Goal: Information Seeking & Learning: Learn about a topic

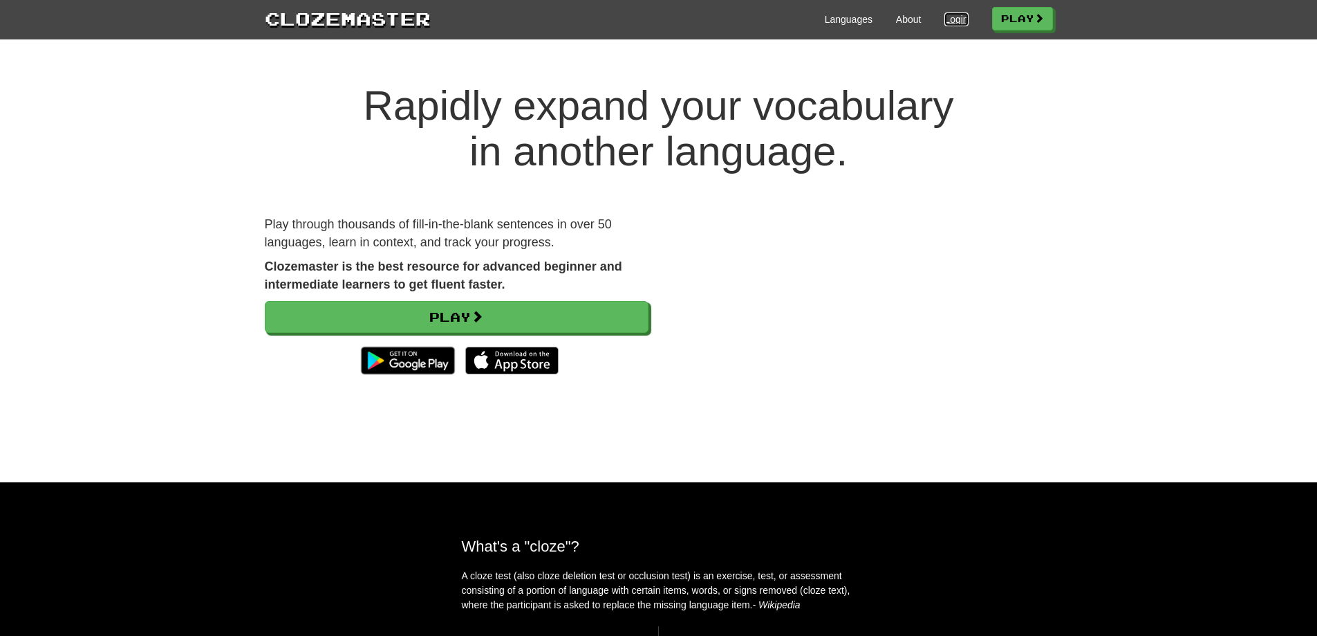
click at [951, 19] on link "Login" at bounding box center [957, 19] width 24 height 14
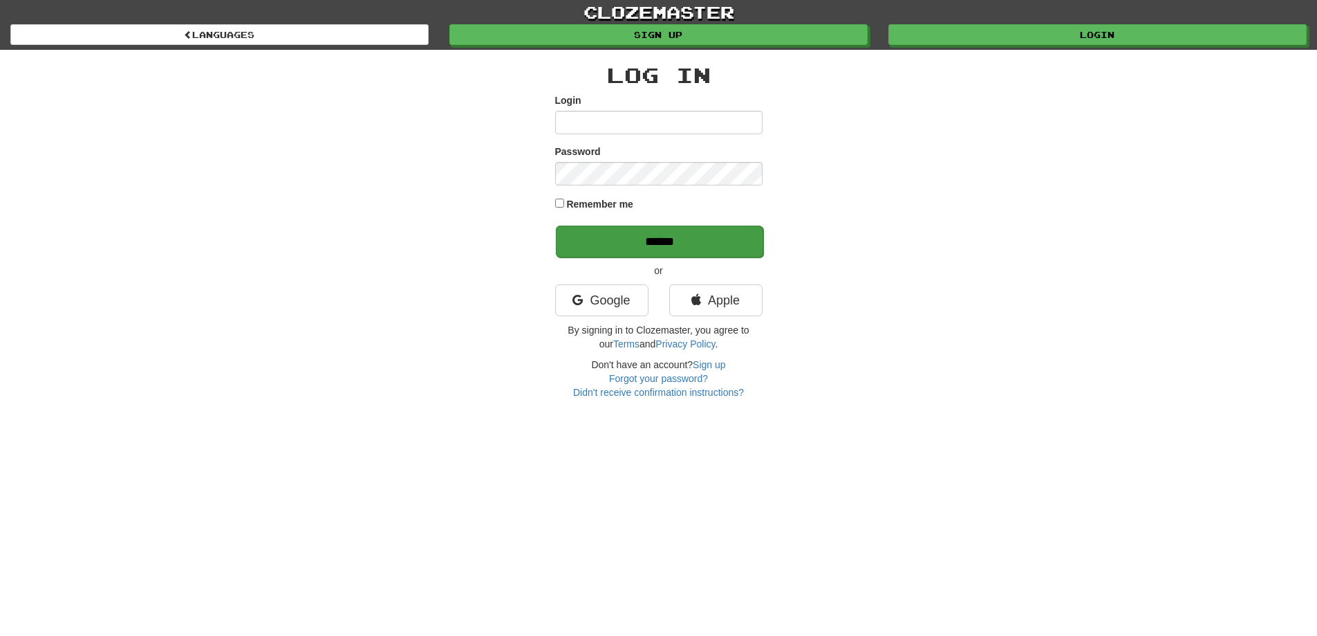
type input "**********"
click at [703, 241] on input "******" at bounding box center [659, 241] width 207 height 32
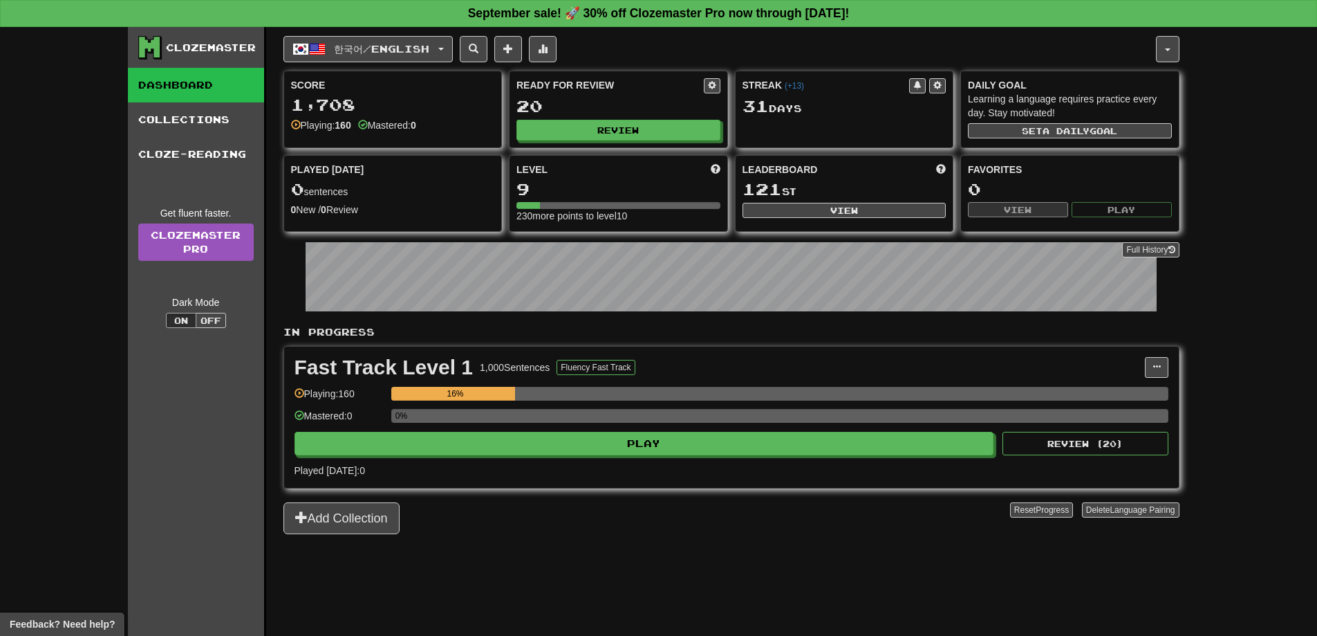
click at [777, 459] on div "Fast Track Level 1 1,000 Sentences Fluency Fast Track Manage Sentences Unpin fr…" at bounding box center [731, 416] width 895 height 141
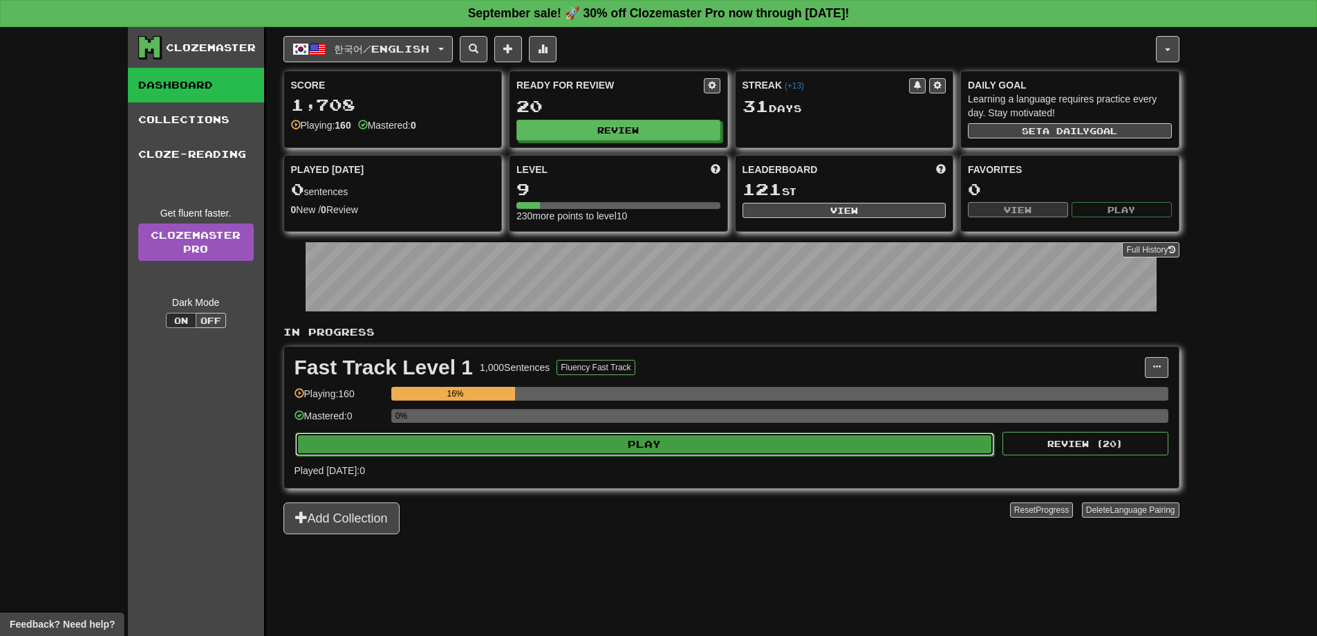
click at [786, 449] on button "Play" at bounding box center [645, 444] width 700 height 24
select select "**"
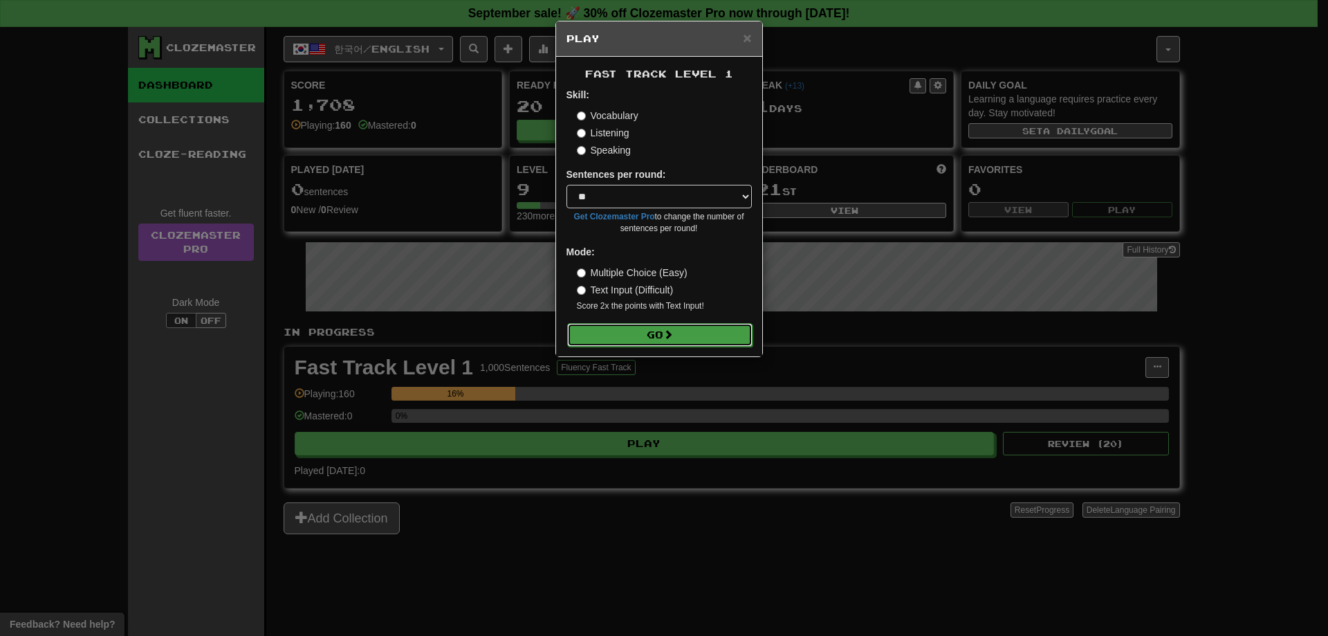
click at [709, 338] on button "Go" at bounding box center [659, 335] width 185 height 24
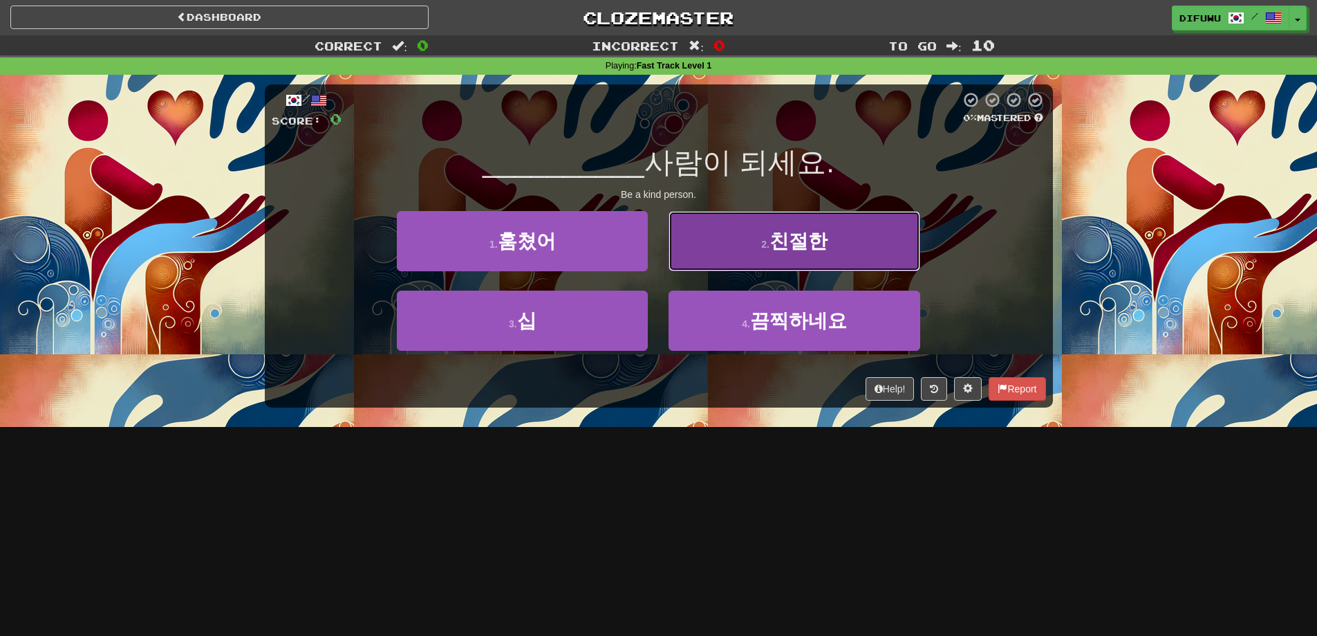
click at [706, 257] on button "2 . 친절한" at bounding box center [794, 241] width 251 height 60
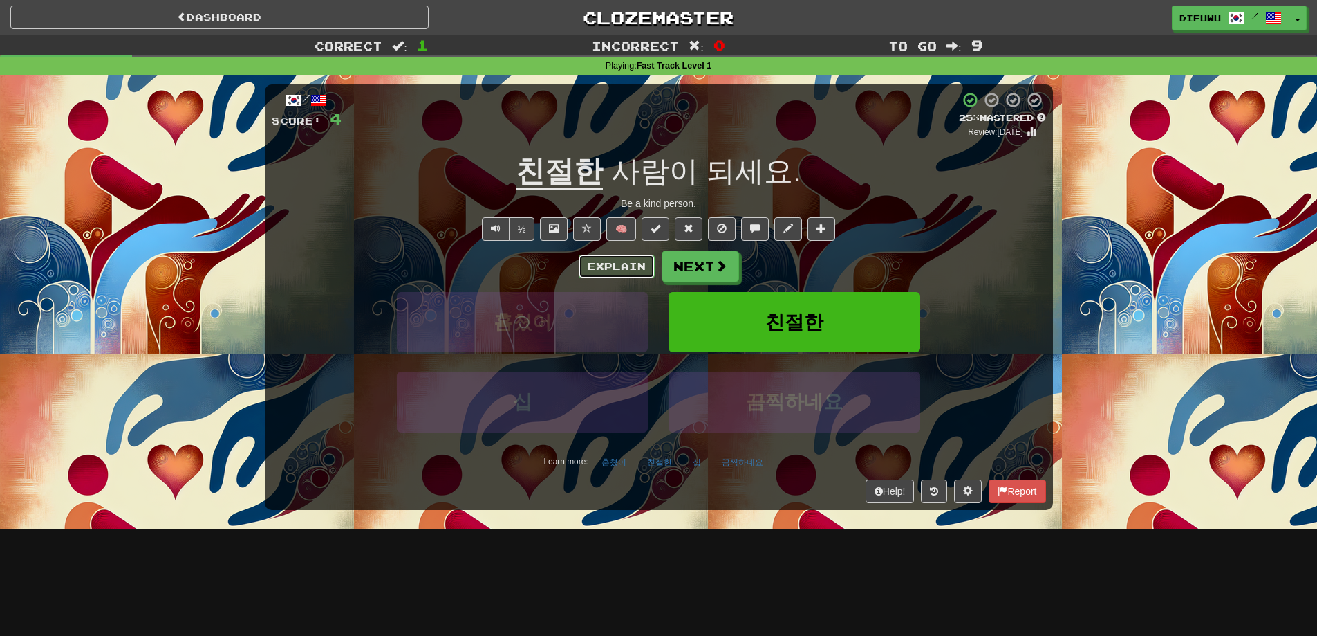
click at [605, 262] on button "Explain" at bounding box center [617, 266] width 76 height 24
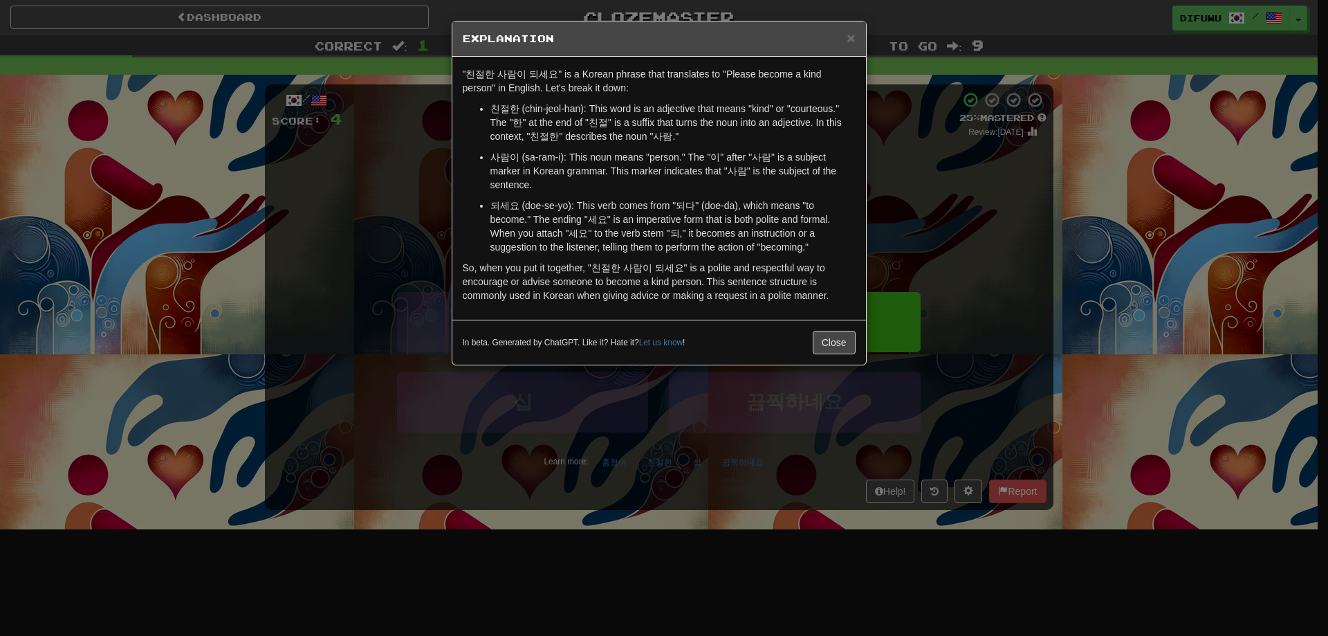
click at [1048, 288] on div "× Explanation "친절한 사람이 되세요" is a Korean phrase that translates to "Please becom…" at bounding box center [664, 318] width 1328 height 636
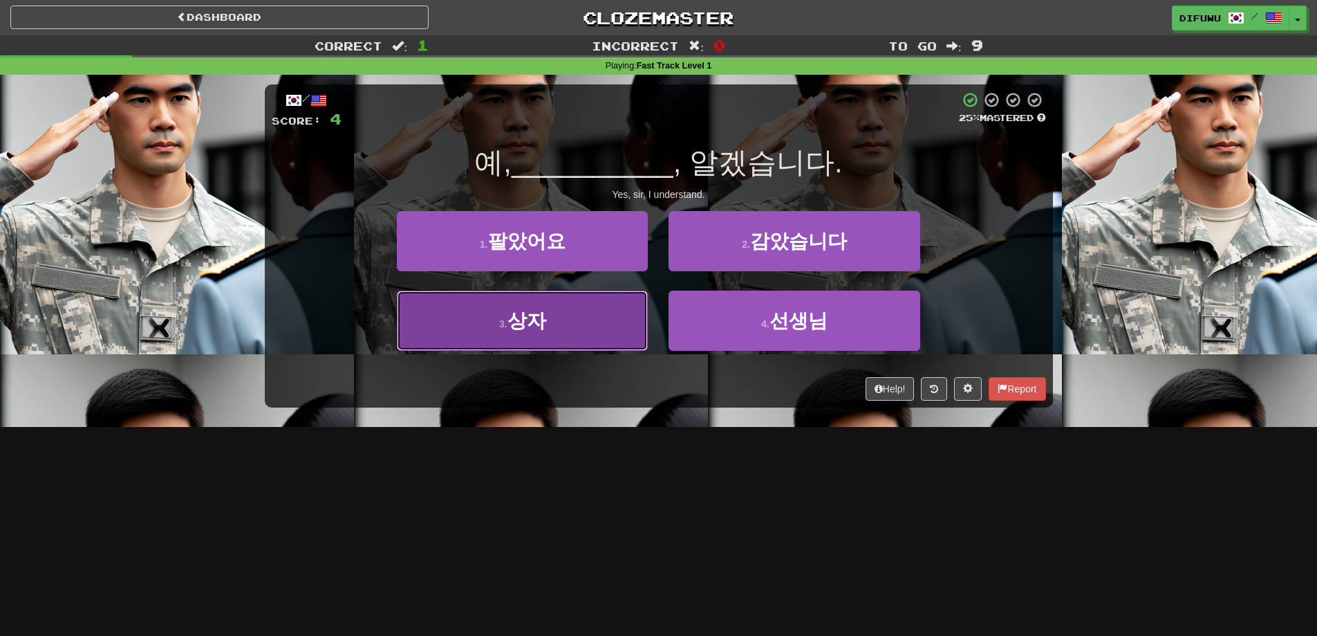
click at [603, 333] on button "3 . 상자" at bounding box center [522, 320] width 251 height 60
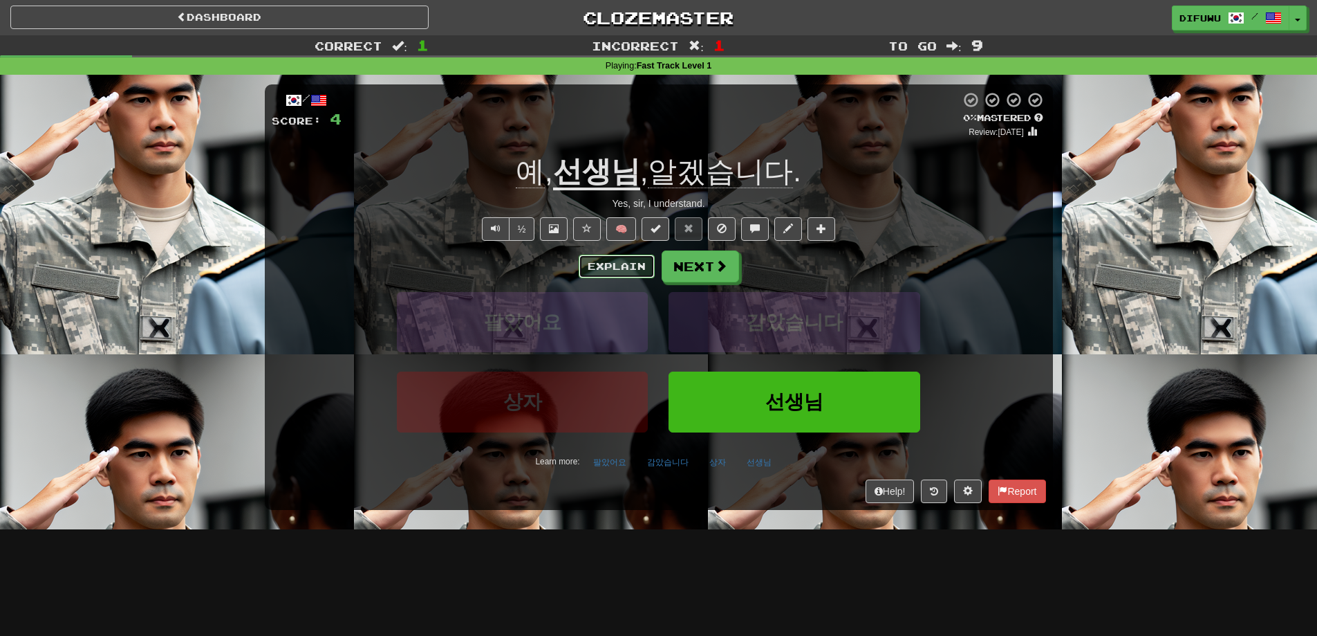
click at [591, 263] on button "Explain" at bounding box center [617, 266] width 76 height 24
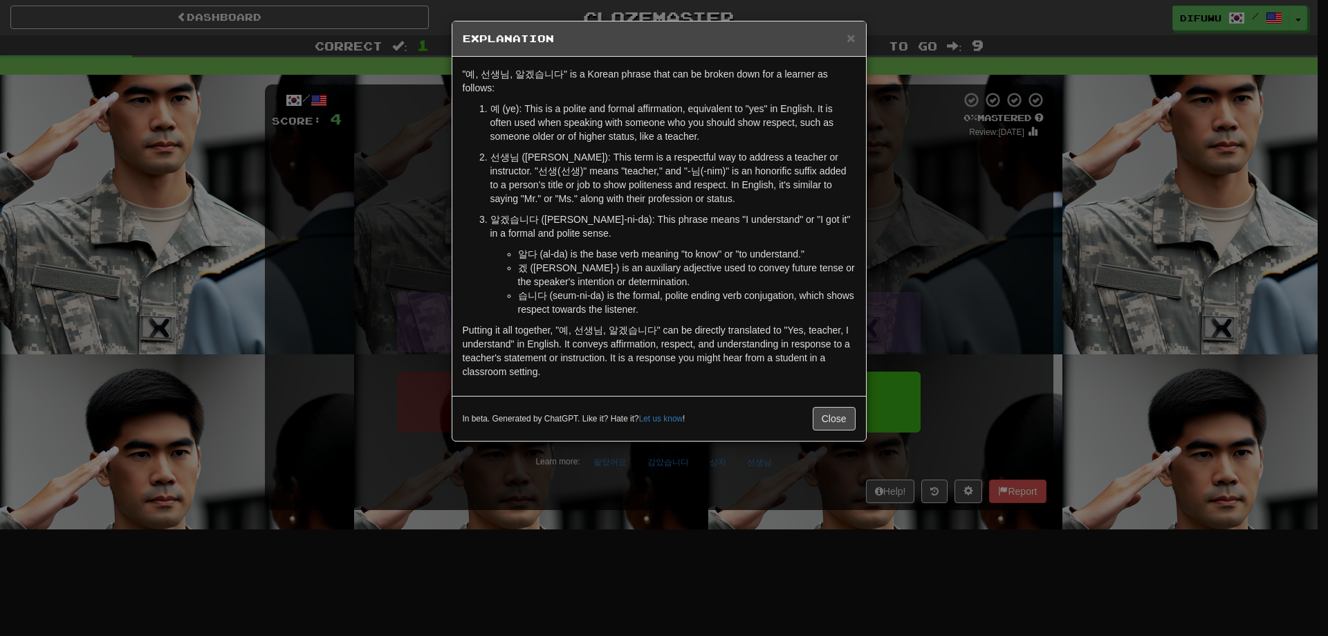
click at [950, 331] on div "× Explanation "예, 선생님, 알겠습니다" is a Korean phrase that can be broken down for a …" at bounding box center [664, 318] width 1328 height 636
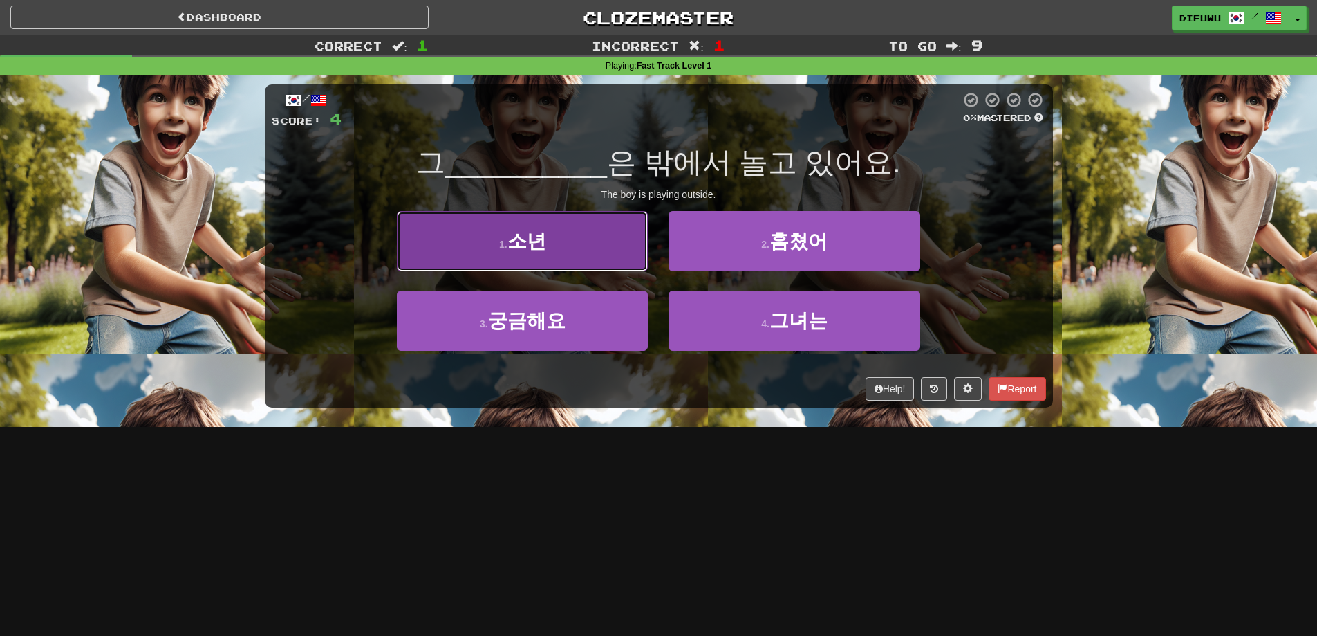
click at [524, 232] on span "소년" at bounding box center [527, 240] width 39 height 21
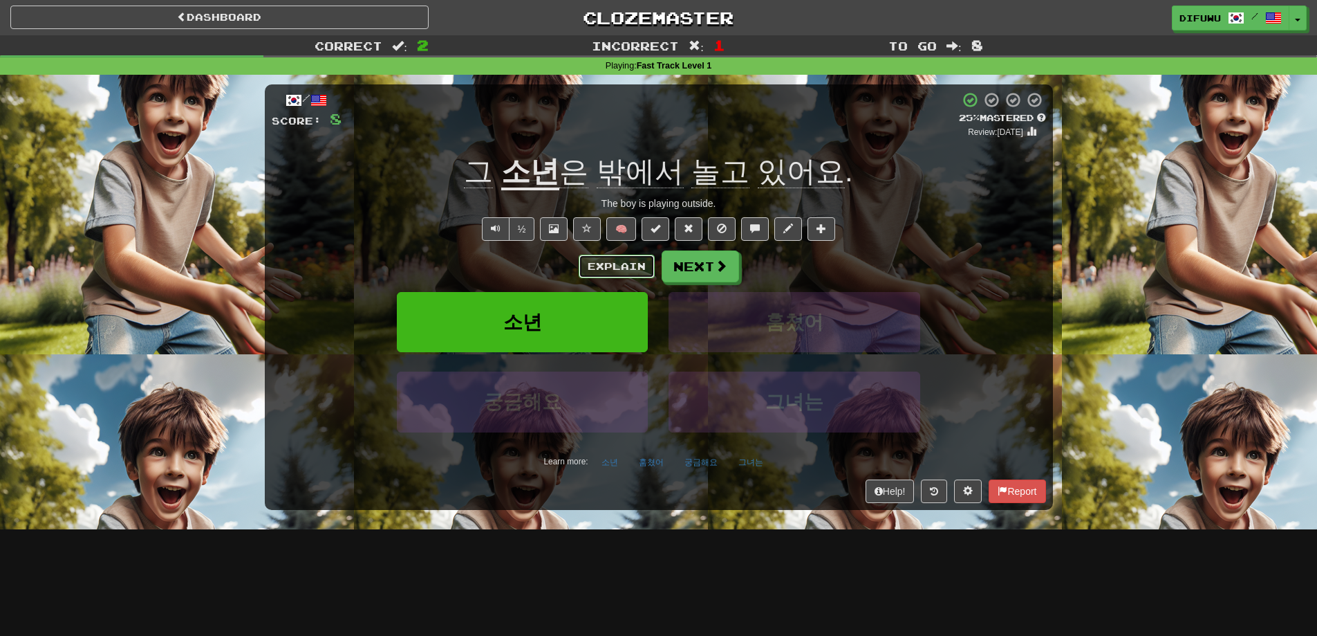
click at [620, 271] on button "Explain" at bounding box center [617, 266] width 76 height 24
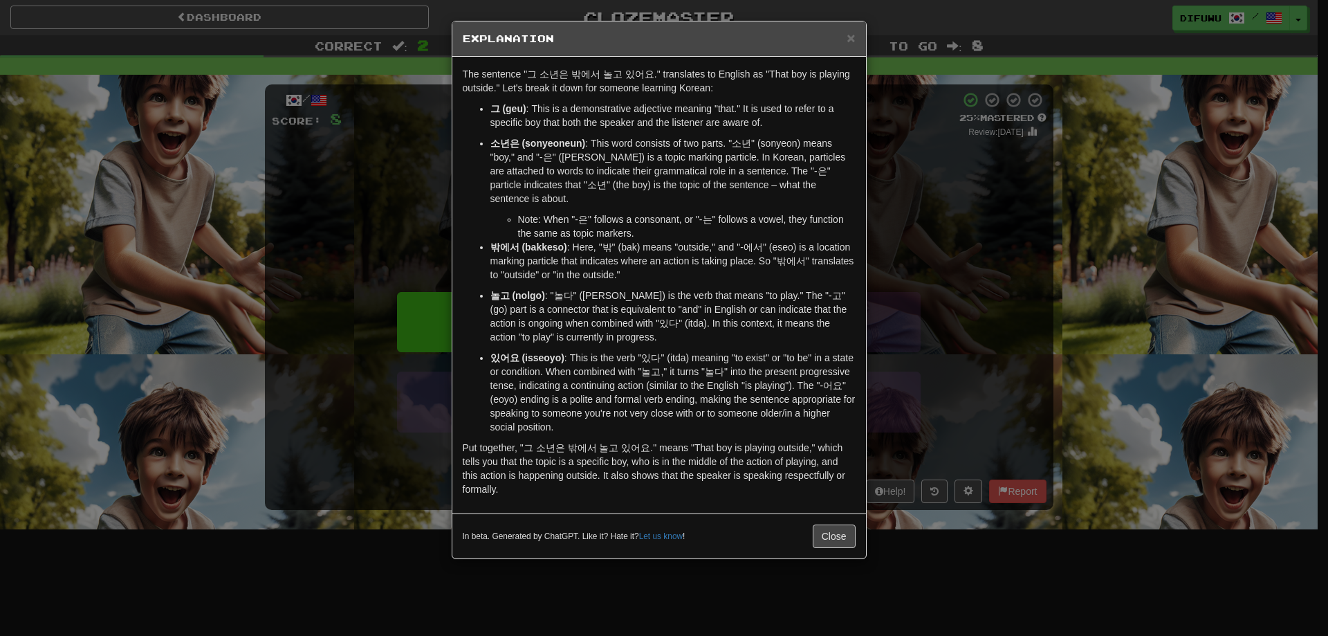
click at [883, 302] on div "× Explanation The sentence "그 소년은 밖에서 놀고 있어요." translates to English as "That b…" at bounding box center [664, 318] width 1328 height 636
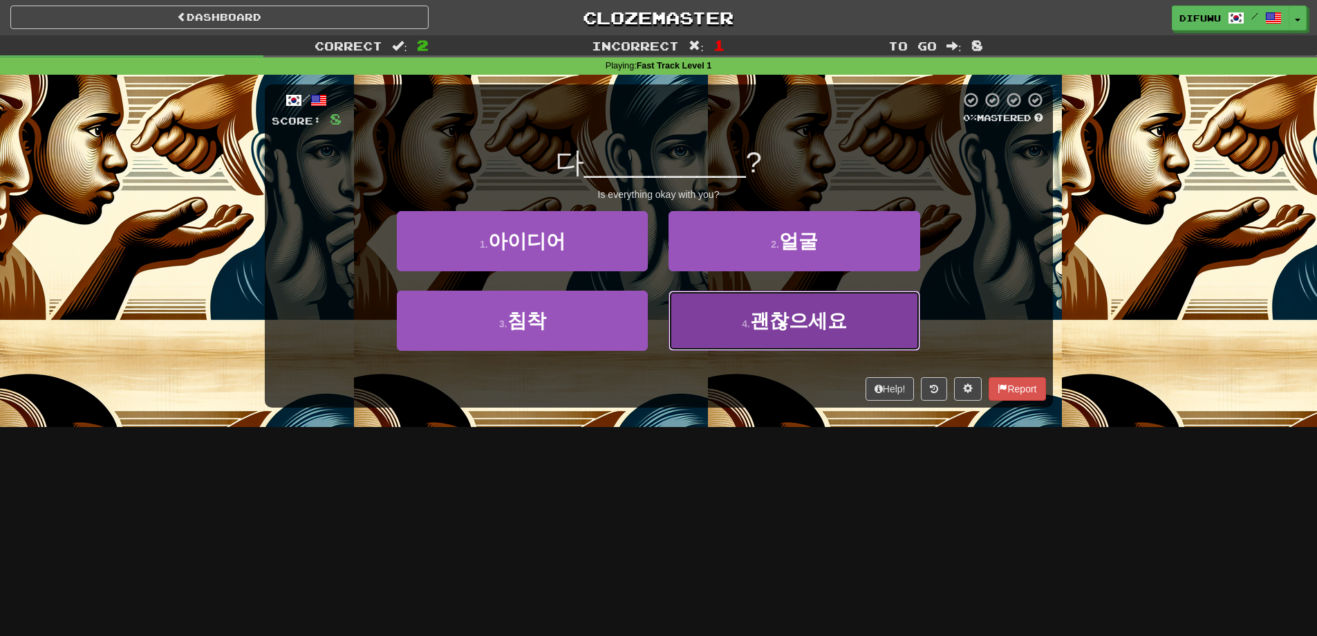
click at [718, 335] on button "4 . 괜찮으세요" at bounding box center [794, 320] width 251 height 60
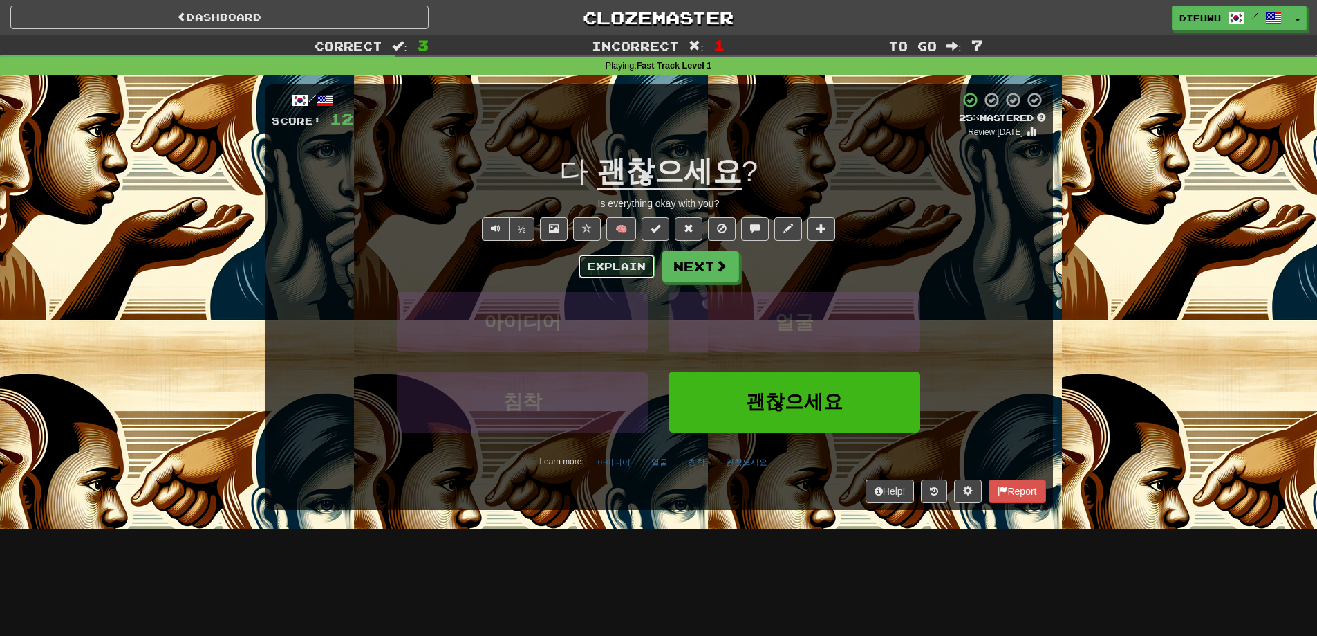
click at [611, 264] on button "Explain" at bounding box center [617, 266] width 76 height 24
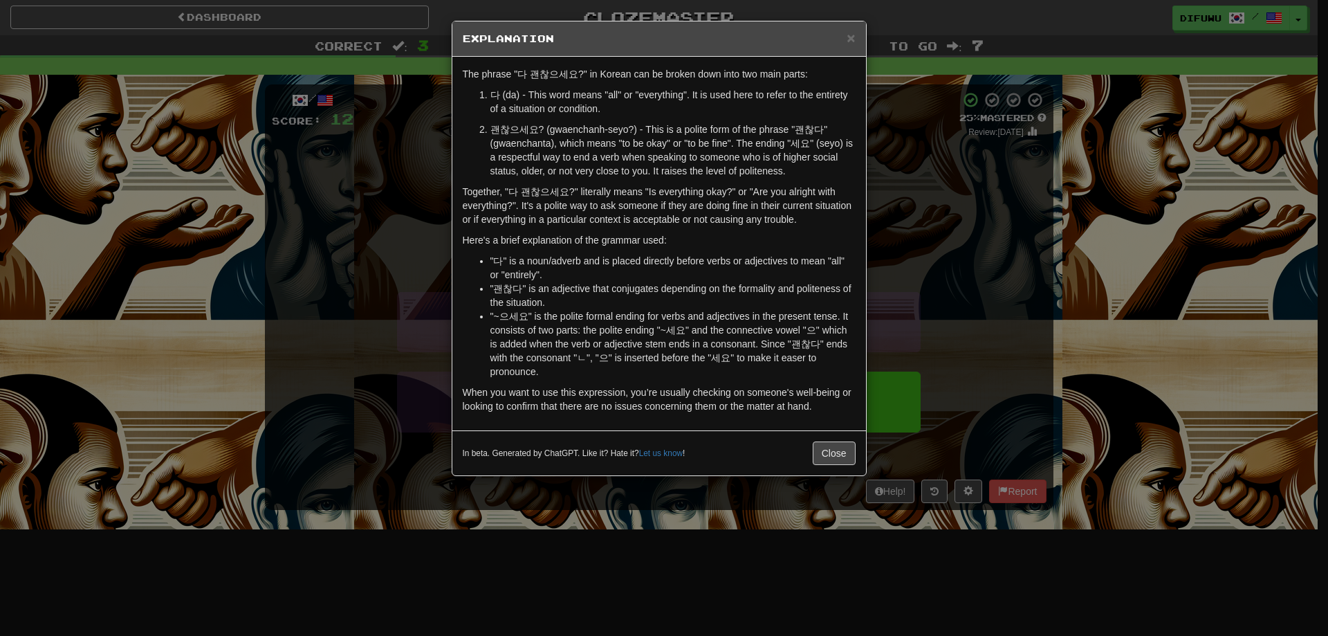
click at [927, 261] on div "× Explanation The phrase "다 괜찮으세요?" in Korean can be broken down into two main …" at bounding box center [664, 318] width 1328 height 636
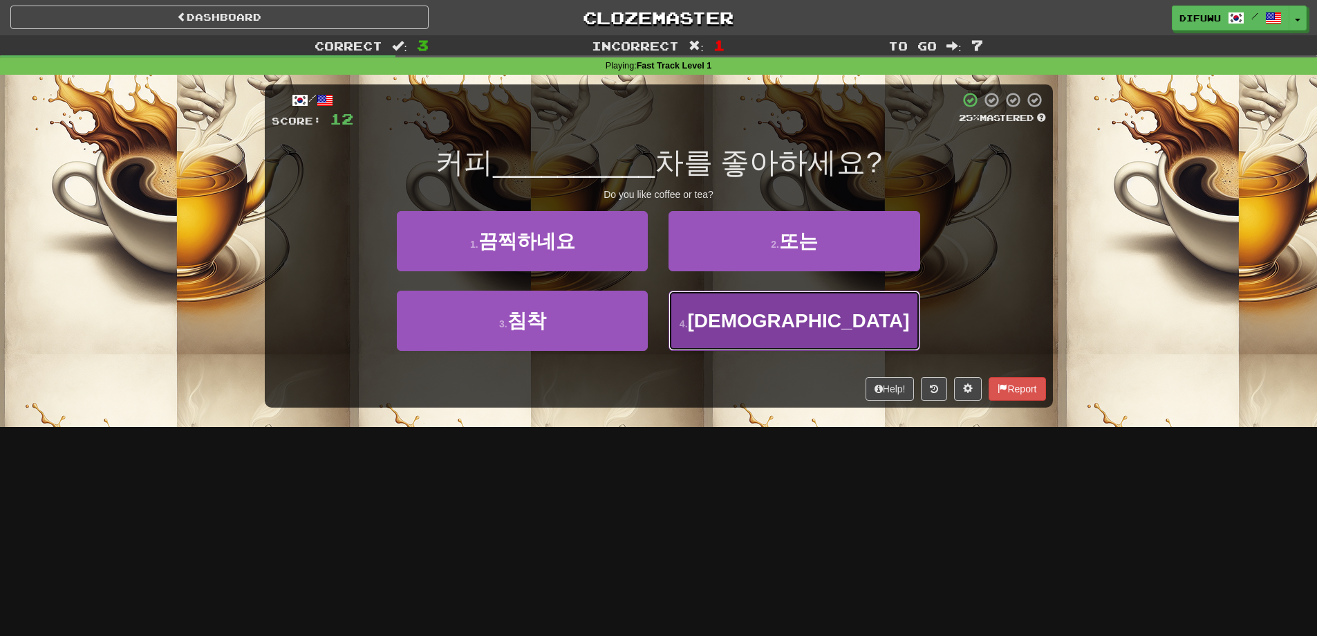
click at [878, 317] on button "4 . 악마" at bounding box center [794, 320] width 251 height 60
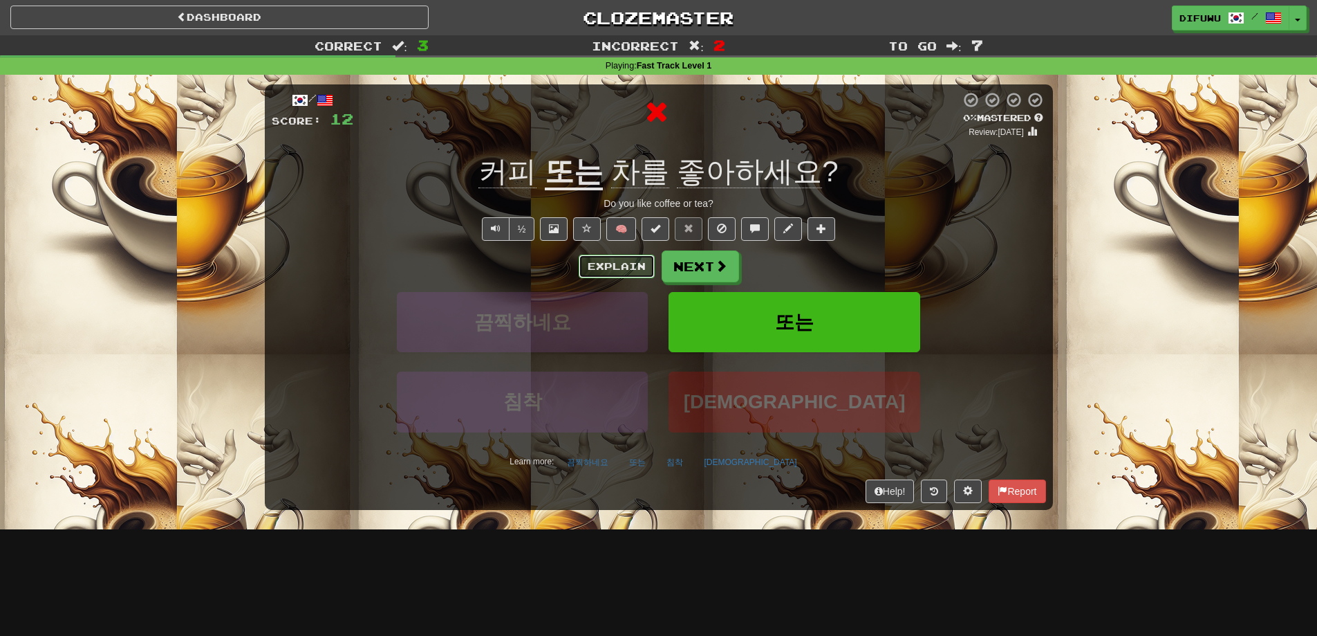
click at [609, 262] on button "Explain" at bounding box center [617, 266] width 76 height 24
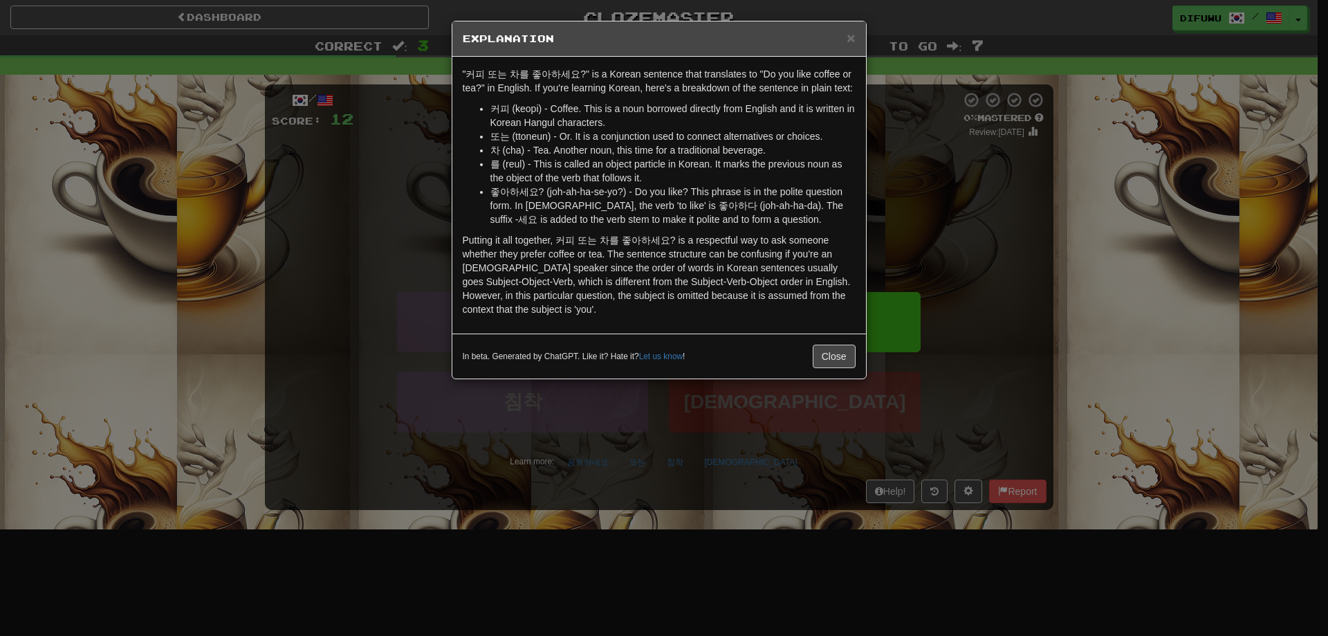
click at [959, 320] on div "× Explanation "커피 또는 차를 좋아하세요?" is a Korean sentence that translates to "Do you…" at bounding box center [664, 318] width 1328 height 636
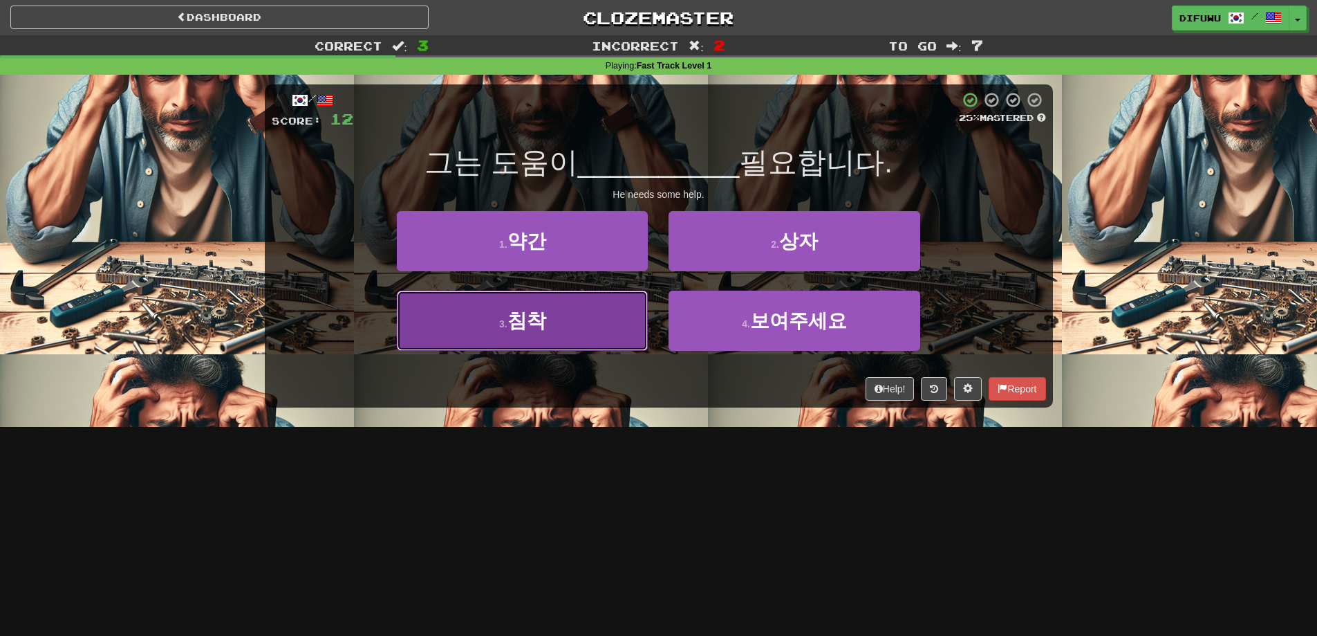
click at [623, 311] on button "3 . 침착" at bounding box center [522, 320] width 251 height 60
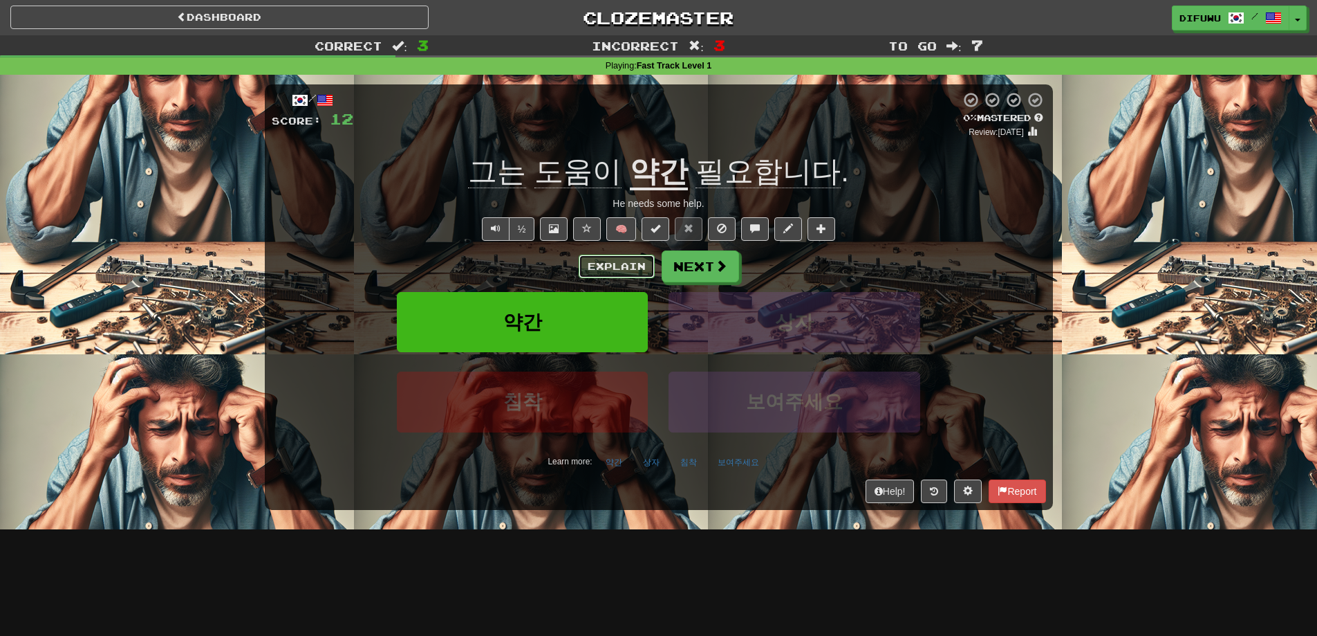
click at [625, 263] on button "Explain" at bounding box center [617, 266] width 76 height 24
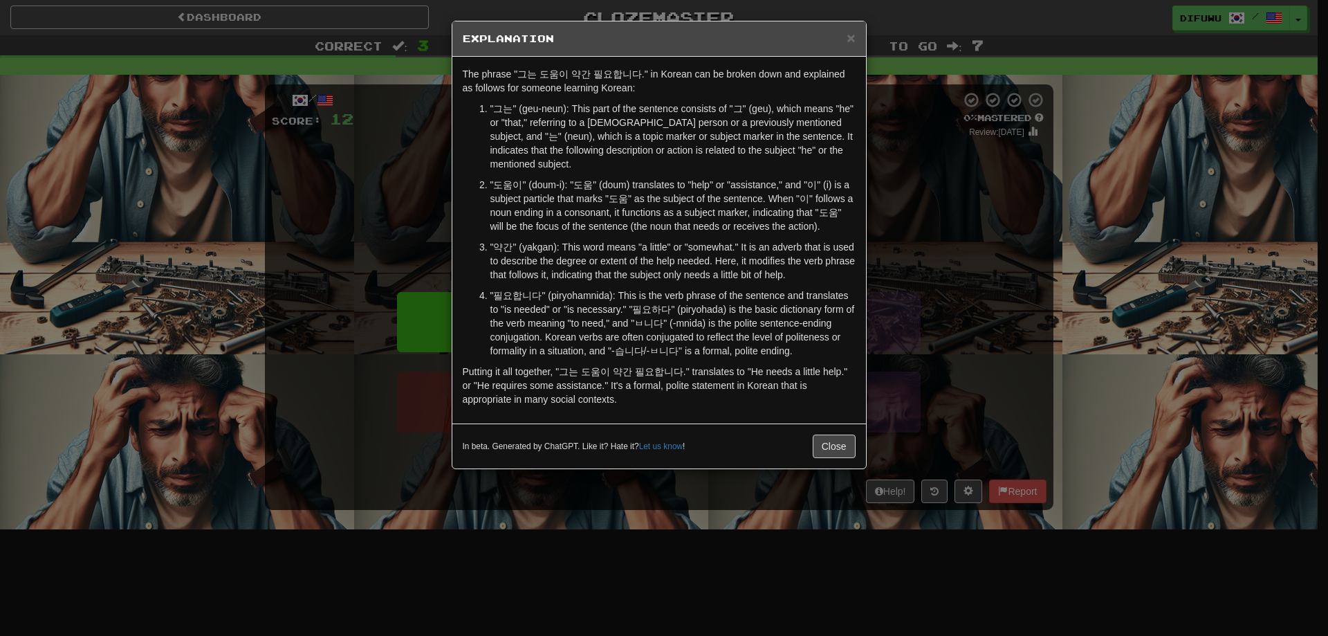
click at [958, 297] on div "× Explanation The phrase "그는 도움이 약간 필요합니다." in Korean can be broken down and ex…" at bounding box center [664, 318] width 1328 height 636
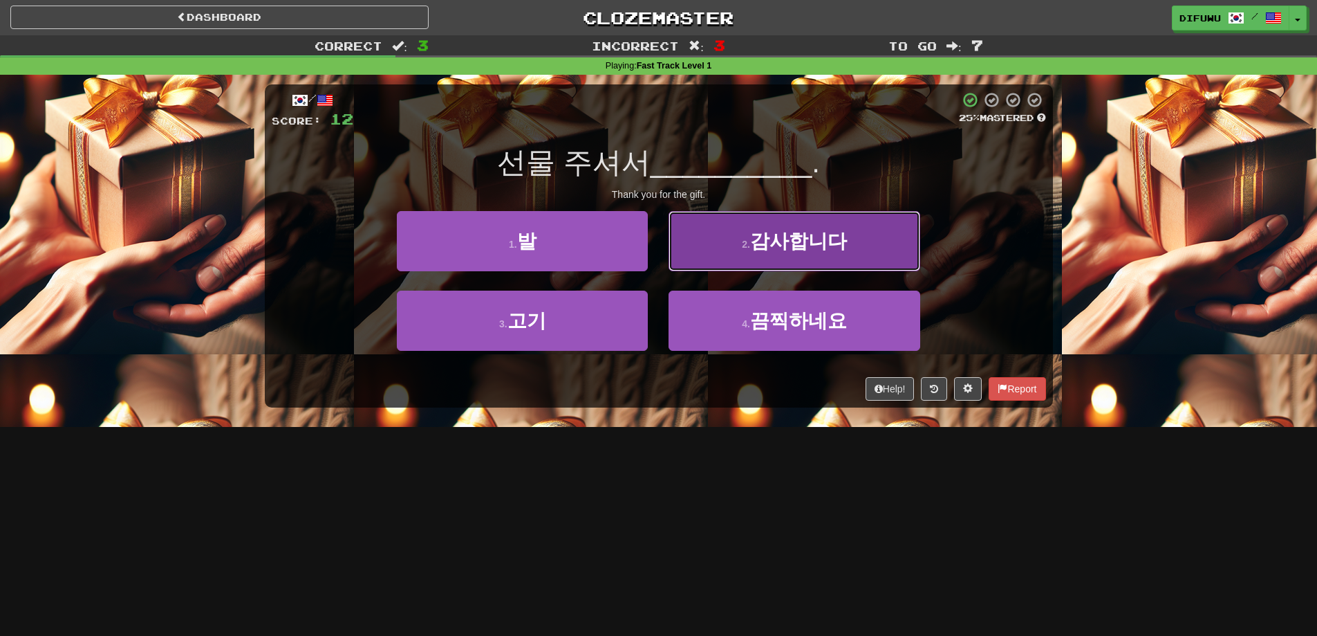
click at [778, 265] on button "2 . 감사합니다" at bounding box center [794, 241] width 251 height 60
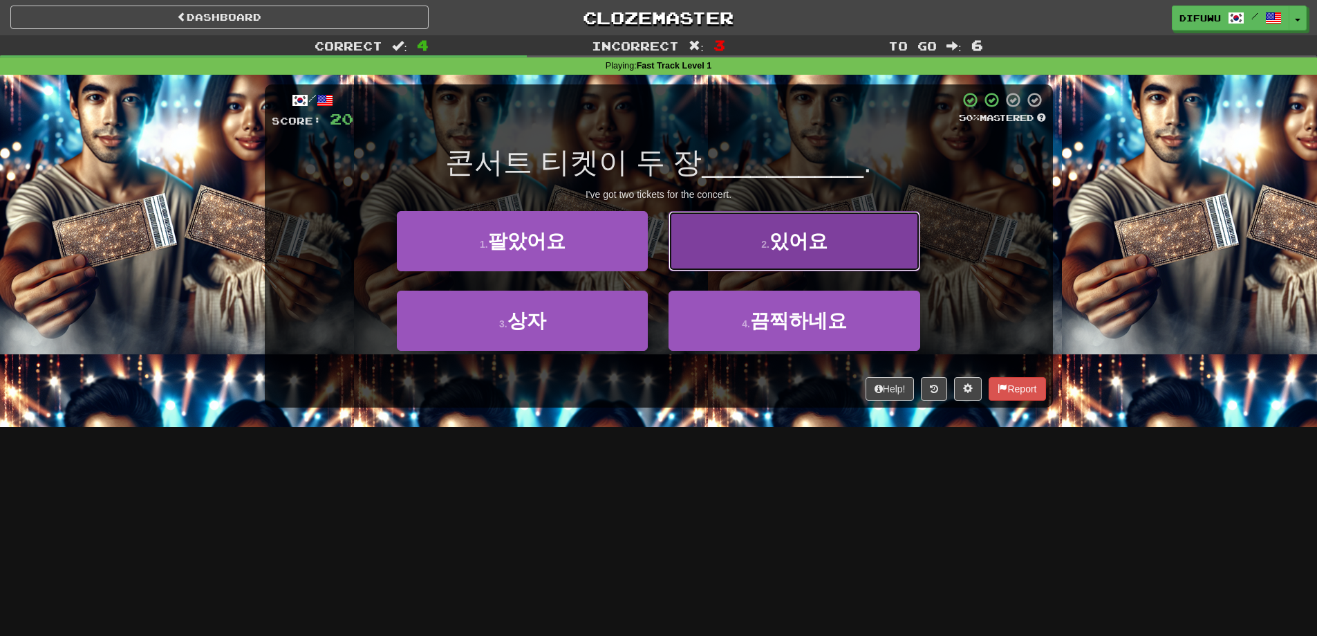
click at [764, 266] on button "2 . 있어요" at bounding box center [794, 241] width 251 height 60
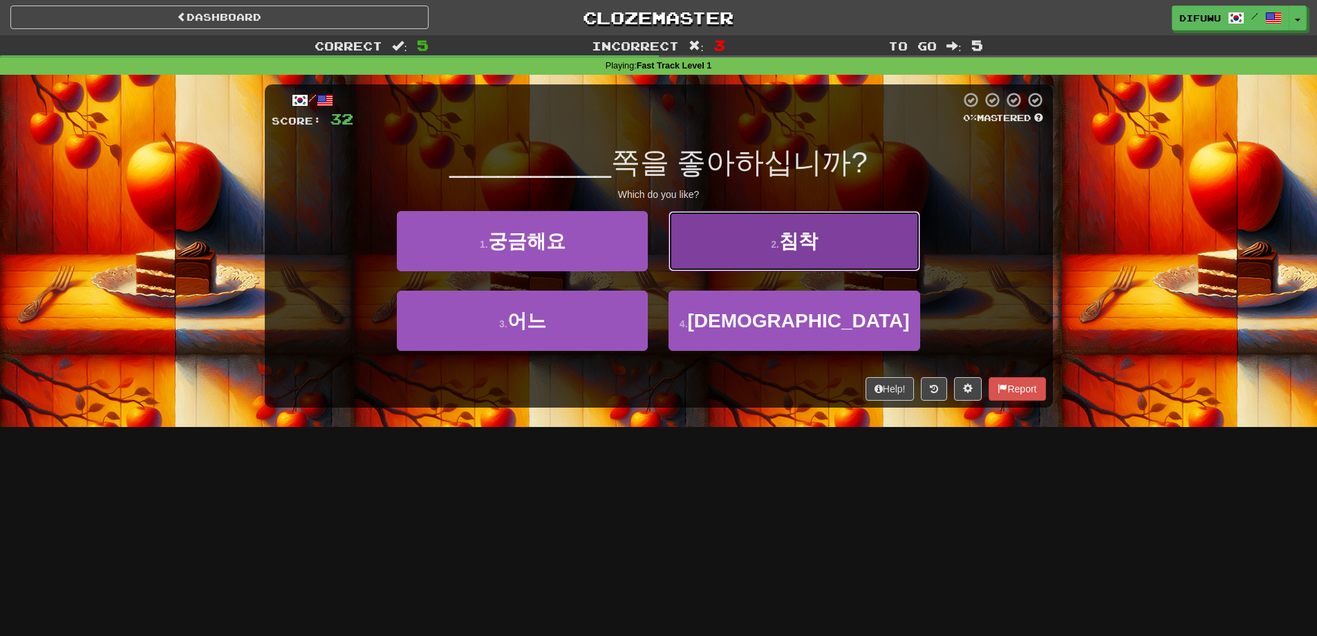
click at [758, 229] on button "2 . 침착" at bounding box center [794, 241] width 251 height 60
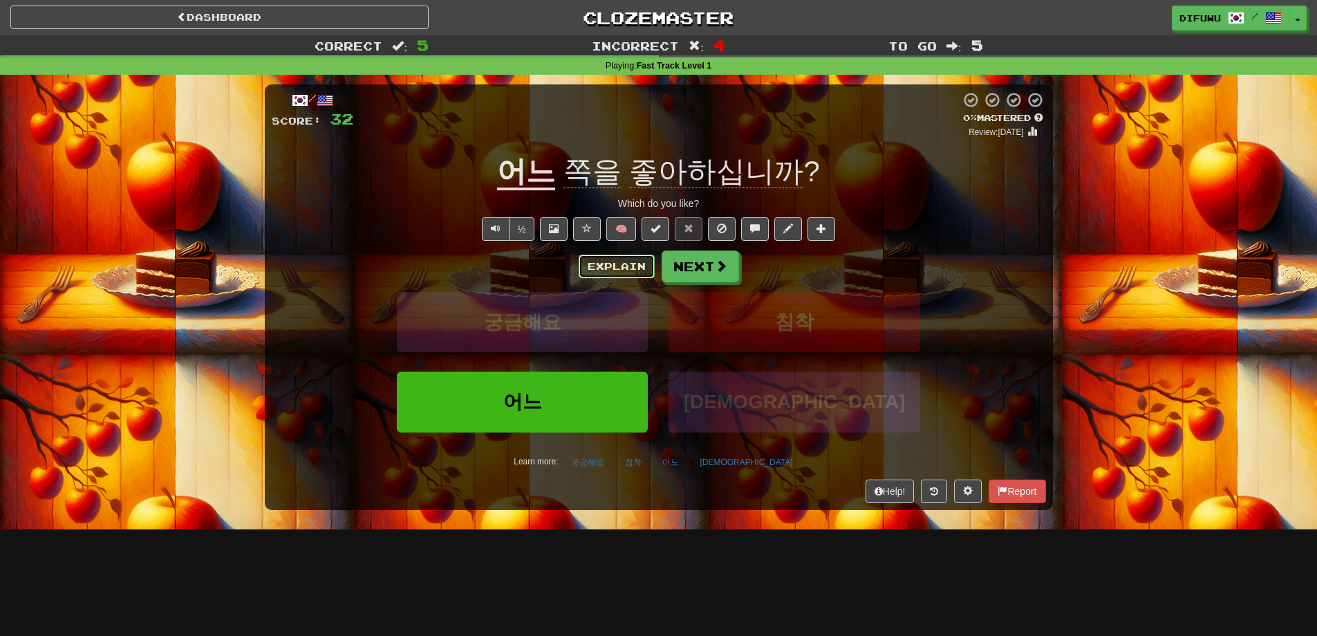
click at [608, 261] on button "Explain" at bounding box center [617, 266] width 76 height 24
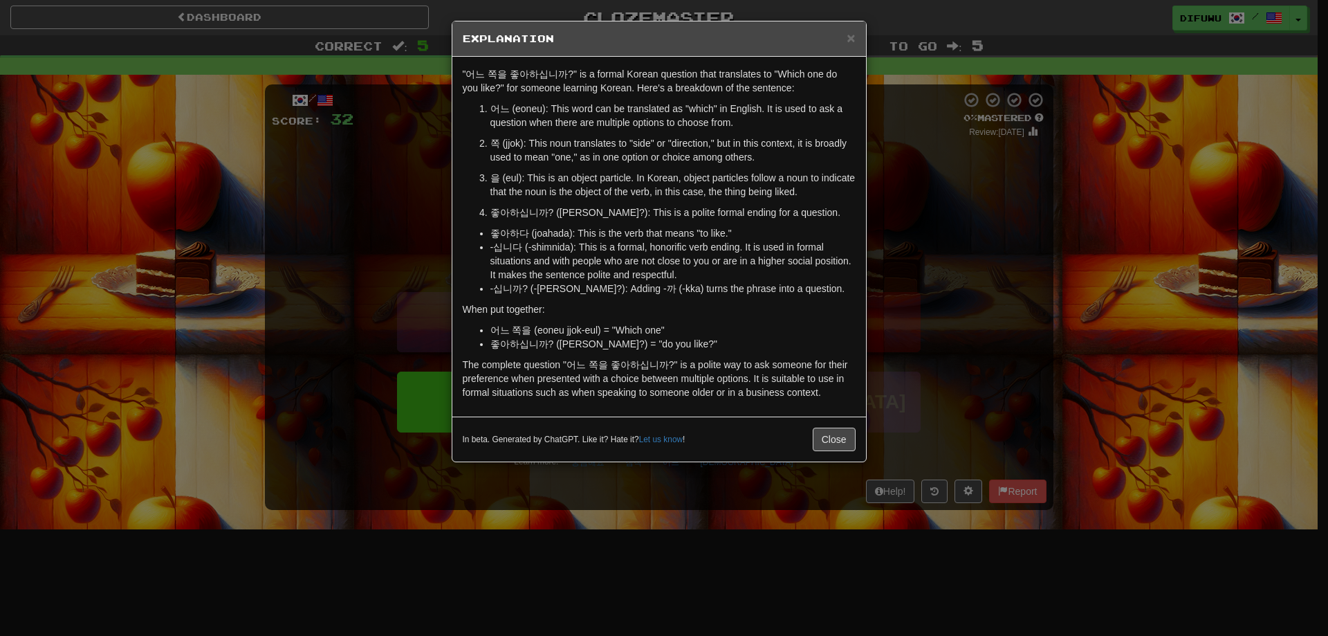
click at [1011, 283] on div "× Explanation "어느 쪽을 좋아하십니까?" is a formal Korean question that translates to "W…" at bounding box center [664, 318] width 1328 height 636
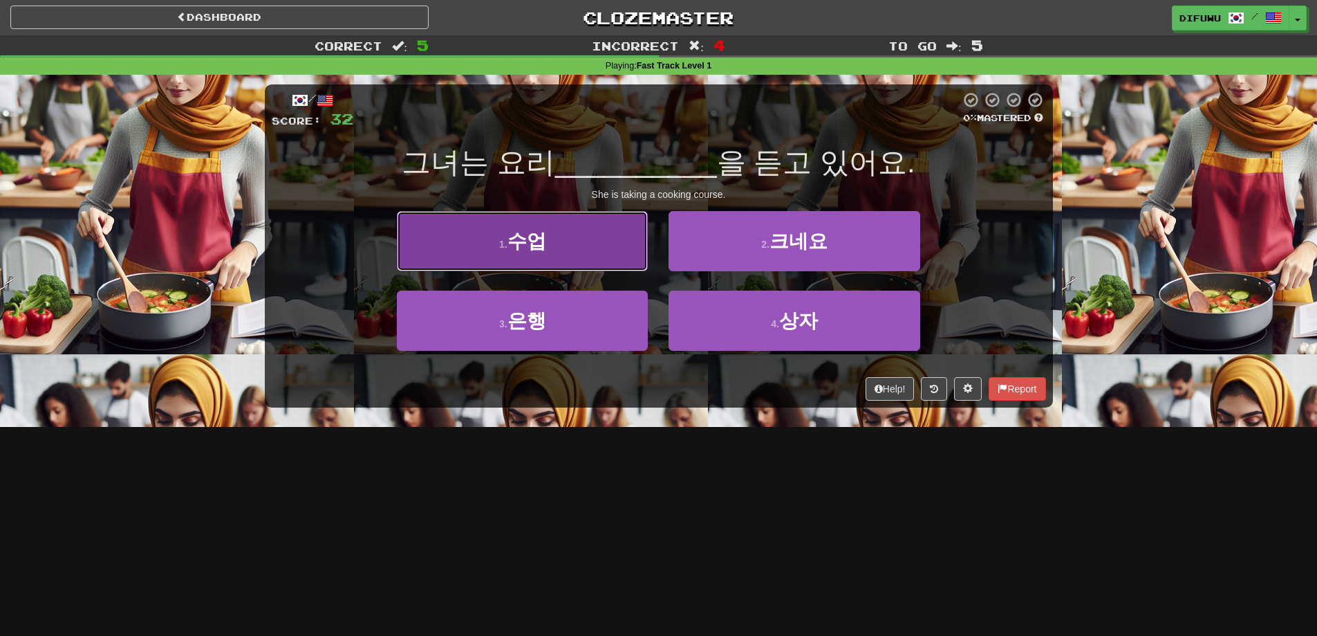
click at [591, 263] on button "1 . 수업" at bounding box center [522, 241] width 251 height 60
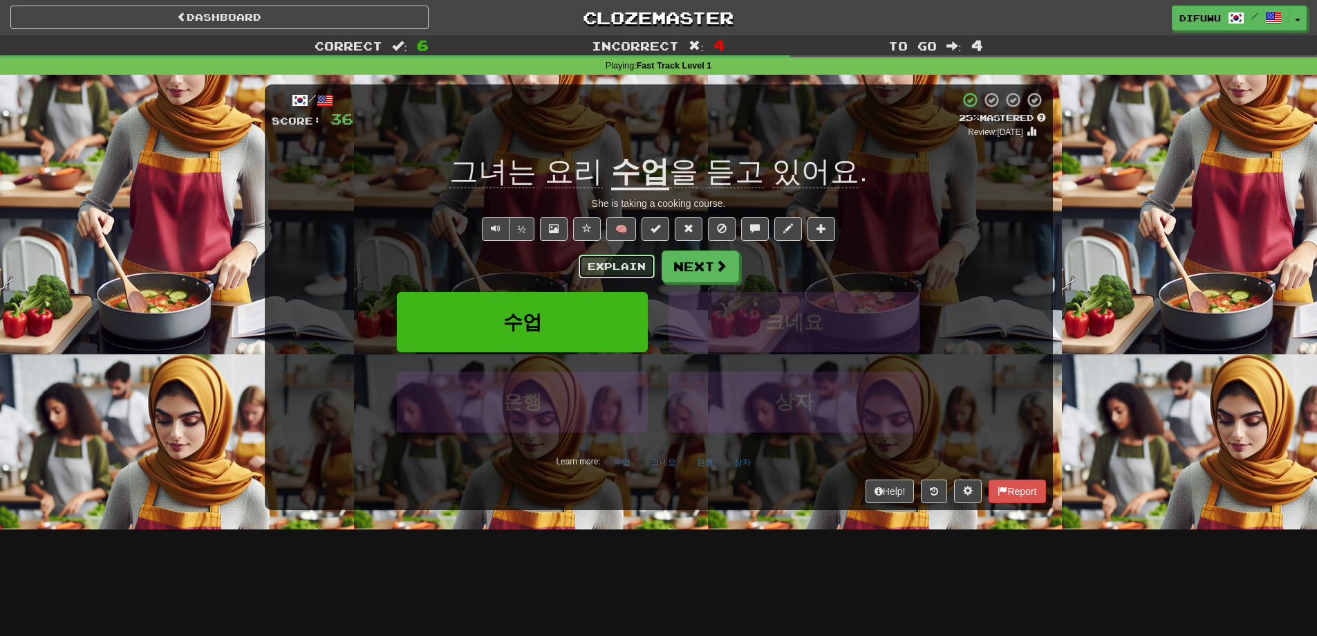
click at [602, 265] on button "Explain" at bounding box center [617, 266] width 76 height 24
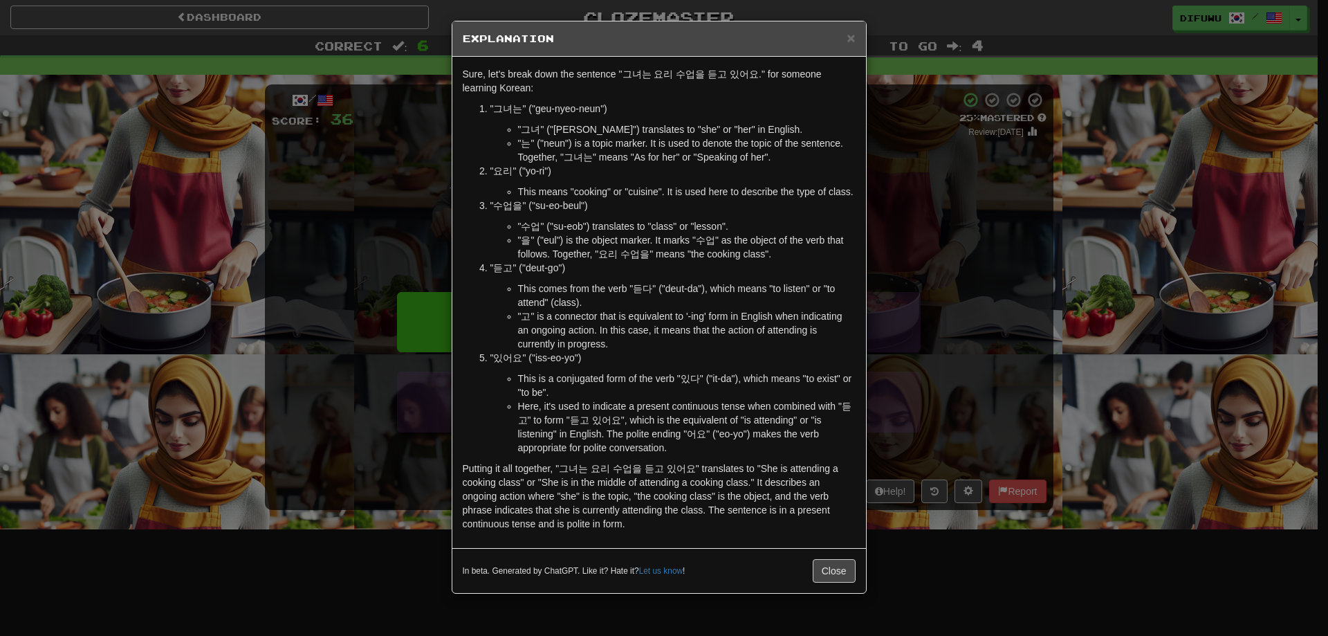
click at [962, 269] on div "× Explanation Sure, let's break down the sentence "그녀는 요리 수업을 듣고 있어요." for some…" at bounding box center [664, 318] width 1328 height 636
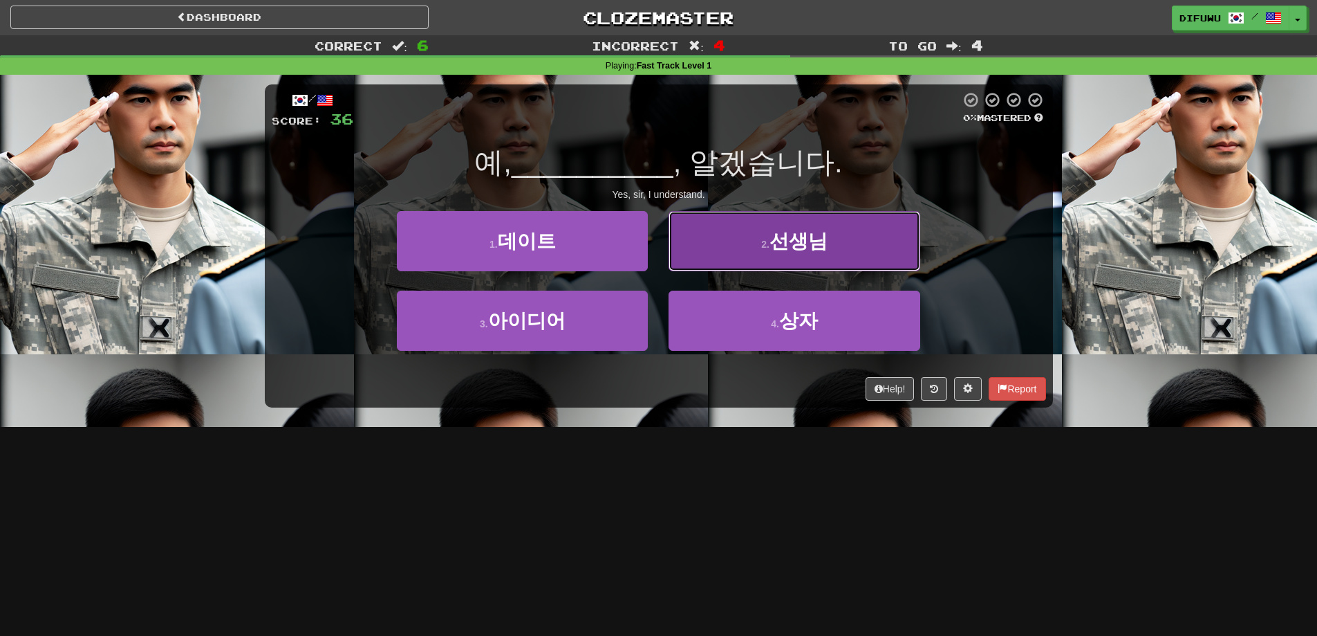
click at [855, 257] on button "2 . 선생님" at bounding box center [794, 241] width 251 height 60
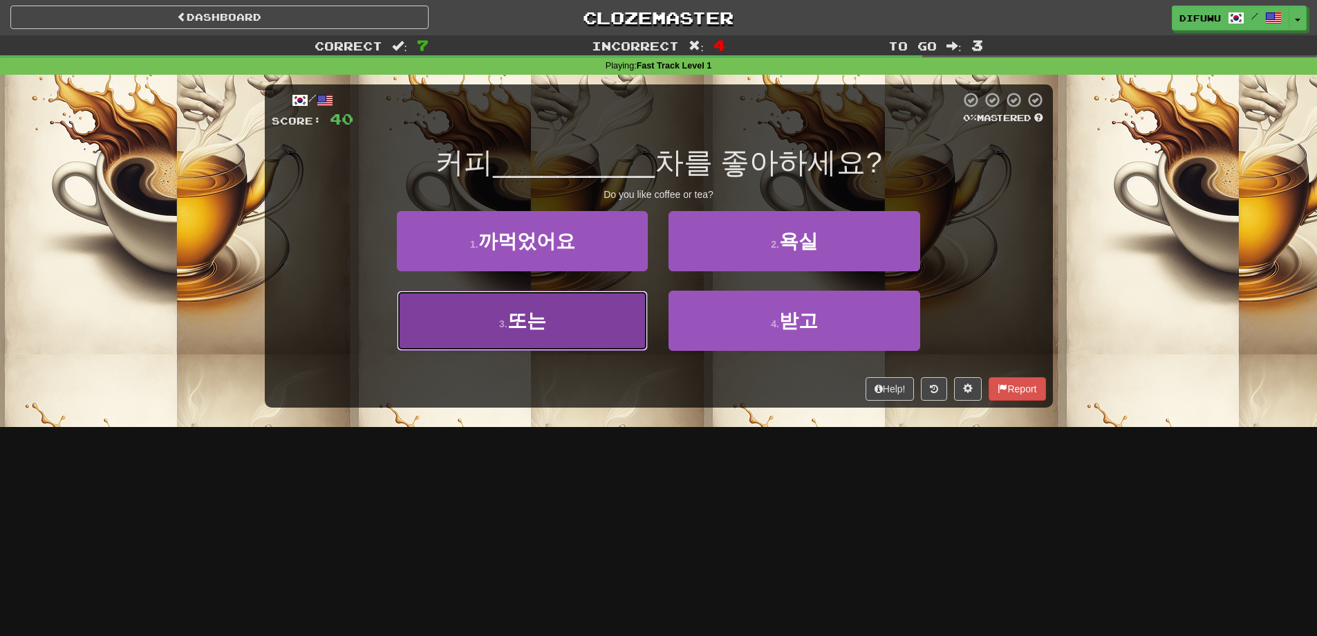
click at [599, 328] on button "3 . 또는" at bounding box center [522, 320] width 251 height 60
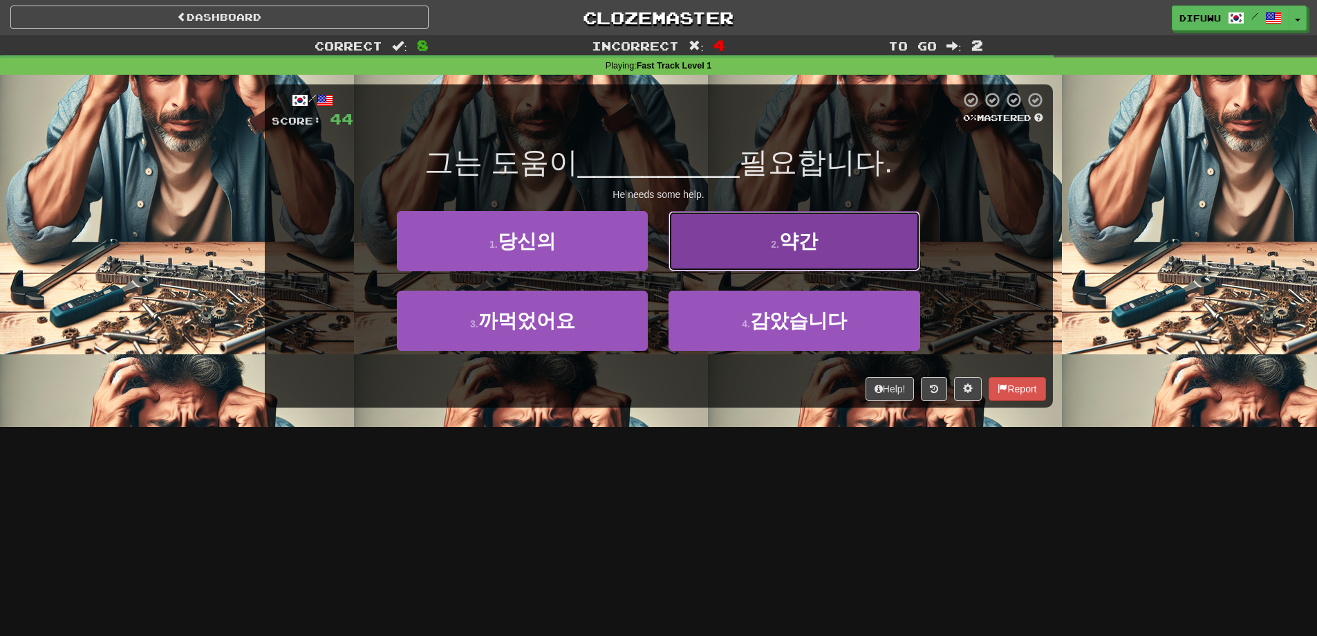
click at [889, 259] on button "2 . 약간" at bounding box center [794, 241] width 251 height 60
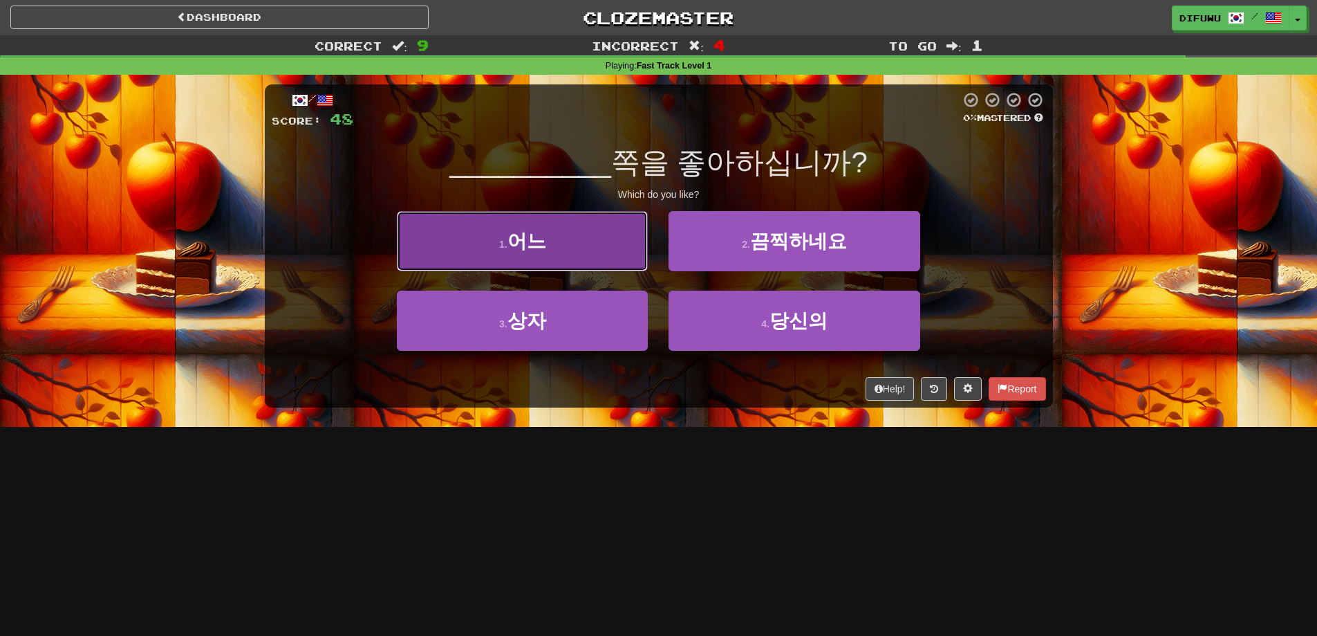
click at [611, 259] on button "1 . 어느" at bounding box center [522, 241] width 251 height 60
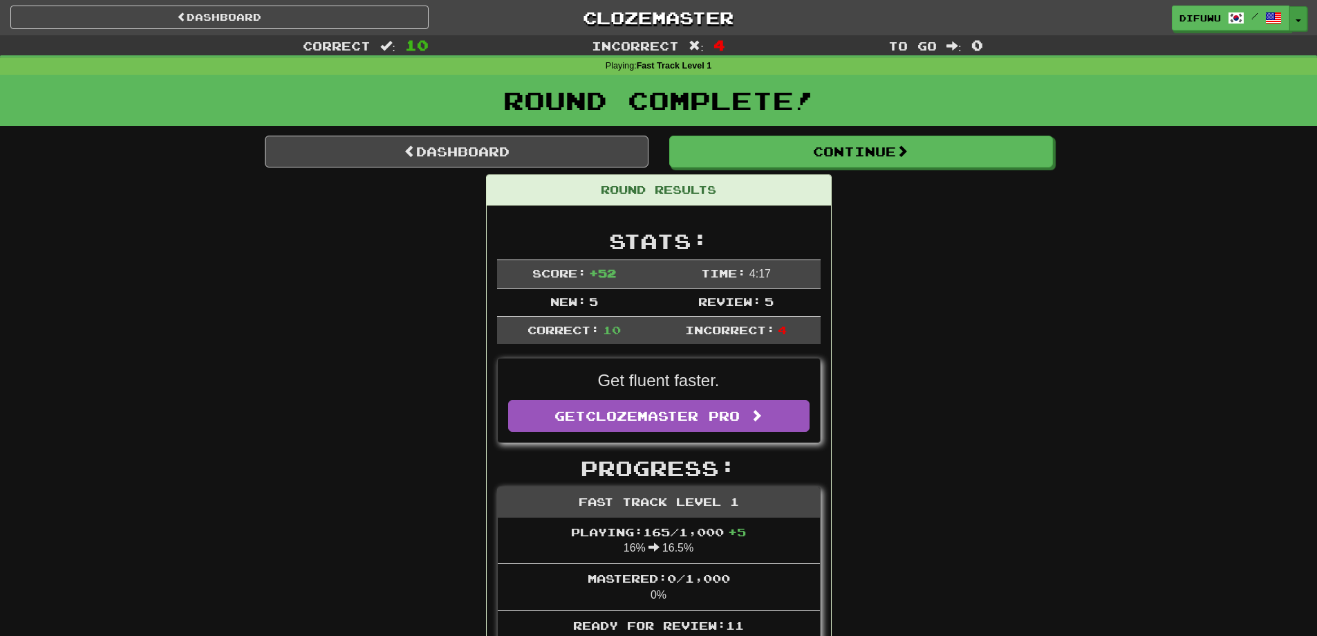
click at [1301, 16] on button "Toggle Dropdown" at bounding box center [1299, 18] width 18 height 25
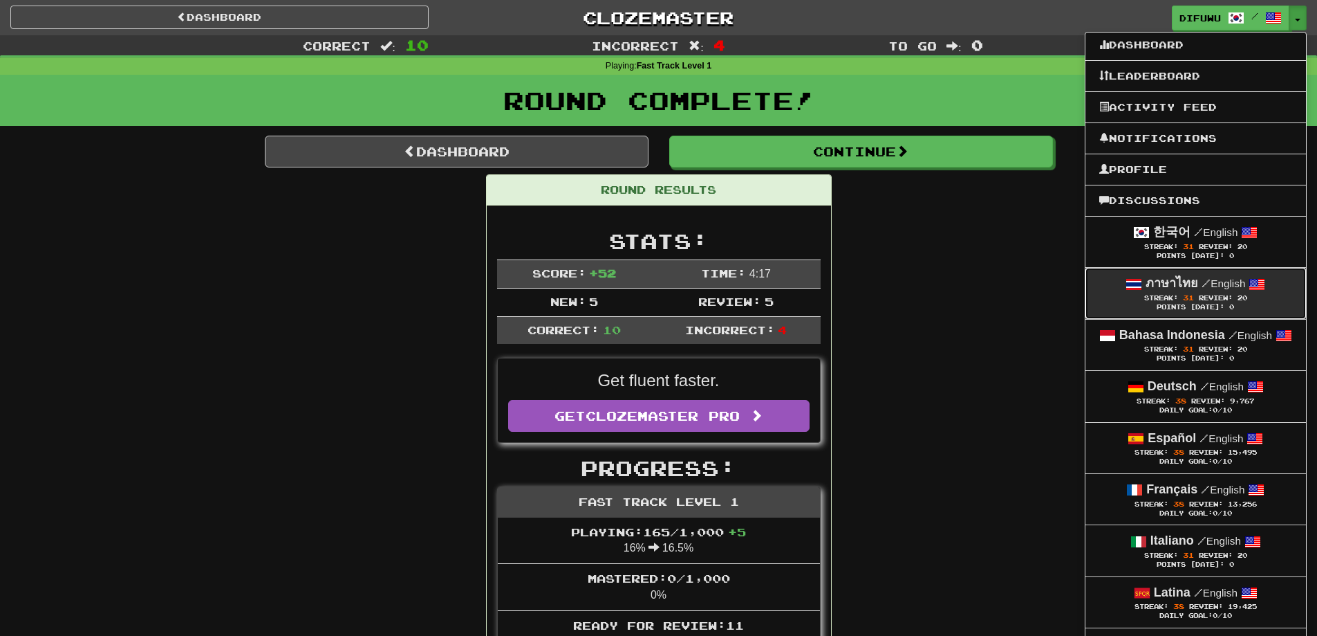
click at [1190, 288] on strong "ภาษาไทย" at bounding box center [1172, 283] width 53 height 14
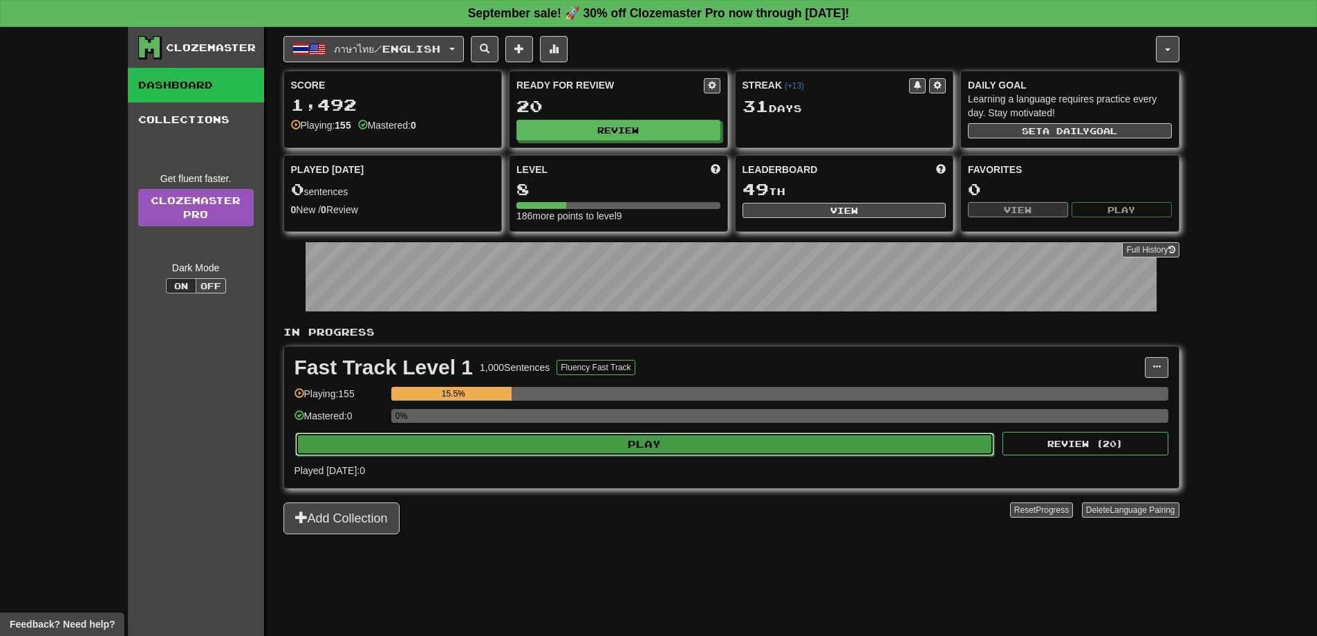
click at [800, 451] on button "Play" at bounding box center [645, 444] width 700 height 24
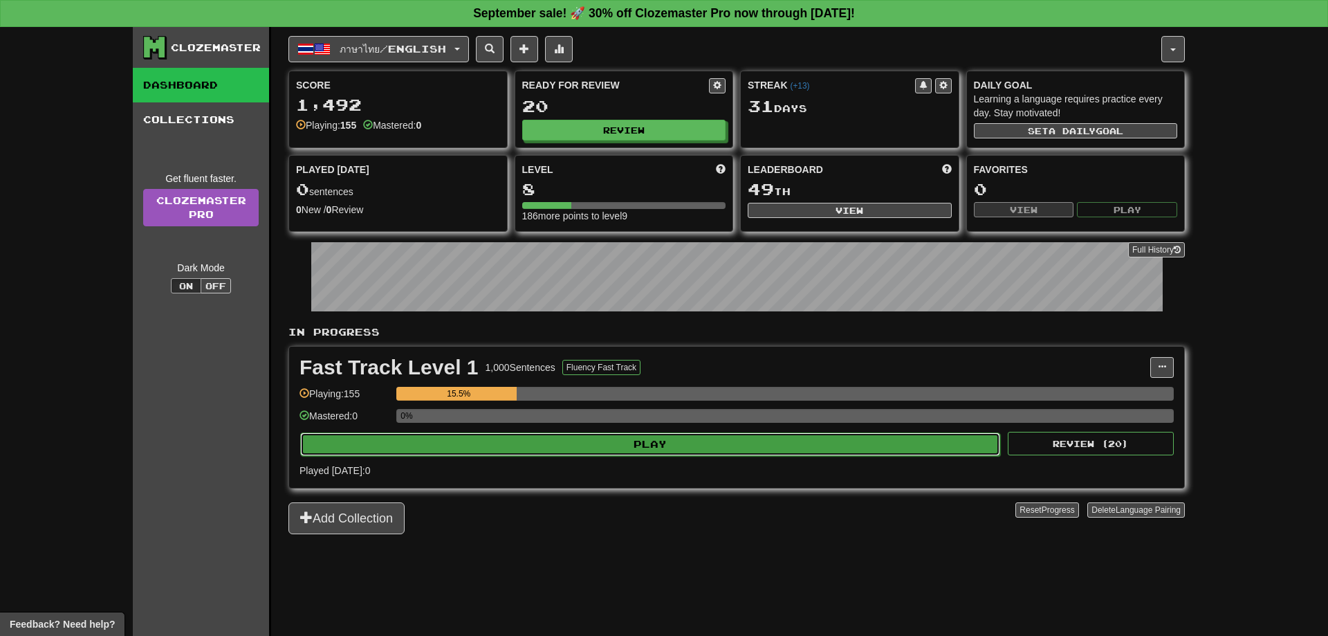
select select "**"
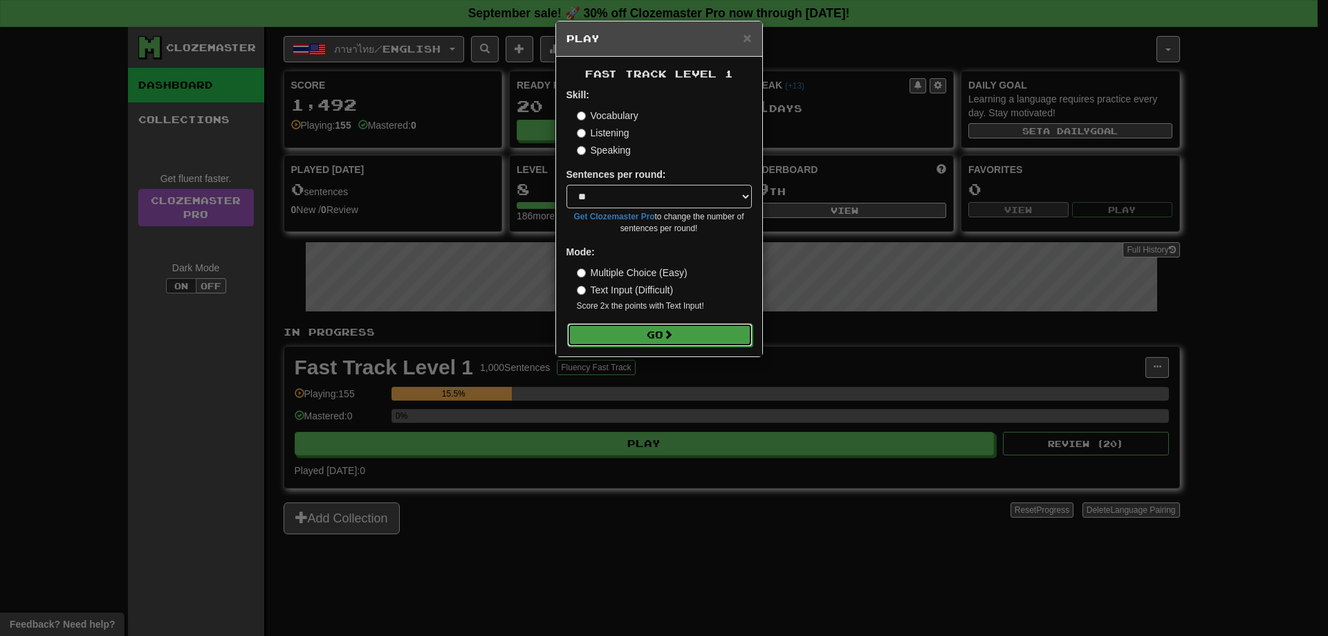
click at [611, 340] on button "Go" at bounding box center [659, 335] width 185 height 24
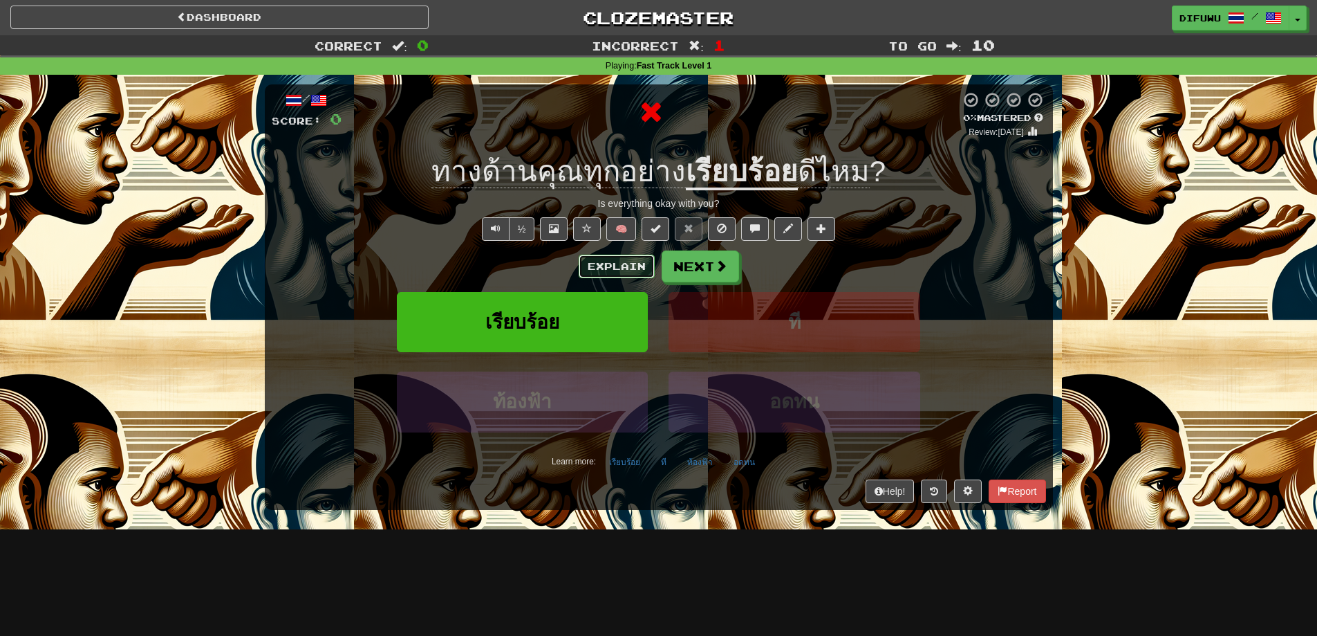
click at [627, 264] on button "Explain" at bounding box center [617, 266] width 76 height 24
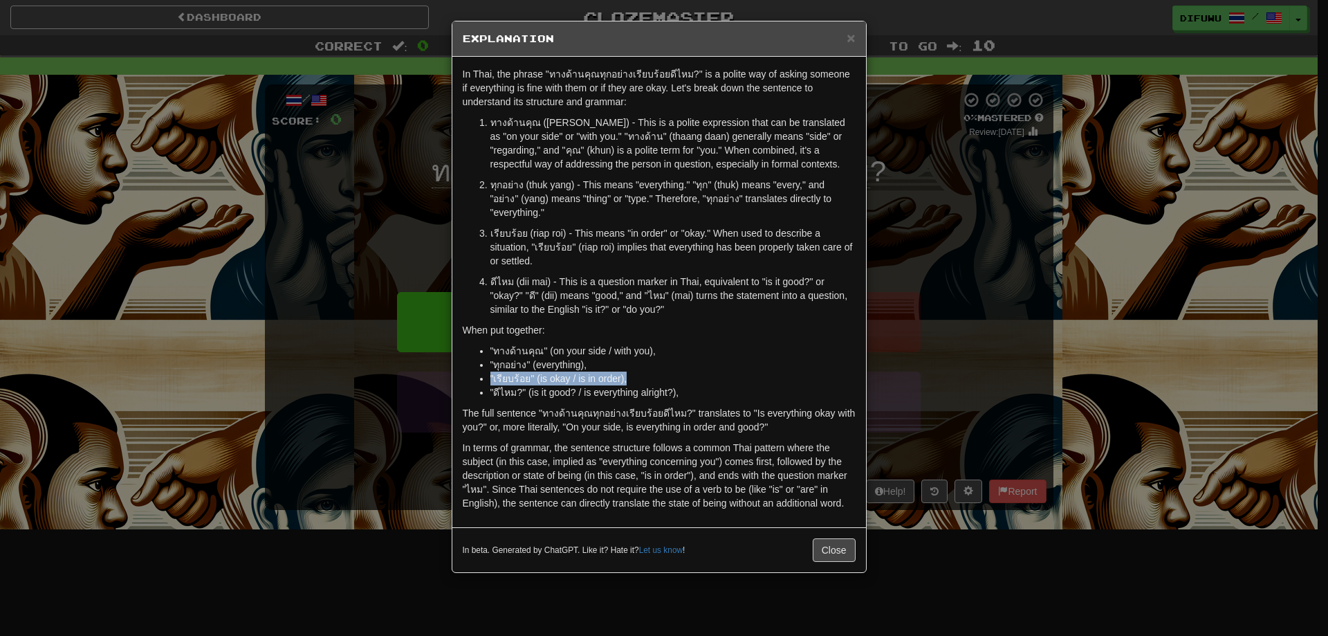
drag, startPoint x: 916, startPoint y: 358, endPoint x: 917, endPoint y: 371, distance: 13.9
click at [917, 371] on div "× Explanation In Thai, the phrase "ทางด้านคุณทุกอย่างเรียบร้อยดีไหม?" is a poli…" at bounding box center [664, 318] width 1328 height 636
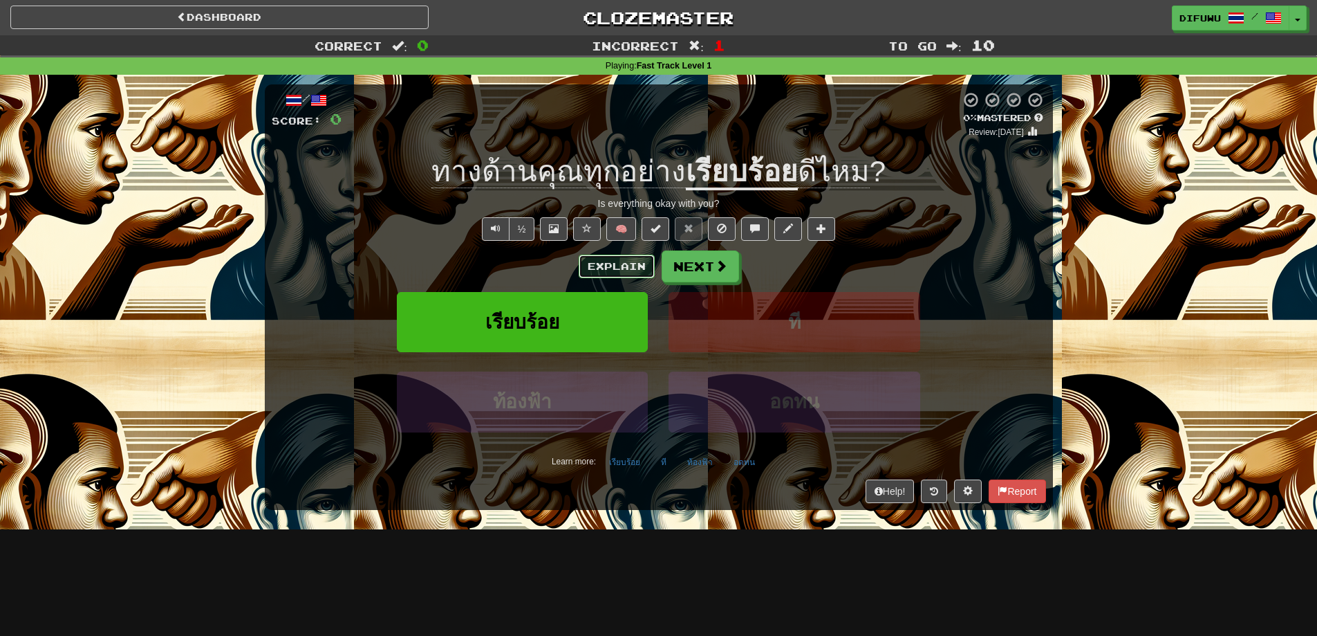
click at [615, 266] on button "Explain" at bounding box center [617, 266] width 76 height 24
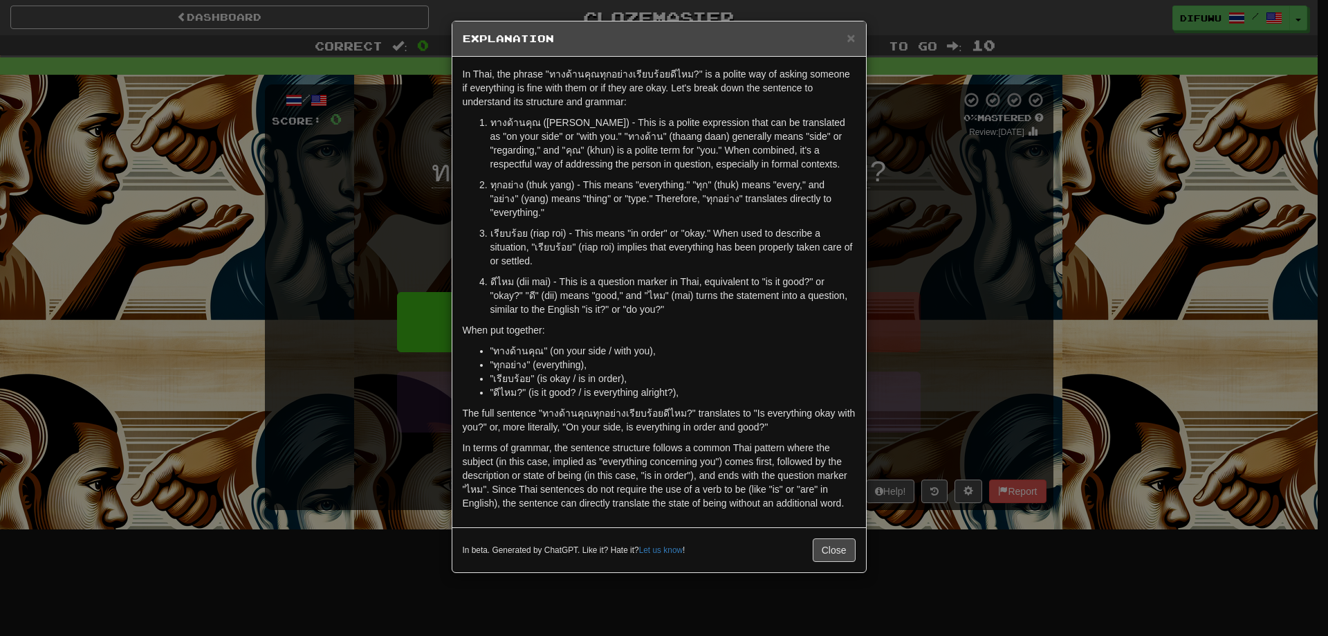
click at [949, 366] on div "× Explanation In Thai, the phrase "ทางด้านคุณทุกอย่างเรียบร้อยดีไหม?" is a poli…" at bounding box center [664, 318] width 1328 height 636
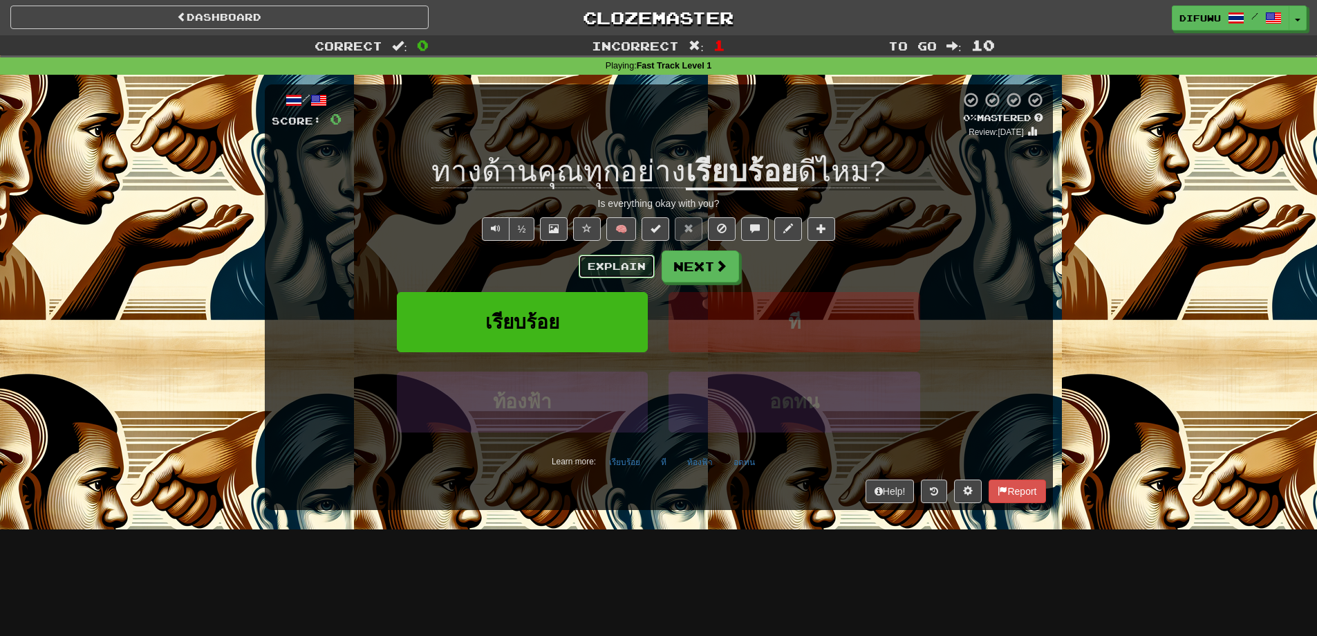
click at [589, 255] on button "Explain" at bounding box center [617, 266] width 76 height 24
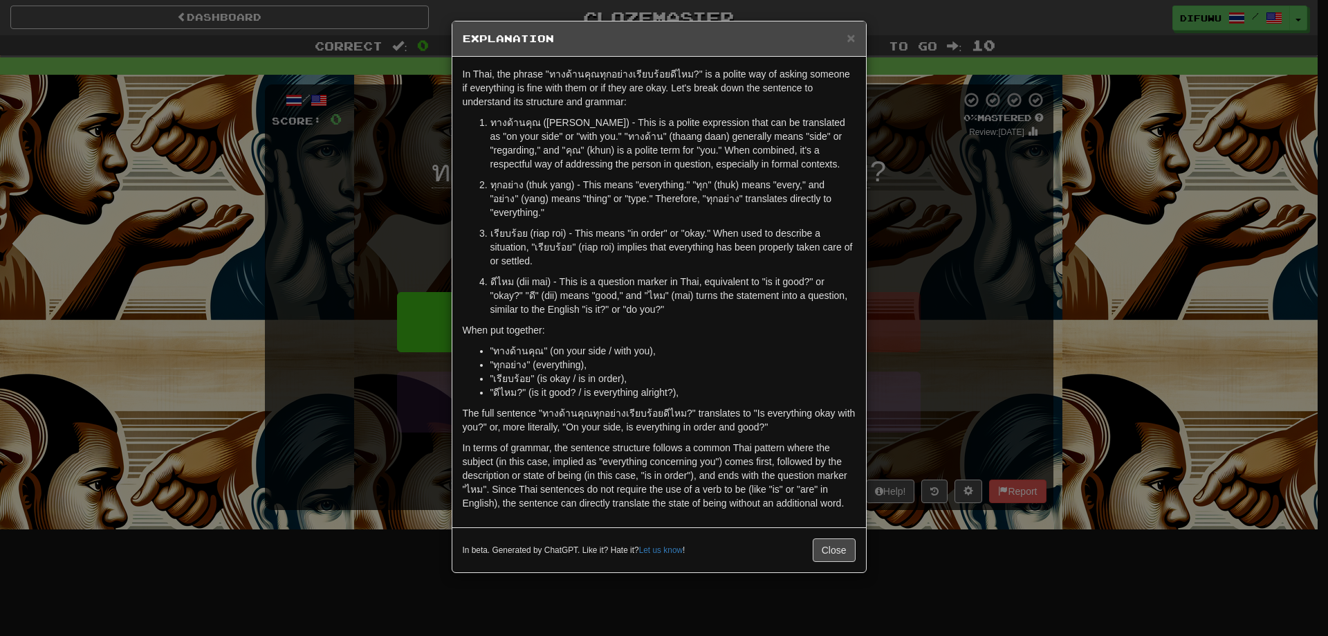
click at [983, 308] on div "× Explanation In Thai, the phrase "ทางด้านคุณทุกอย่างเรียบร้อยดีไหม?" is a poli…" at bounding box center [664, 318] width 1328 height 636
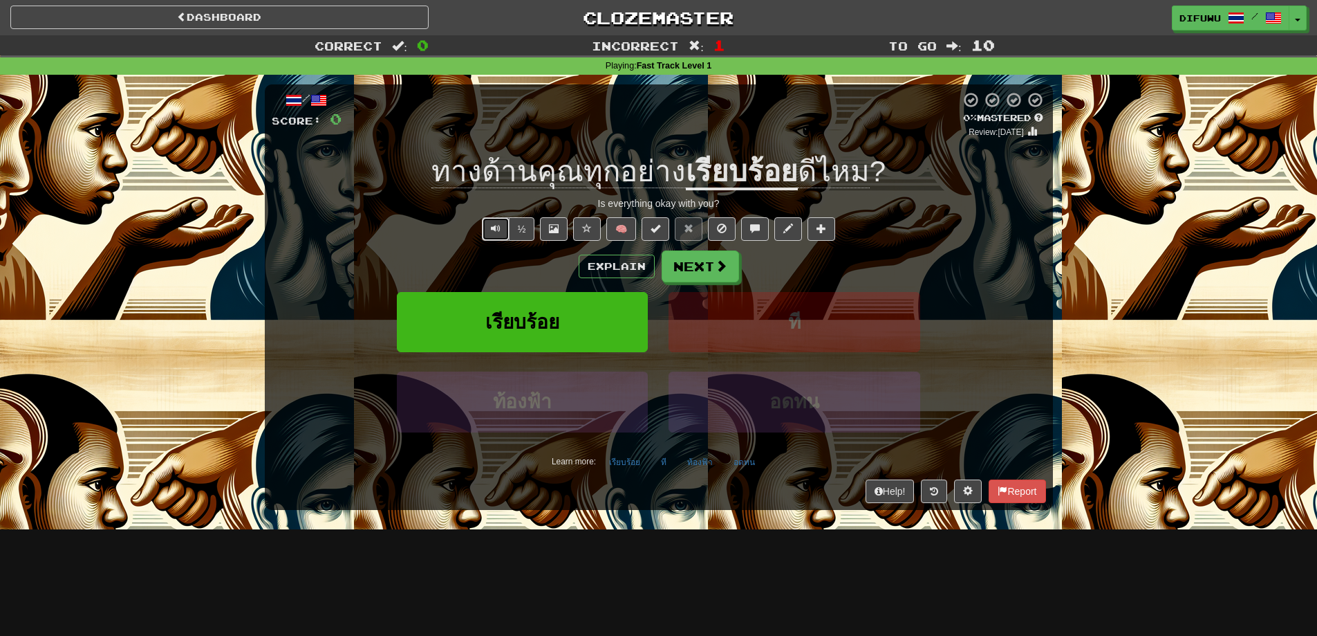
click at [485, 221] on button "Text-to-speech controls" at bounding box center [496, 229] width 28 height 24
click at [625, 250] on div "Explain Next" at bounding box center [659, 266] width 775 height 32
click at [624, 264] on button "Explain" at bounding box center [617, 266] width 76 height 24
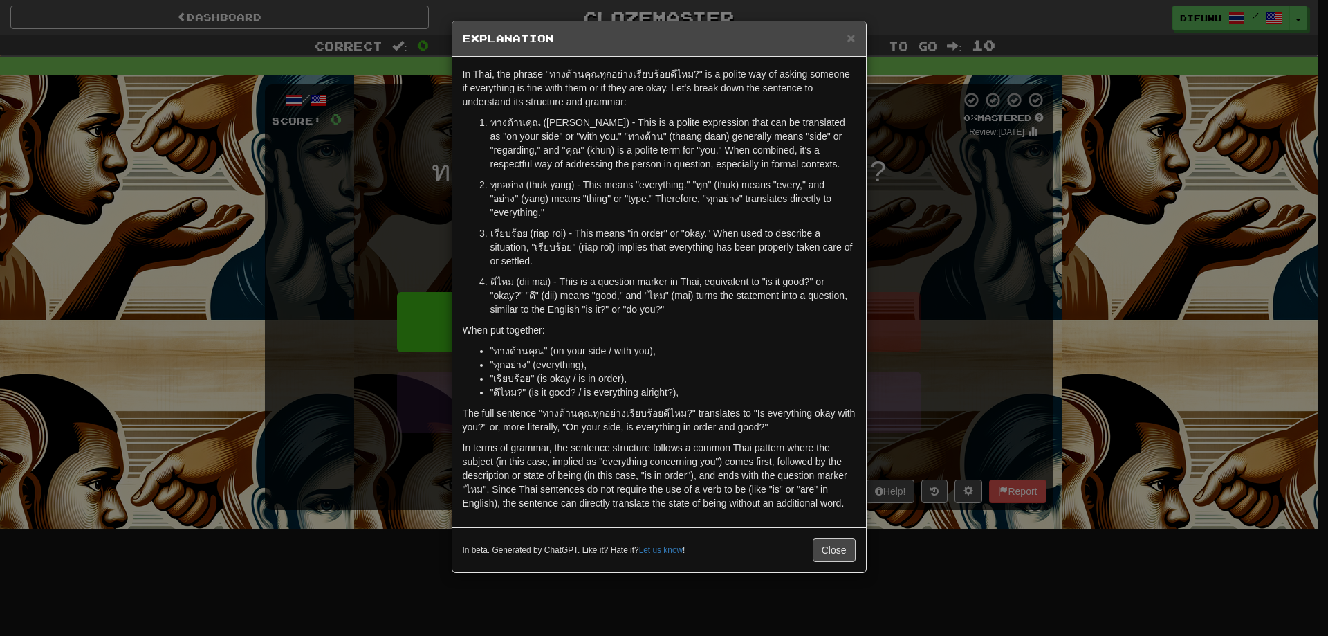
click at [971, 261] on div "× Explanation In Thai, the phrase "ทางด้านคุณทุกอย่างเรียบร้อยดีไหม?" is a poli…" at bounding box center [664, 318] width 1328 height 636
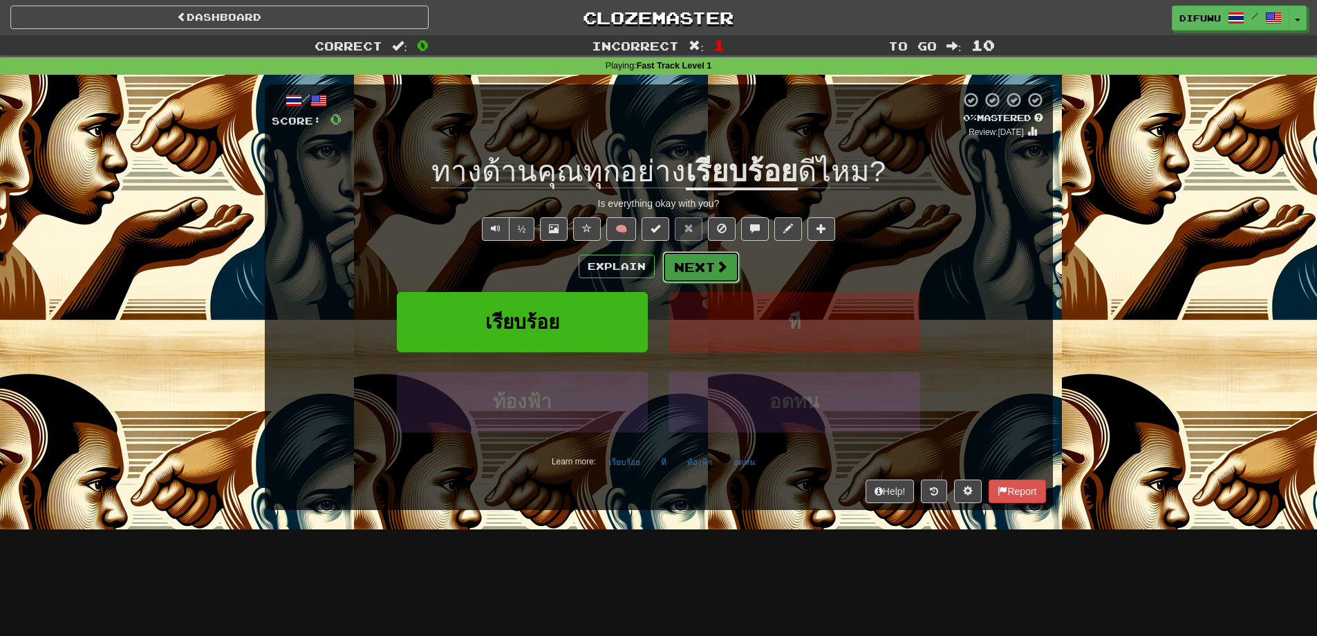
click at [698, 259] on button "Next" at bounding box center [701, 267] width 77 height 32
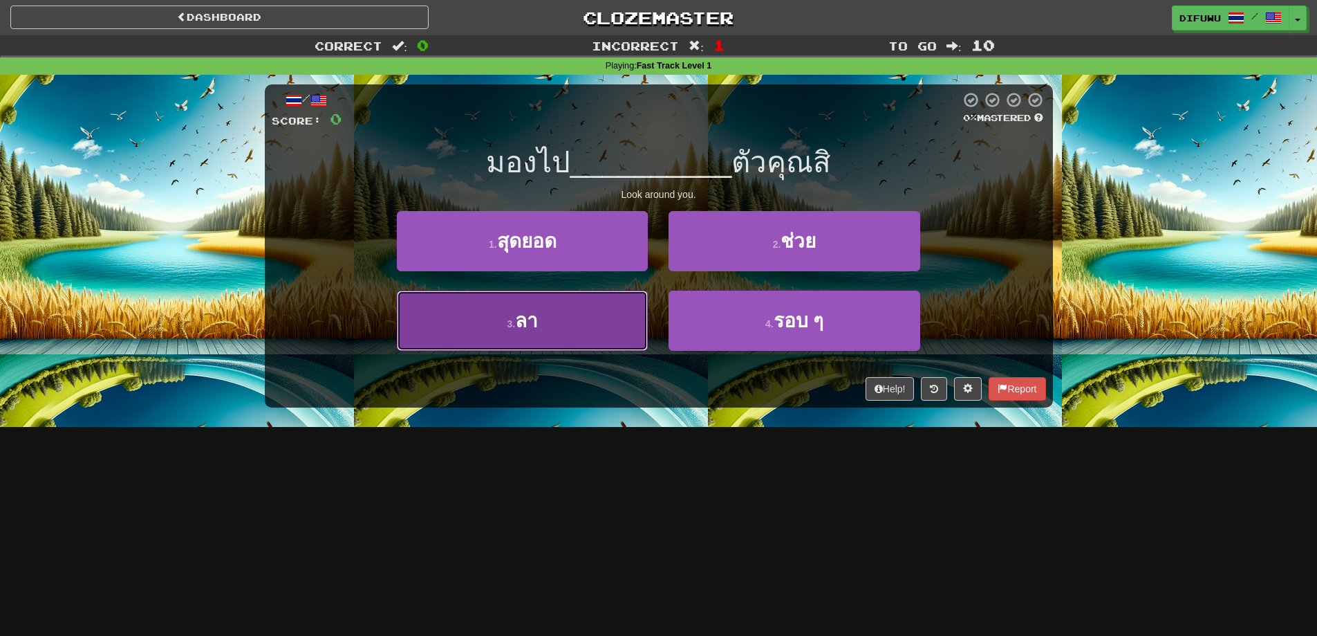
click at [460, 293] on button "3 . ลา" at bounding box center [522, 320] width 251 height 60
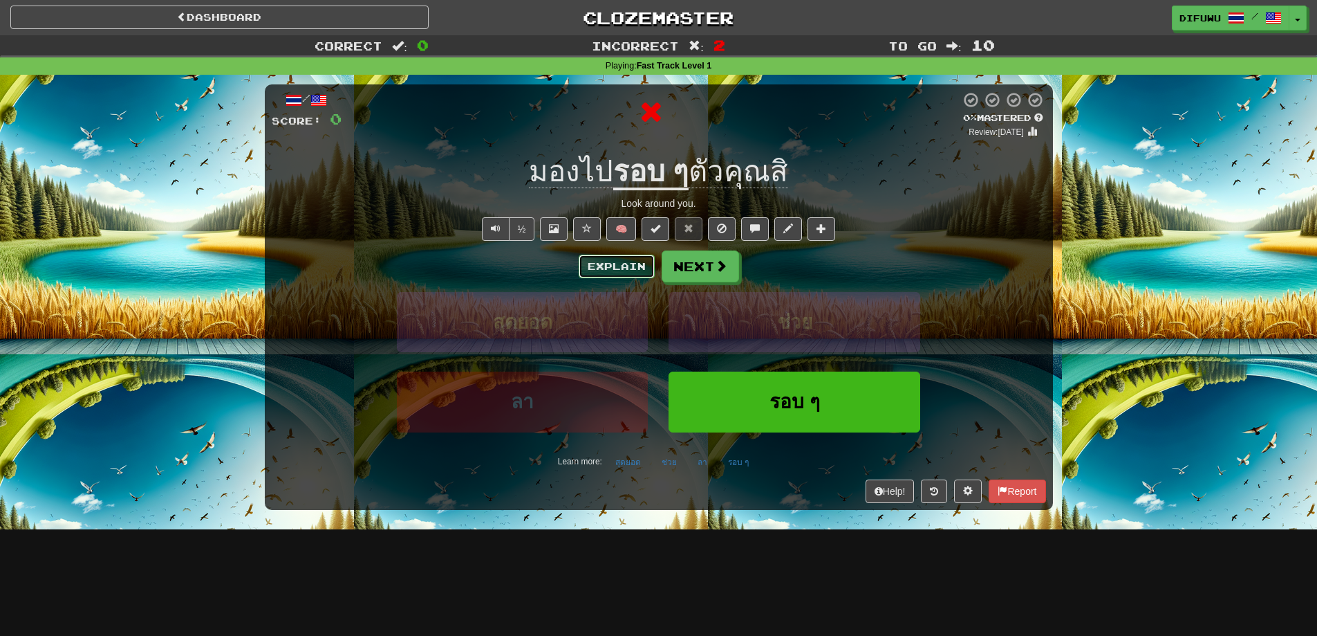
click at [628, 261] on button "Explain" at bounding box center [617, 266] width 76 height 24
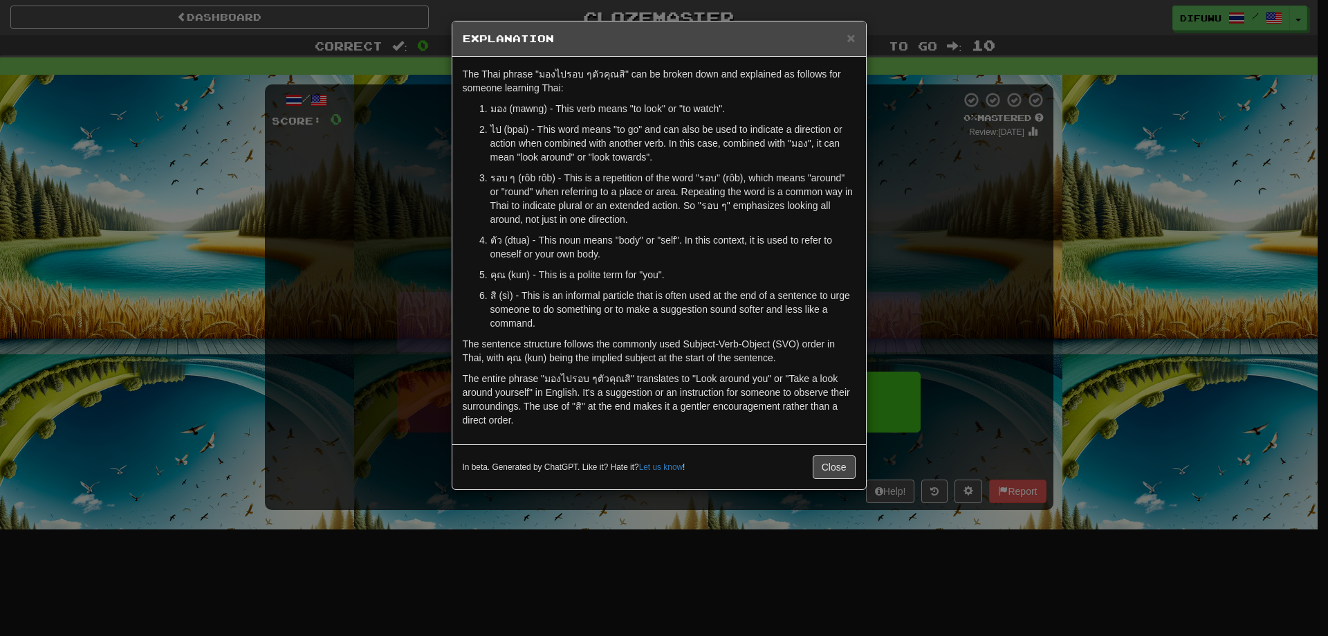
click at [966, 261] on div "× Explanation The Thai phrase "มองไปรอบ ๆตัวคุณสิ" can be broken down and expla…" at bounding box center [664, 318] width 1328 height 636
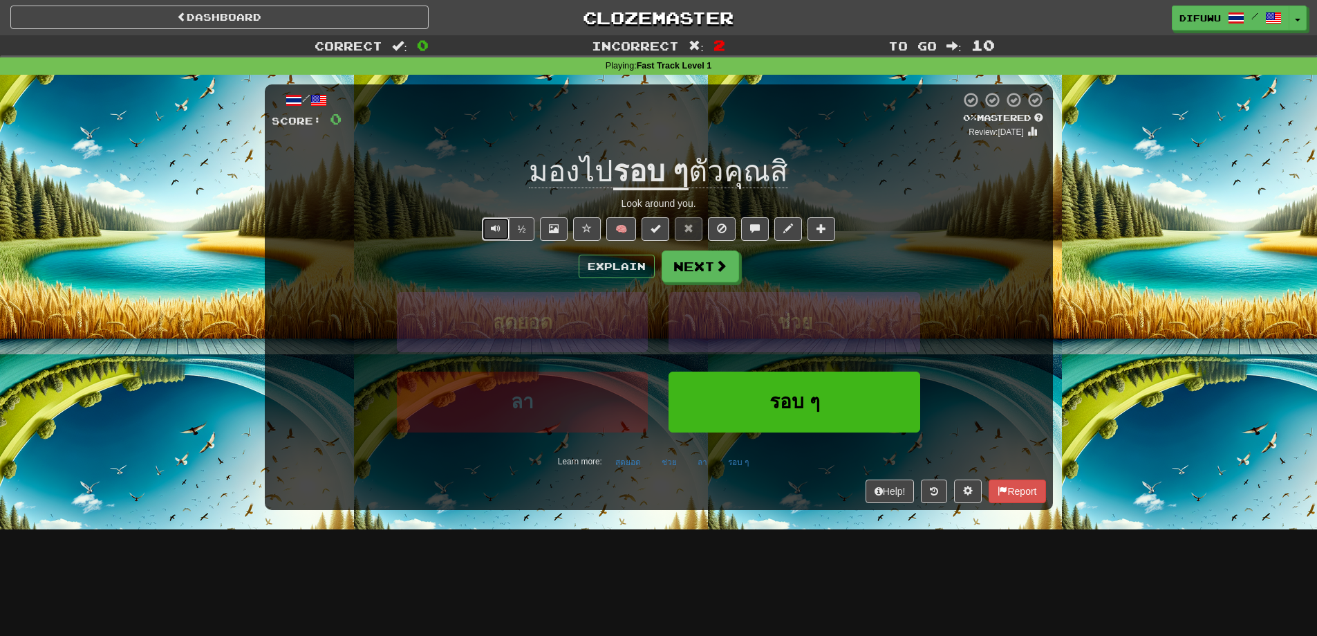
click at [501, 231] on button "Text-to-speech controls" at bounding box center [496, 229] width 28 height 24
click at [703, 262] on button "Next" at bounding box center [701, 267] width 77 height 32
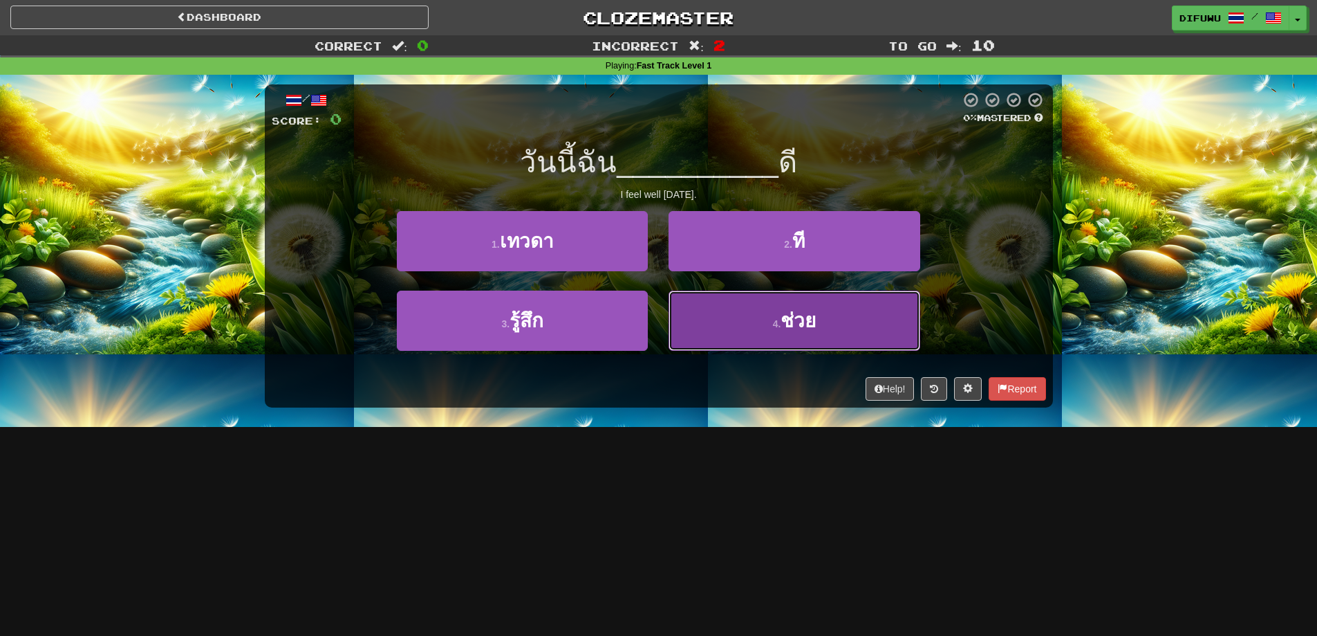
click at [783, 349] on button "4 . ช่วย" at bounding box center [794, 320] width 251 height 60
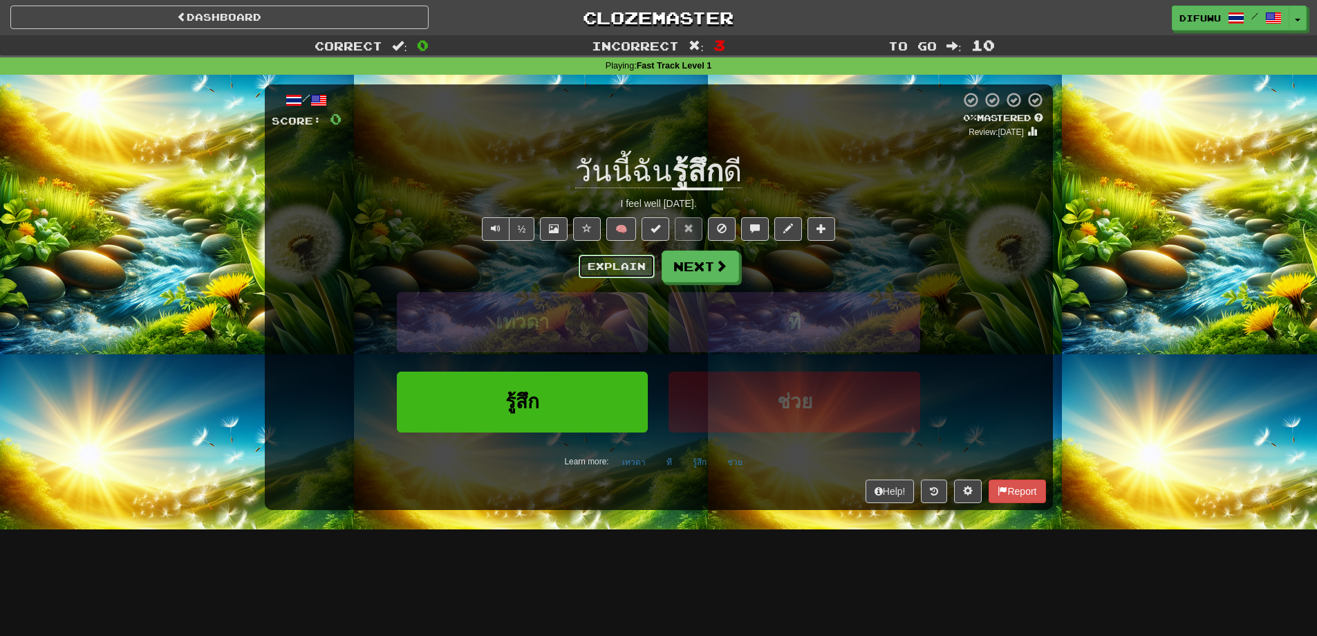
click at [627, 274] on button "Explain" at bounding box center [617, 266] width 76 height 24
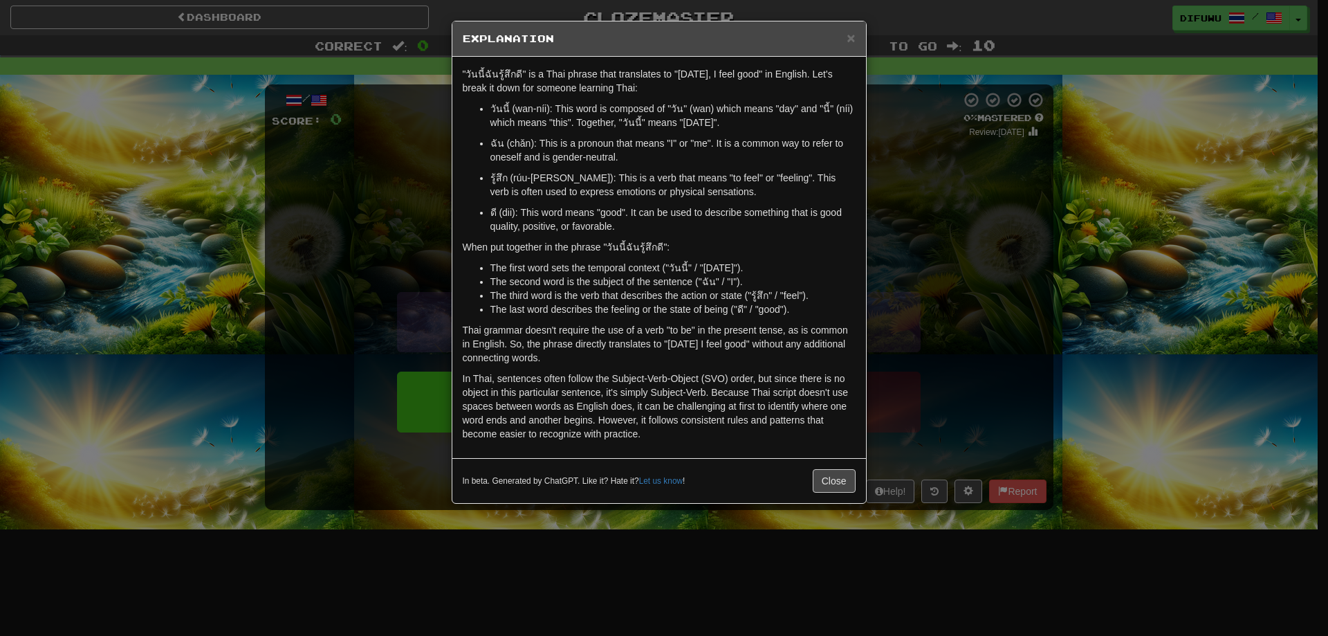
click at [939, 290] on div "× Explanation "วันนี้ฉันรู้สึกดี" is a Thai phrase that translates to "Today, I…" at bounding box center [664, 318] width 1328 height 636
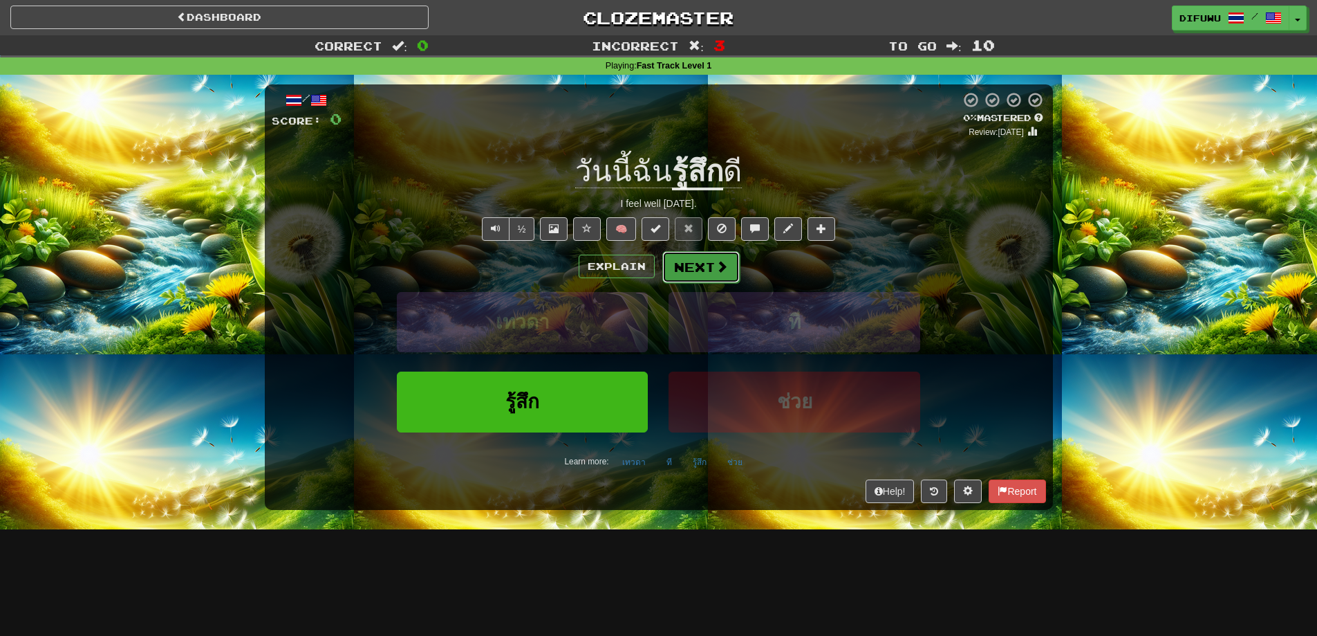
click at [676, 260] on button "Next" at bounding box center [701, 267] width 77 height 32
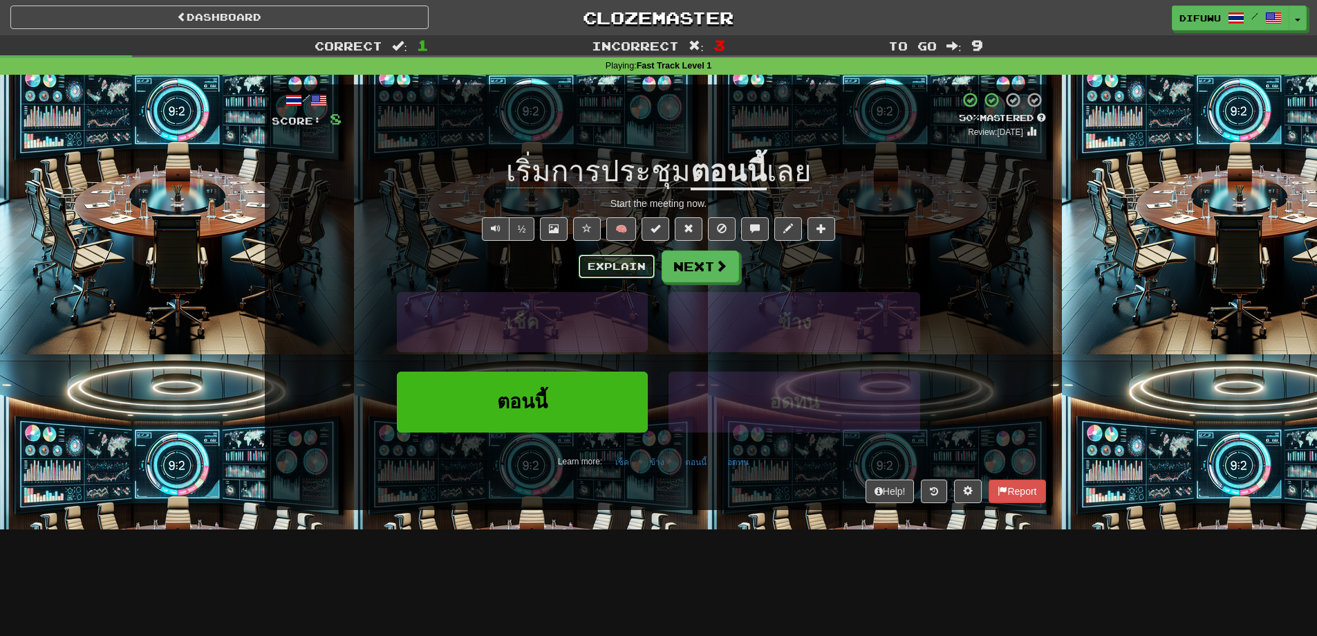
click at [622, 259] on button "Explain" at bounding box center [617, 266] width 76 height 24
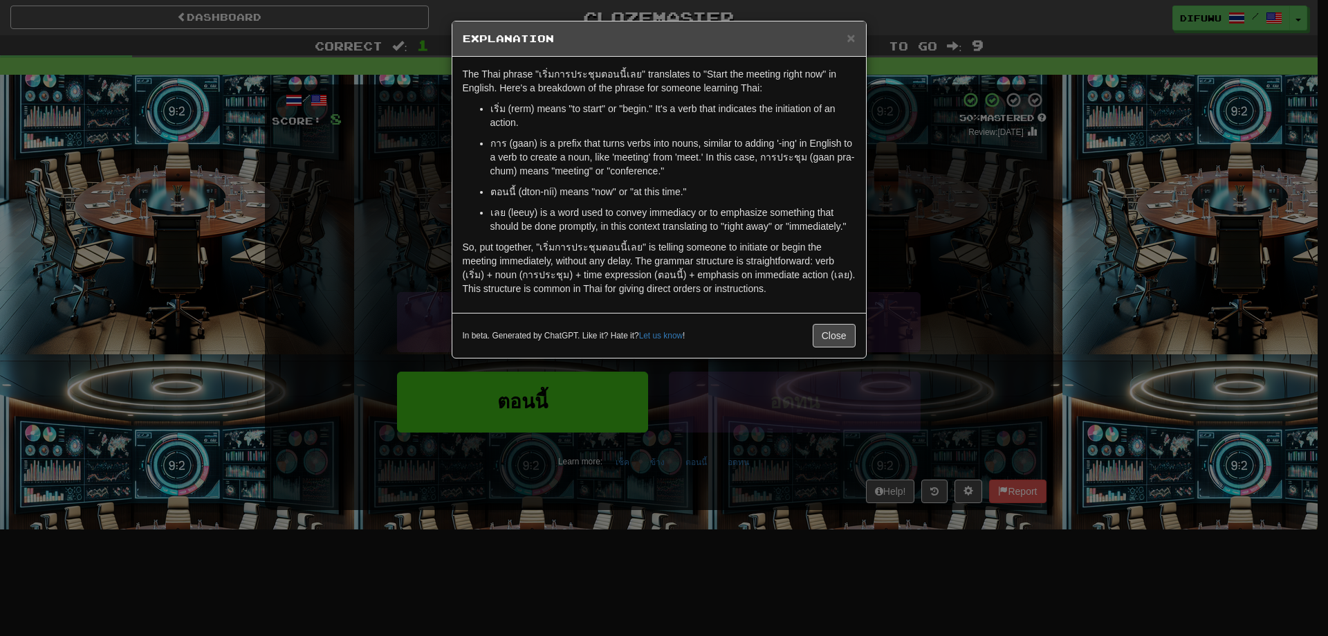
click at [913, 260] on div "× Explanation The Thai phrase "เริ่มการประชุมตอนนี้เลย" translates to "Start th…" at bounding box center [664, 318] width 1328 height 636
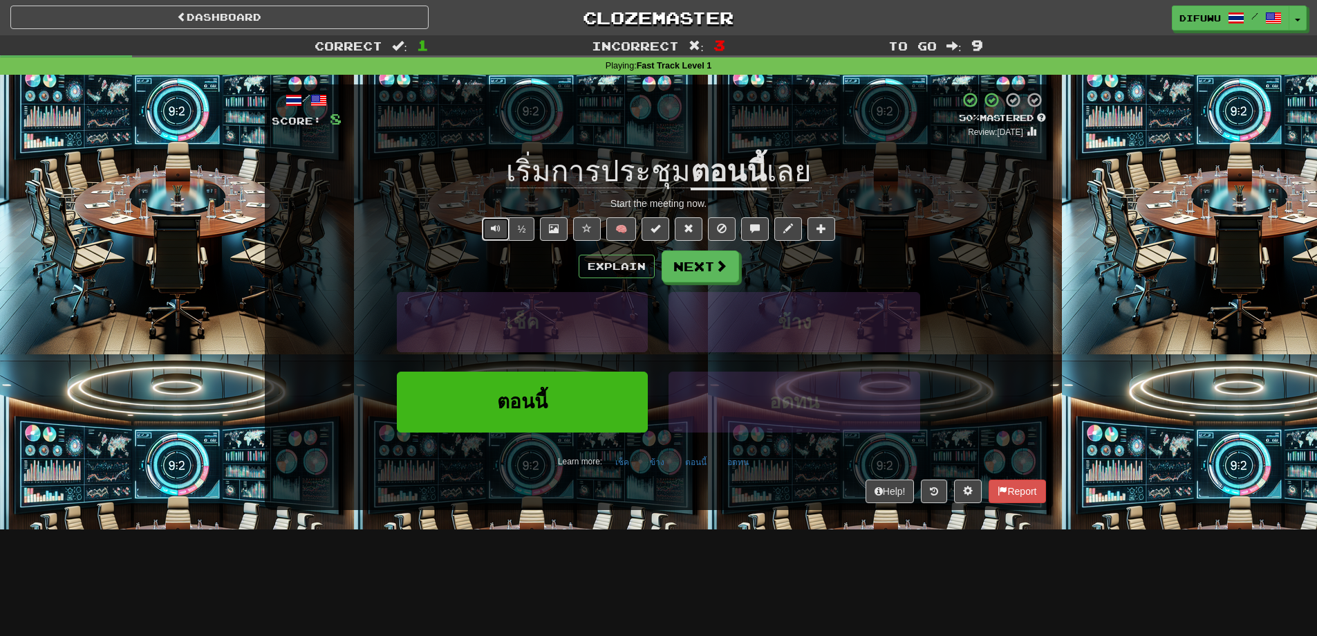
click at [491, 237] on button "Text-to-speech controls" at bounding box center [496, 229] width 28 height 24
click at [712, 261] on button "Next" at bounding box center [701, 267] width 77 height 32
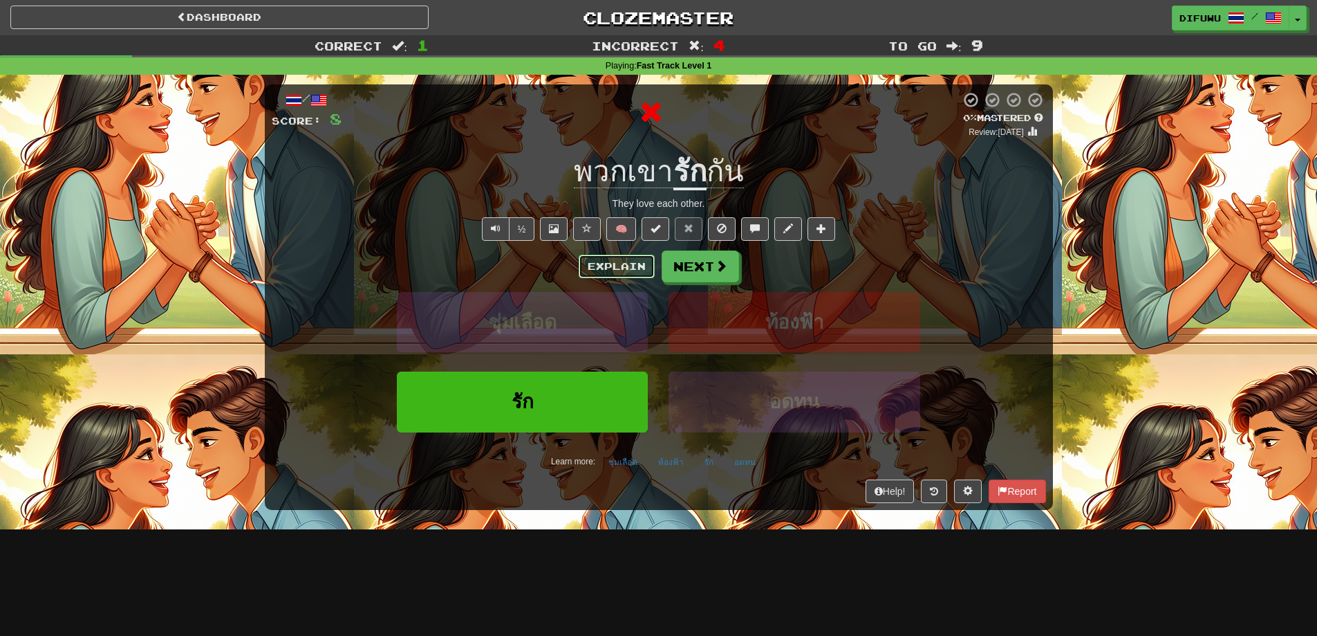
click at [599, 267] on button "Explain" at bounding box center [617, 266] width 76 height 24
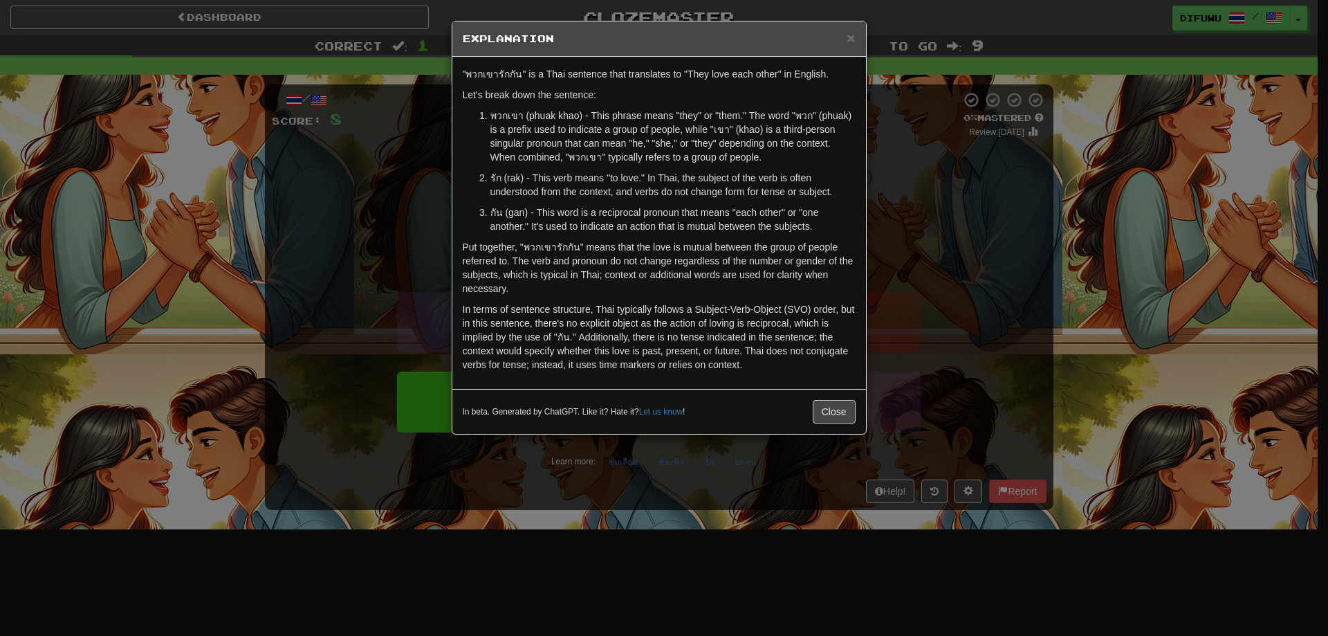
click at [941, 201] on div "× Explanation "พวกเขารักกัน" is a Thai sentence that translates to "They love e…" at bounding box center [664, 318] width 1328 height 636
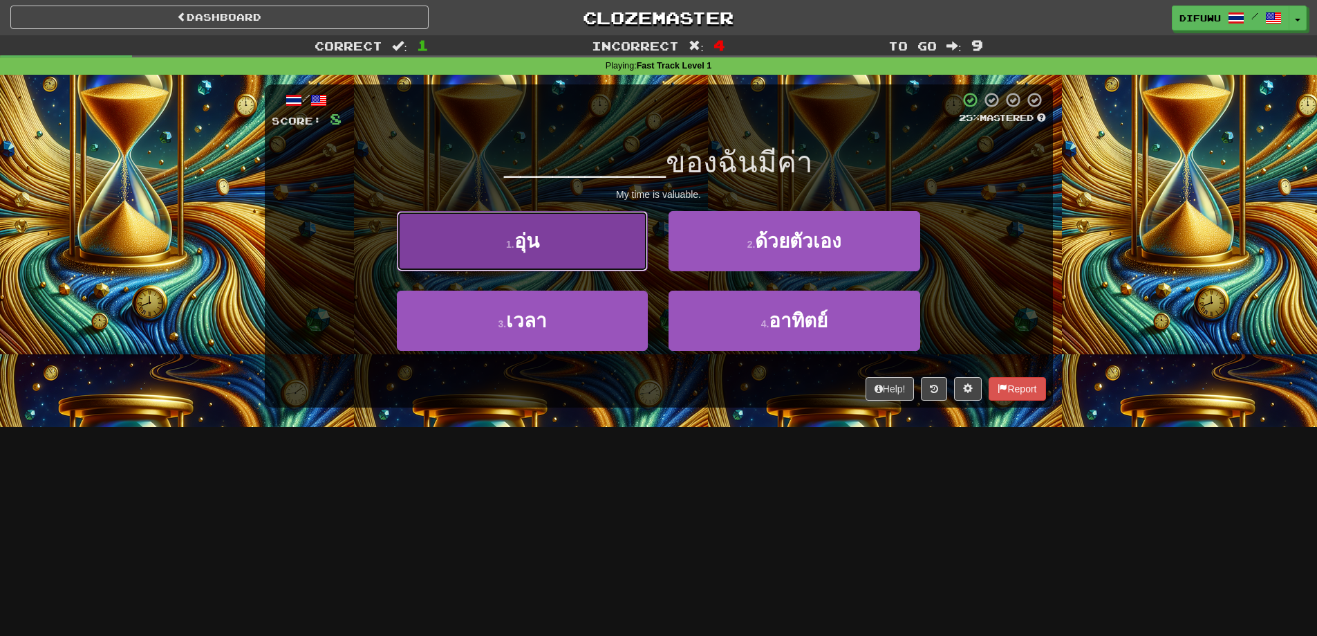
click at [598, 255] on button "1 . อุ่น" at bounding box center [522, 241] width 251 height 60
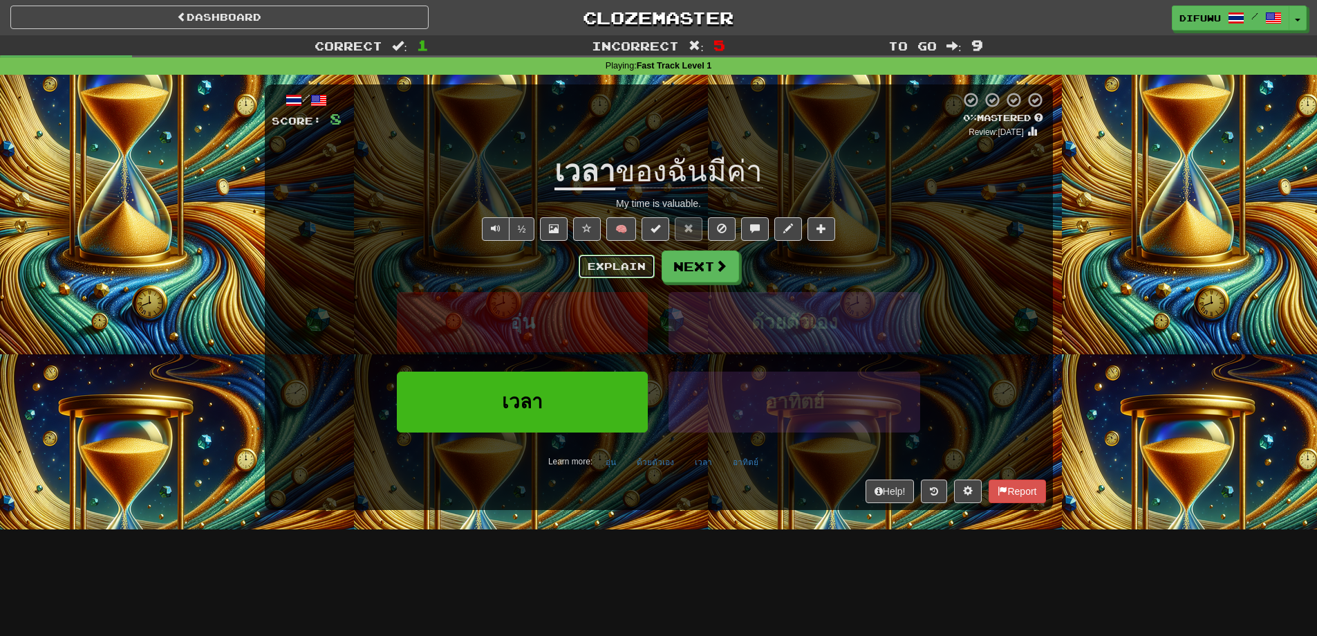
click at [600, 268] on button "Explain" at bounding box center [617, 266] width 76 height 24
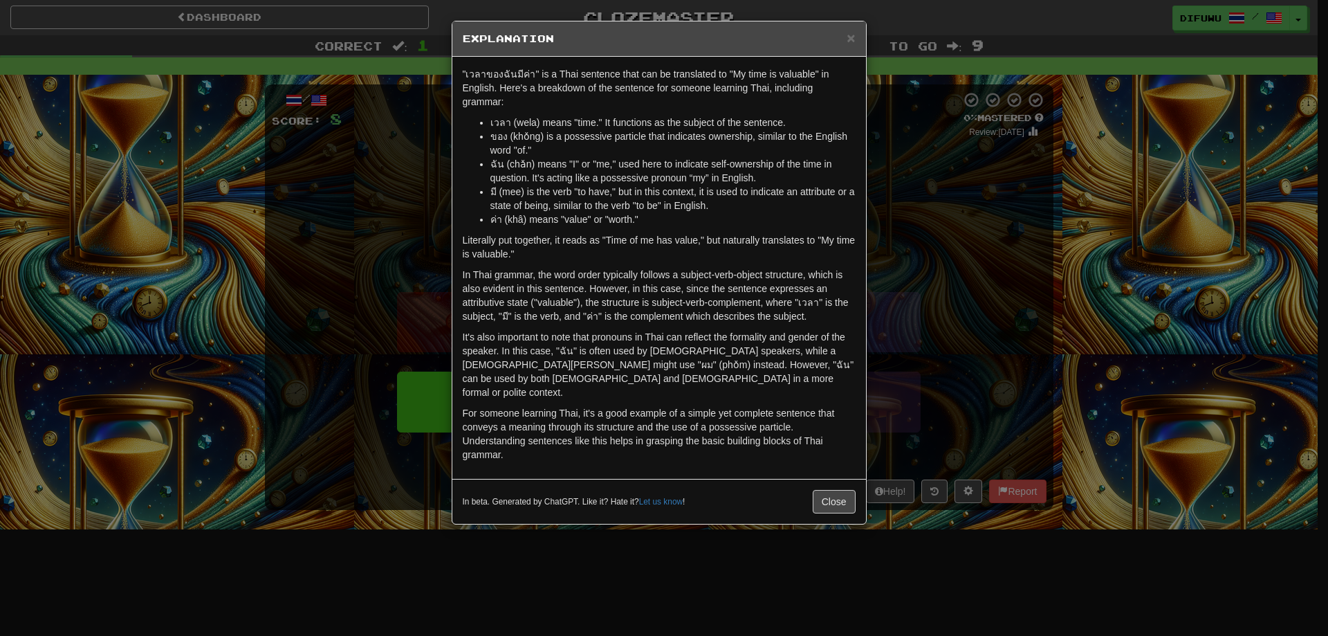
click at [999, 385] on div "× Explanation "เวลาของฉันมีค่า" is a Thai sentence that can be translated to "M…" at bounding box center [664, 318] width 1328 height 636
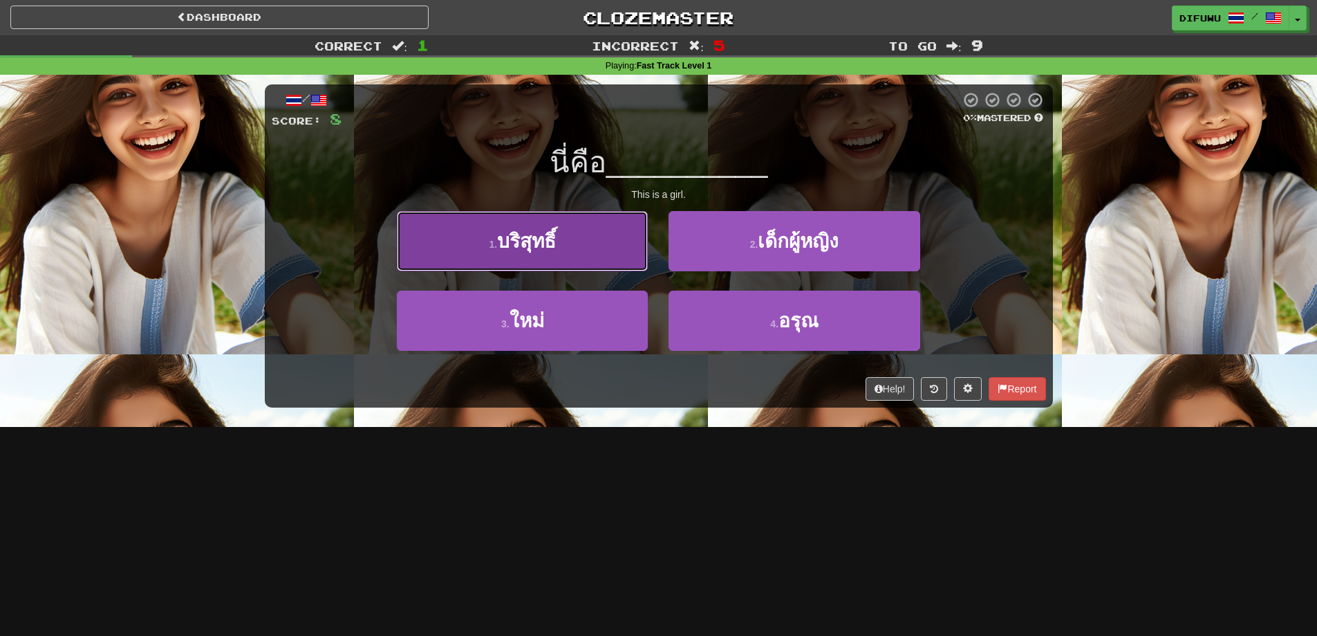
click at [607, 257] on button "1 . บริสุทธิ์" at bounding box center [522, 241] width 251 height 60
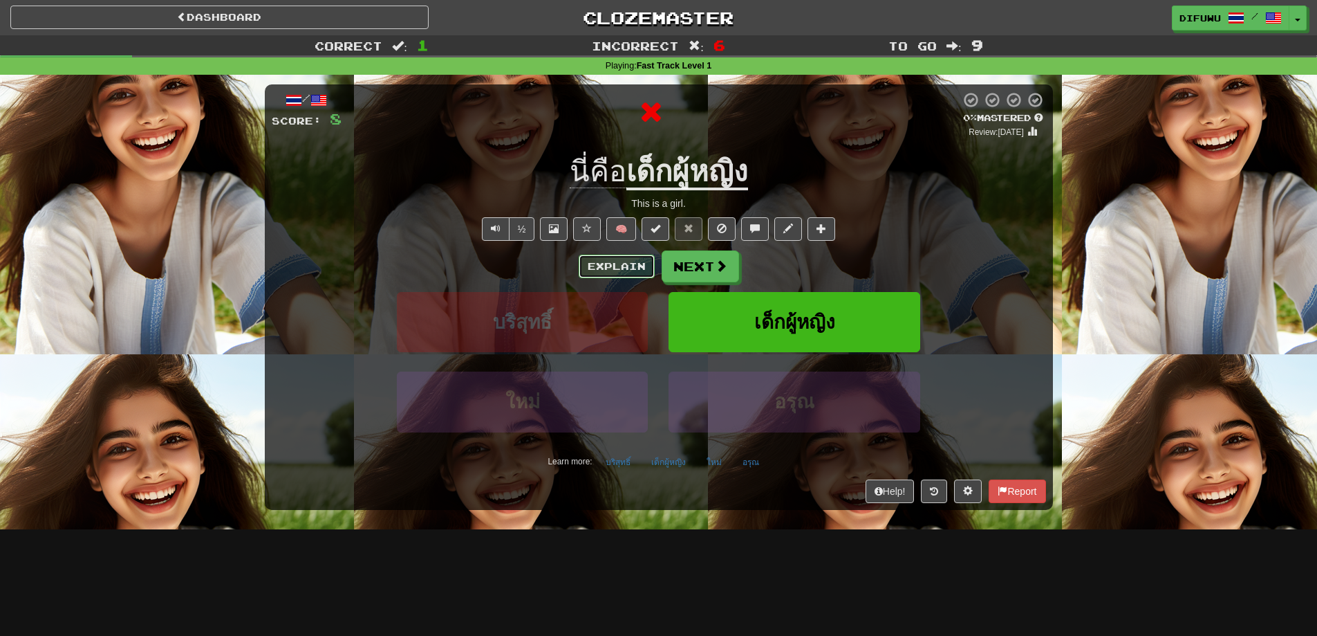
click at [624, 265] on button "Explain" at bounding box center [617, 266] width 76 height 24
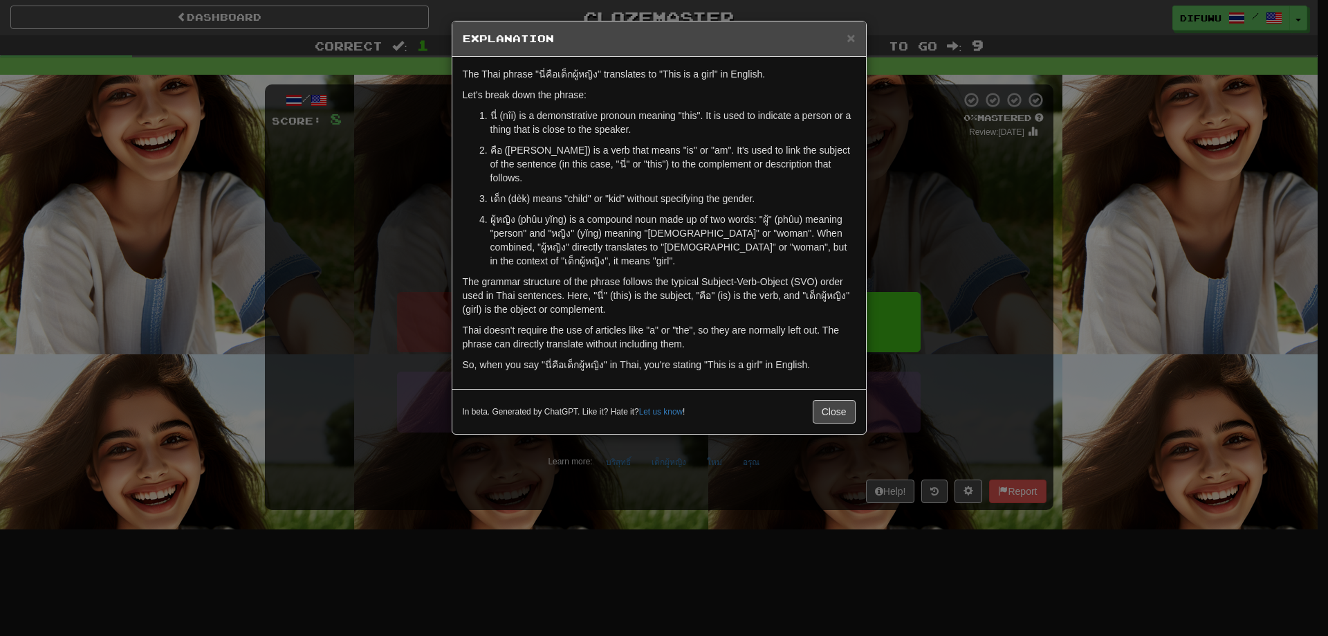
click at [1002, 306] on div "× Explanation The Thai phrase "นี่คือเด็กผู้หญิง" translates to "This is a girl…" at bounding box center [664, 318] width 1328 height 636
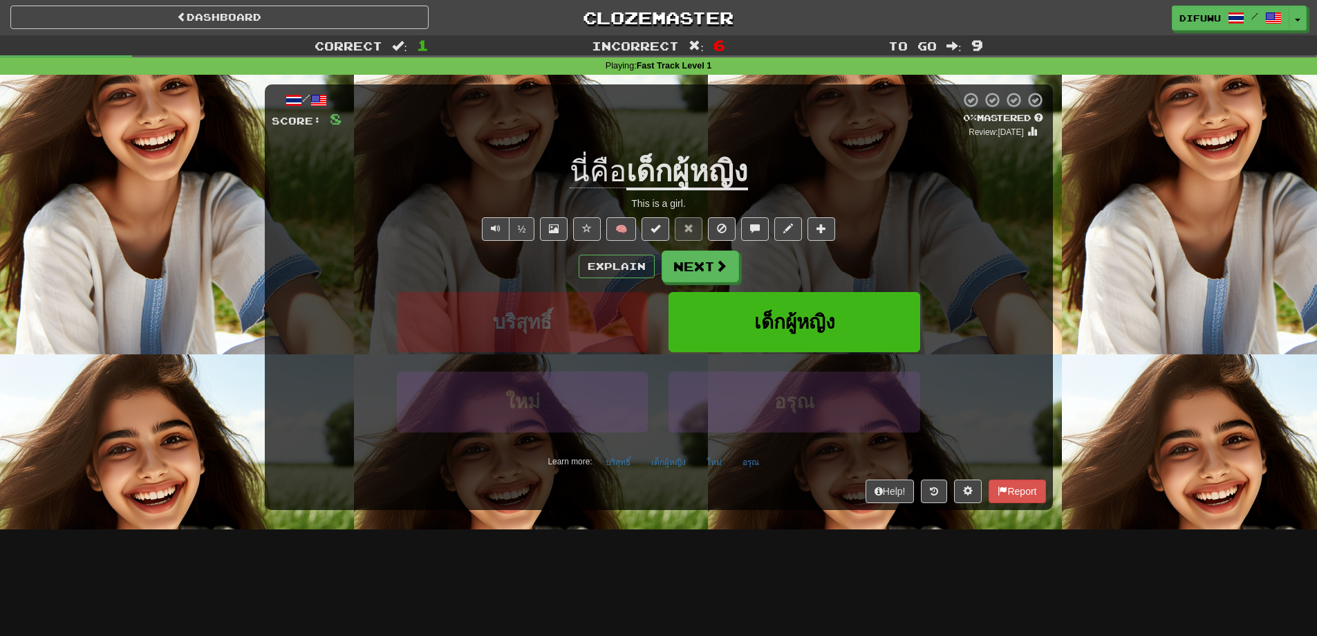
click at [629, 252] on div "Explain Next" at bounding box center [659, 266] width 775 height 32
click at [627, 259] on button "Explain" at bounding box center [617, 266] width 76 height 24
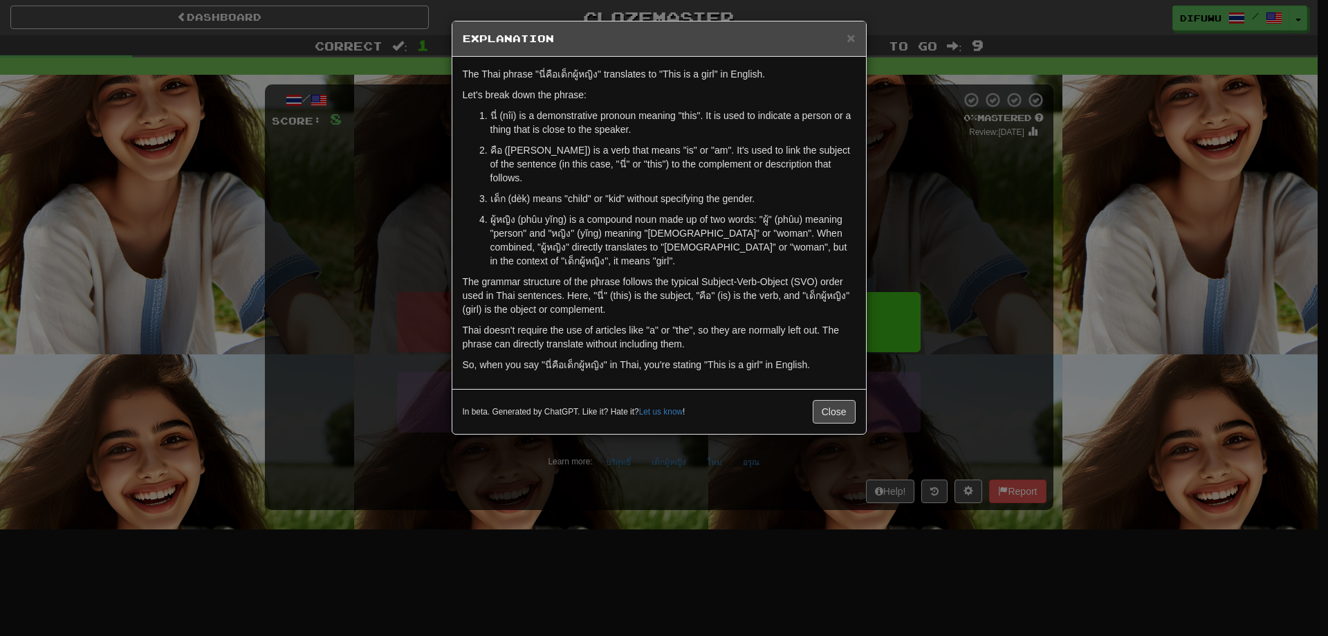
click at [976, 268] on div "× Explanation The Thai phrase "นี่คือเด็กผู้หญิง" translates to "This is a girl…" at bounding box center [664, 318] width 1328 height 636
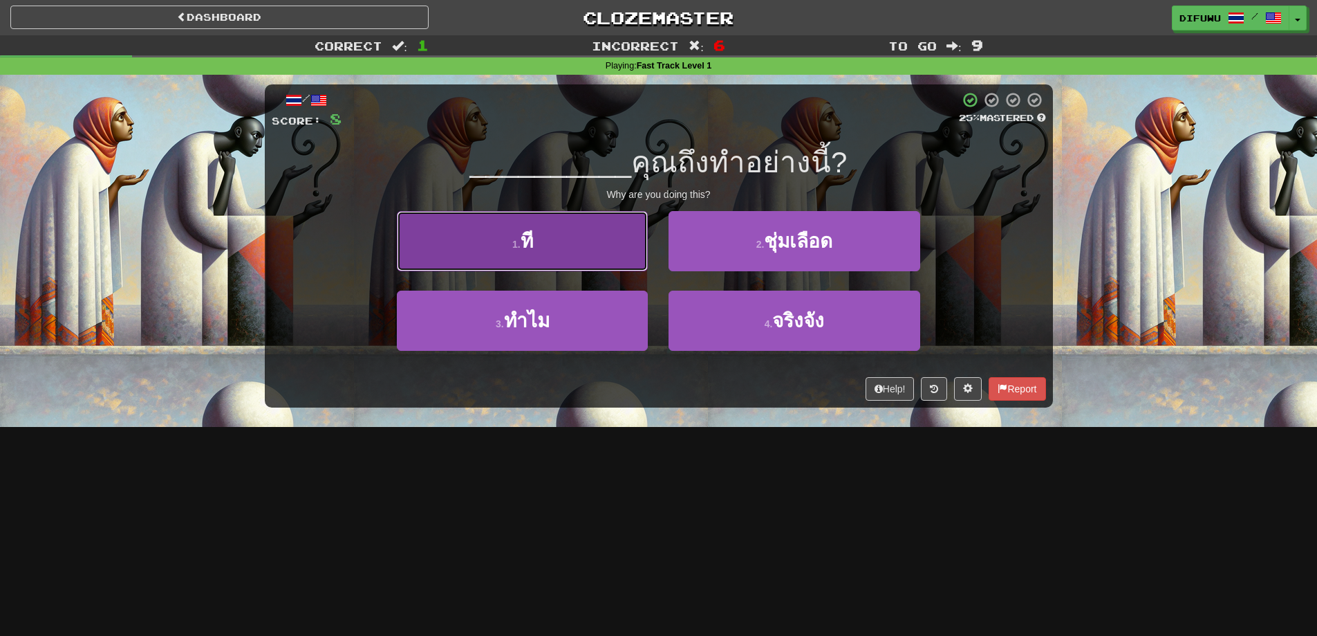
click at [625, 250] on button "1 . ที" at bounding box center [522, 241] width 251 height 60
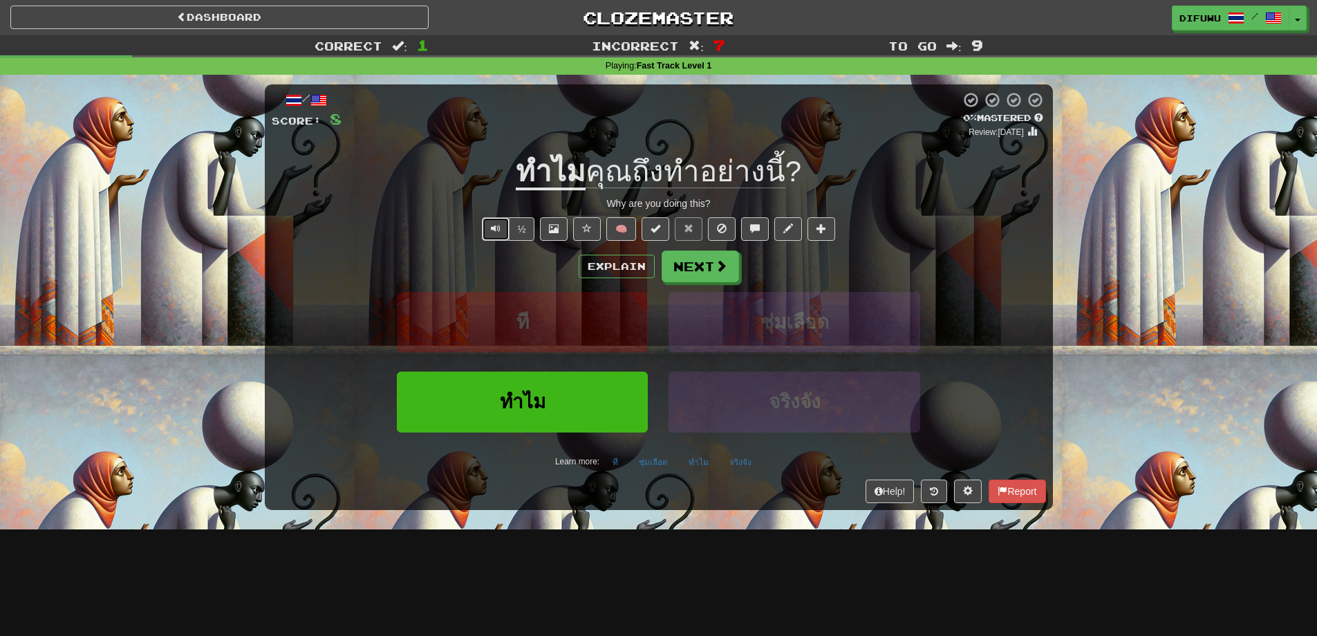
click at [497, 227] on span "Text-to-speech controls" at bounding box center [496, 228] width 10 height 10
click at [635, 263] on button "Explain" at bounding box center [617, 266] width 76 height 24
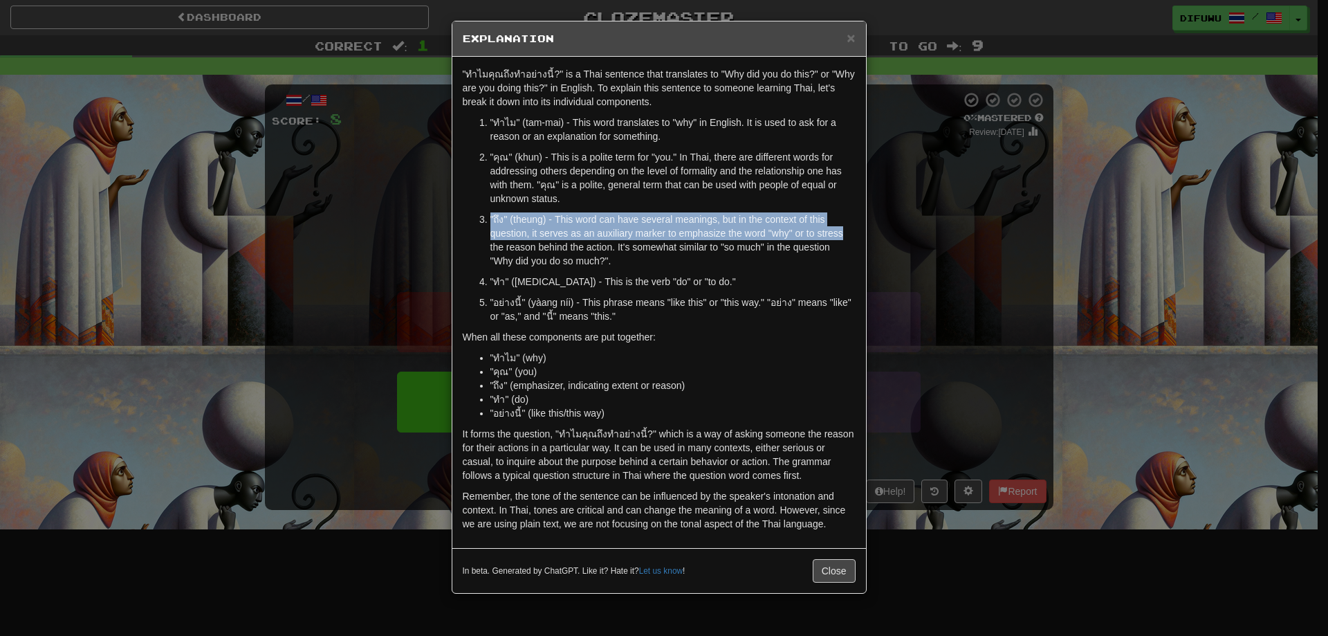
click at [973, 234] on div "× Explanation "ทำไมคุณถึงทำอย่างนี้?" is a Thai sentence that translates to "Wh…" at bounding box center [664, 318] width 1328 height 636
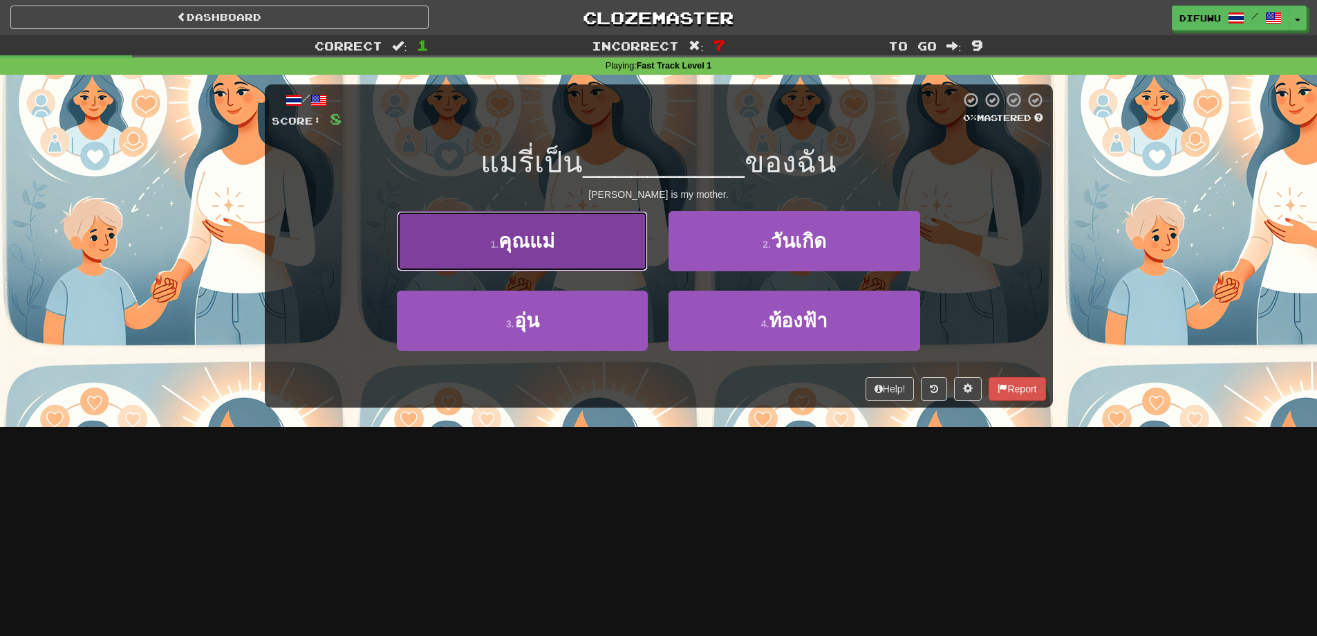
click at [622, 257] on button "1 . คุณแม่" at bounding box center [522, 241] width 251 height 60
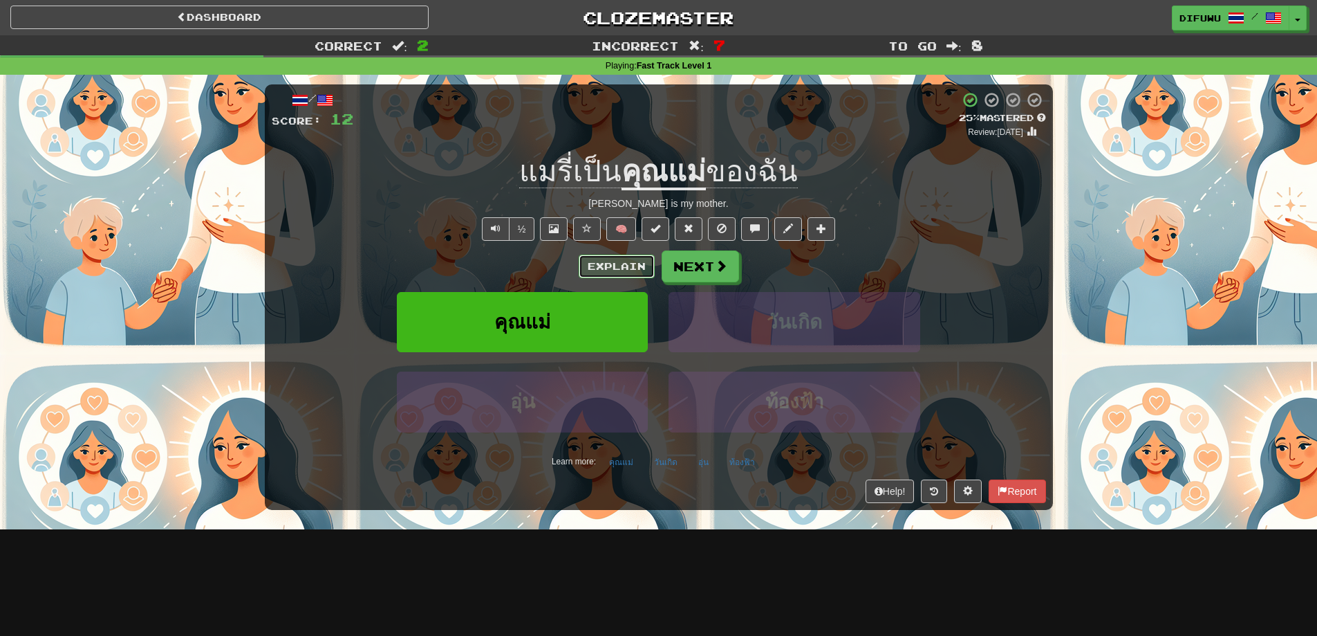
click at [626, 266] on button "Explain" at bounding box center [617, 266] width 76 height 24
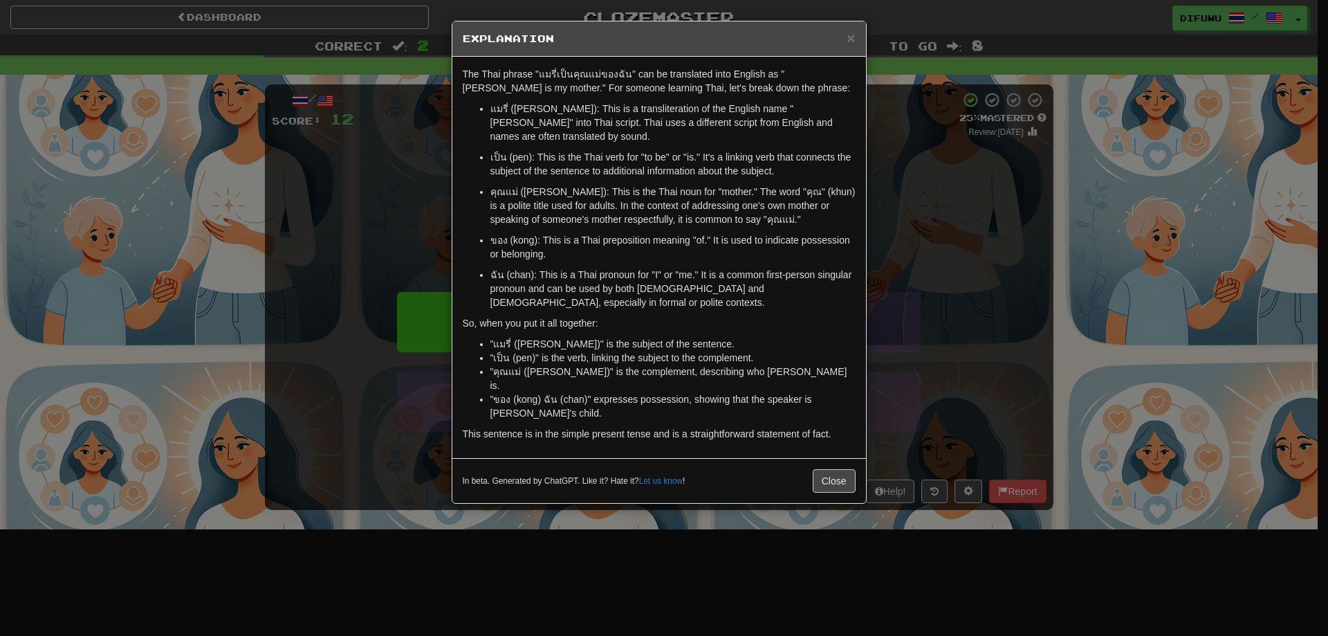
click at [956, 325] on div "× Explanation The Thai phrase "แมรี่เป็นคุณแม่ของฉัน" can be translated into En…" at bounding box center [664, 318] width 1328 height 636
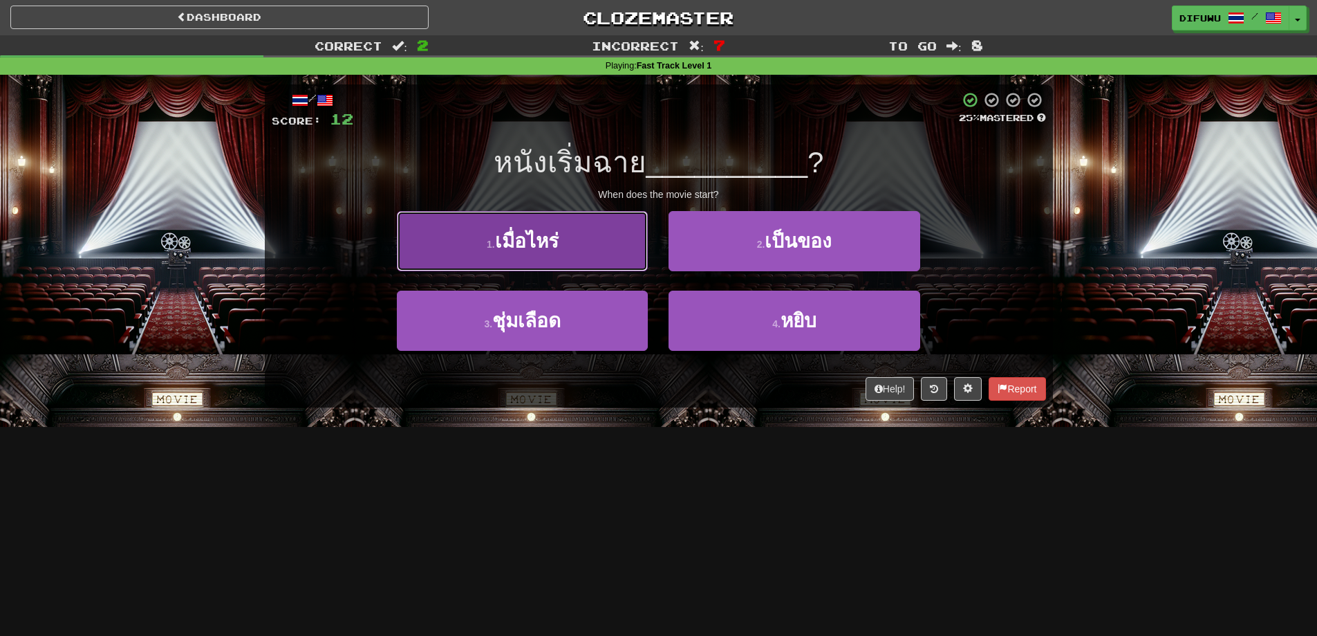
click at [629, 254] on button "1 . เมื่อไหร่" at bounding box center [522, 241] width 251 height 60
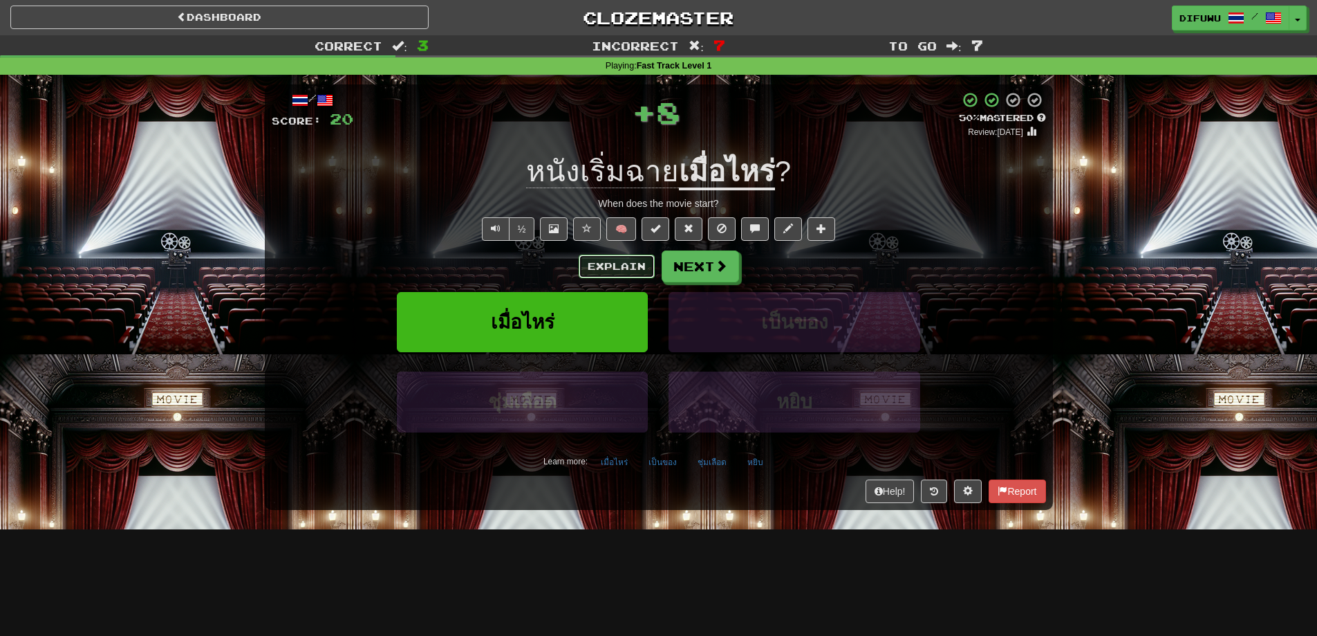
click at [625, 259] on button "Explain" at bounding box center [617, 266] width 76 height 24
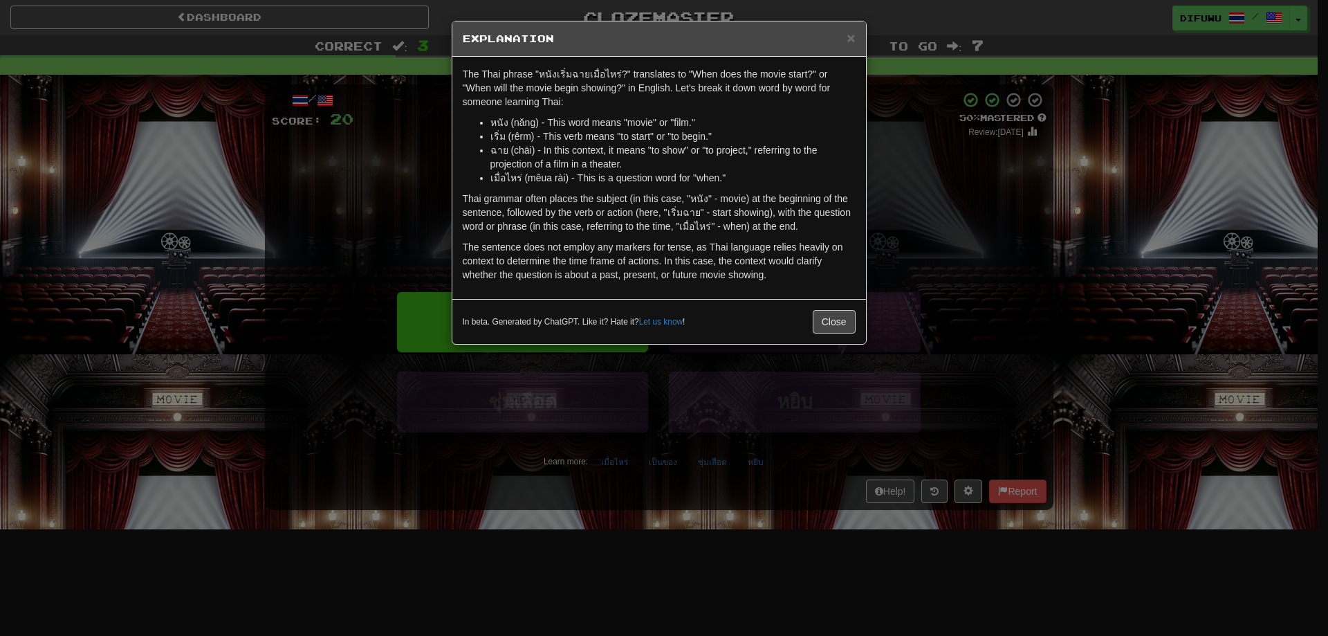
click at [969, 308] on div "× Explanation The Thai phrase "หนังเริ่มฉายเมื่อไหร่?" translates to "When does…" at bounding box center [664, 318] width 1328 height 636
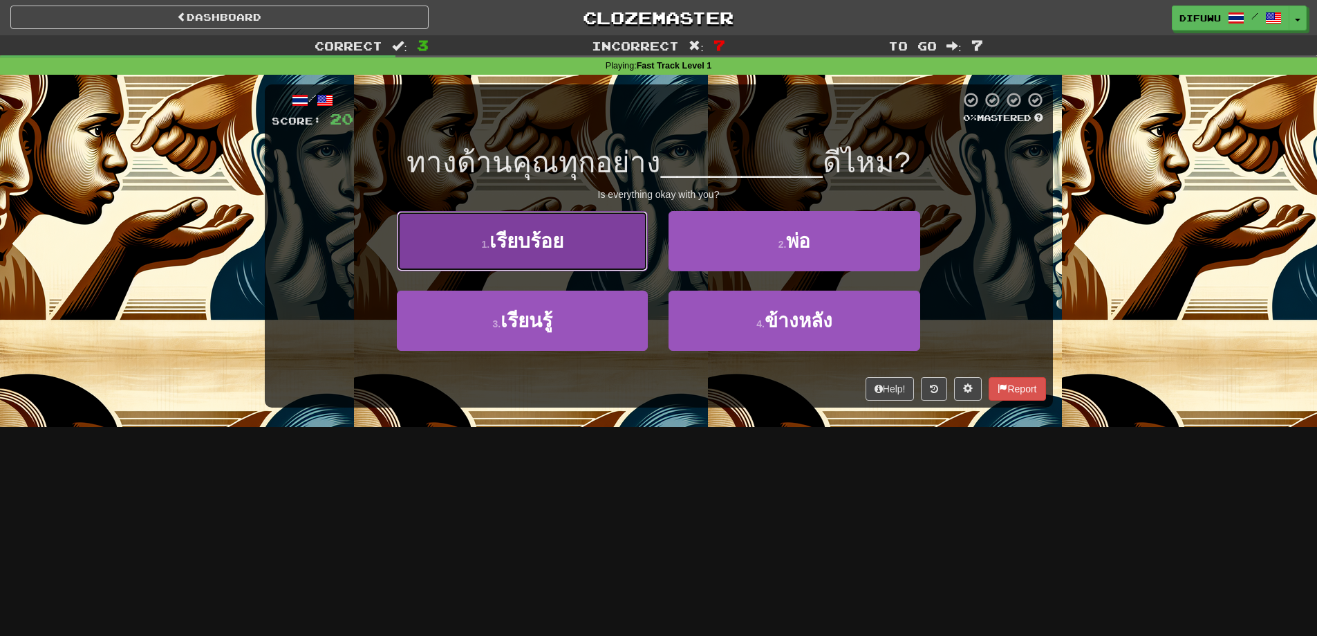
click at [599, 250] on button "1 . เรียบร้อย" at bounding box center [522, 241] width 251 height 60
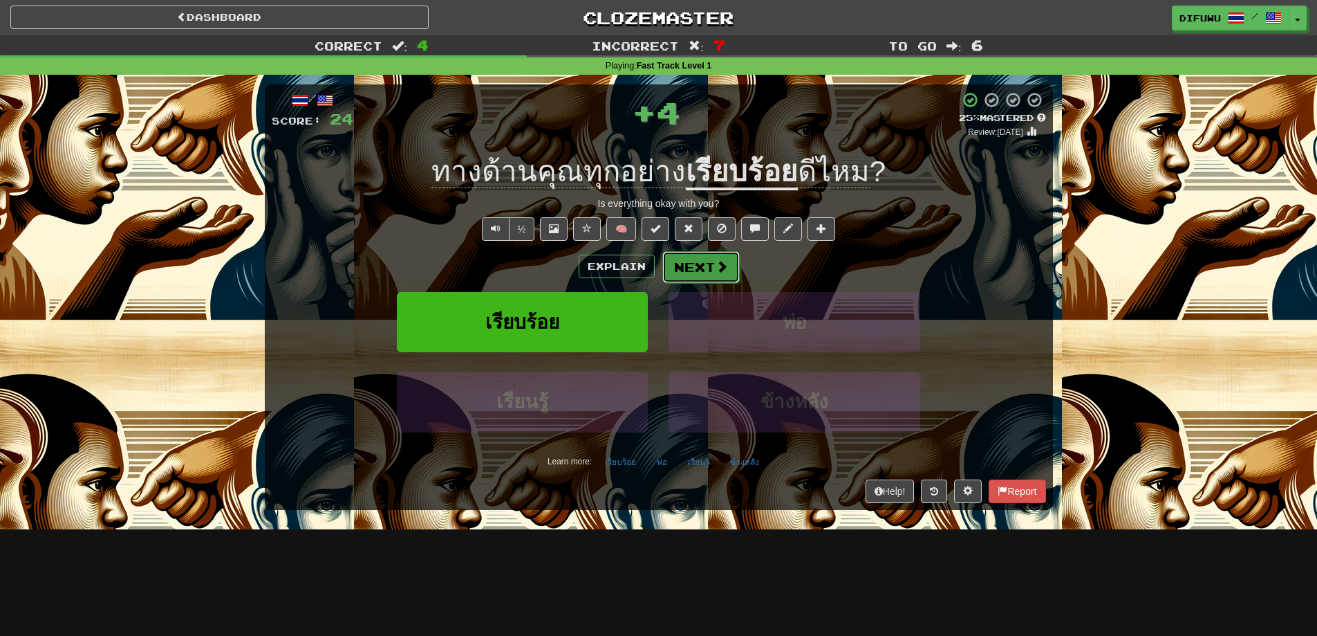
click at [719, 264] on span at bounding box center [722, 266] width 12 height 12
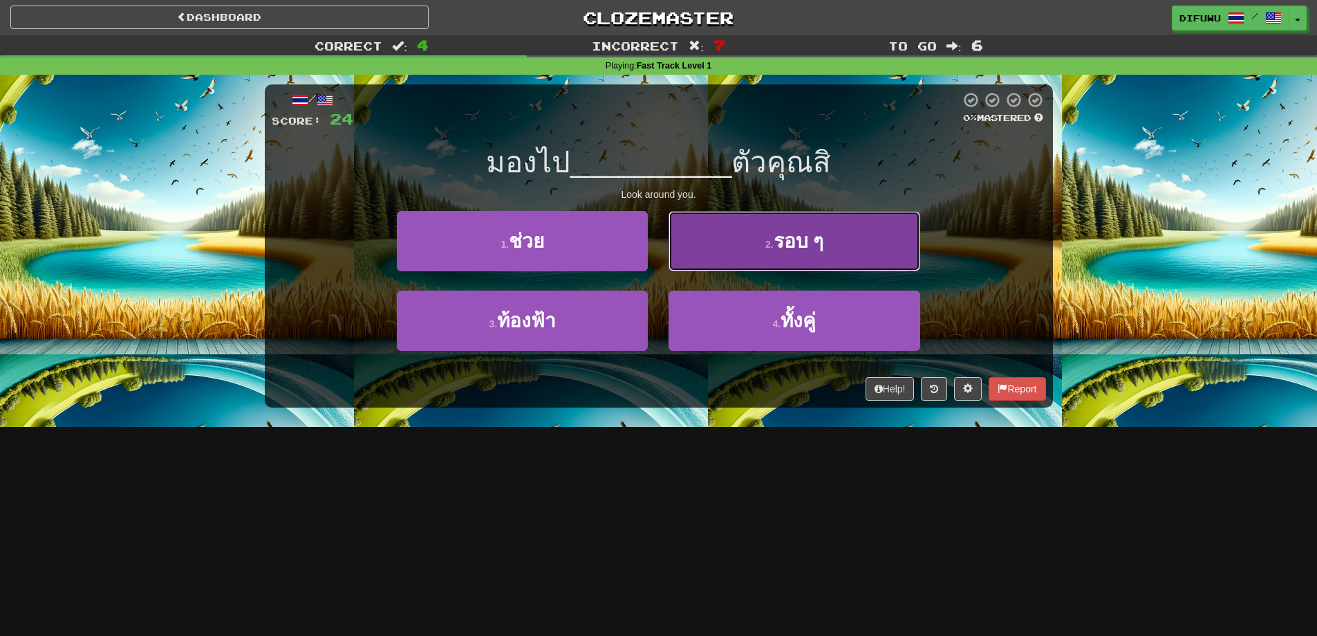
click at [703, 264] on button "2 . รอบ ๆ" at bounding box center [794, 241] width 251 height 60
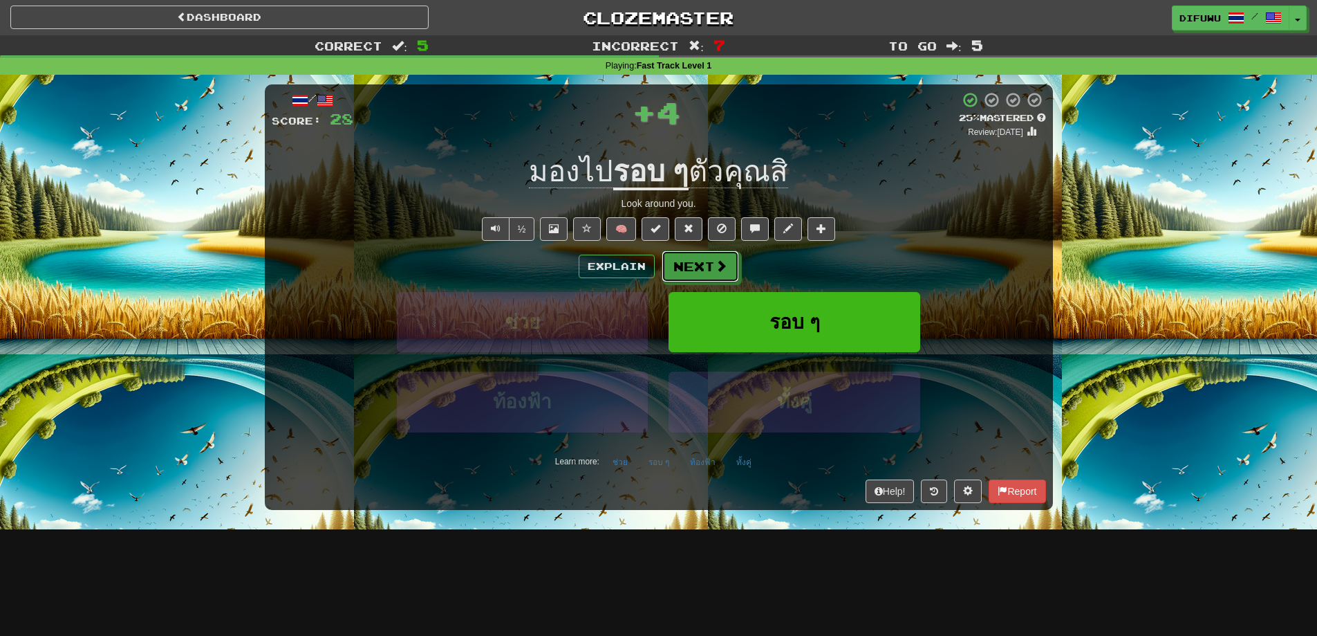
click at [703, 264] on button "Next" at bounding box center [700, 266] width 77 height 32
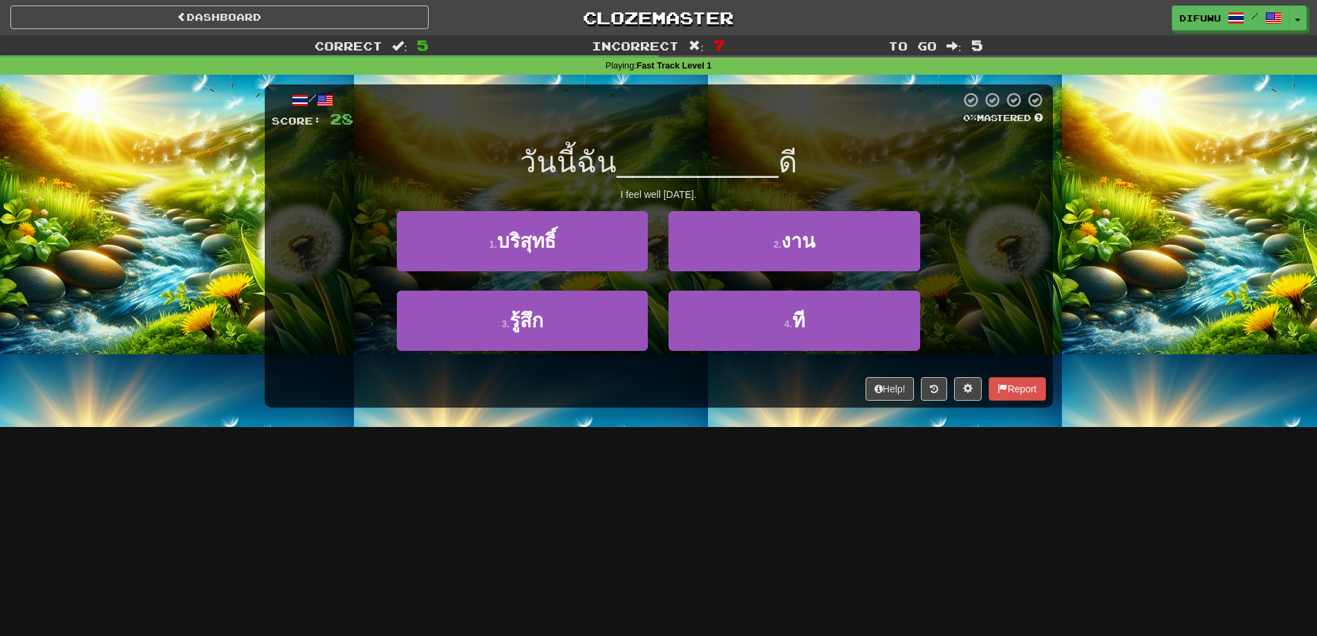
click at [664, 281] on div "2 . งาน" at bounding box center [794, 251] width 272 height 80
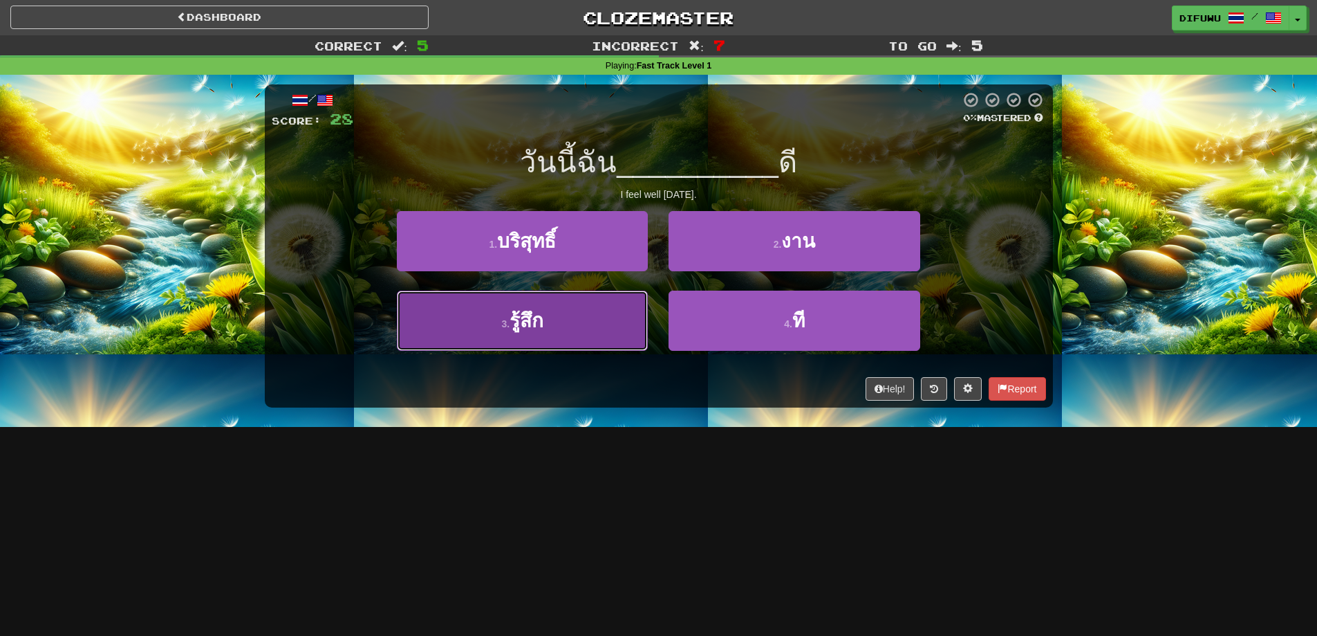
click at [603, 320] on button "3 . รู้สึก" at bounding box center [522, 320] width 251 height 60
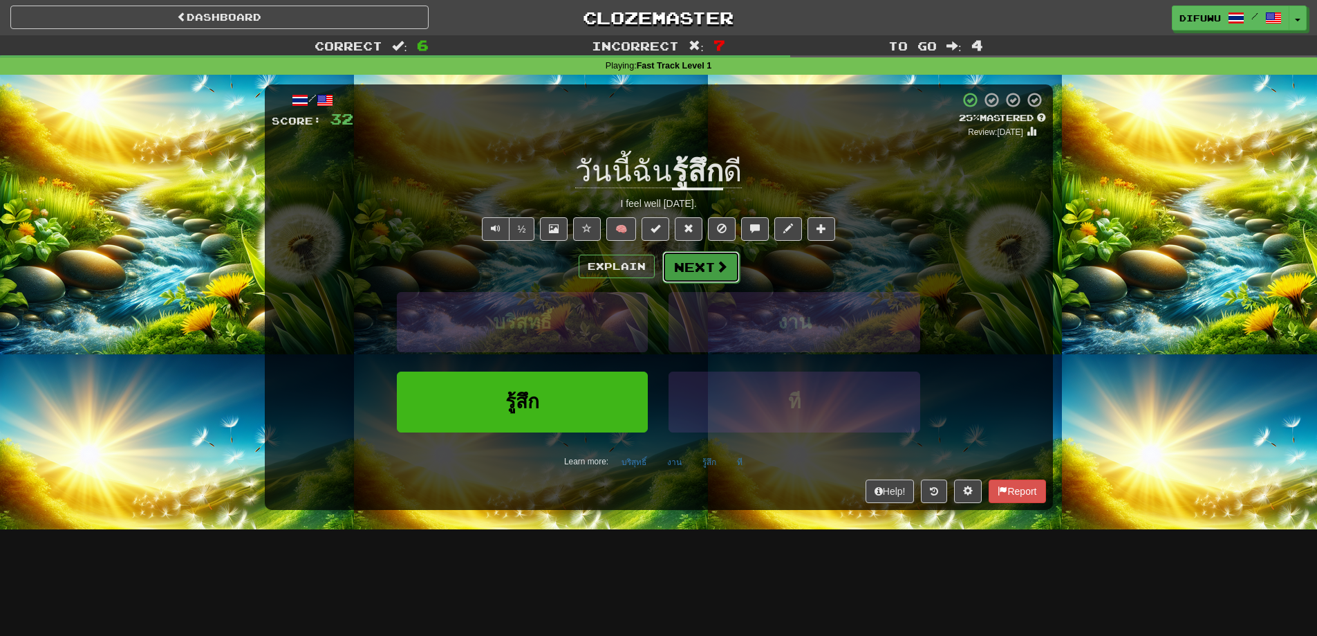
click at [679, 263] on button "Next" at bounding box center [701, 267] width 77 height 32
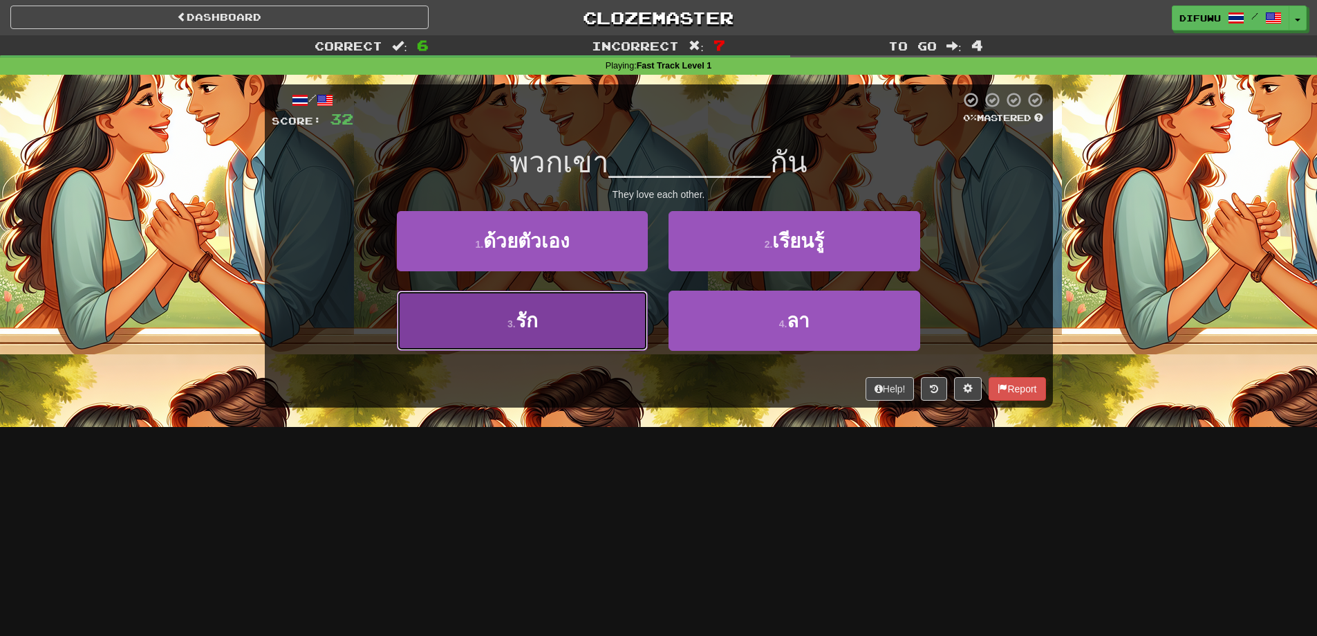
click at [605, 334] on button "3 . รัก" at bounding box center [522, 320] width 251 height 60
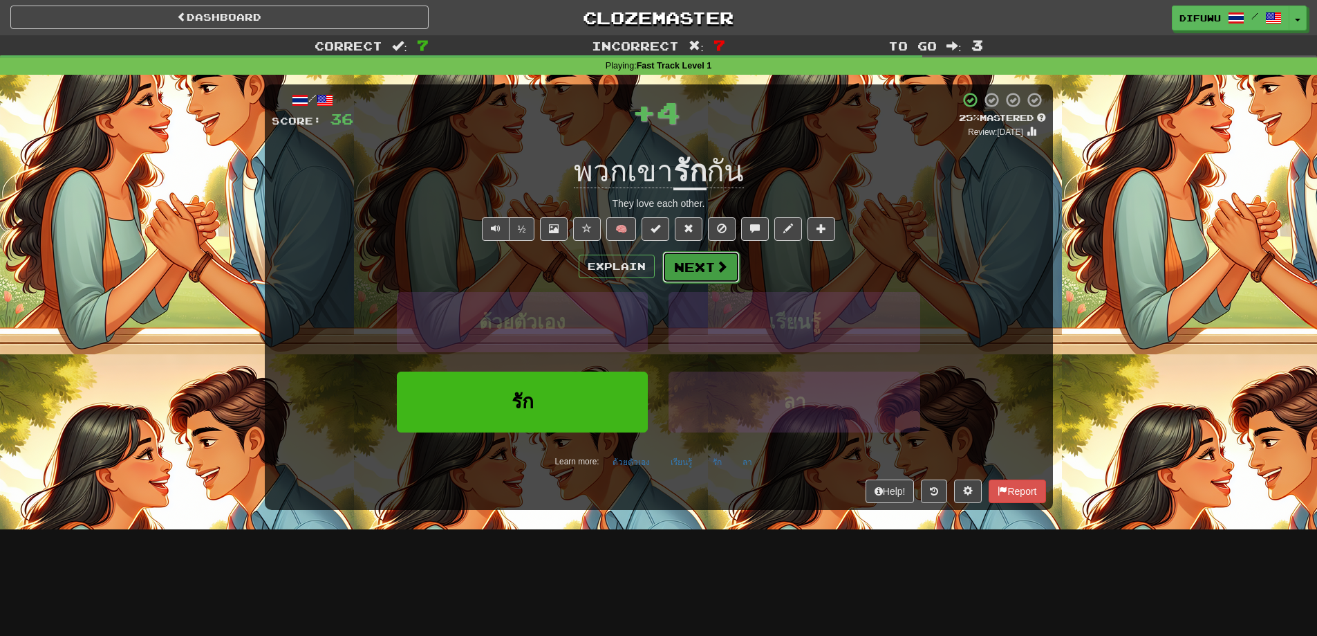
click at [694, 267] on button "Next" at bounding box center [701, 267] width 77 height 32
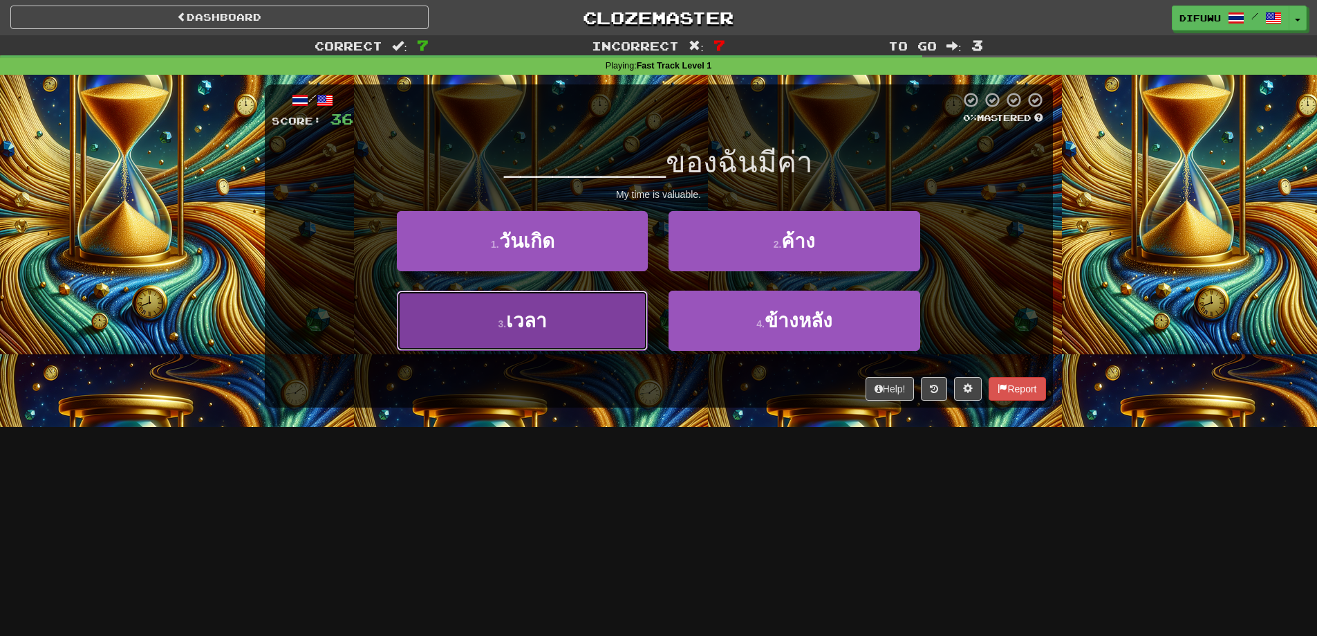
click at [613, 328] on button "3 . เวลา" at bounding box center [522, 320] width 251 height 60
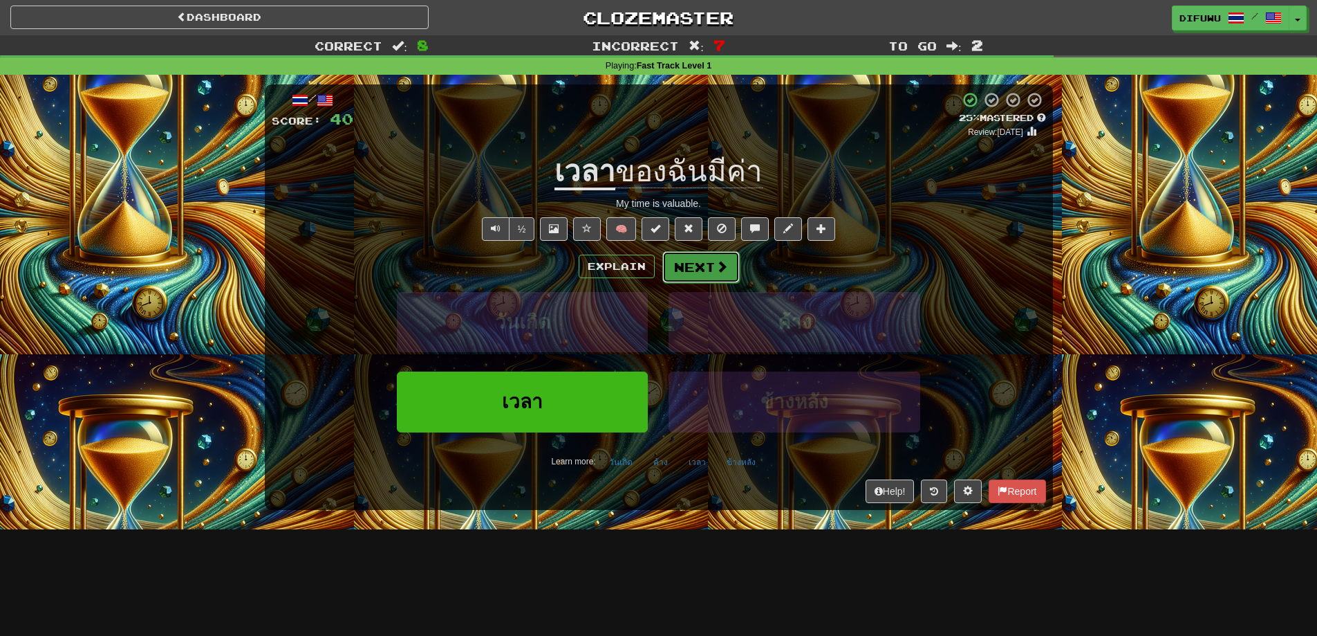
click at [697, 270] on button "Next" at bounding box center [701, 267] width 77 height 32
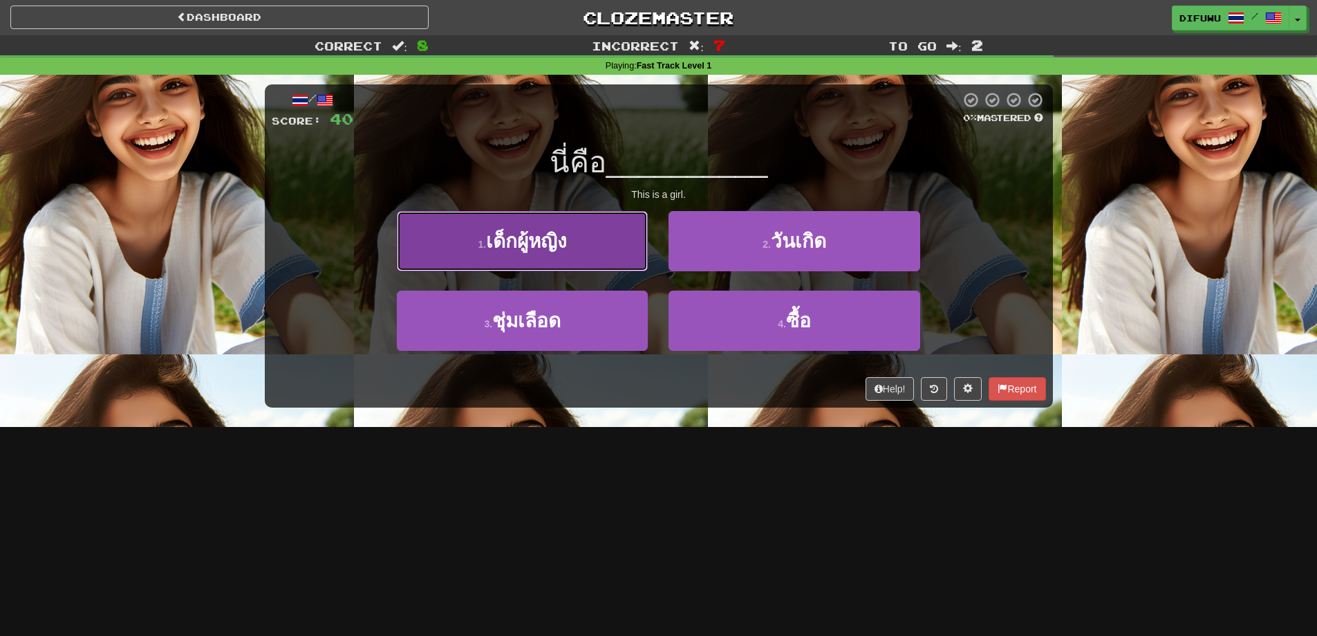
click at [614, 255] on button "1 . เด็กผู้หญิง" at bounding box center [522, 241] width 251 height 60
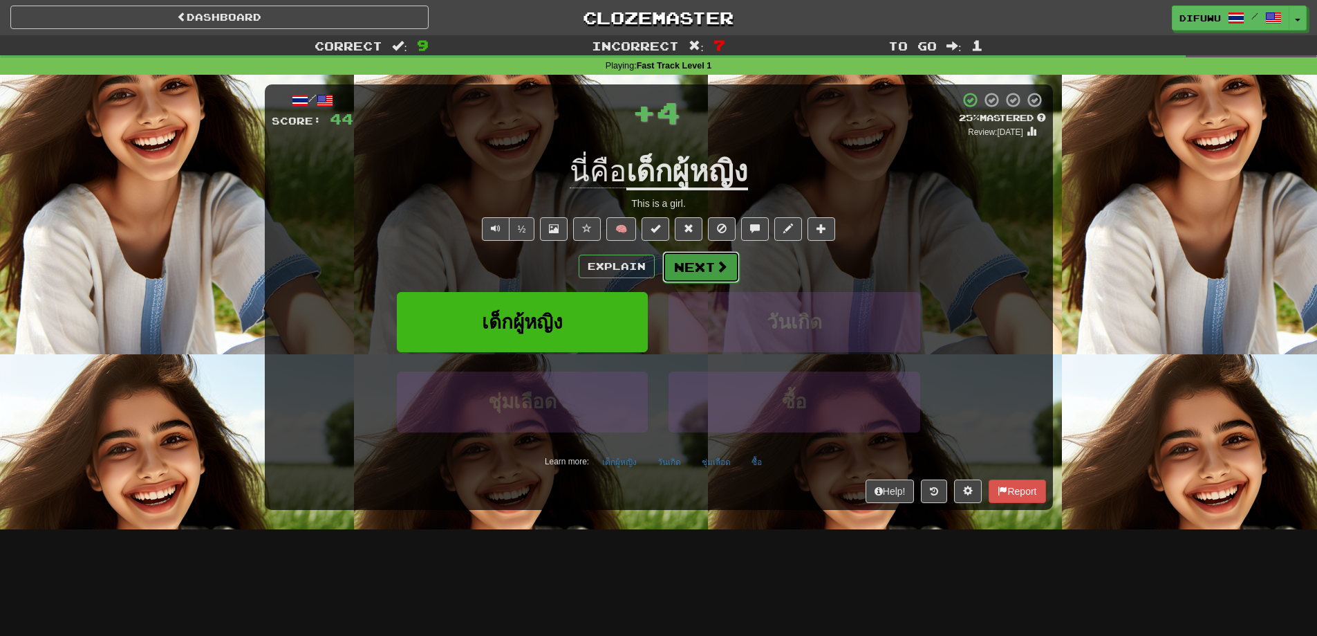
click at [701, 259] on button "Next" at bounding box center [701, 267] width 77 height 32
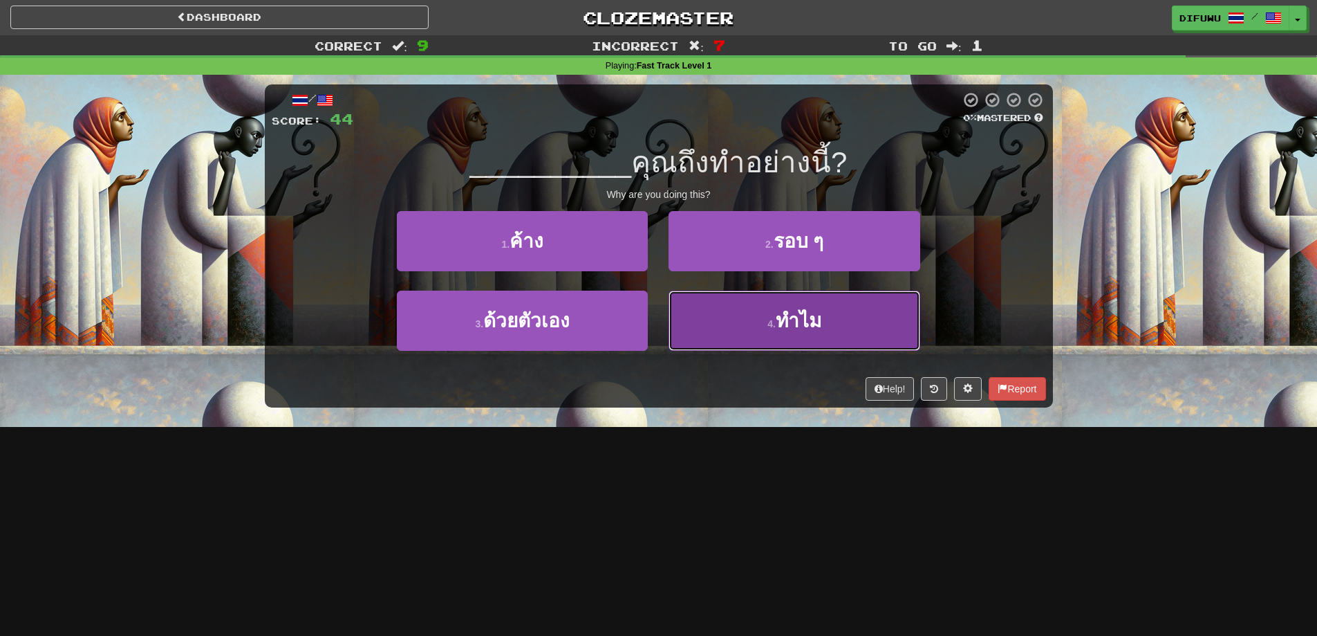
click at [756, 331] on button "4 . ทำไม" at bounding box center [794, 320] width 251 height 60
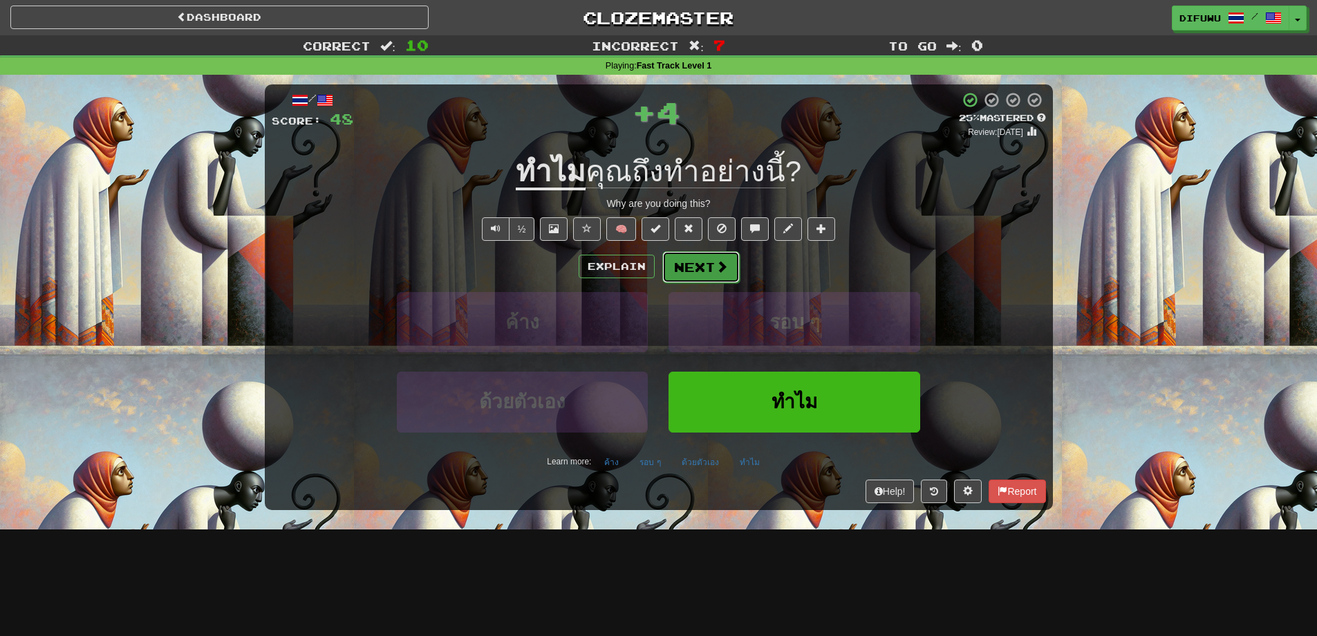
click at [712, 264] on button "Next" at bounding box center [701, 267] width 77 height 32
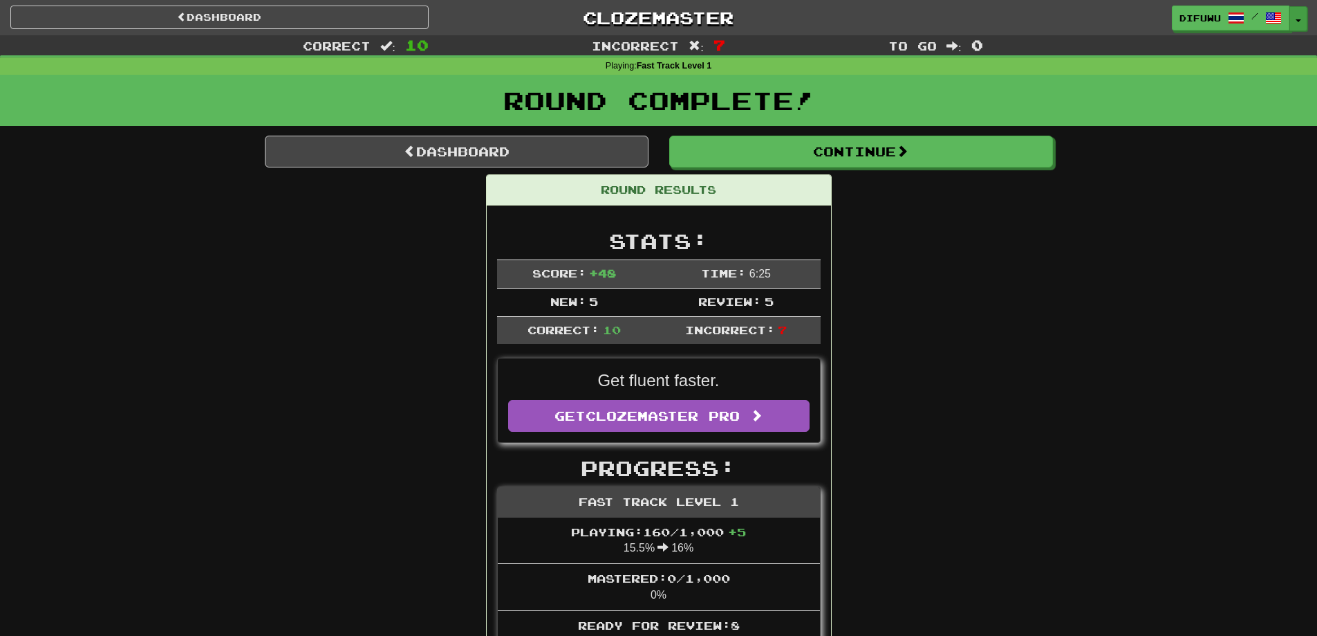
click at [1301, 11] on button "Toggle Dropdown" at bounding box center [1299, 18] width 18 height 25
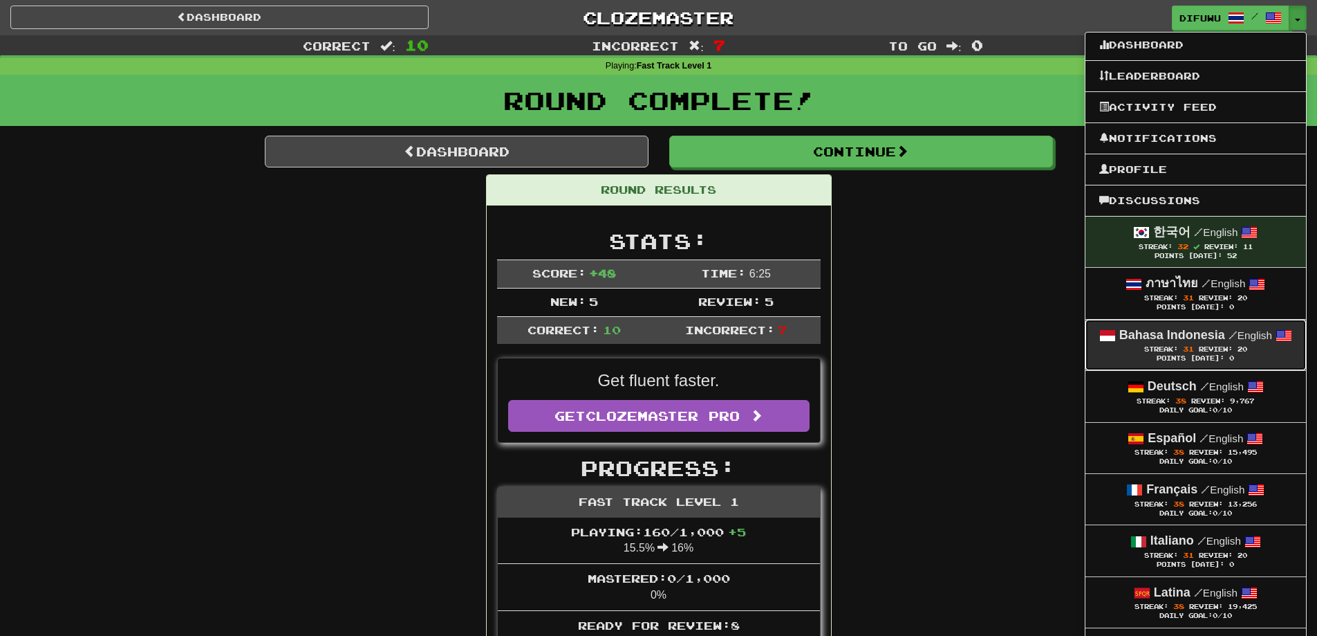
click at [1201, 324] on link "Bahasa Indonesia / English Streak: 31 Review: 20 Points Today: 0" at bounding box center [1196, 345] width 221 height 50
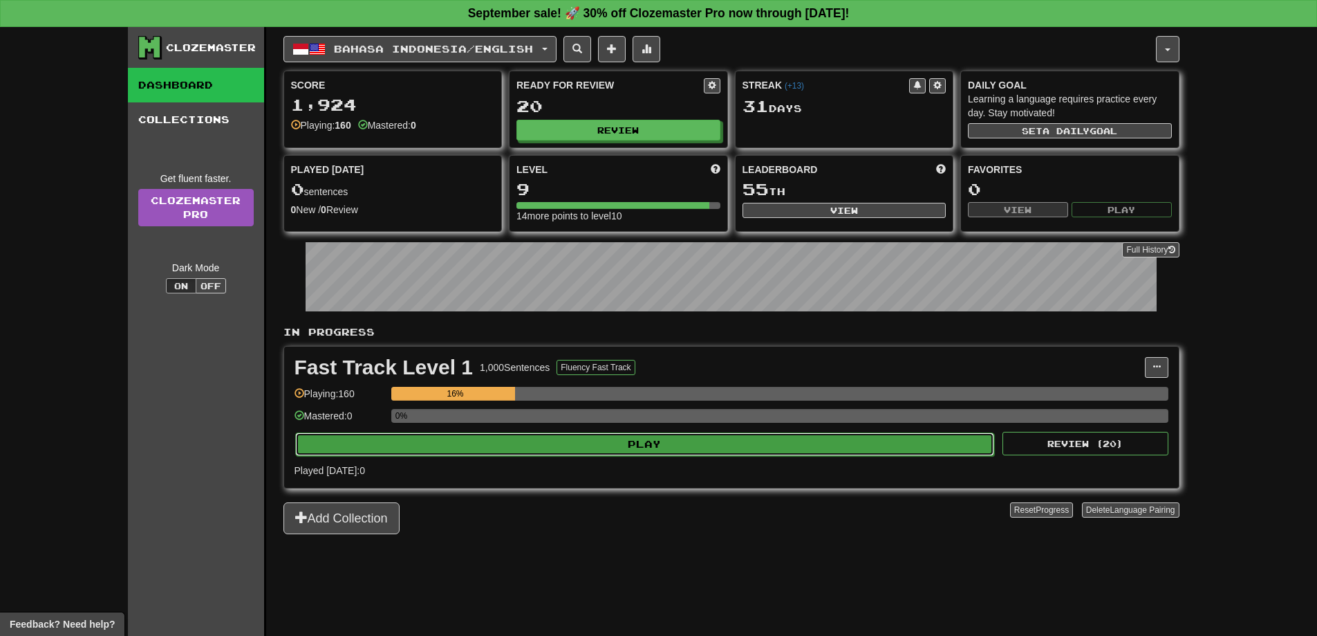
click at [728, 447] on button "Play" at bounding box center [645, 444] width 700 height 24
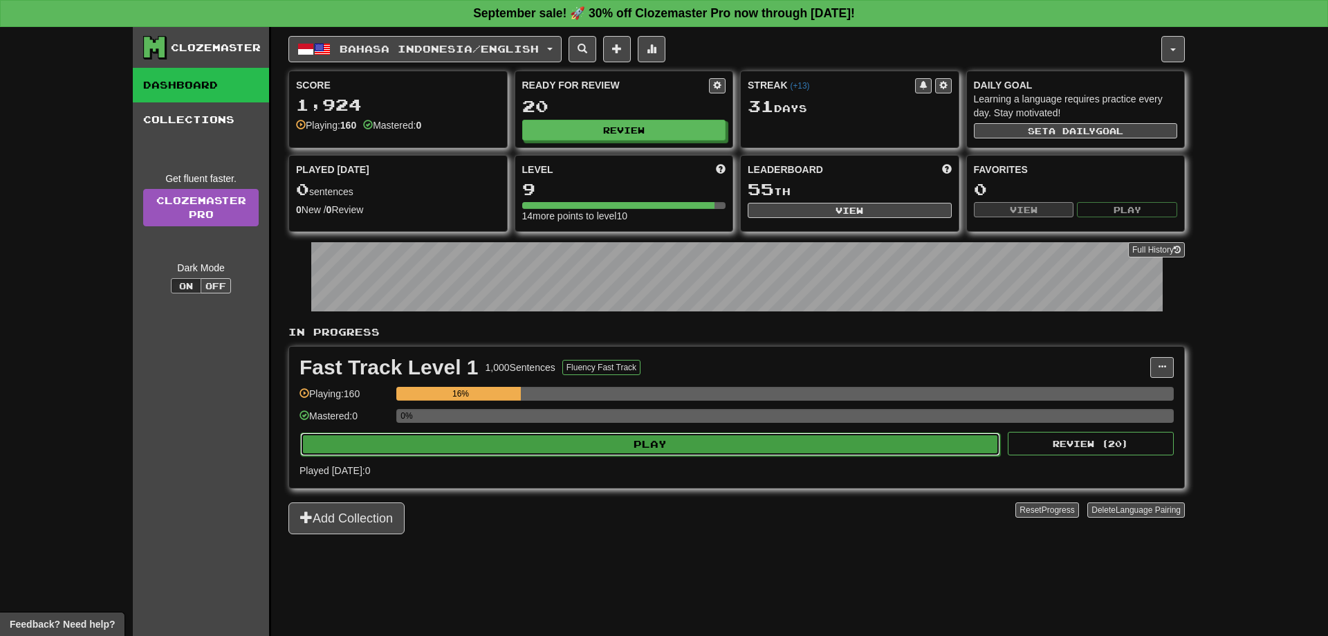
select select "**"
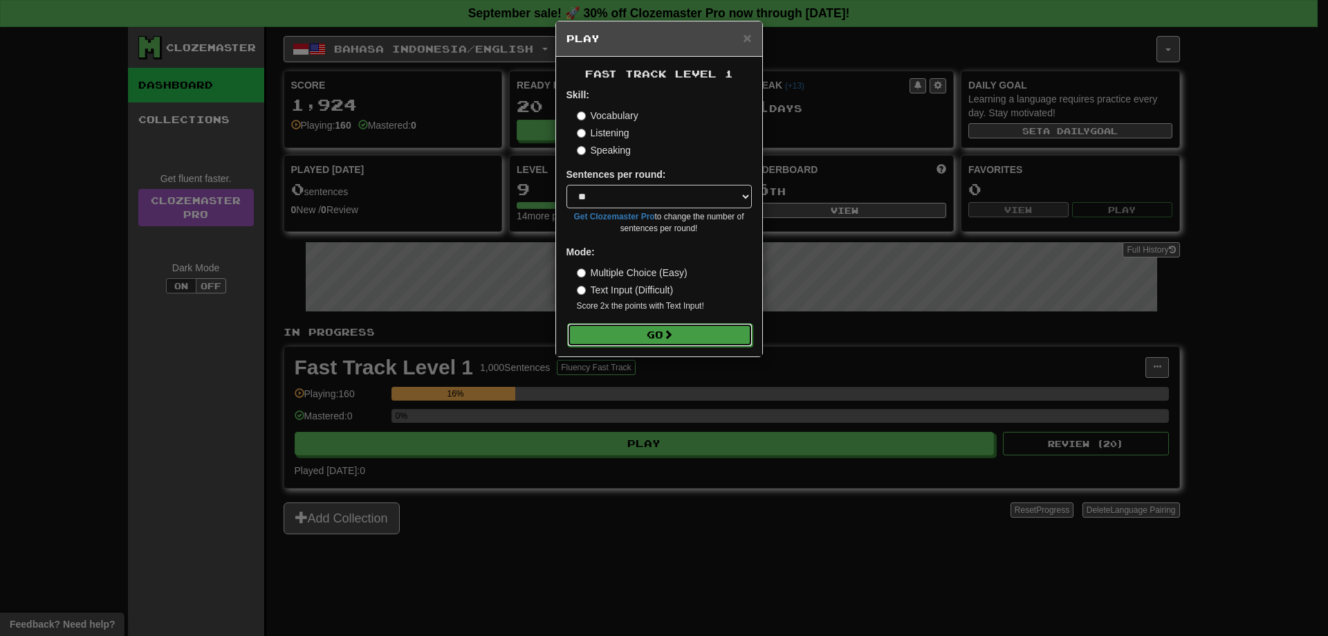
click at [683, 324] on button "Go" at bounding box center [659, 335] width 185 height 24
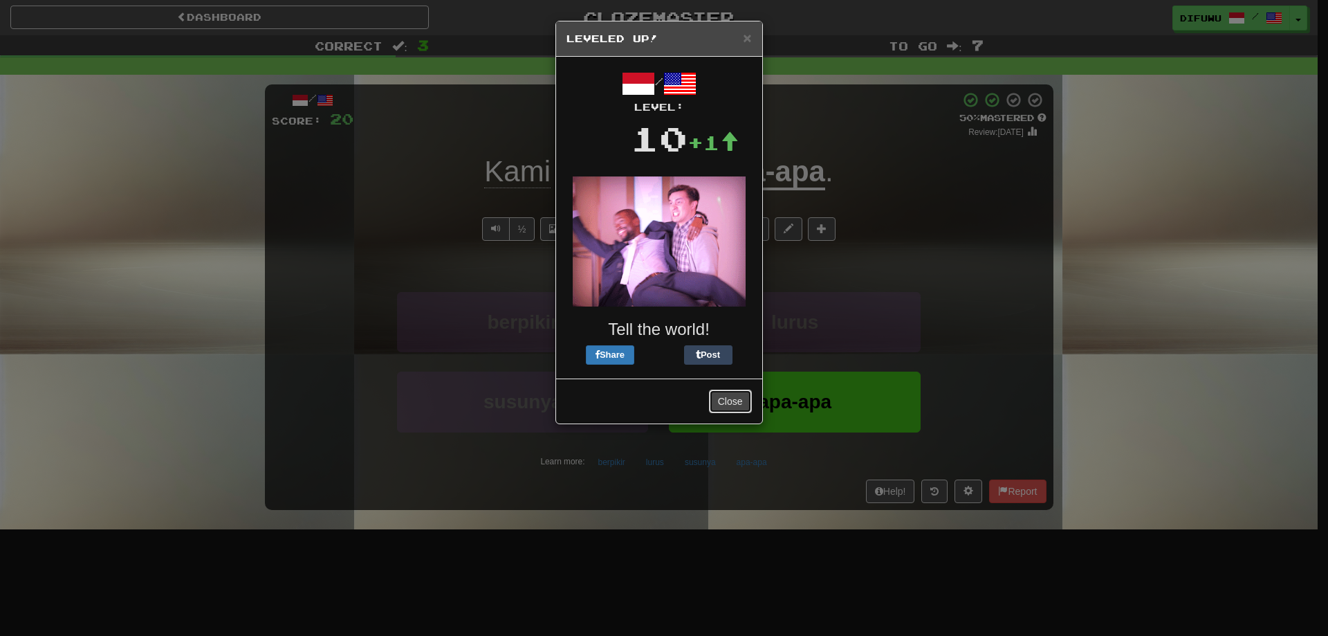
click at [714, 395] on button "Close" at bounding box center [730, 401] width 43 height 24
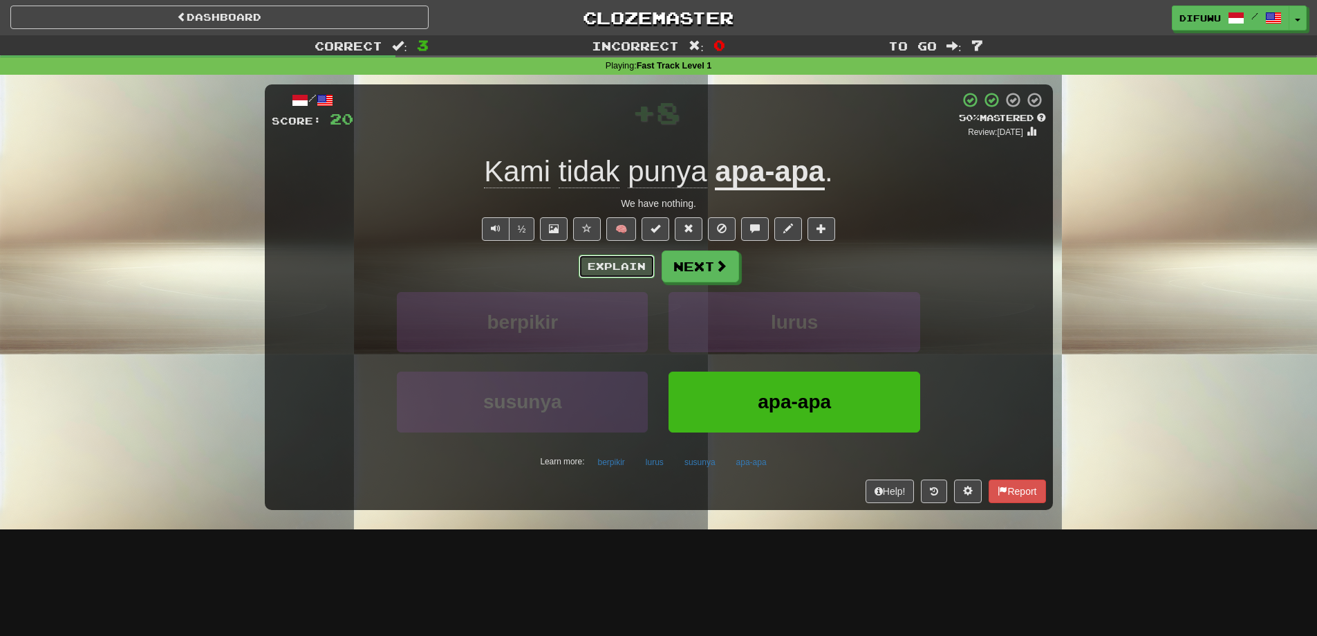
click at [628, 264] on button "Explain" at bounding box center [617, 266] width 76 height 24
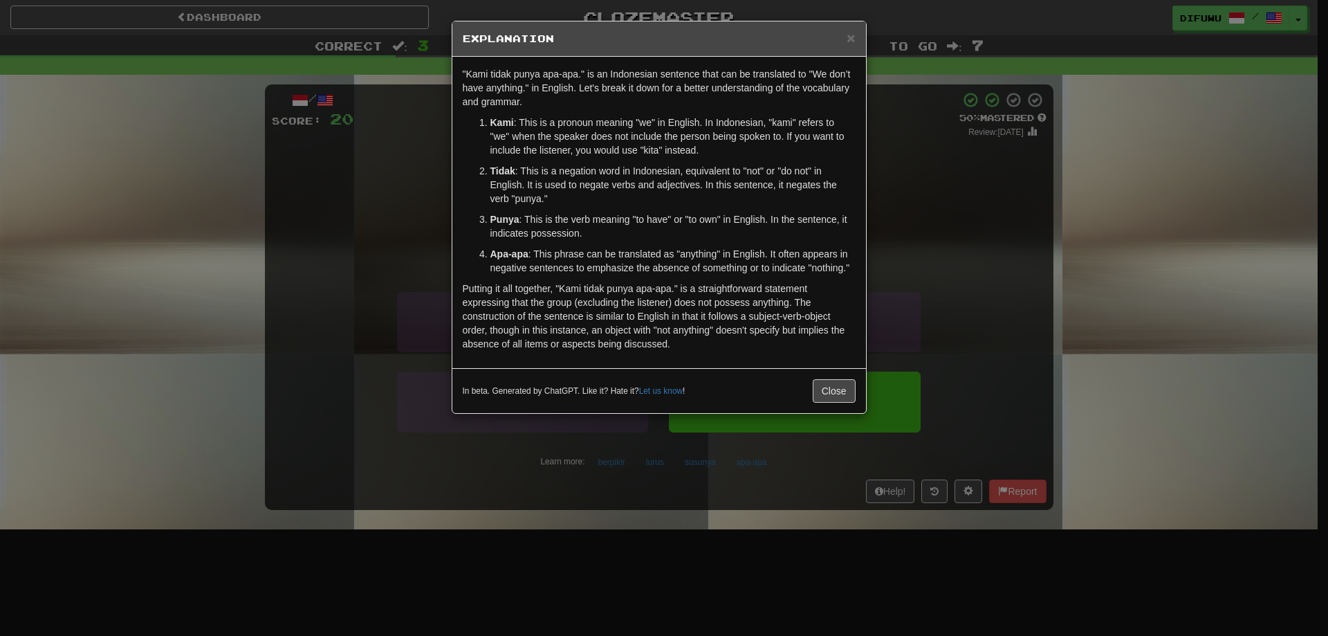
click at [945, 267] on div "× Explanation "Kami tidak punya apa-apa." is an Indonesian sentence that can be…" at bounding box center [664, 318] width 1328 height 636
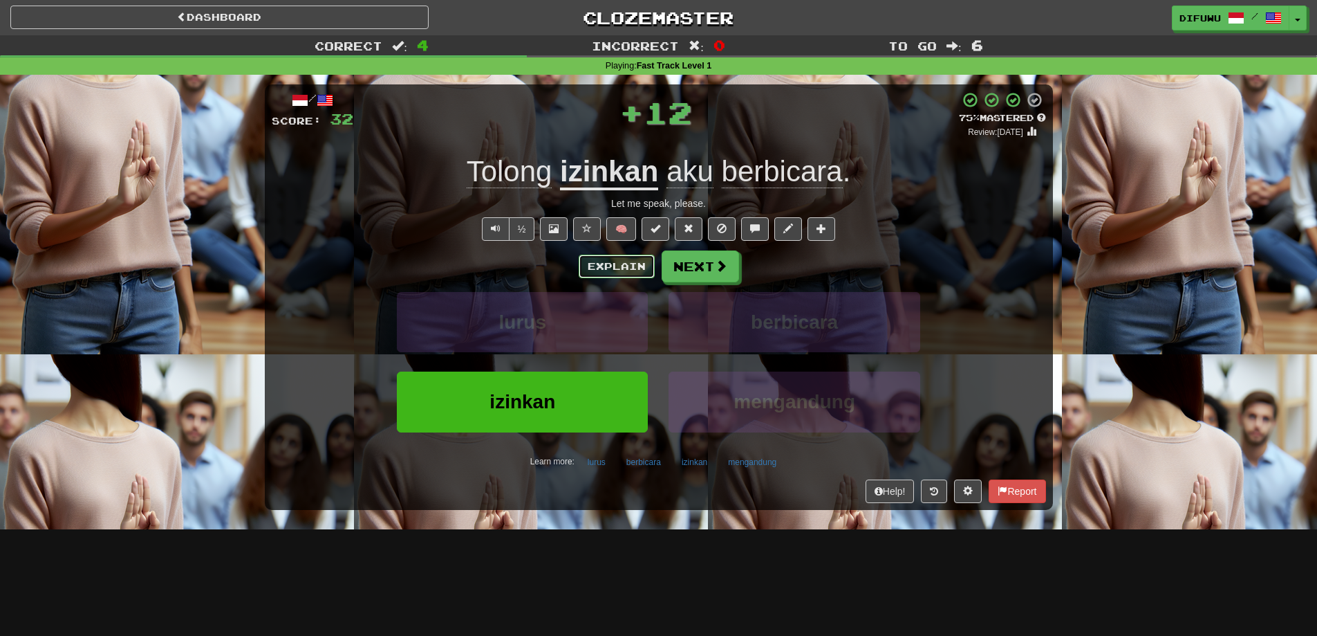
click at [606, 263] on button "Explain" at bounding box center [617, 266] width 76 height 24
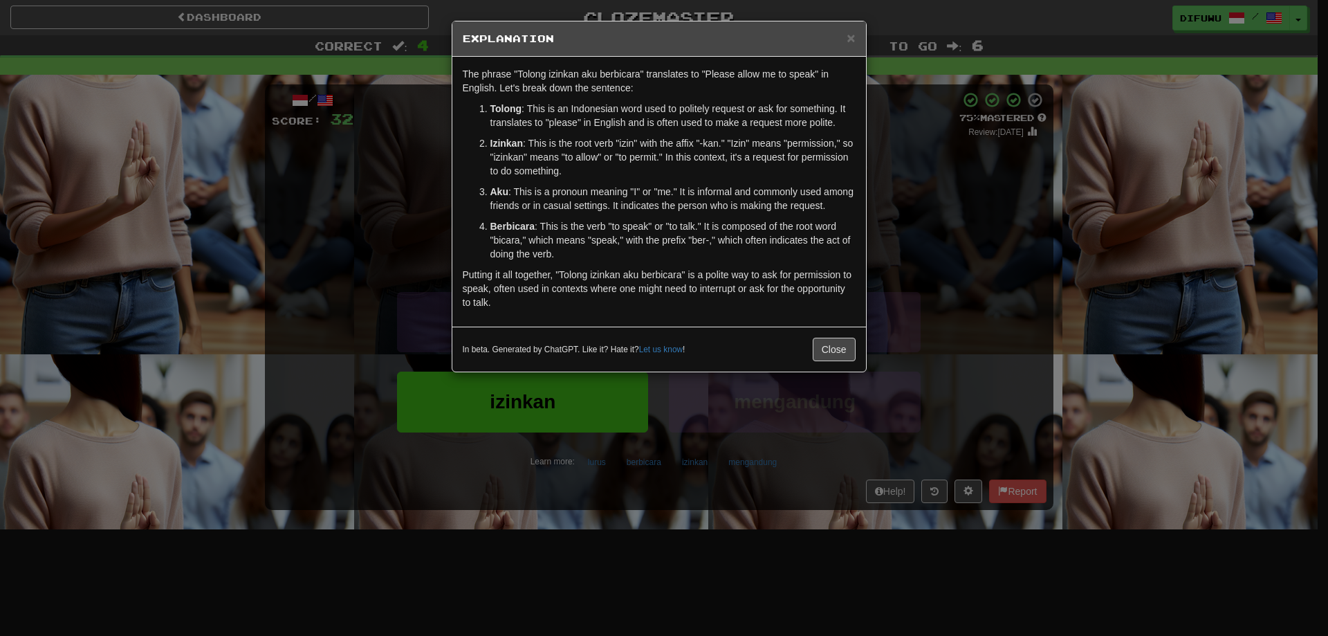
click at [973, 187] on div "× Explanation The phrase "Tolong izinkan aku berbicara" translates to "Please a…" at bounding box center [664, 318] width 1328 height 636
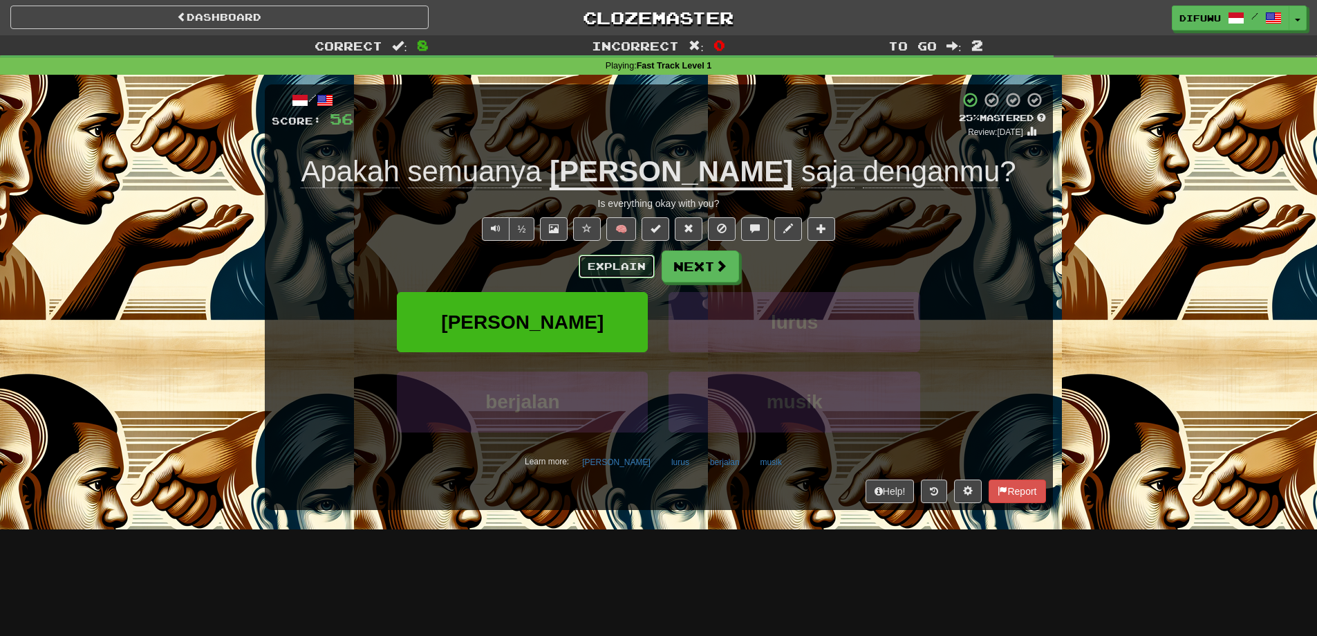
click at [616, 268] on button "Explain" at bounding box center [617, 266] width 76 height 24
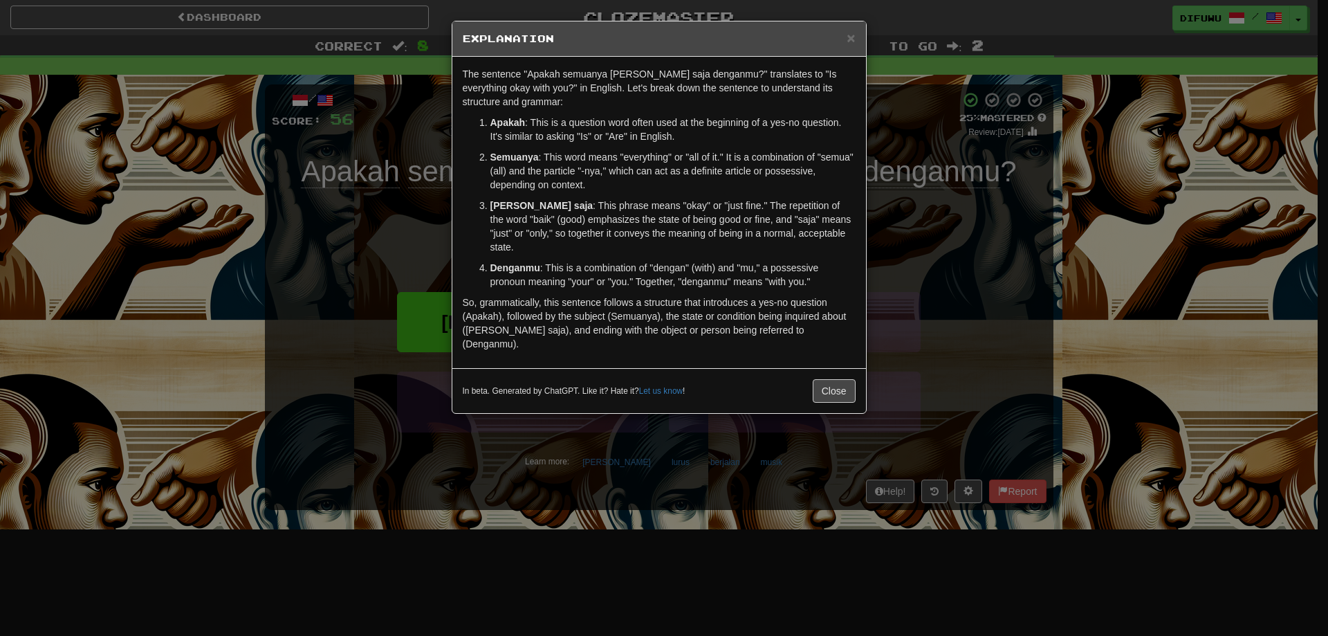
click at [964, 252] on div "× Explanation The sentence "Apakah semuanya baik-baik saja denganmu?" translate…" at bounding box center [664, 318] width 1328 height 636
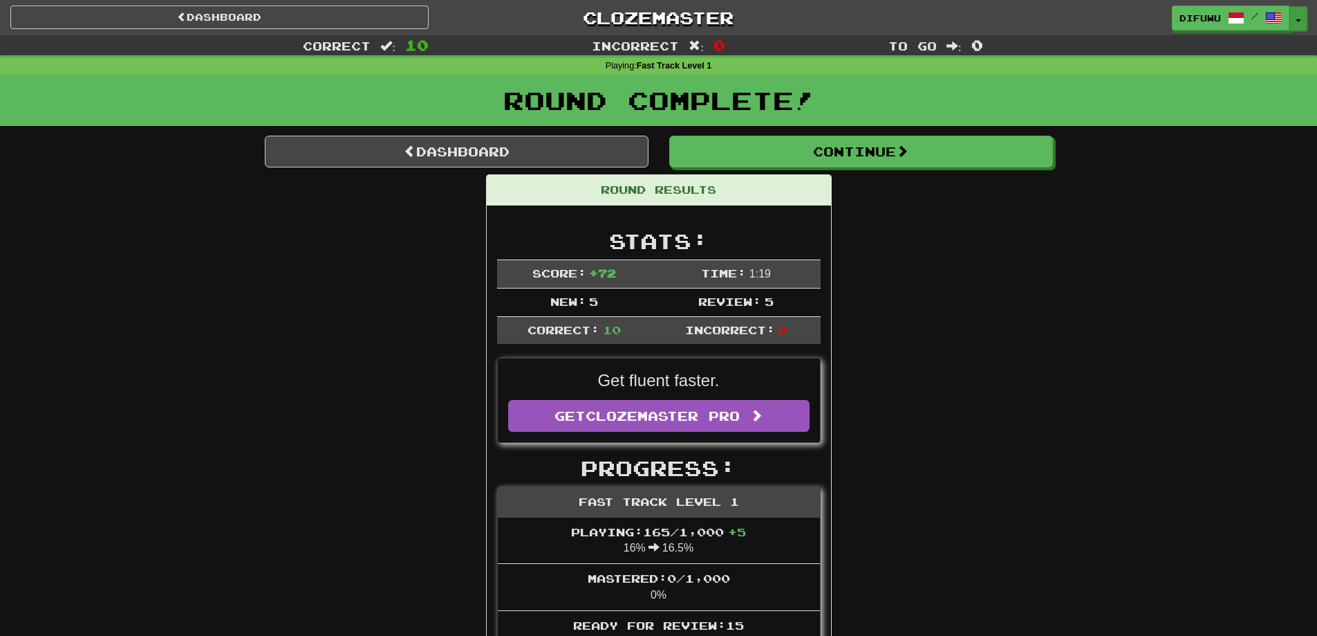
click at [1302, 26] on button "Toggle Dropdown" at bounding box center [1299, 18] width 18 height 25
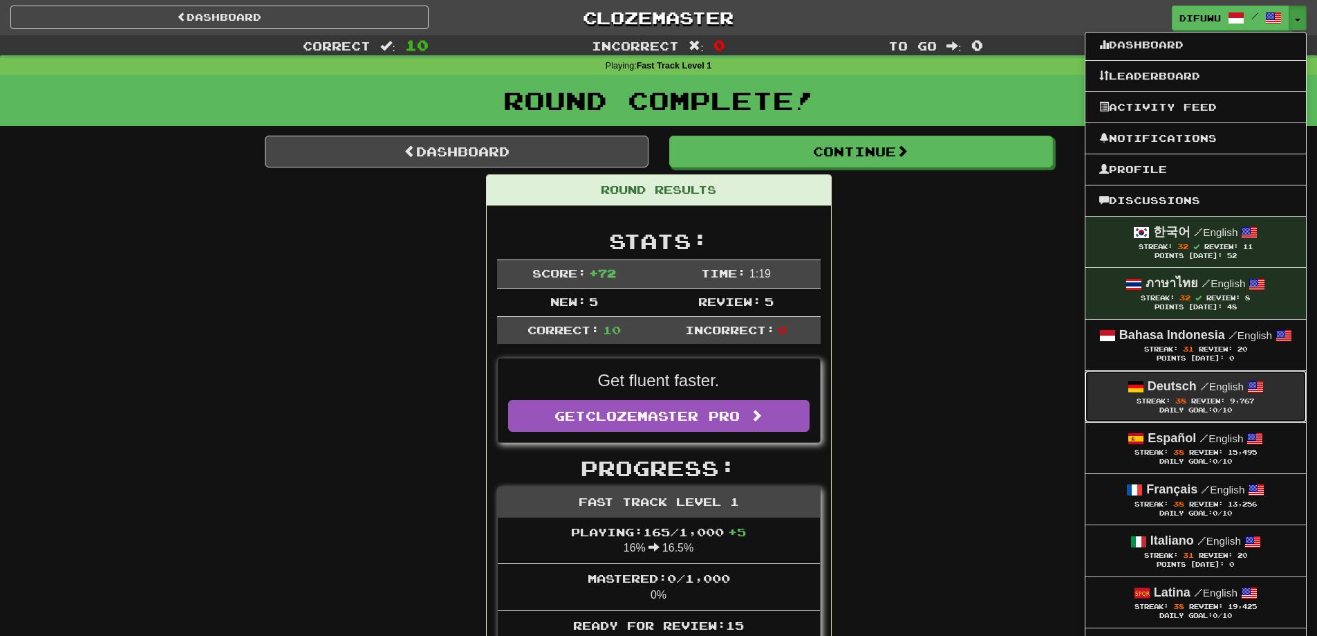
click at [1198, 378] on div "Deutsch / English" at bounding box center [1196, 387] width 193 height 18
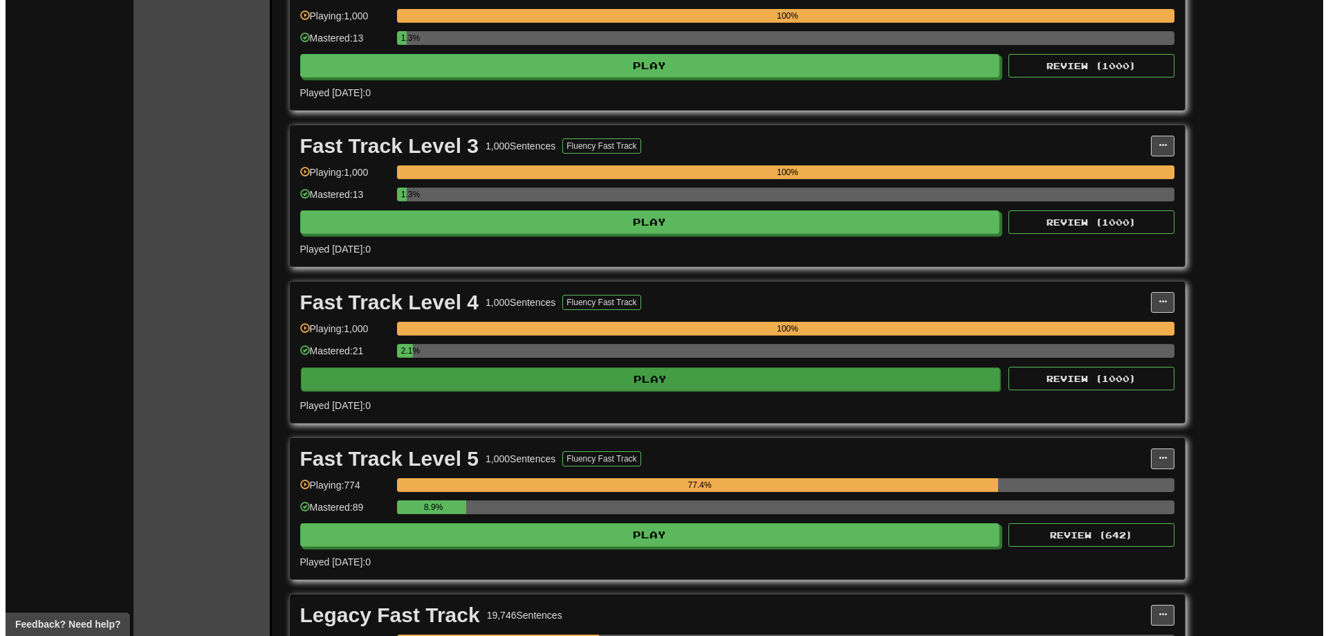
scroll to position [553, 0]
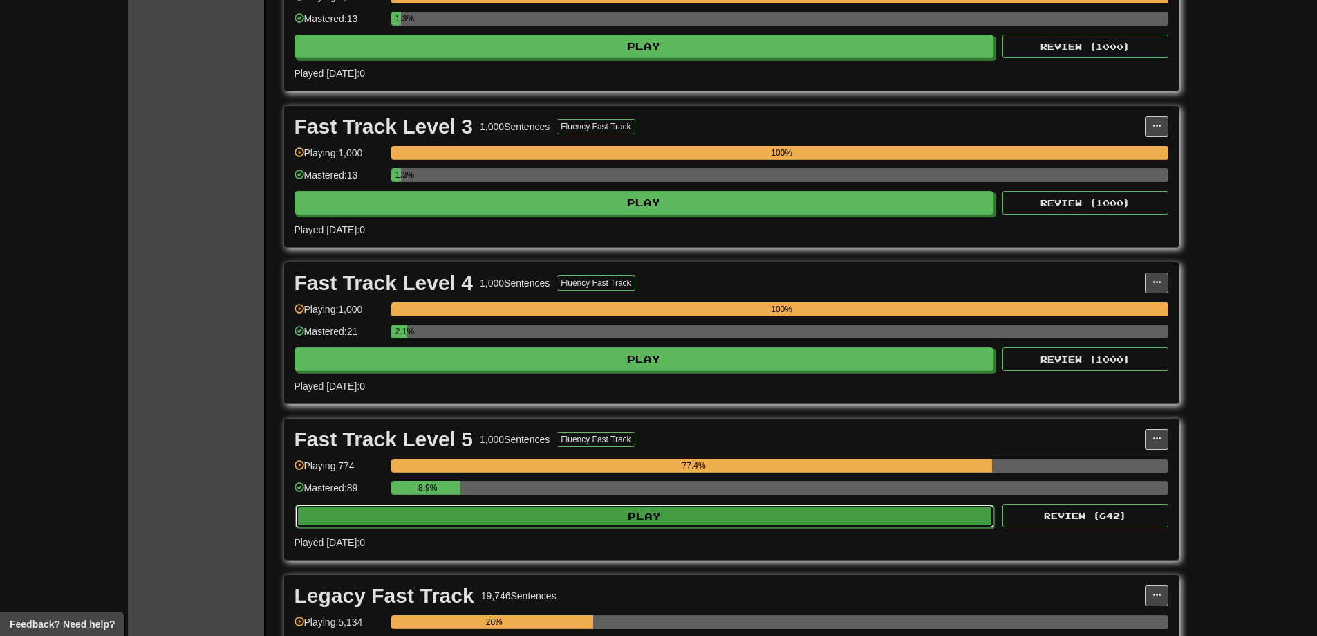
click at [787, 504] on button "Play" at bounding box center [645, 516] width 700 height 24
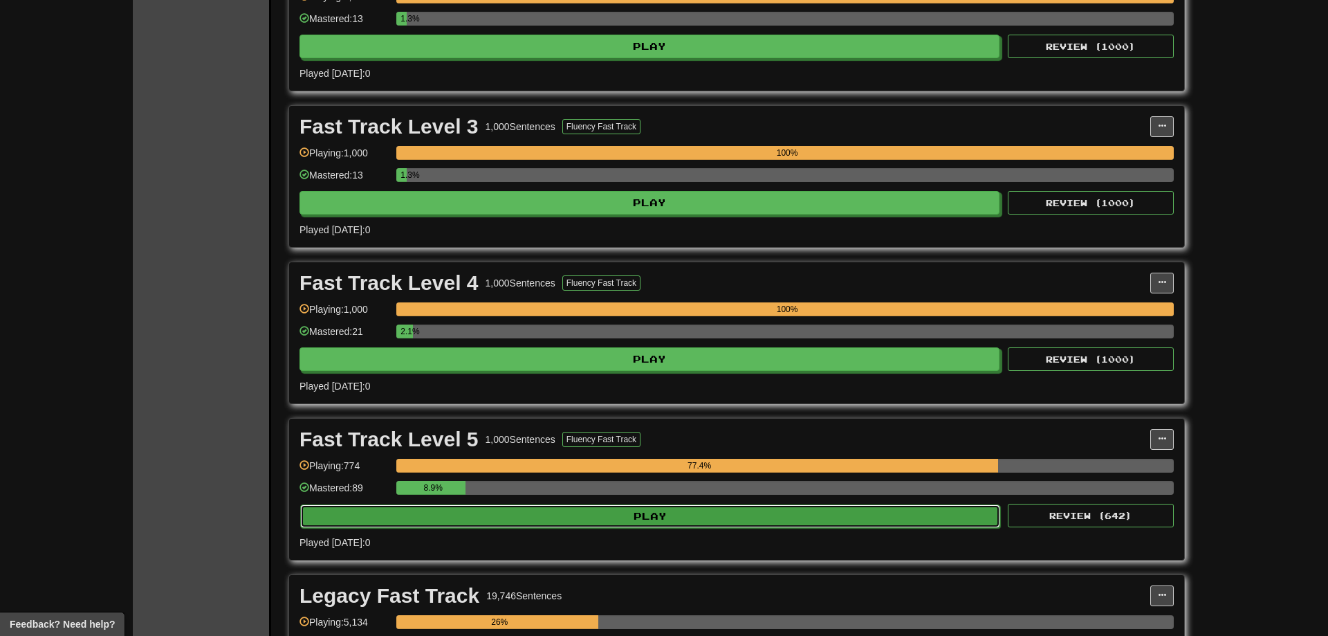
select select "**"
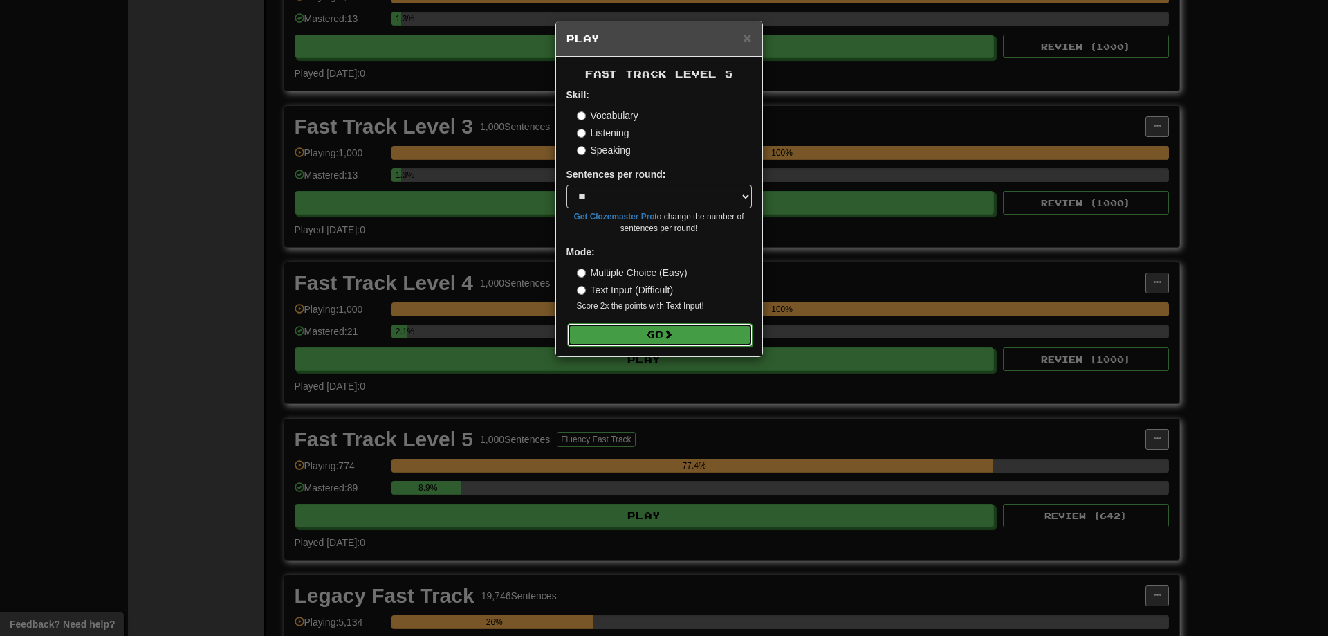
click at [656, 342] on button "Go" at bounding box center [659, 335] width 185 height 24
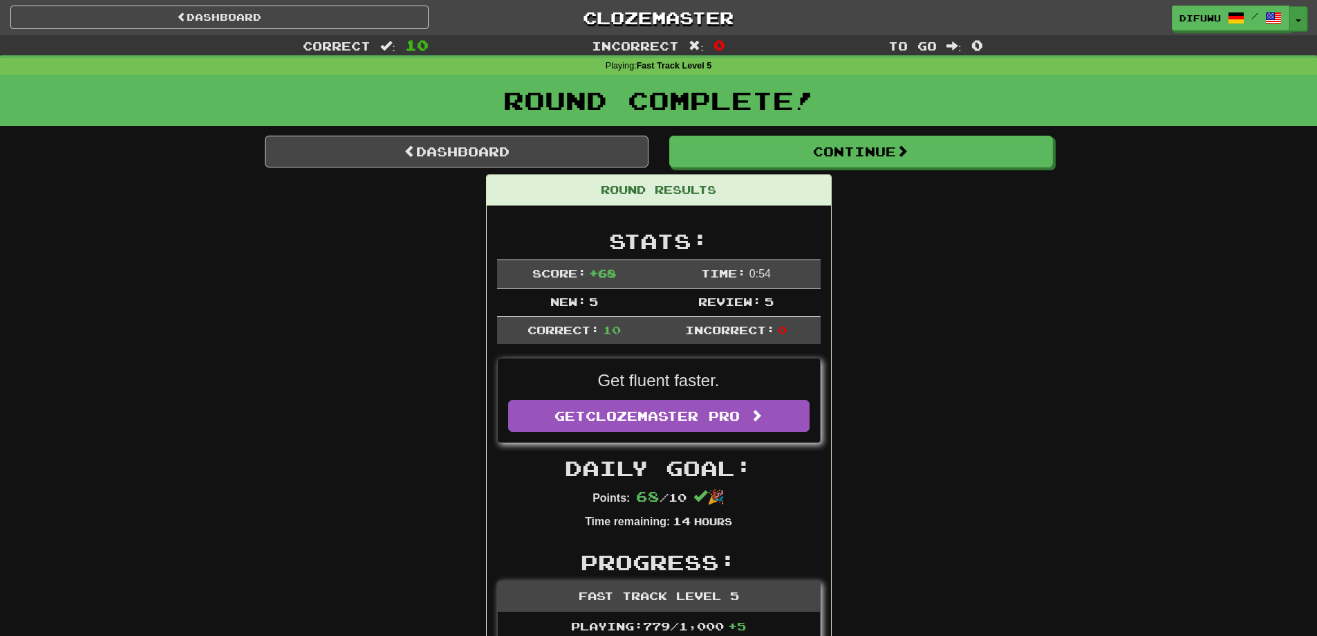
click at [1300, 18] on button "Toggle Dropdown" at bounding box center [1299, 18] width 18 height 25
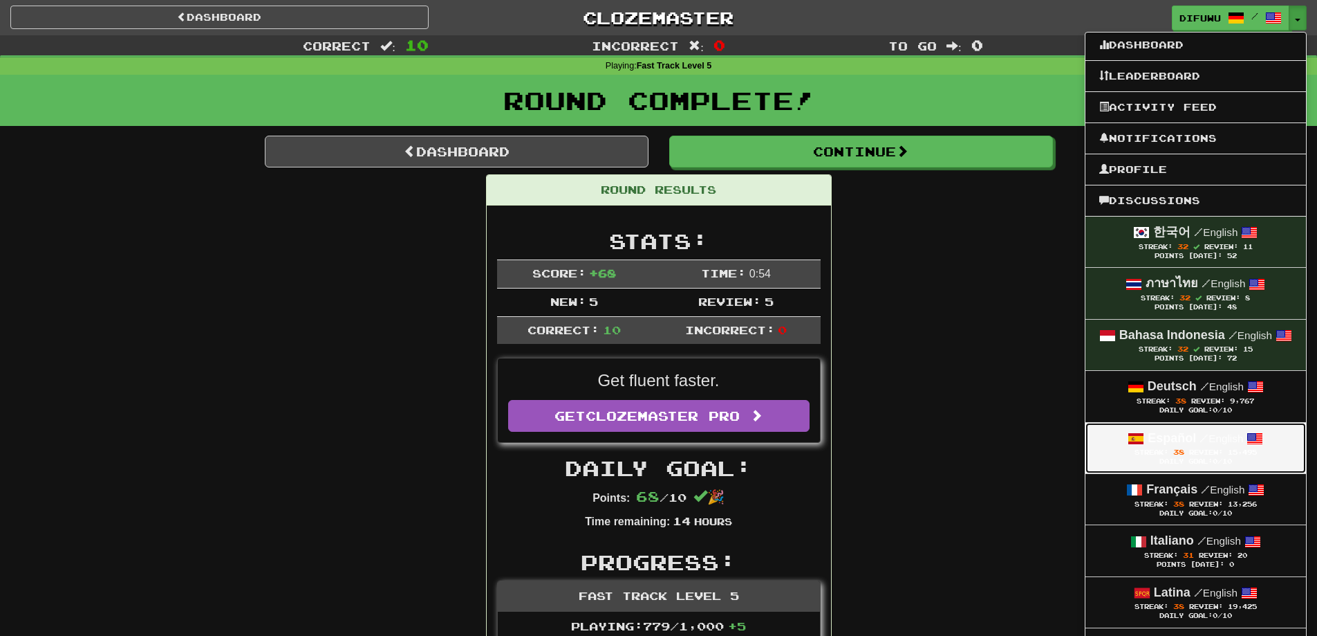
click at [1226, 445] on div "Español / English" at bounding box center [1196, 438] width 193 height 18
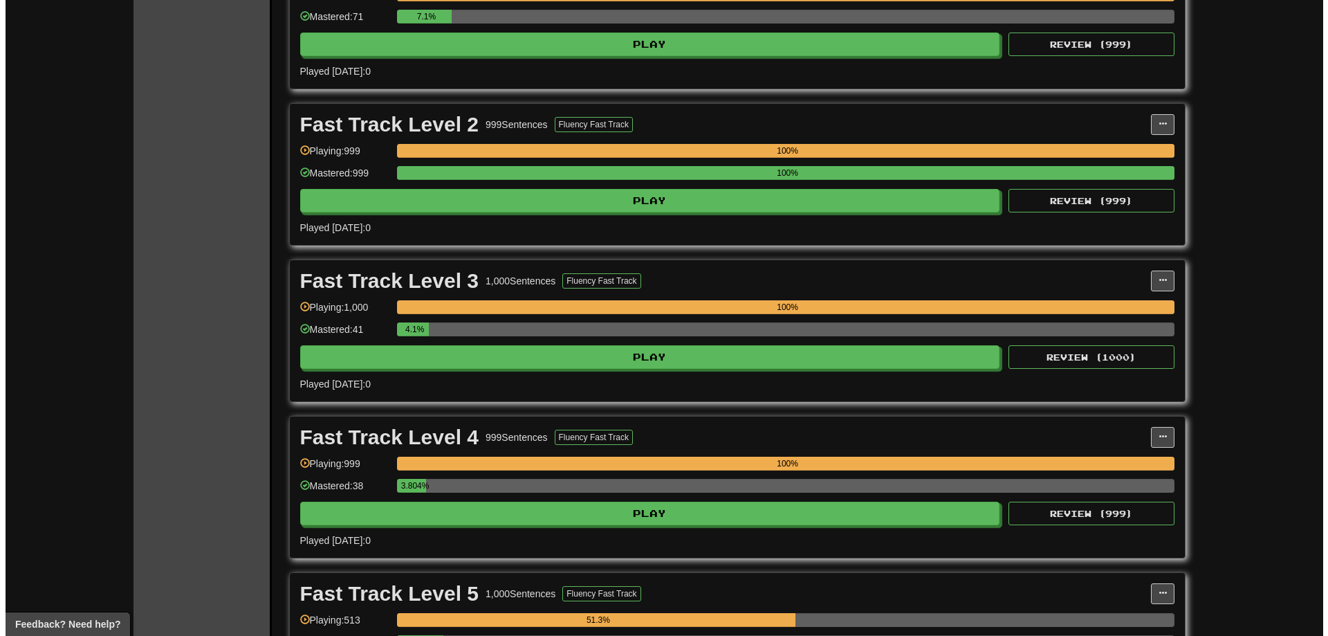
scroll to position [553, 0]
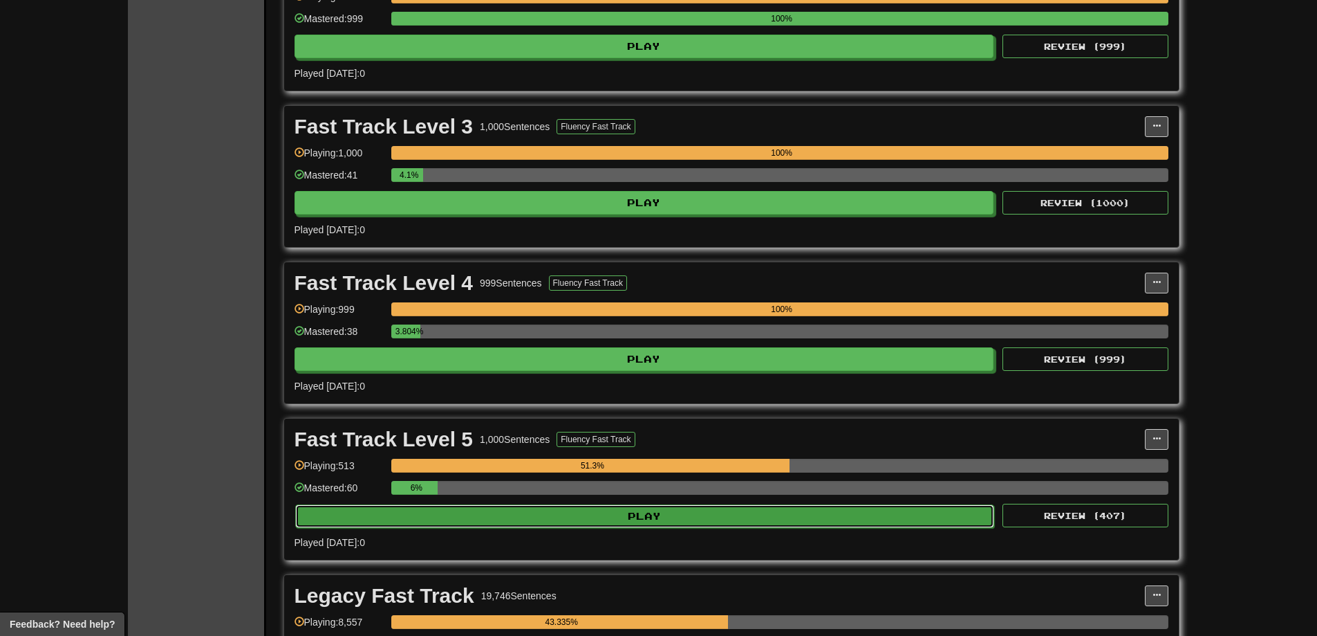
click at [758, 509] on button "Play" at bounding box center [645, 516] width 700 height 24
select select "**"
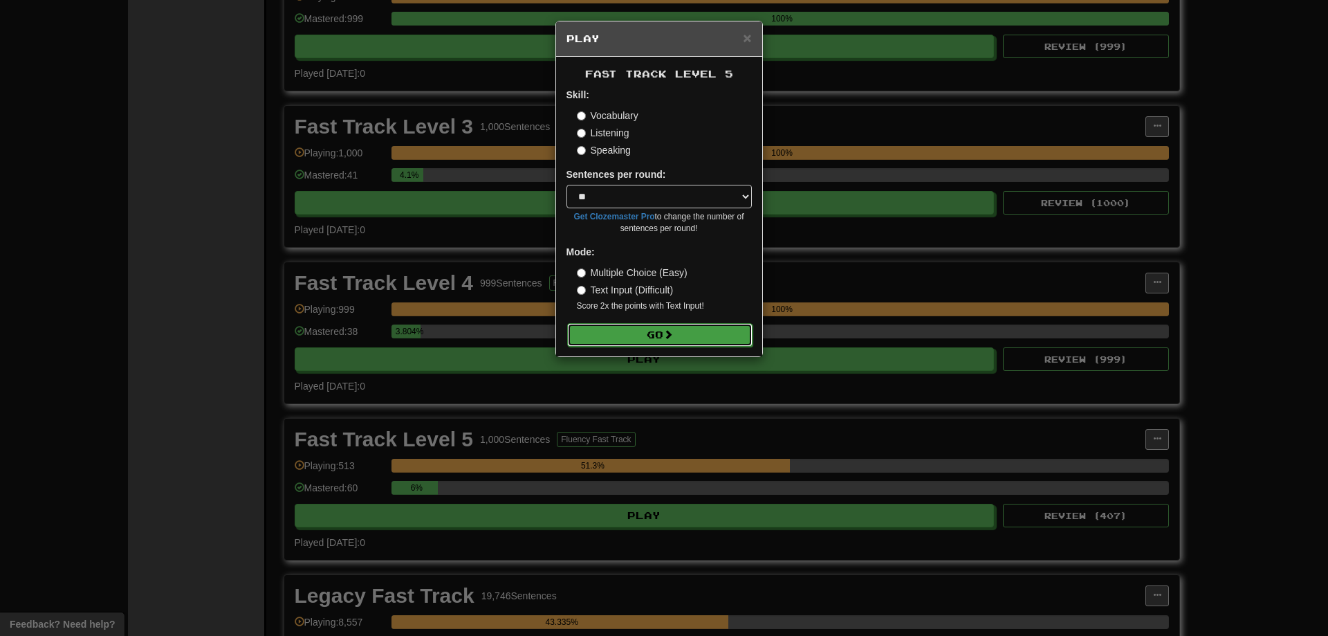
click at [673, 326] on button "Go" at bounding box center [659, 335] width 185 height 24
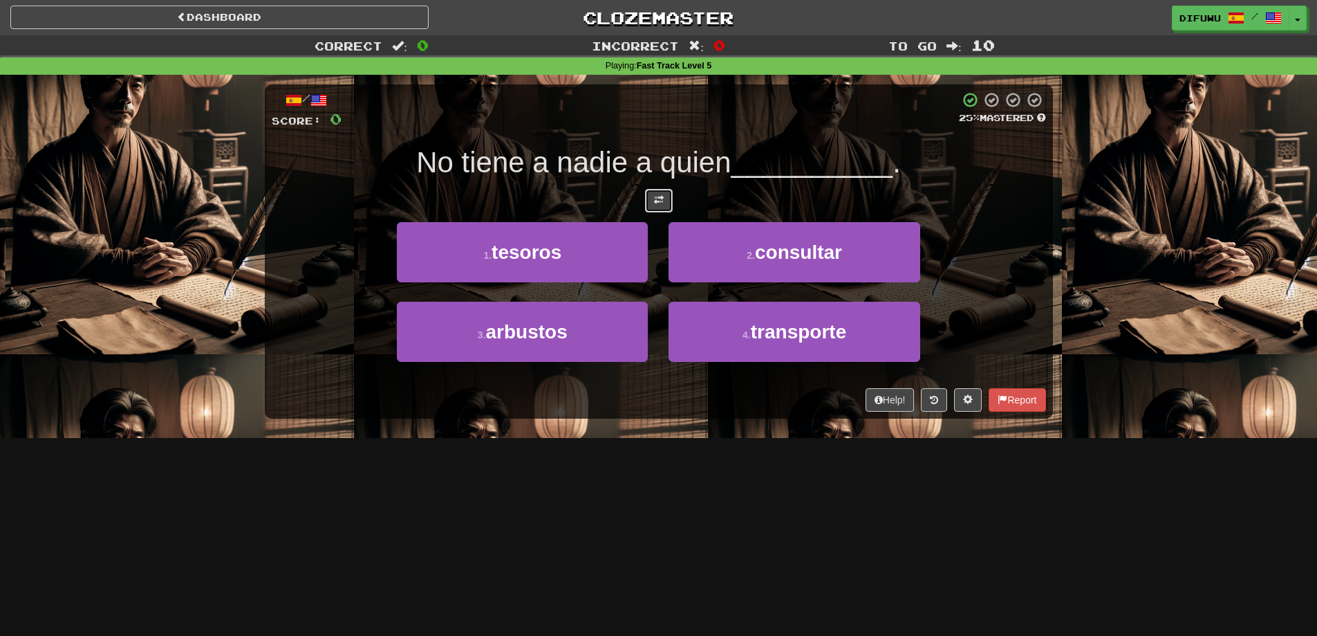
click at [649, 200] on button at bounding box center [659, 201] width 28 height 24
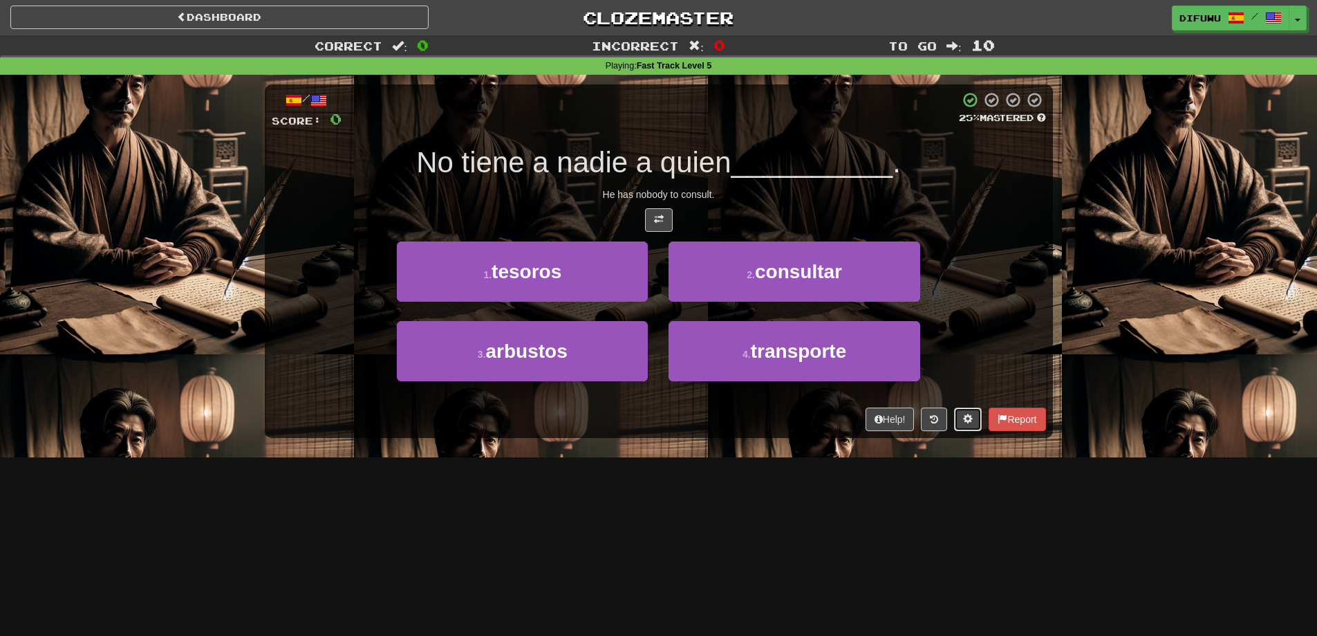
click at [965, 422] on span at bounding box center [968, 419] width 10 height 10
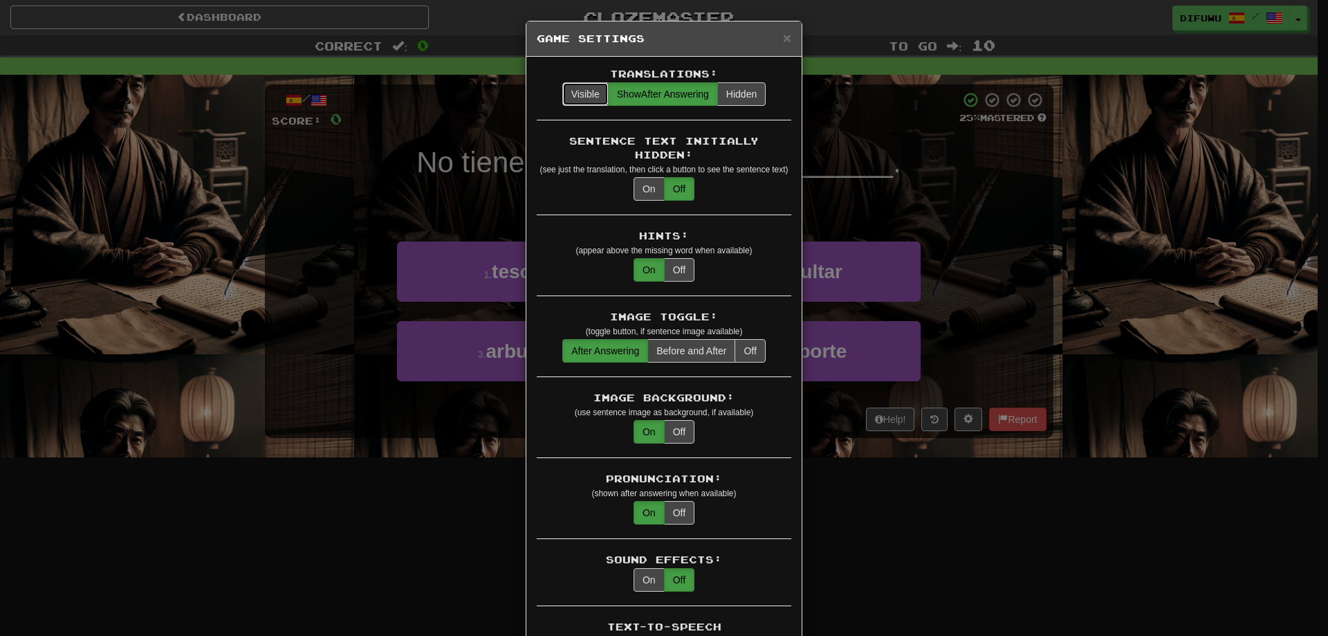
click at [581, 104] on button "Visible" at bounding box center [585, 94] width 46 height 24
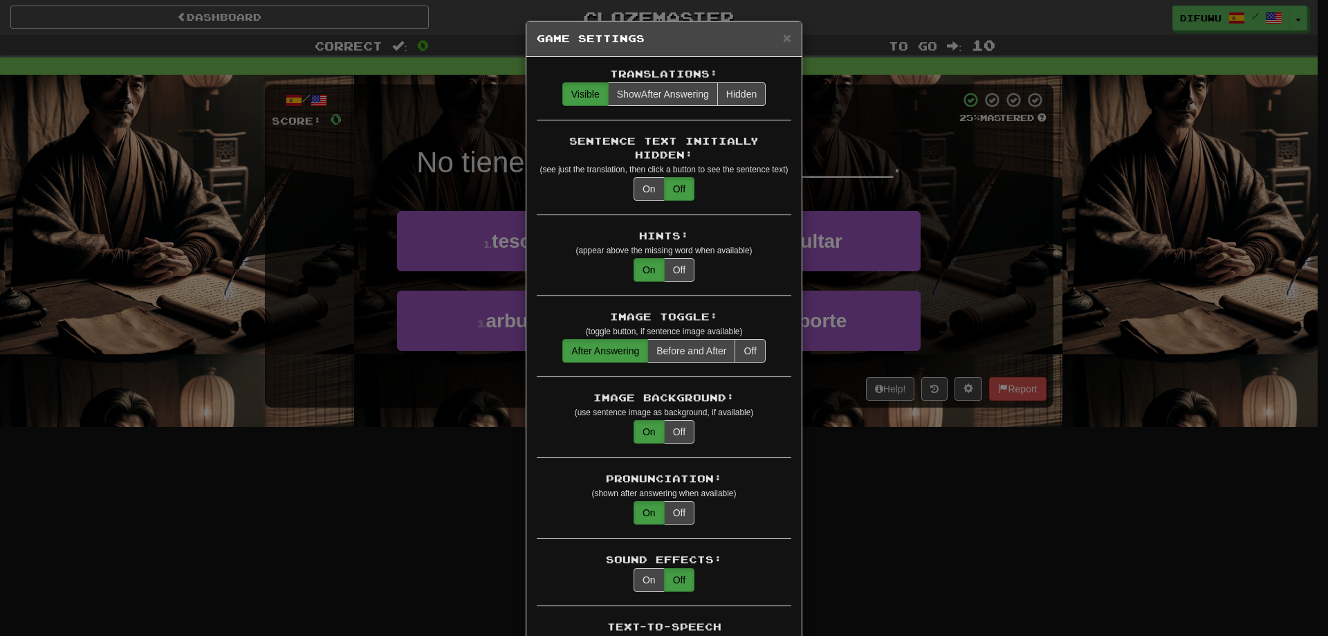
click at [996, 161] on div "× Game Settings Translations: Visible Show After Answering Hidden Sentence Text…" at bounding box center [664, 318] width 1328 height 636
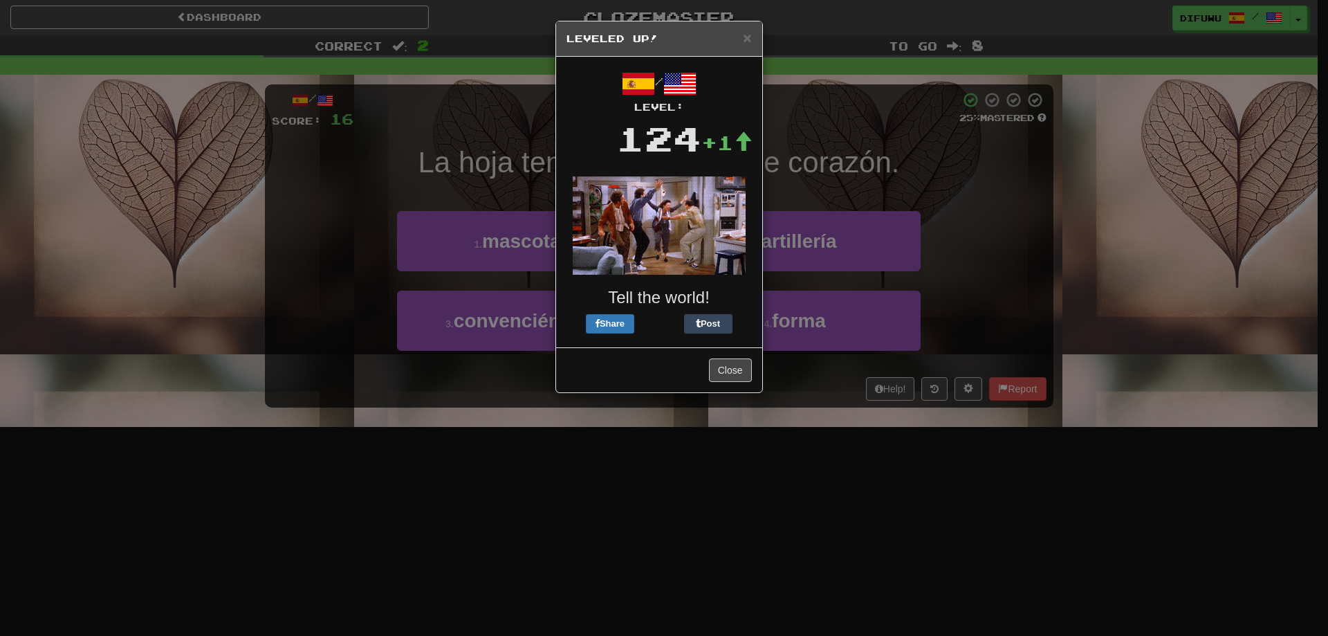
click at [999, 198] on div "× Leveled Up! / Level: 124 +1 Tell the world! Share Post Close" at bounding box center [664, 318] width 1328 height 636
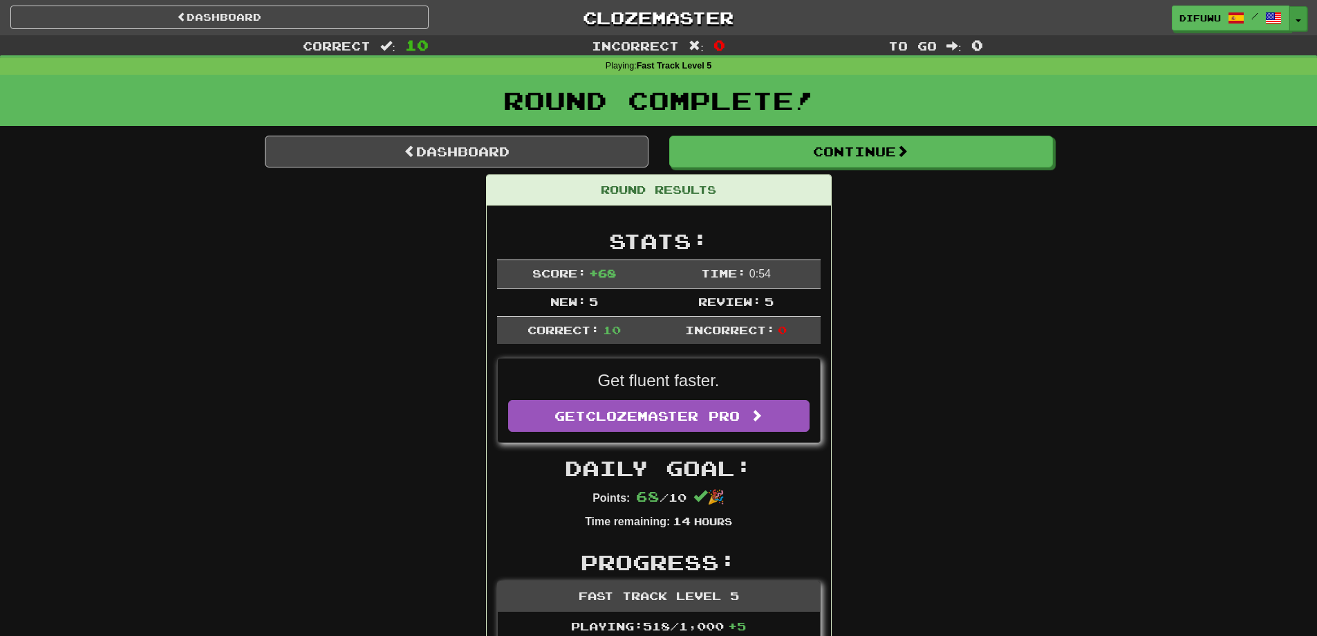
click at [1304, 24] on button "Toggle Dropdown" at bounding box center [1299, 18] width 18 height 25
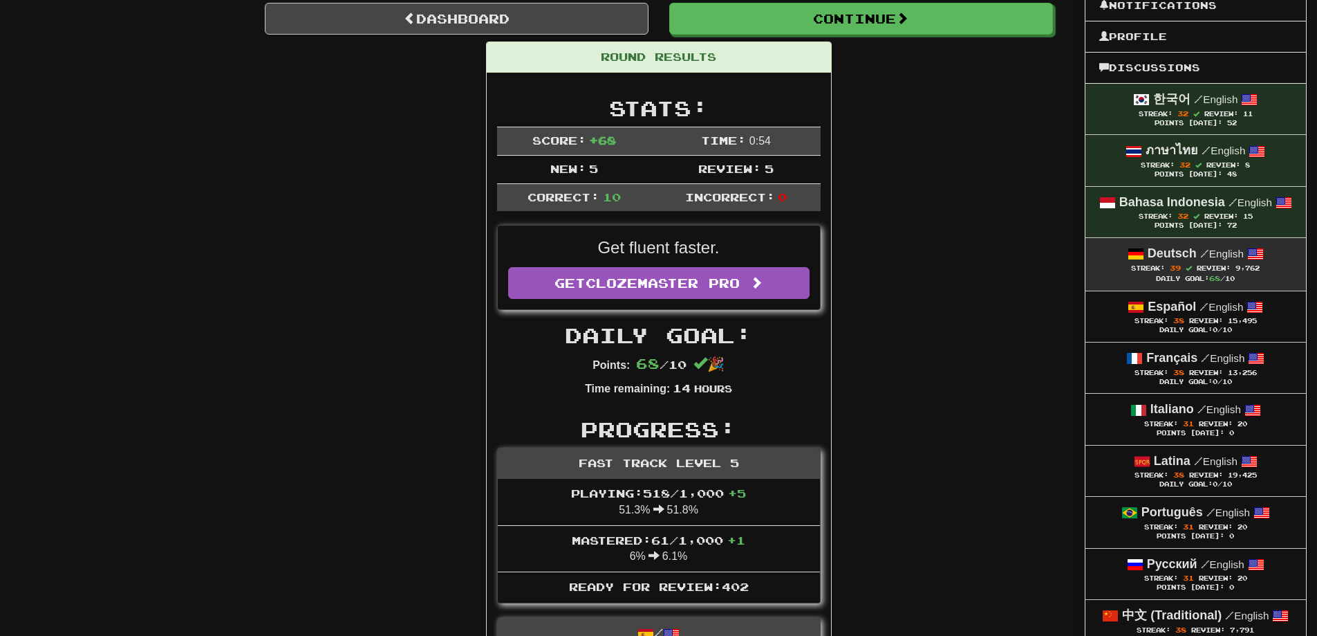
scroll to position [138, 0]
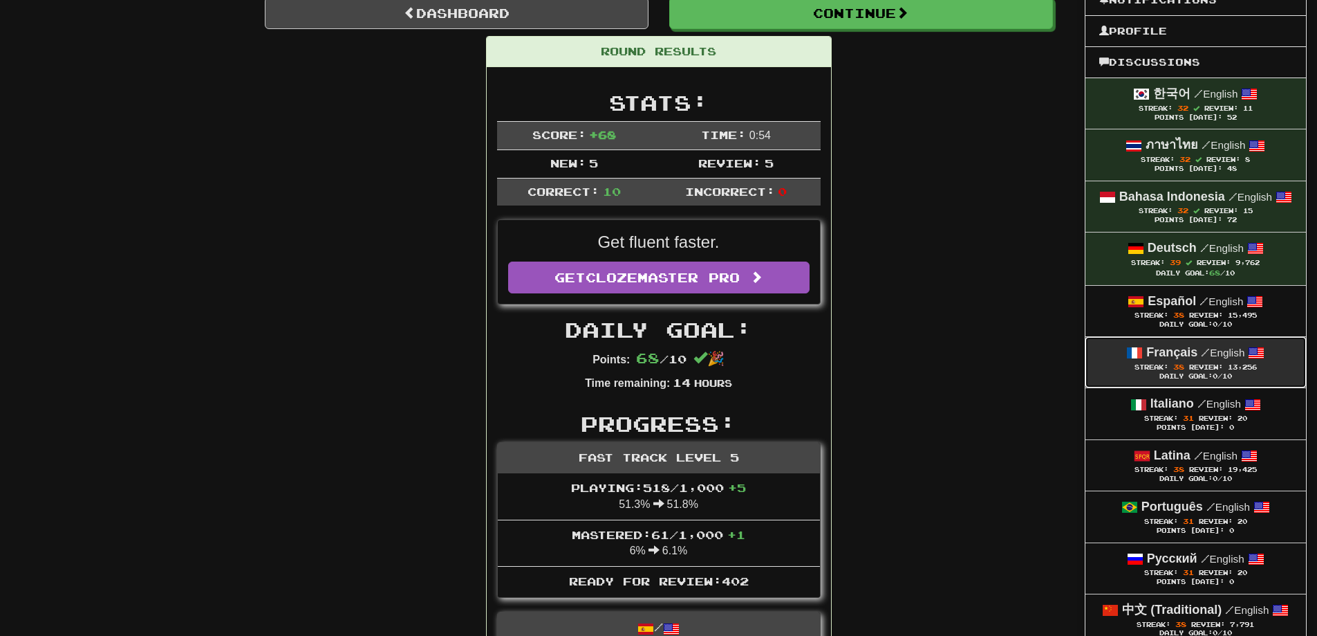
click at [1241, 358] on small "/ English" at bounding box center [1223, 352] width 44 height 12
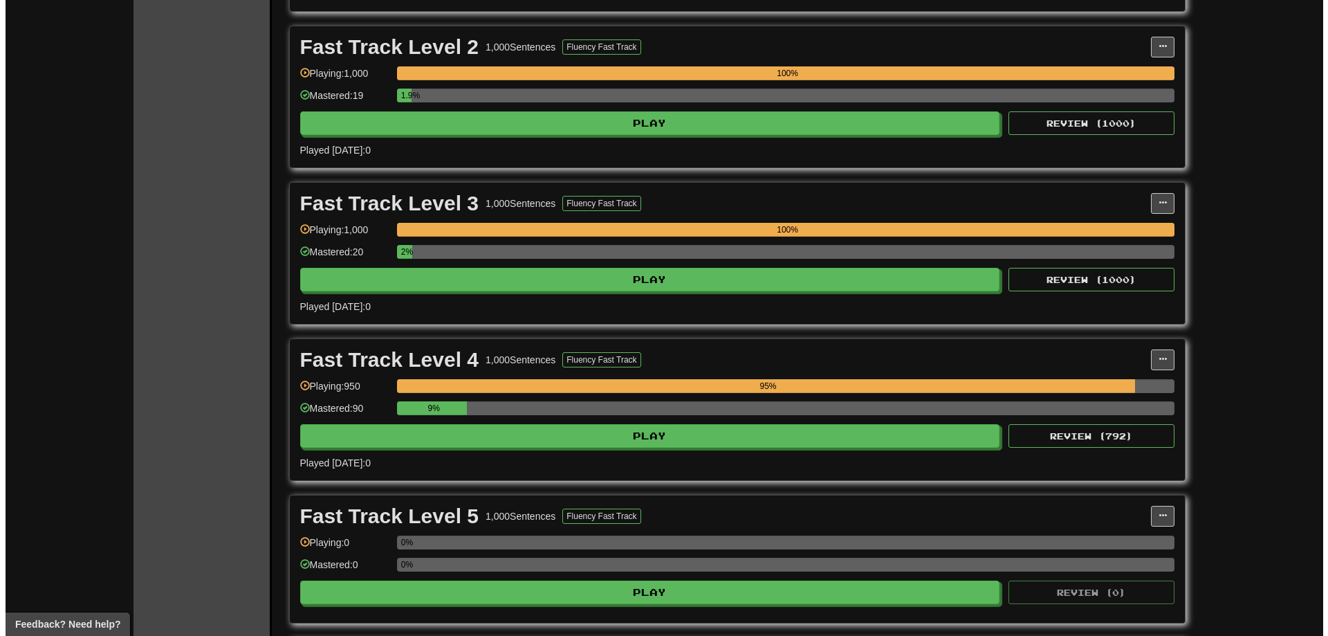
scroll to position [484, 0]
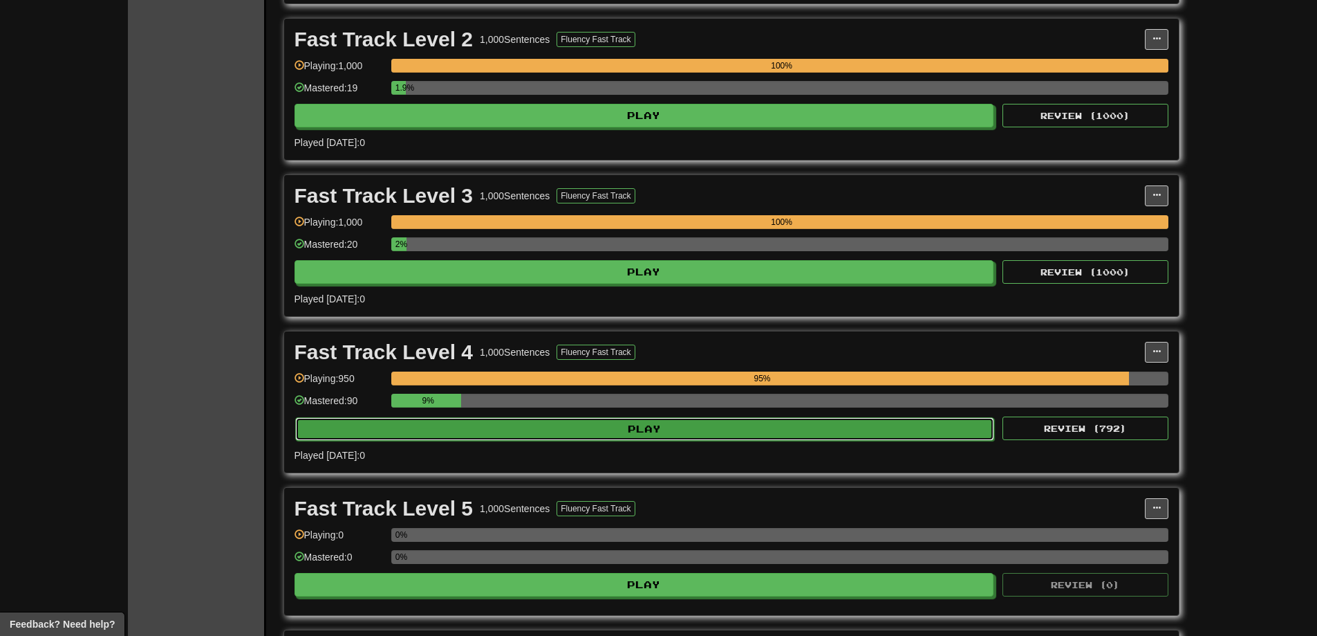
click at [888, 427] on button "Play" at bounding box center [645, 429] width 700 height 24
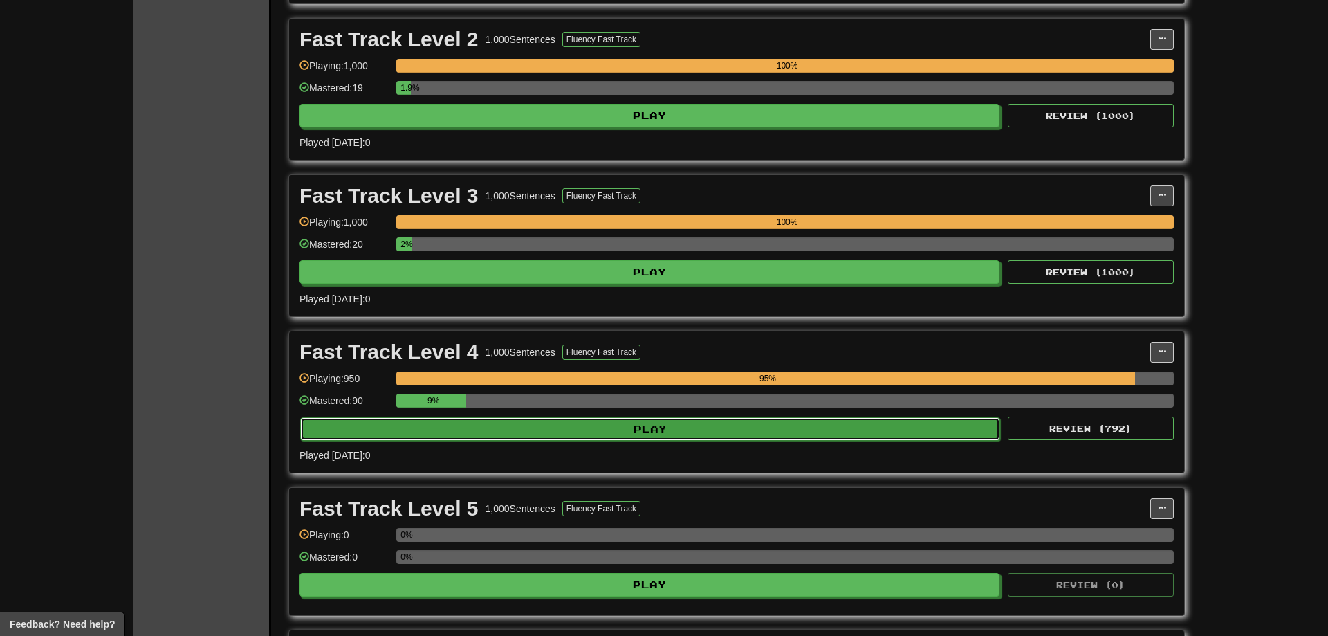
select select "**"
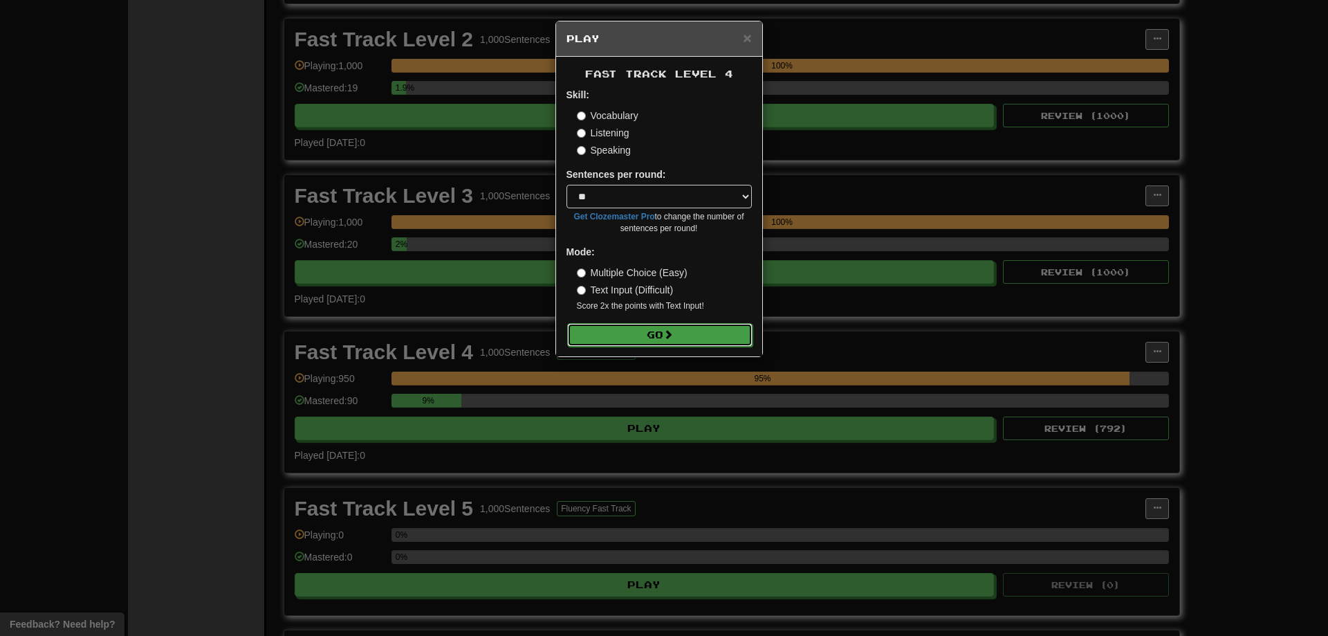
click at [654, 340] on button "Go" at bounding box center [659, 335] width 185 height 24
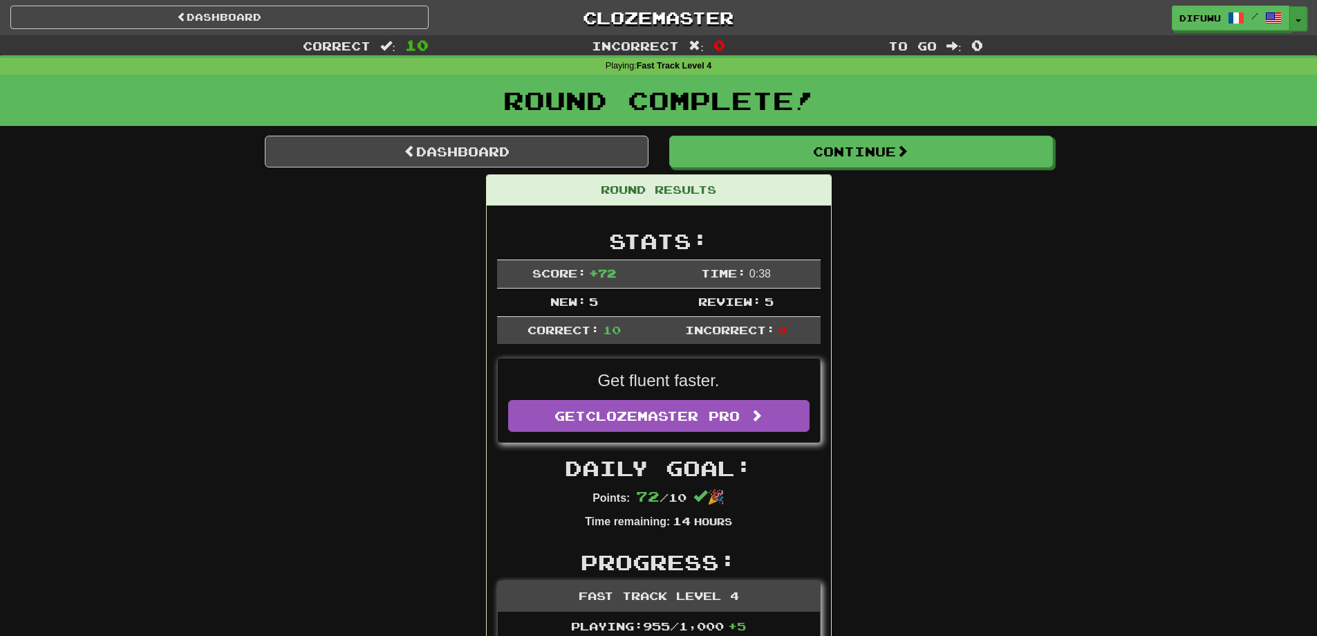
click at [1299, 22] on button "Toggle Dropdown" at bounding box center [1299, 18] width 18 height 25
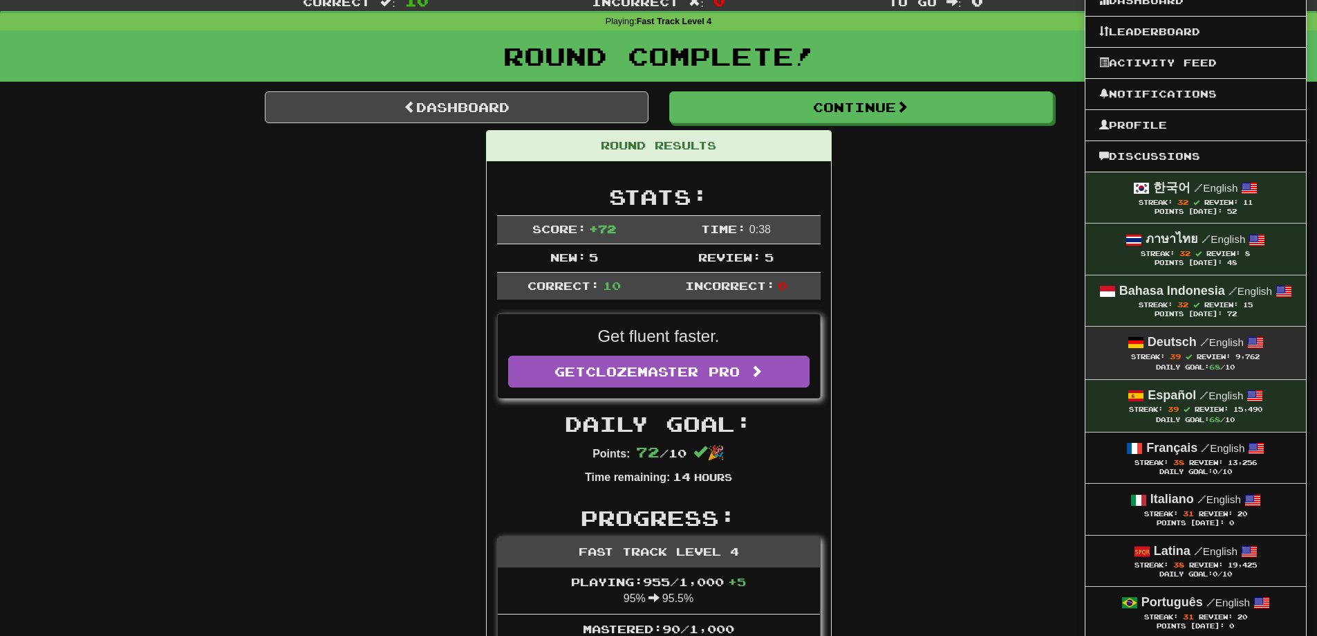
scroll to position [69, 0]
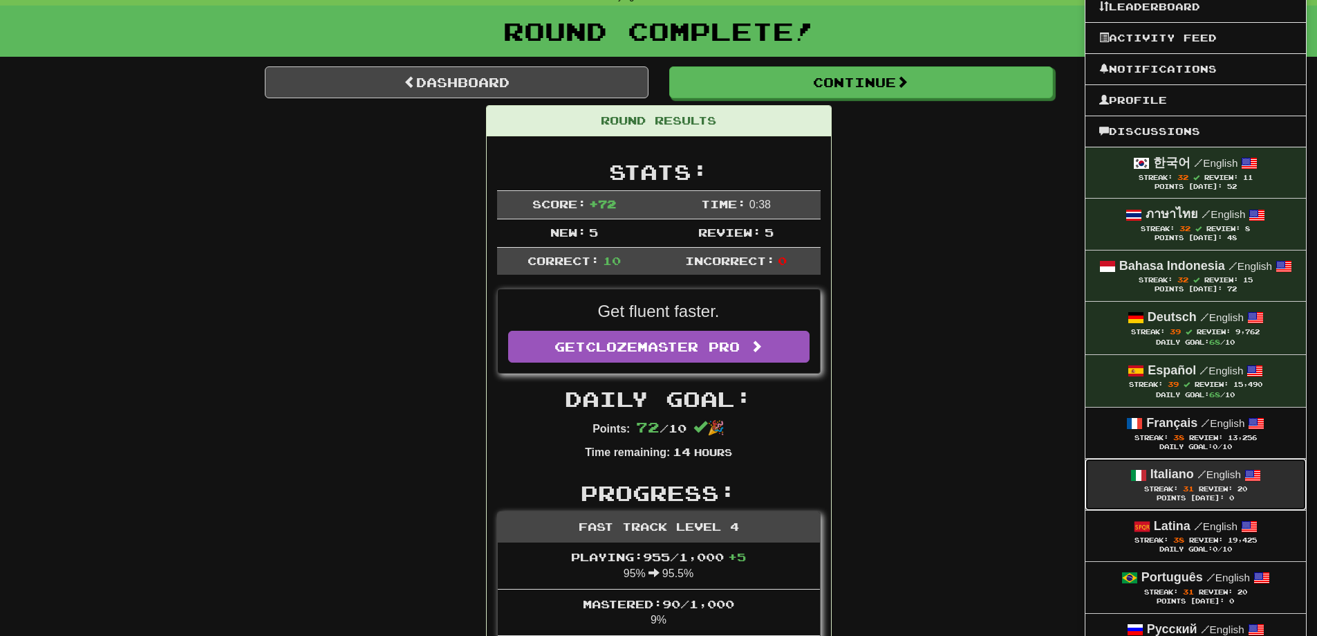
click at [1219, 473] on small "/ English" at bounding box center [1220, 474] width 44 height 12
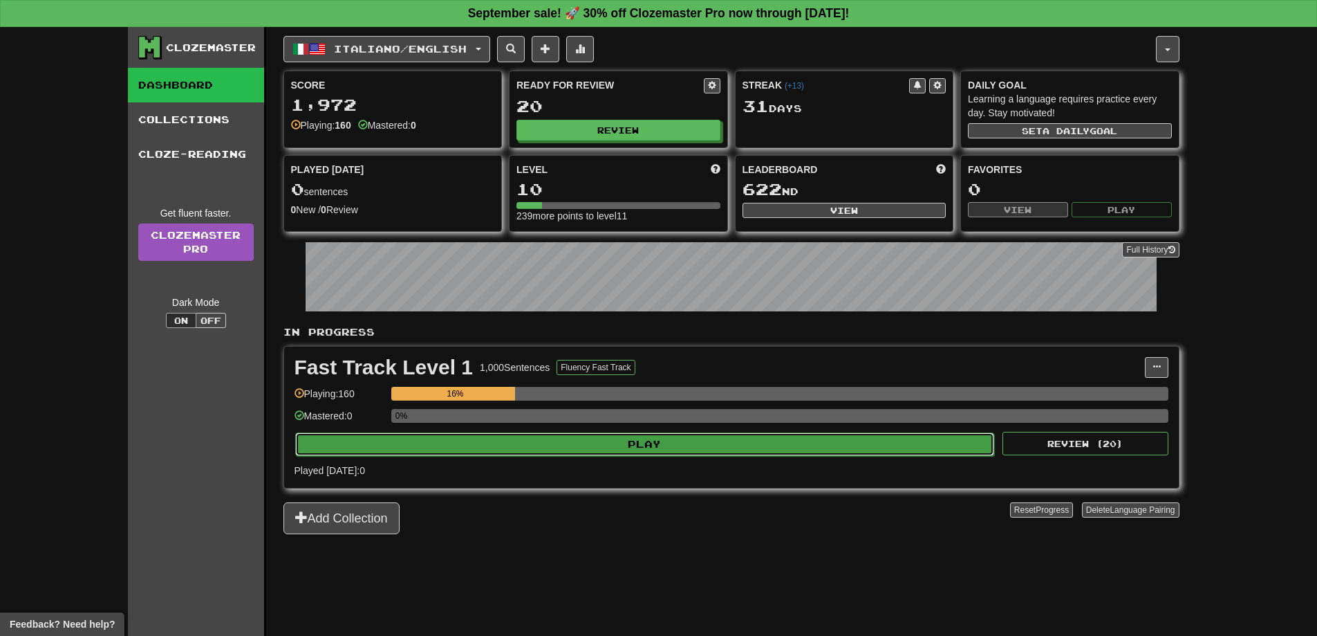
click at [917, 445] on button "Play" at bounding box center [645, 444] width 700 height 24
select select "**"
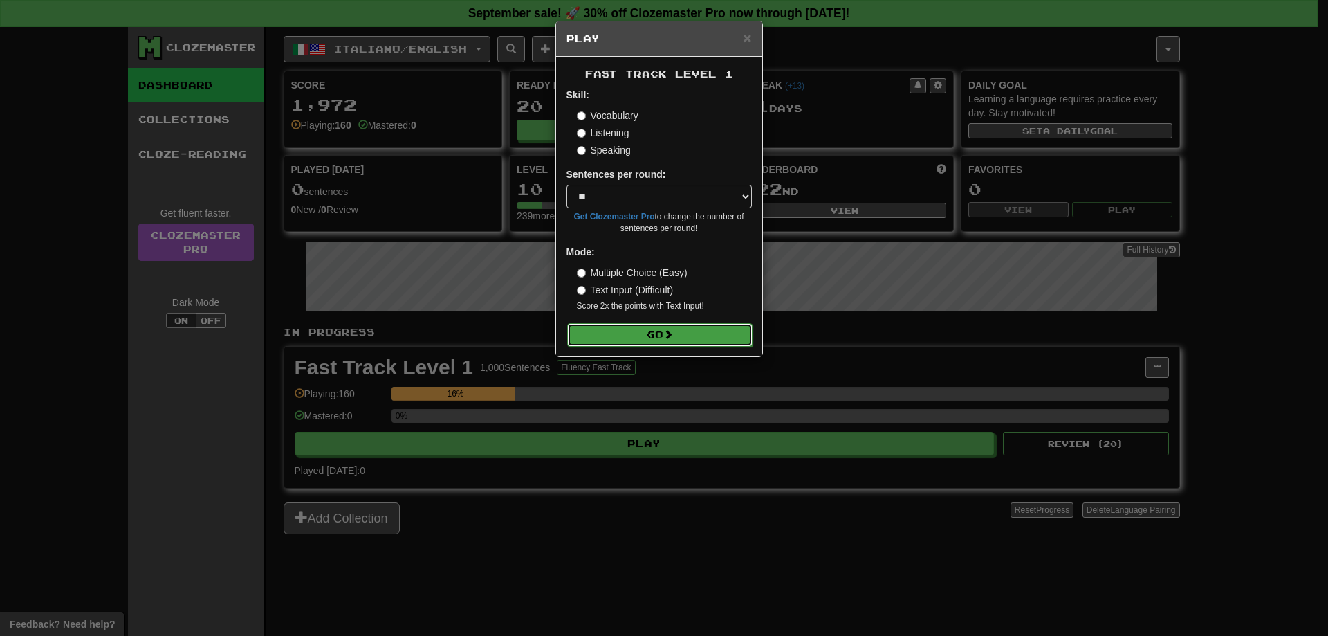
click at [673, 344] on button "Go" at bounding box center [659, 335] width 185 height 24
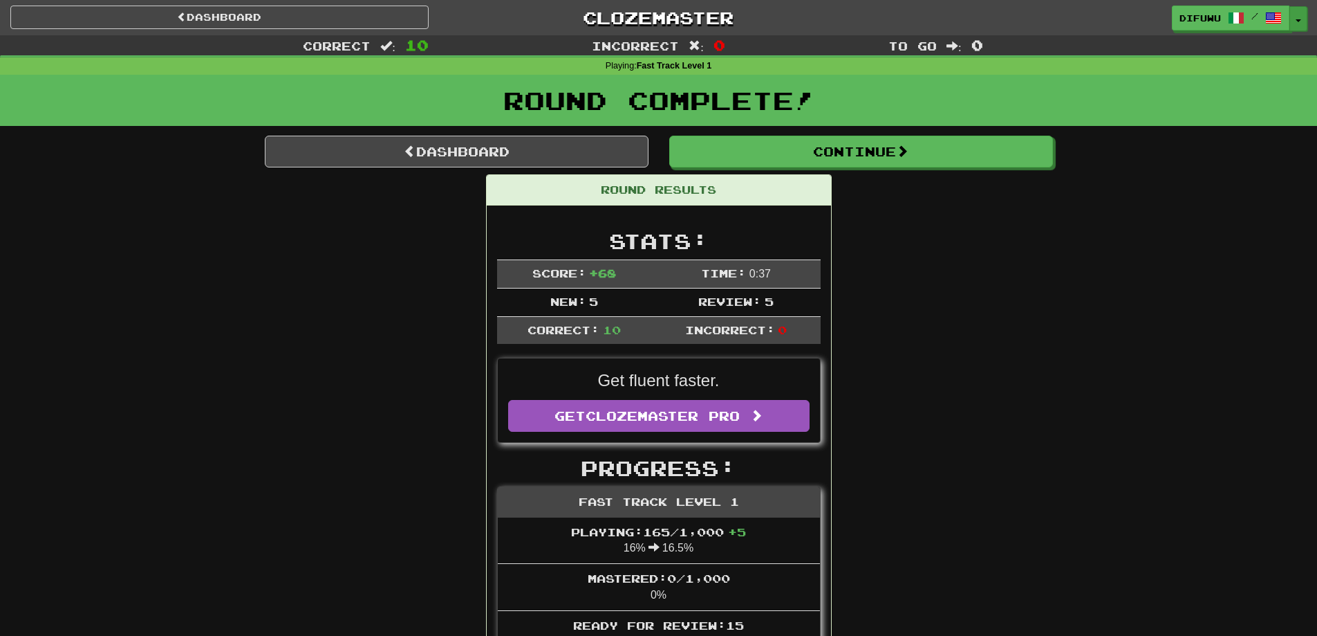
click at [1299, 11] on button "Toggle Dropdown" at bounding box center [1299, 18] width 18 height 25
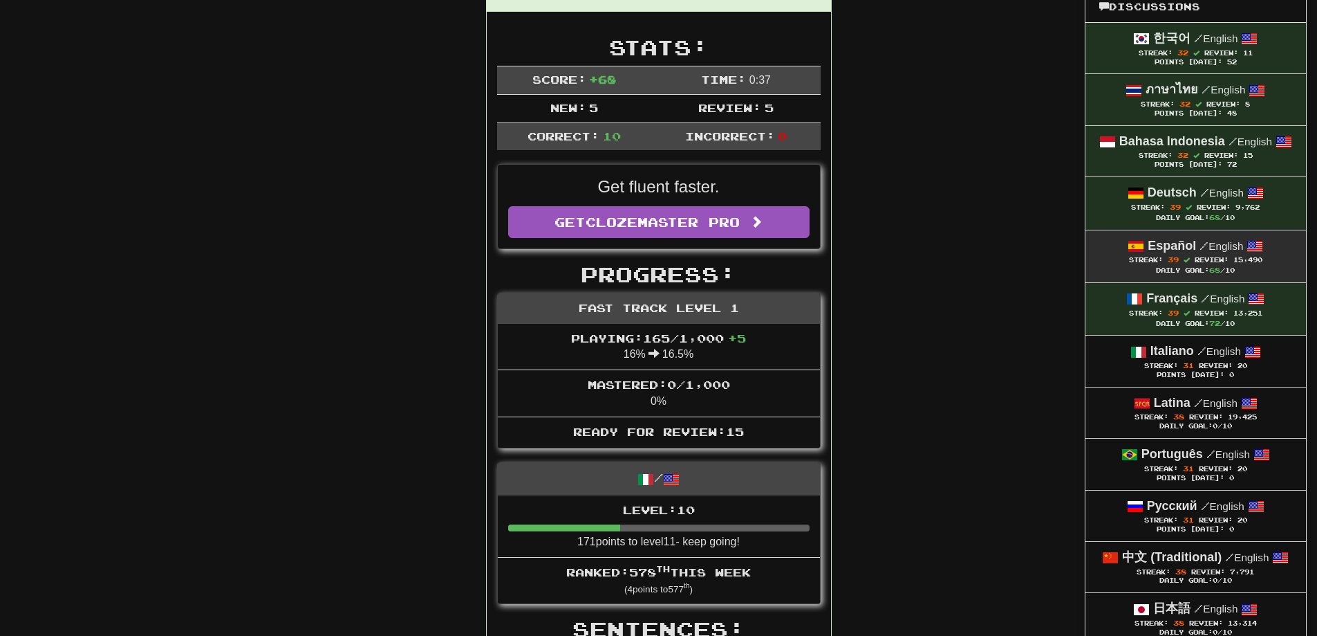
scroll to position [207, 0]
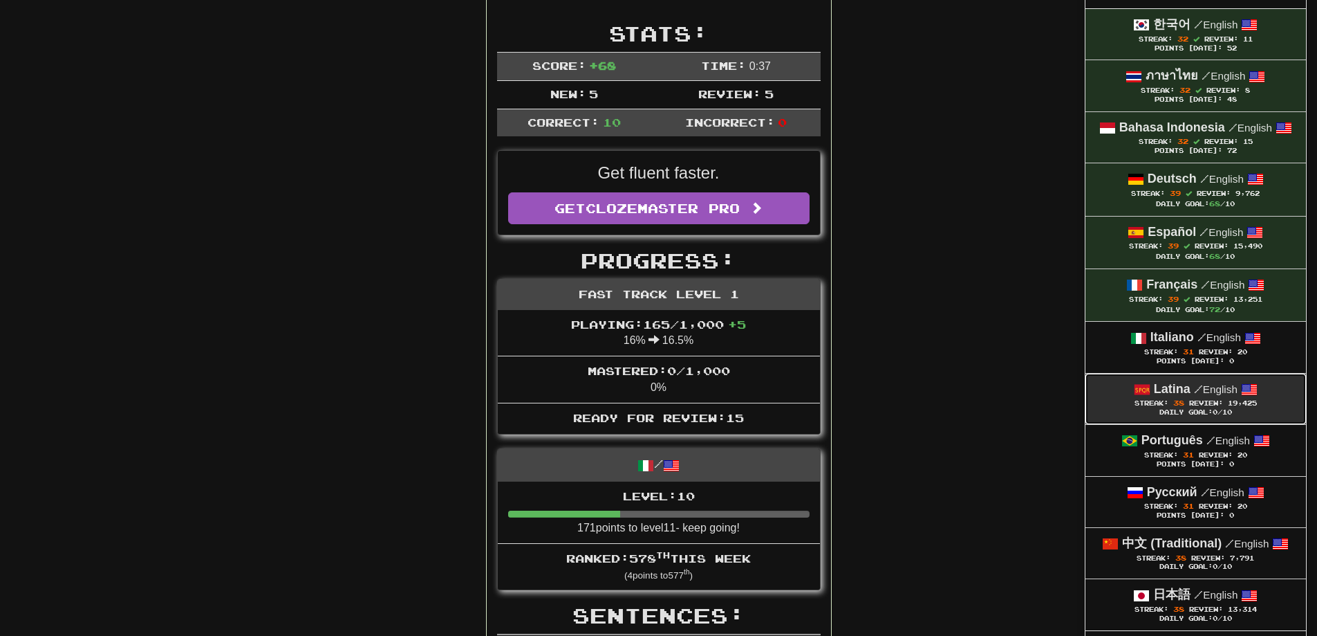
click at [1198, 395] on div "Latina / English" at bounding box center [1196, 389] width 193 height 18
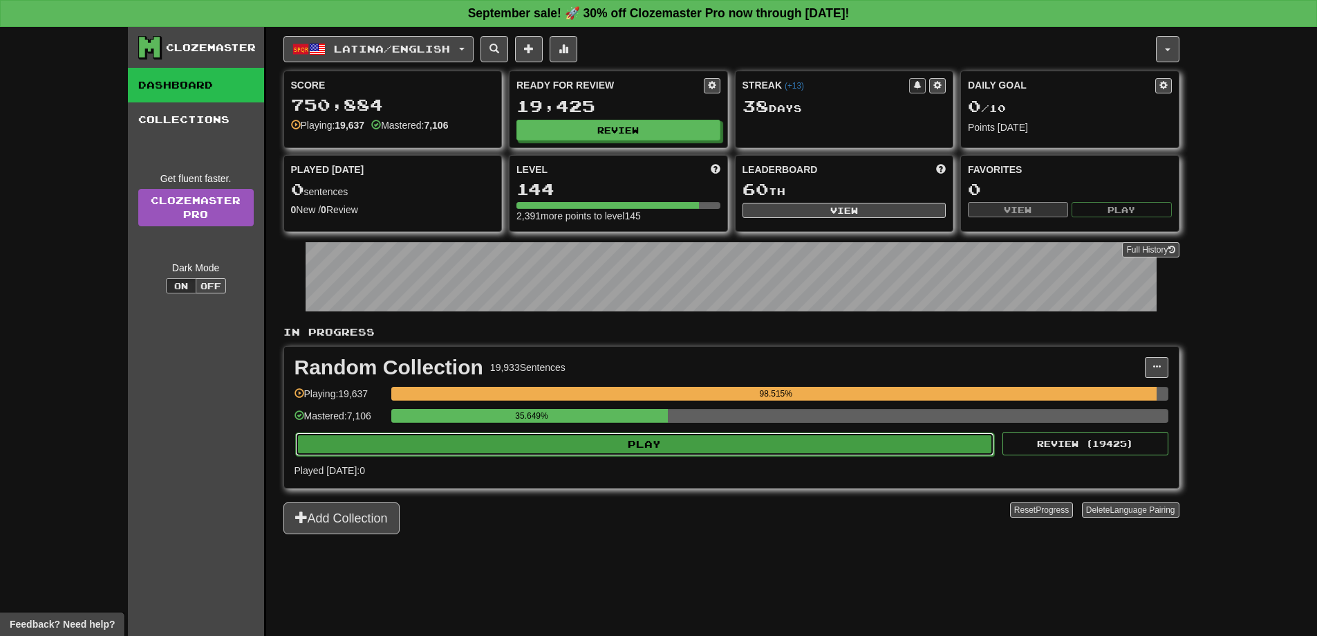
click at [728, 434] on button "Play" at bounding box center [645, 444] width 700 height 24
select select "**"
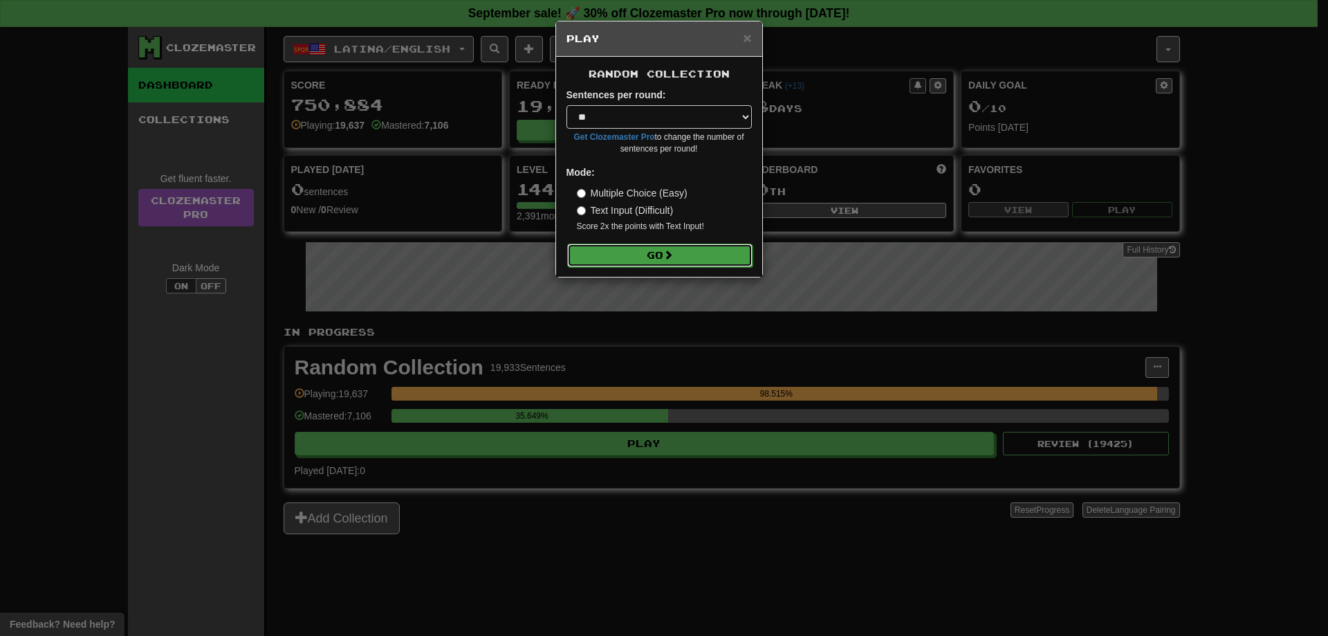
click at [698, 244] on button "Go" at bounding box center [659, 255] width 185 height 24
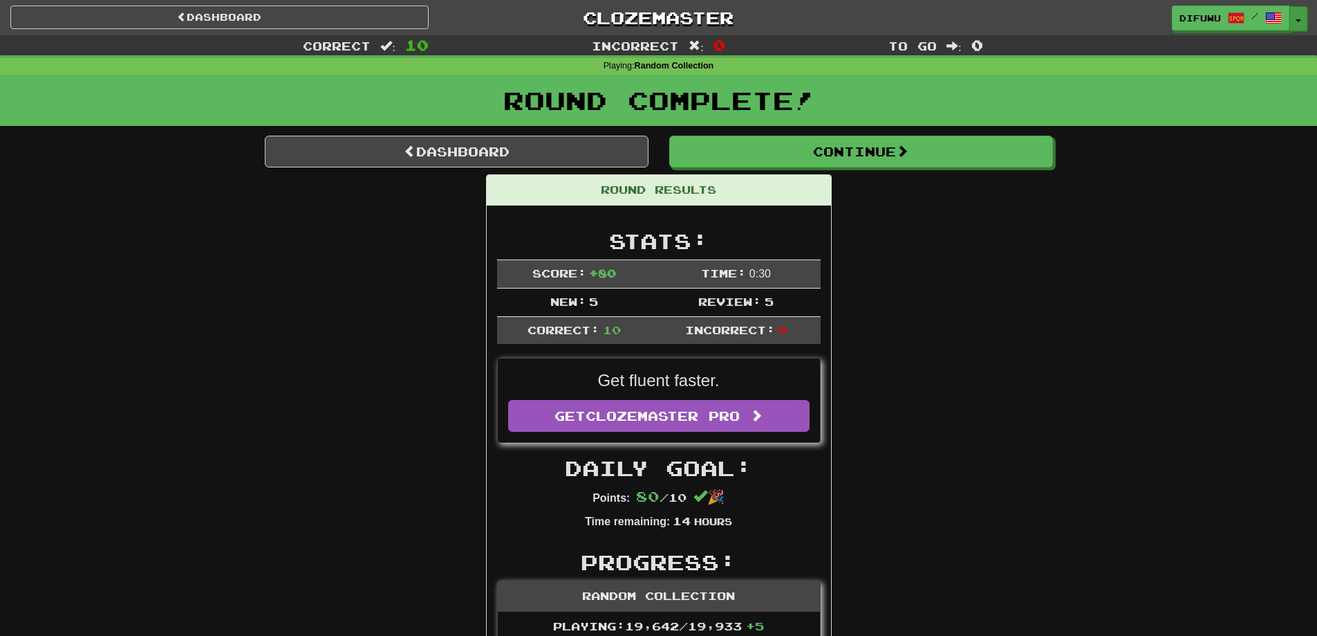
click at [1297, 16] on button "Toggle Dropdown" at bounding box center [1299, 18] width 18 height 25
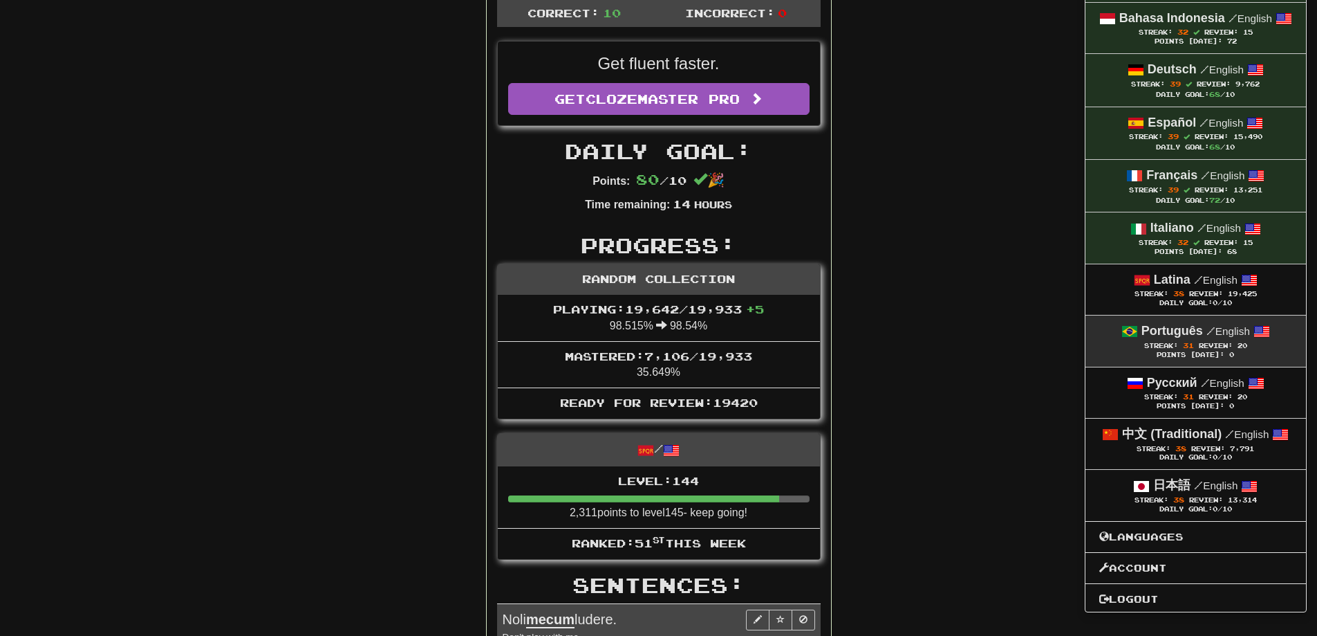
scroll to position [346, 0]
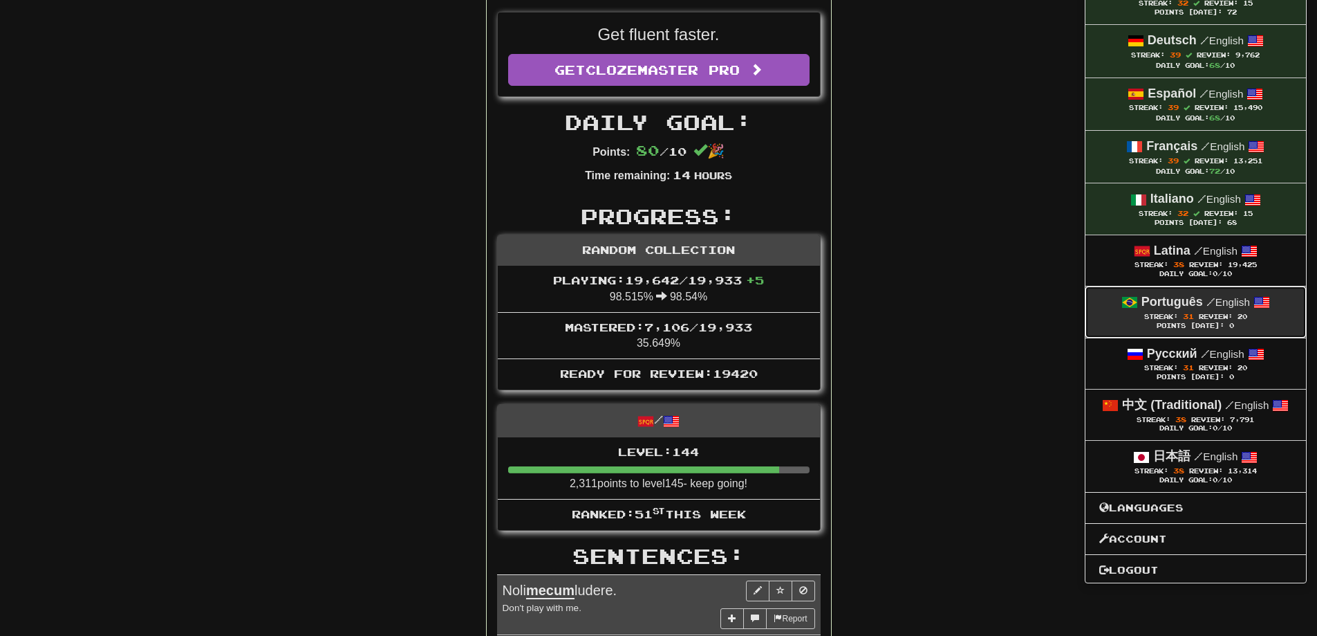
click at [1231, 311] on div "Streak: 31 Review: 20" at bounding box center [1196, 316] width 193 height 10
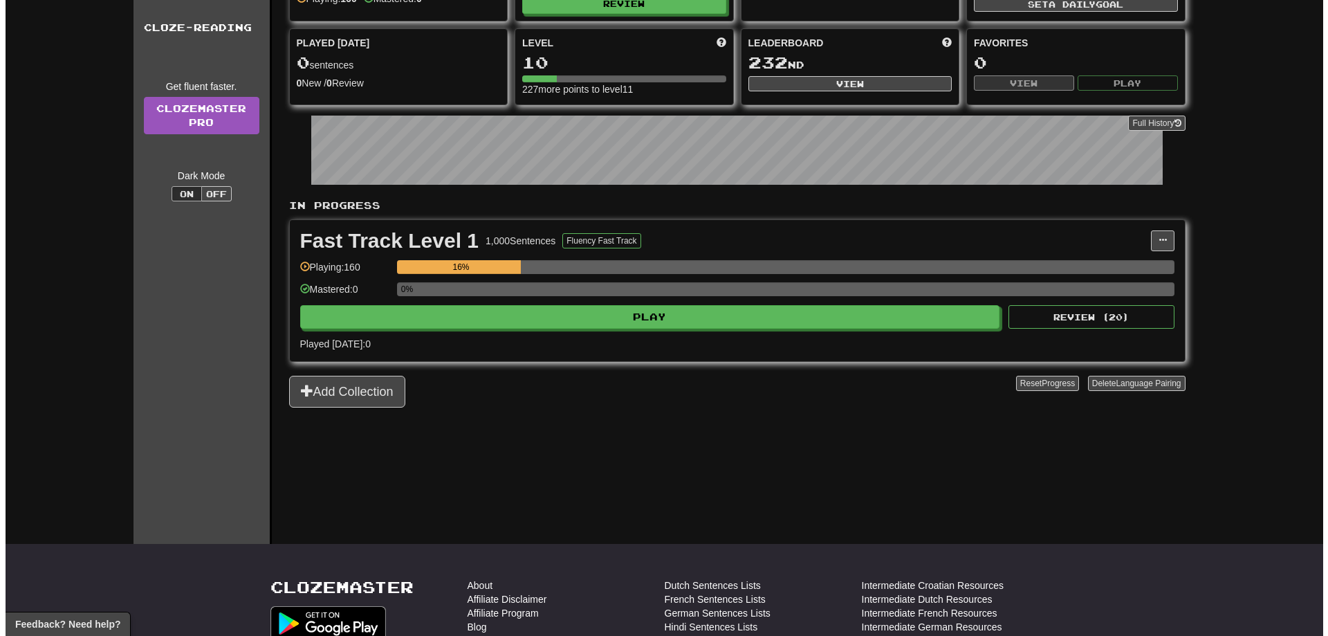
scroll to position [138, 0]
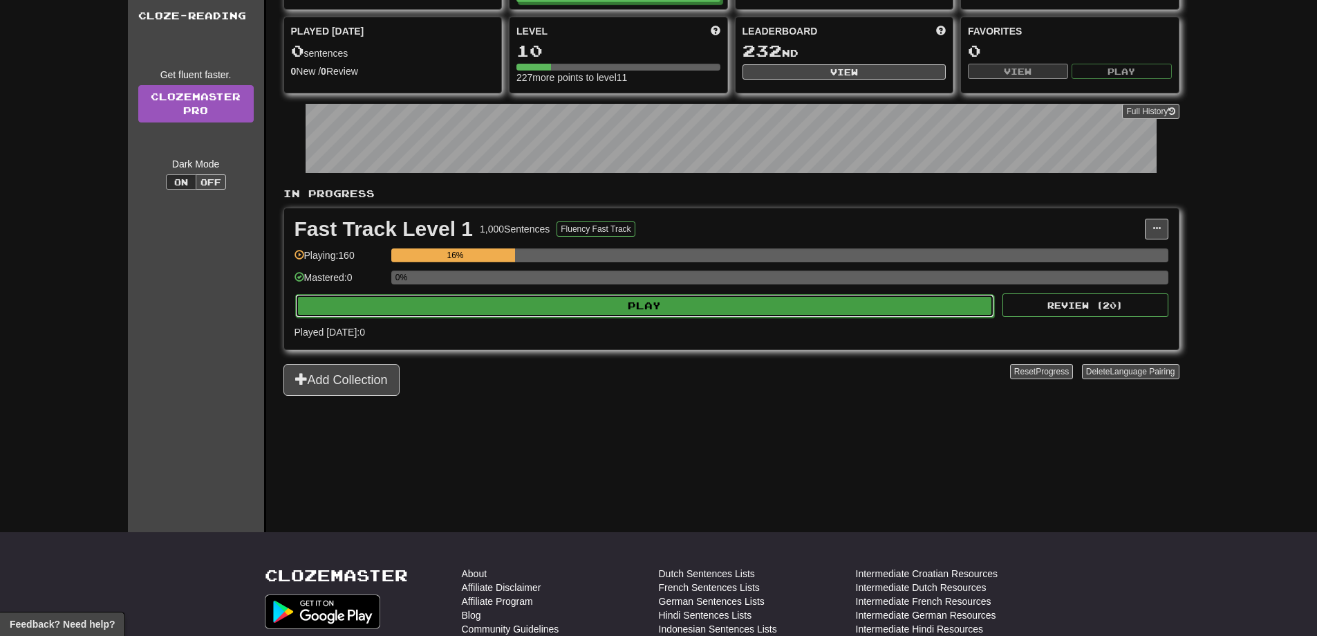
click at [912, 315] on button "Play" at bounding box center [645, 306] width 700 height 24
select select "**"
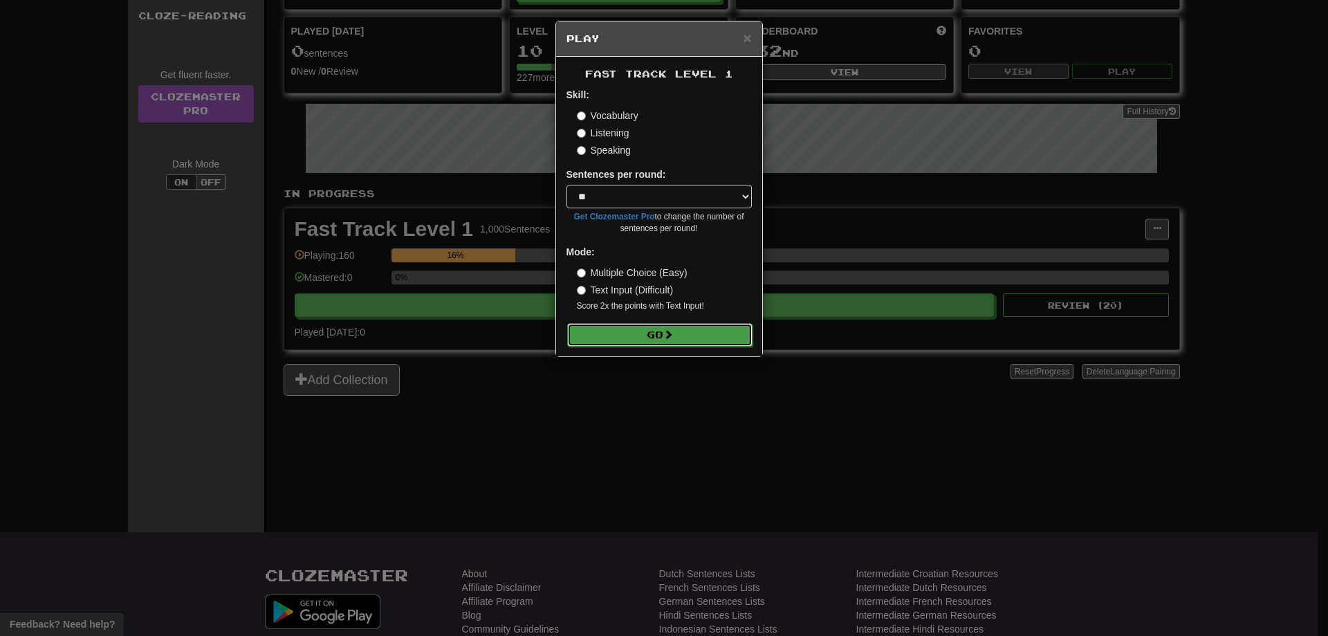
click at [727, 326] on button "Go" at bounding box center [659, 335] width 185 height 24
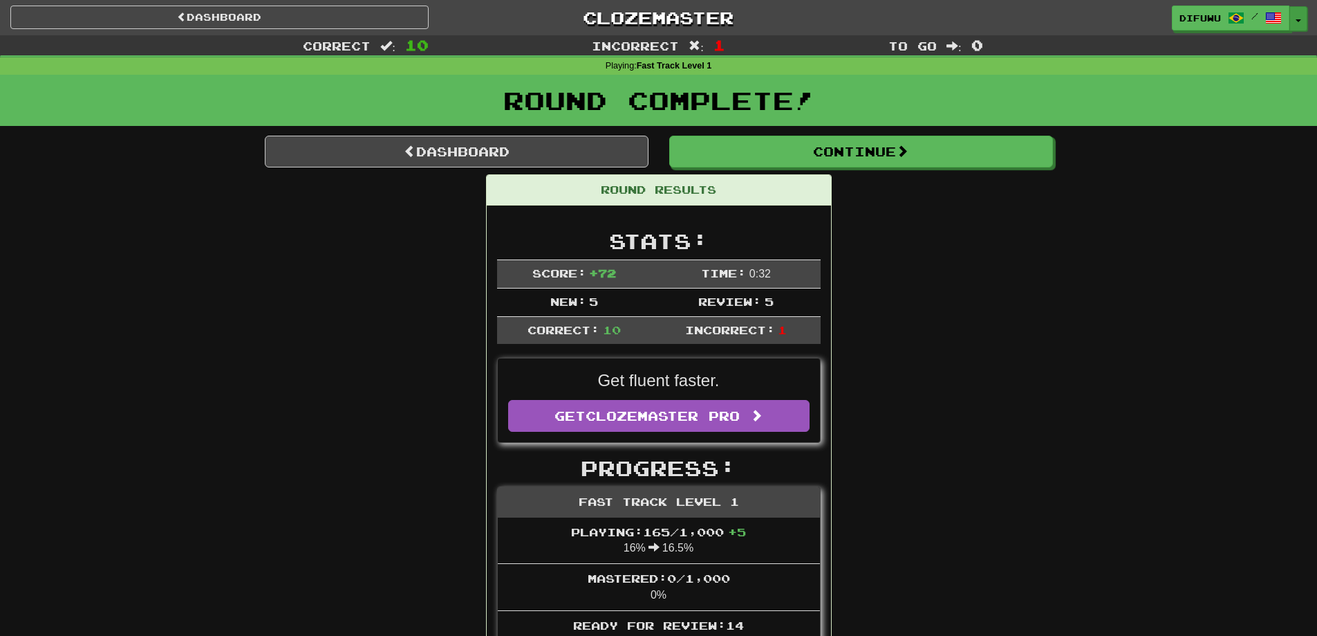
click at [1297, 24] on button "Toggle Dropdown" at bounding box center [1299, 18] width 18 height 25
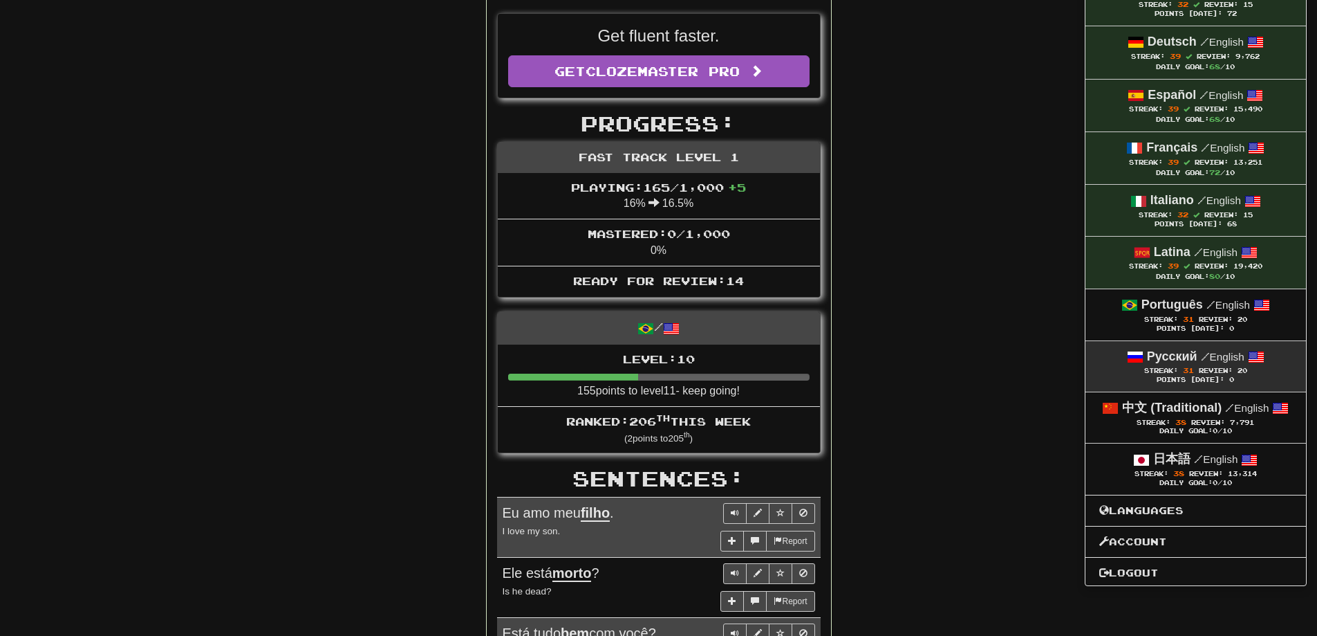
scroll to position [346, 0]
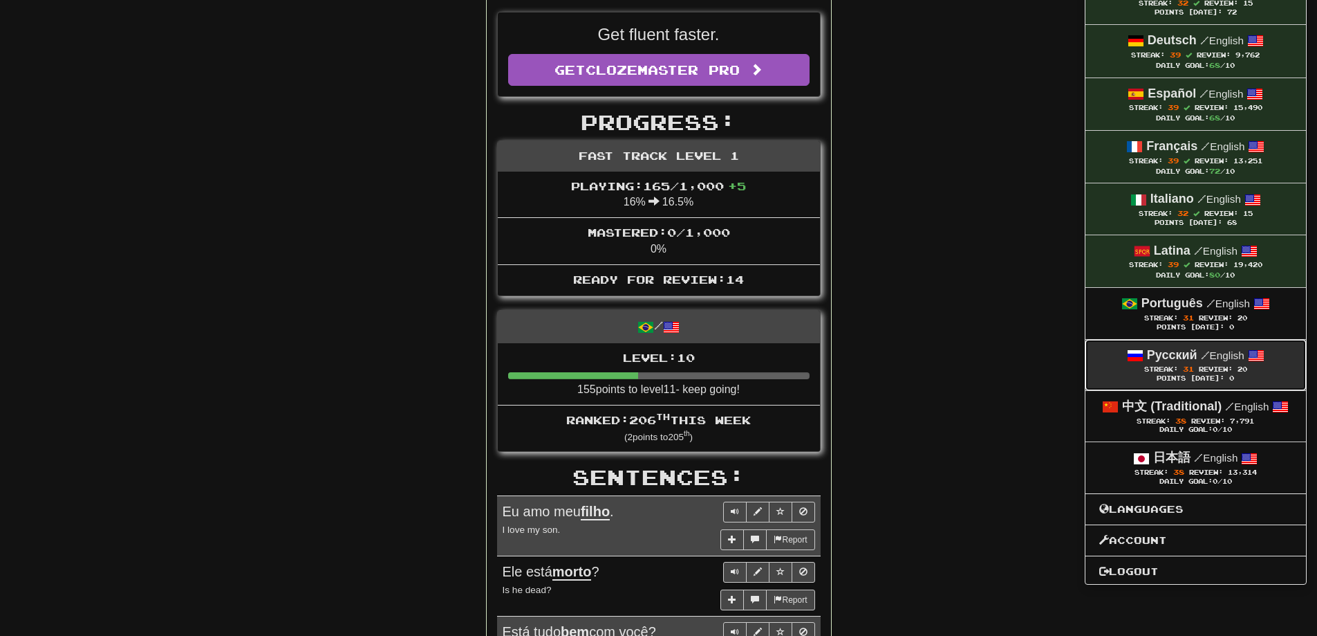
click at [1181, 360] on strong "Русский" at bounding box center [1172, 355] width 50 height 14
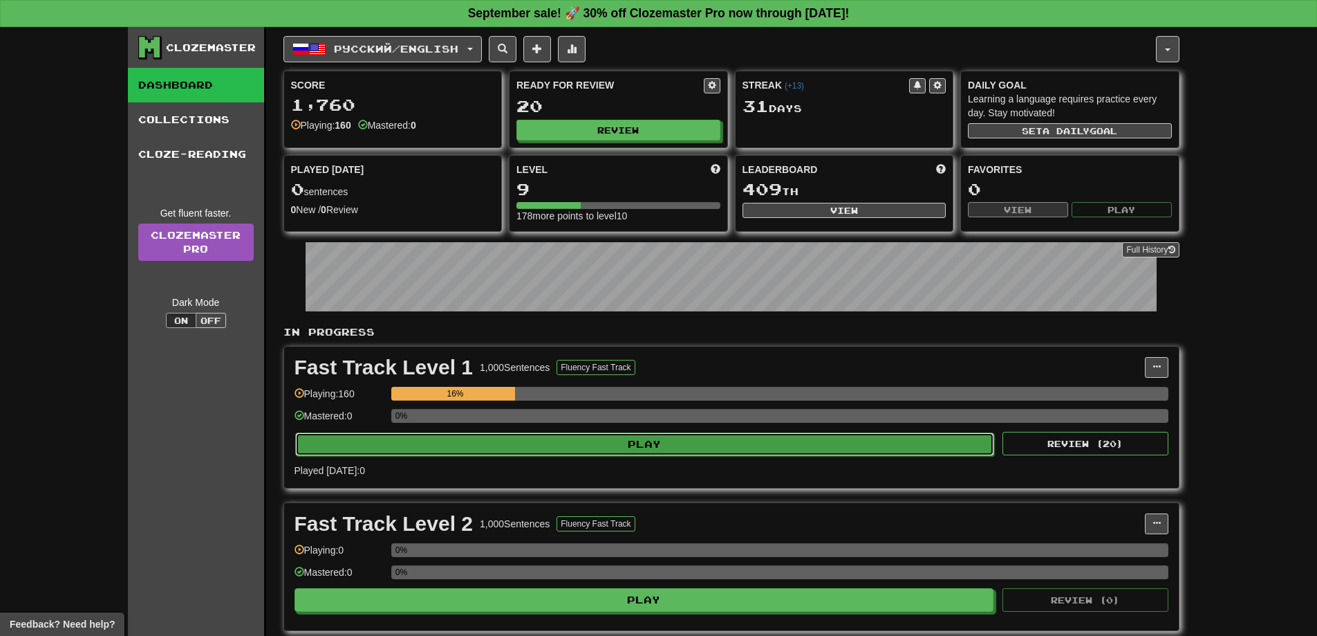
click at [851, 448] on button "Play" at bounding box center [645, 444] width 700 height 24
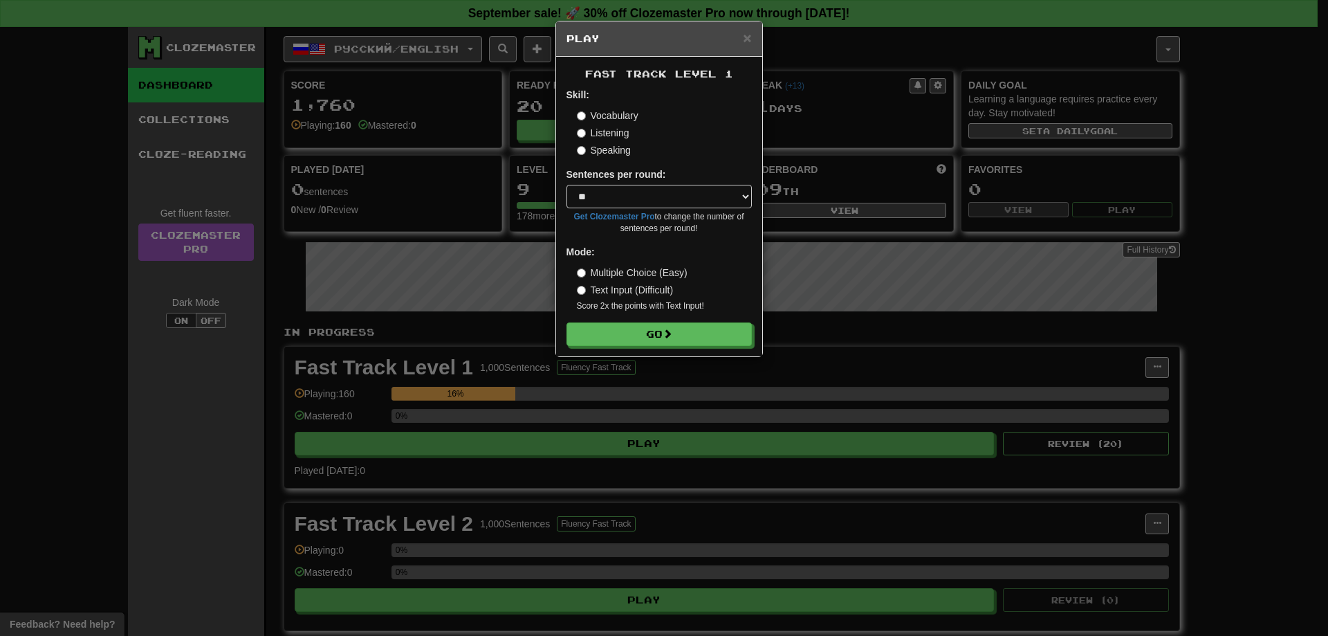
click at [860, 448] on div "× Play Fast Track Level 1 Skill: Vocabulary Listening Speaking Sentences per ro…" at bounding box center [664, 318] width 1328 height 636
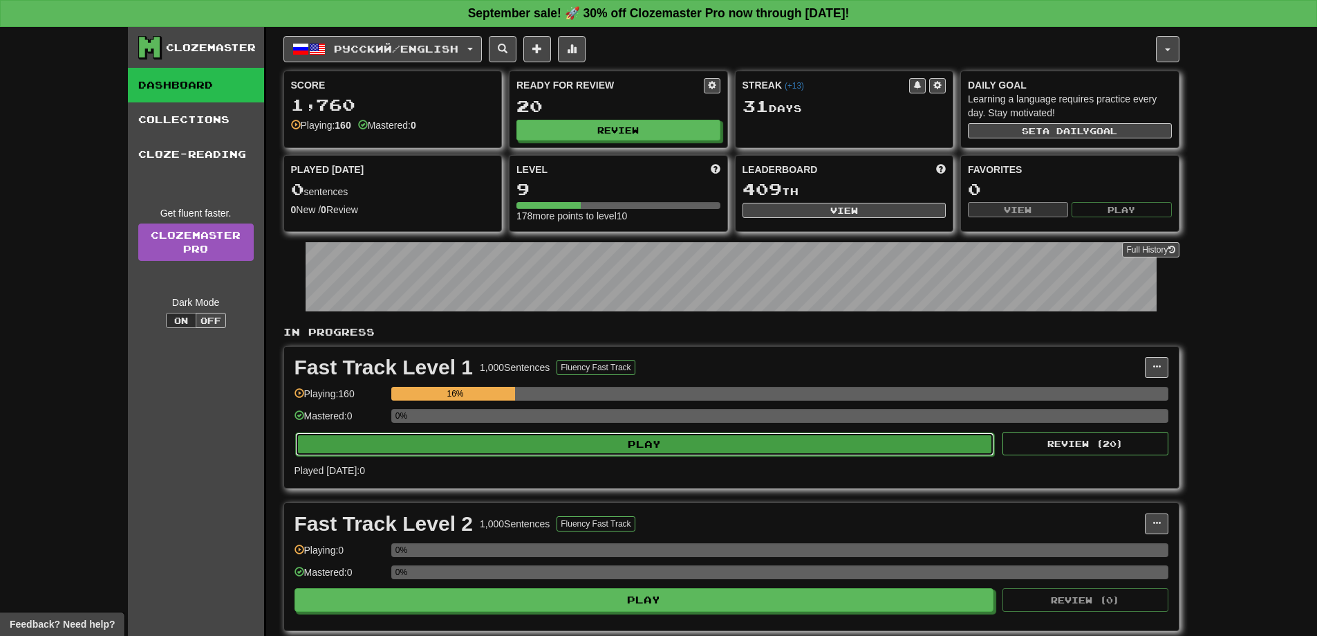
click at [819, 446] on button "Play" at bounding box center [645, 444] width 700 height 24
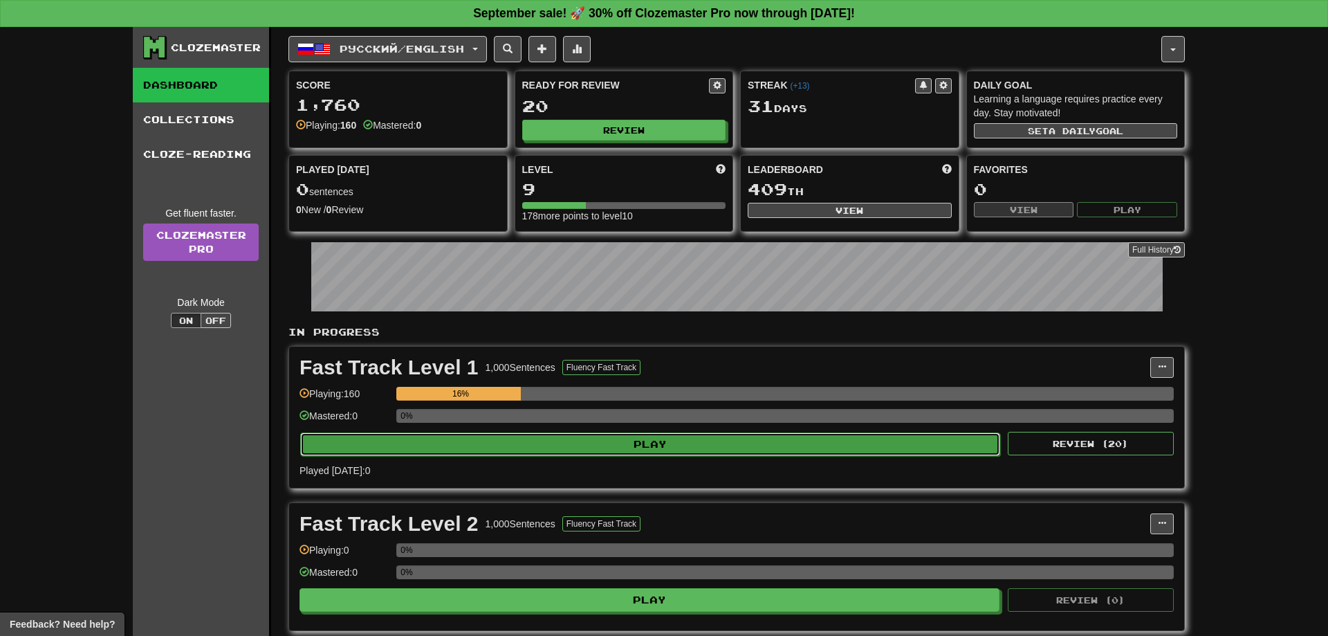
select select "**"
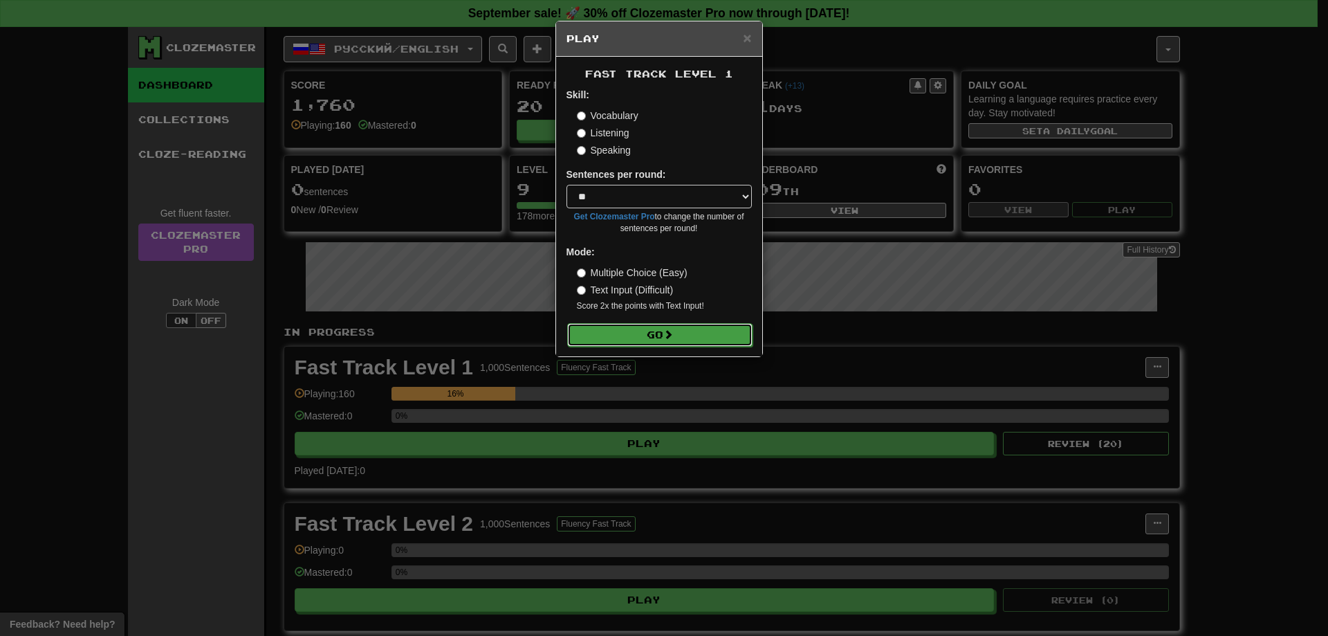
click at [698, 338] on button "Go" at bounding box center [659, 335] width 185 height 24
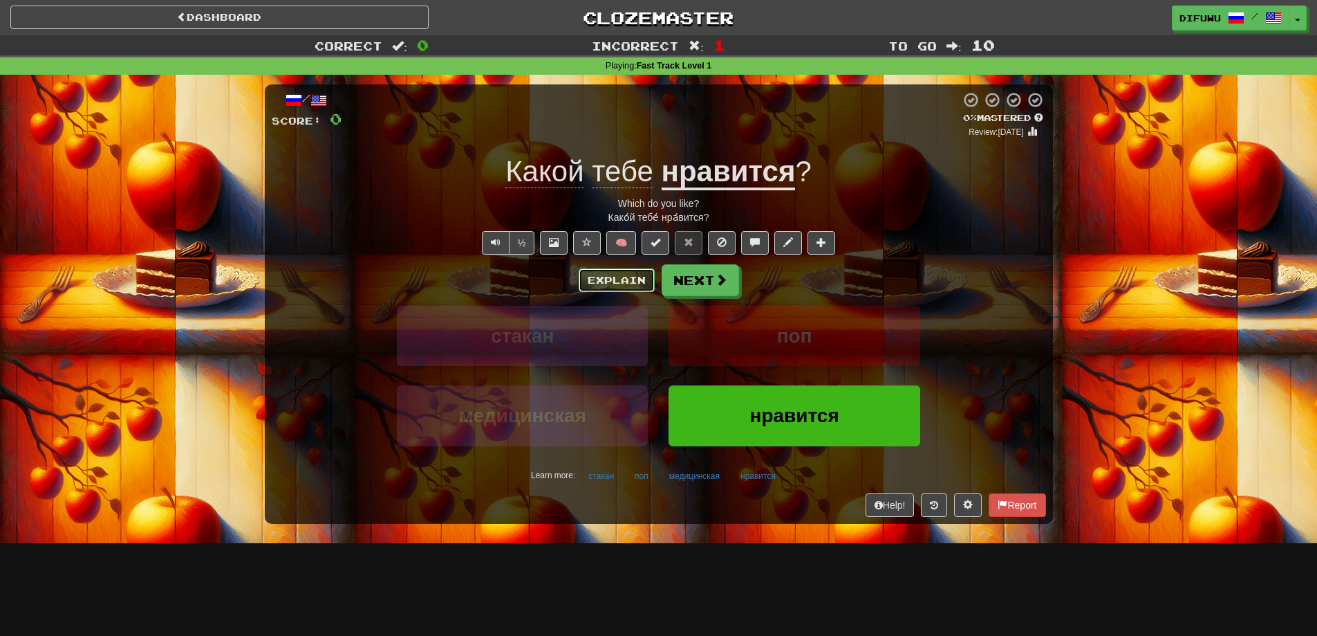
click at [613, 282] on button "Explain" at bounding box center [617, 280] width 76 height 24
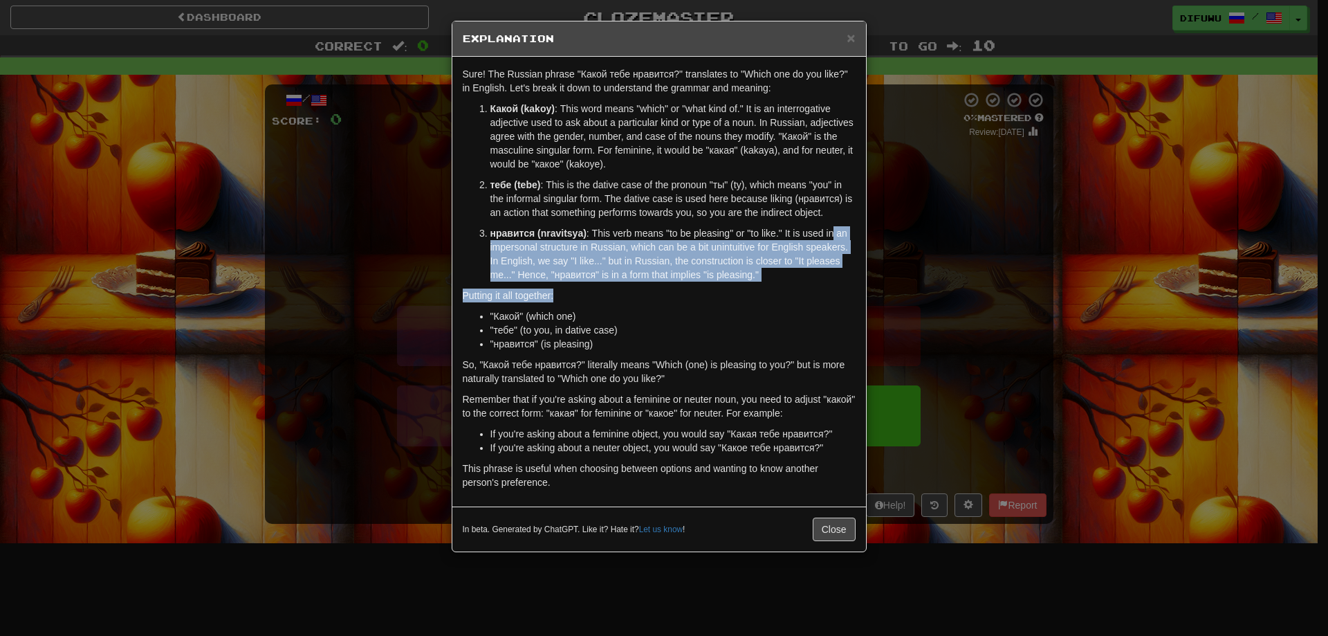
drag, startPoint x: 817, startPoint y: 285, endPoint x: 839, endPoint y: 219, distance: 69.1
click at [835, 231] on div "Sure! The Russian phrase "Какой тебе нравится?" translates to "Which one do you…" at bounding box center [659, 282] width 414 height 450
click at [831, 269] on p "нравится (nravitsya) : This verb means "to be pleasing" or "to like." It is use…" at bounding box center [672, 253] width 365 height 55
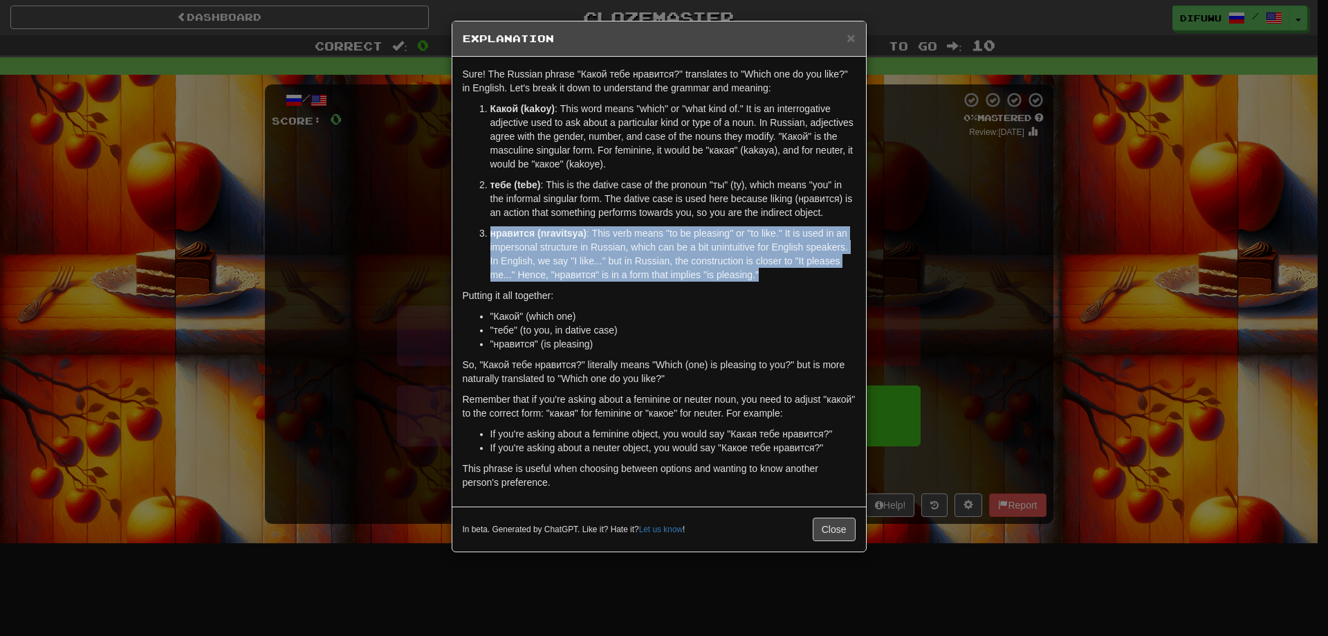
drag, startPoint x: 831, startPoint y: 269, endPoint x: 854, endPoint y: 207, distance: 66.5
click at [854, 207] on ol "Какой (kakoy) : This word means "which" or "what kind of." It is an interrogati…" at bounding box center [659, 192] width 393 height 180
click at [822, 279] on p "нравится (nravitsya) : This verb means "to be pleasing" or "to like." It is use…" at bounding box center [672, 253] width 365 height 55
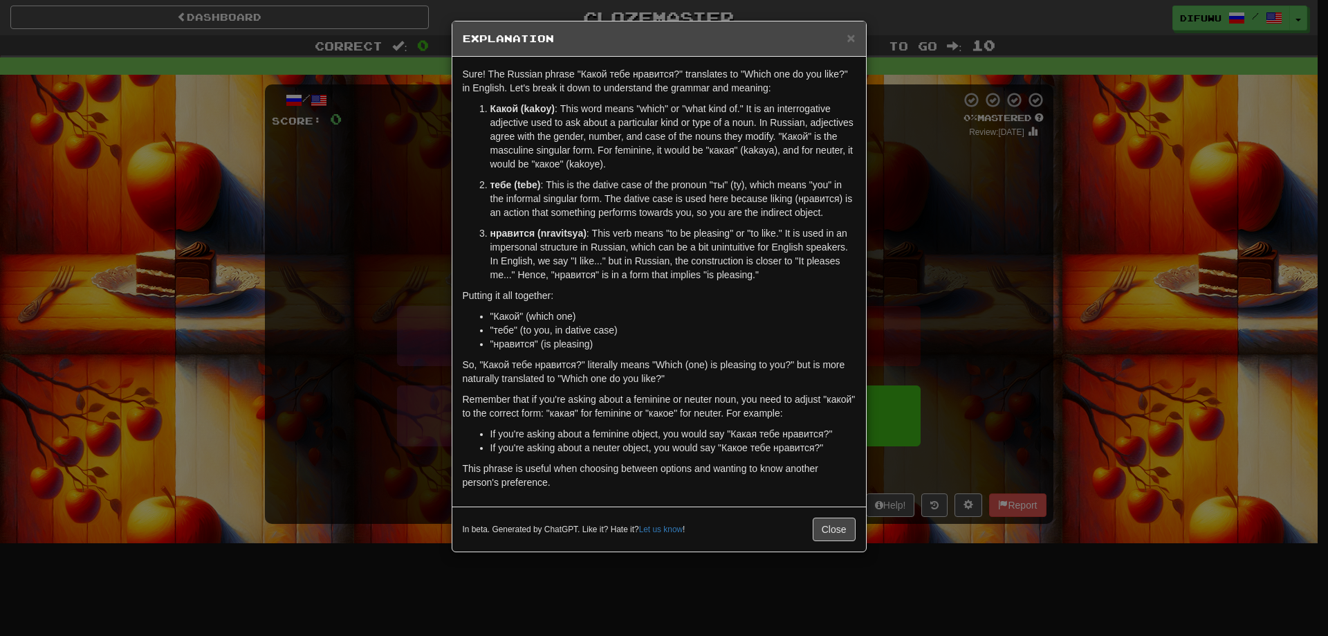
click at [961, 281] on div "× Explanation Sure! The Russian phrase "Какой тебе нравится?" translates to "Wh…" at bounding box center [664, 318] width 1328 height 636
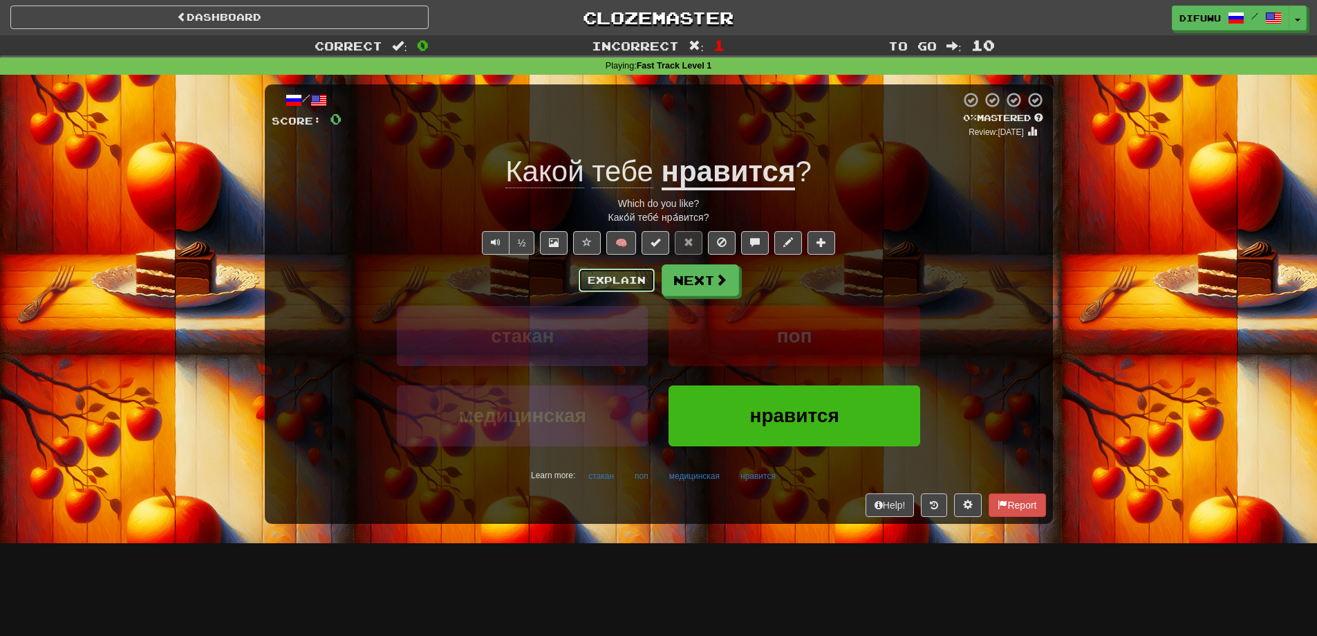
click at [645, 281] on button "Explain" at bounding box center [617, 280] width 76 height 24
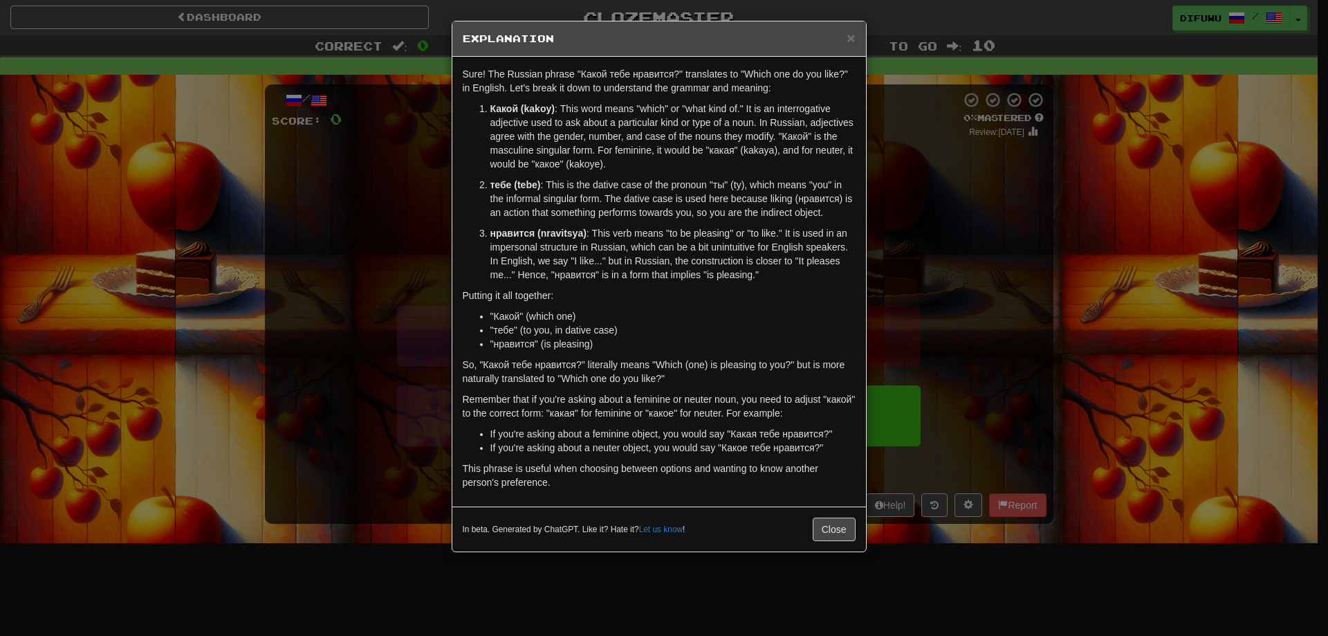
click at [984, 310] on div "× Explanation Sure! The Russian phrase "Какой тебе нравится?" translates to "Wh…" at bounding box center [664, 318] width 1328 height 636
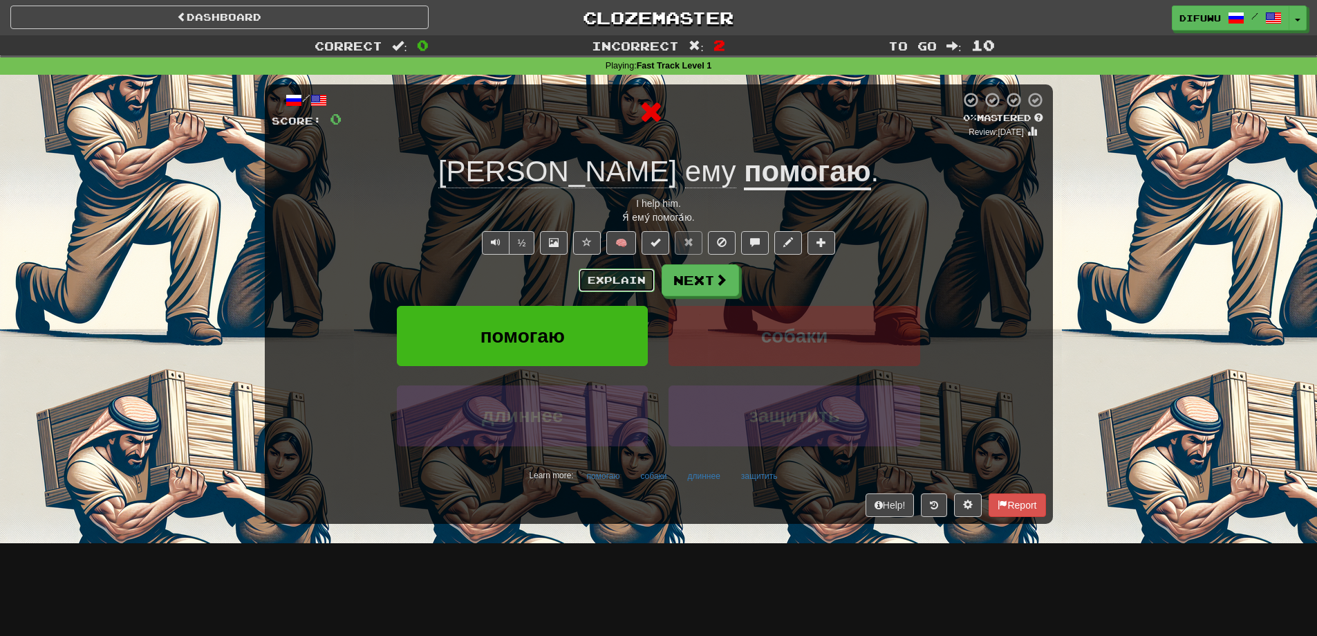
click at [640, 277] on button "Explain" at bounding box center [617, 280] width 76 height 24
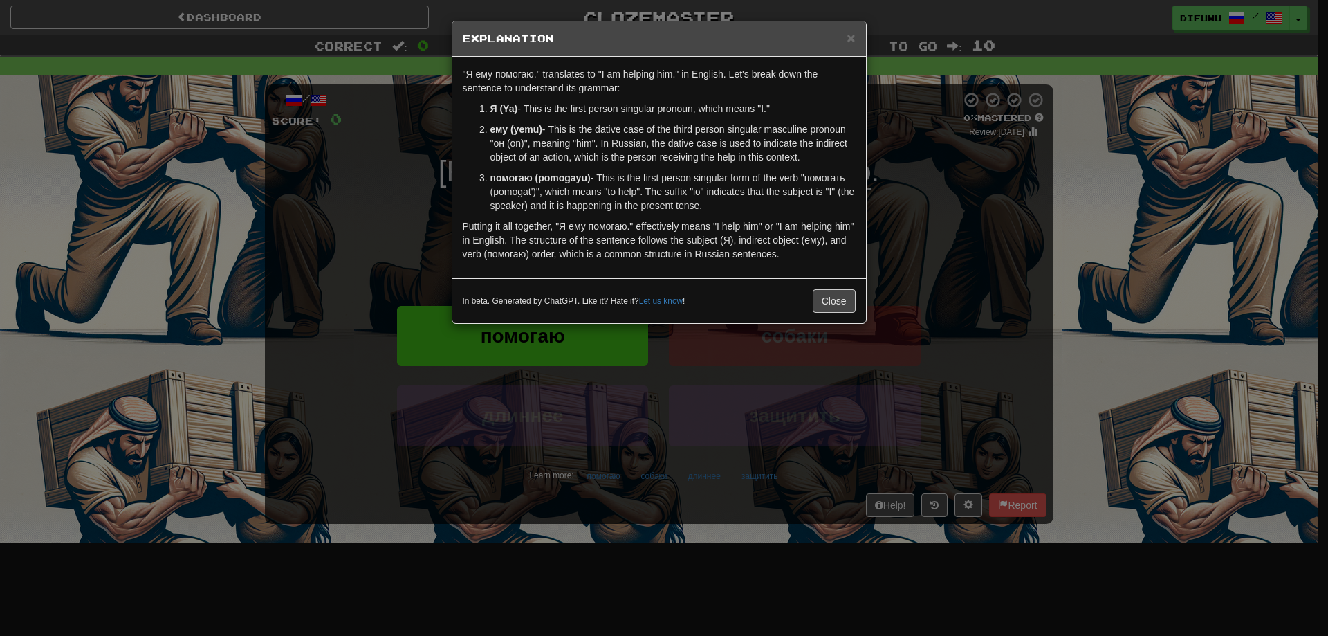
click at [950, 213] on div "× Explanation "Я ему помогаю." translates to "I am helping him." in English. Le…" at bounding box center [664, 318] width 1328 height 636
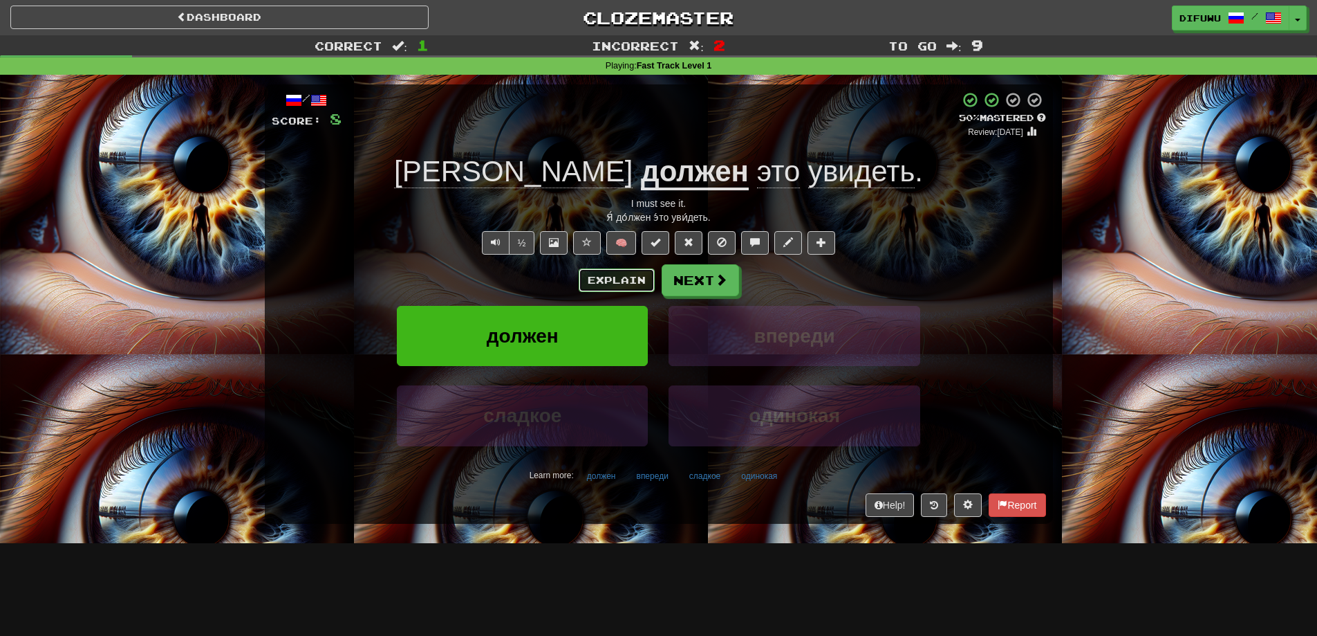
click at [624, 290] on button "Explain" at bounding box center [617, 280] width 76 height 24
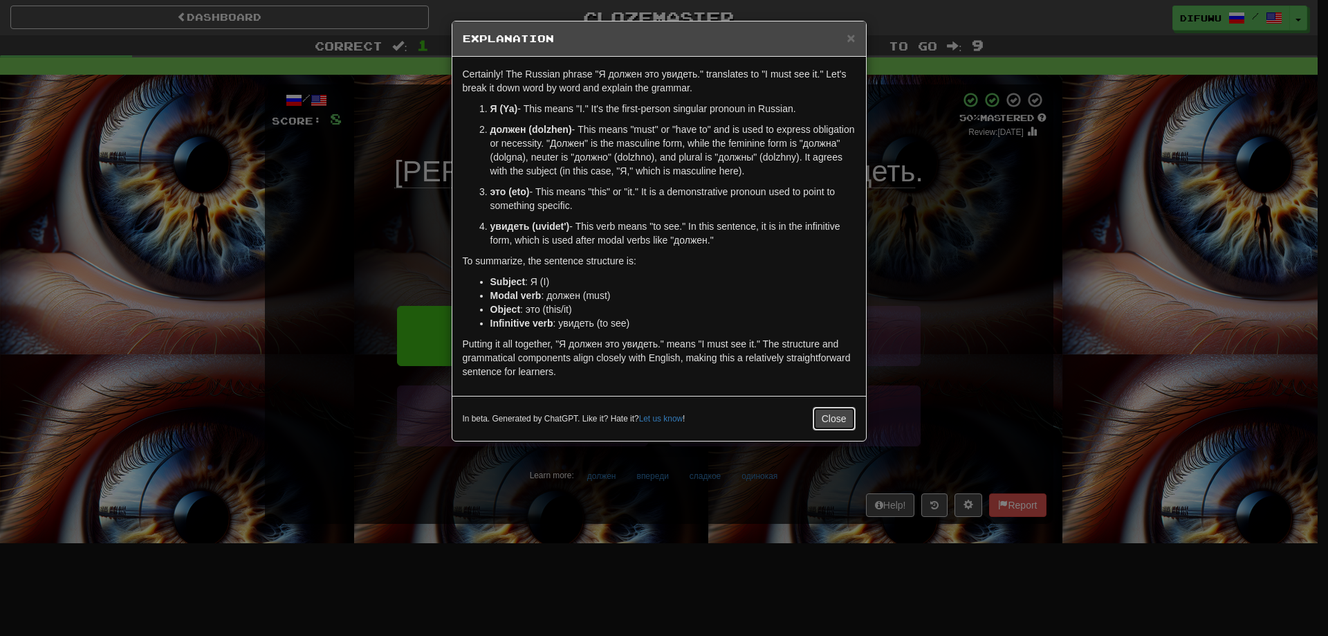
click at [837, 411] on button "Close" at bounding box center [834, 419] width 43 height 24
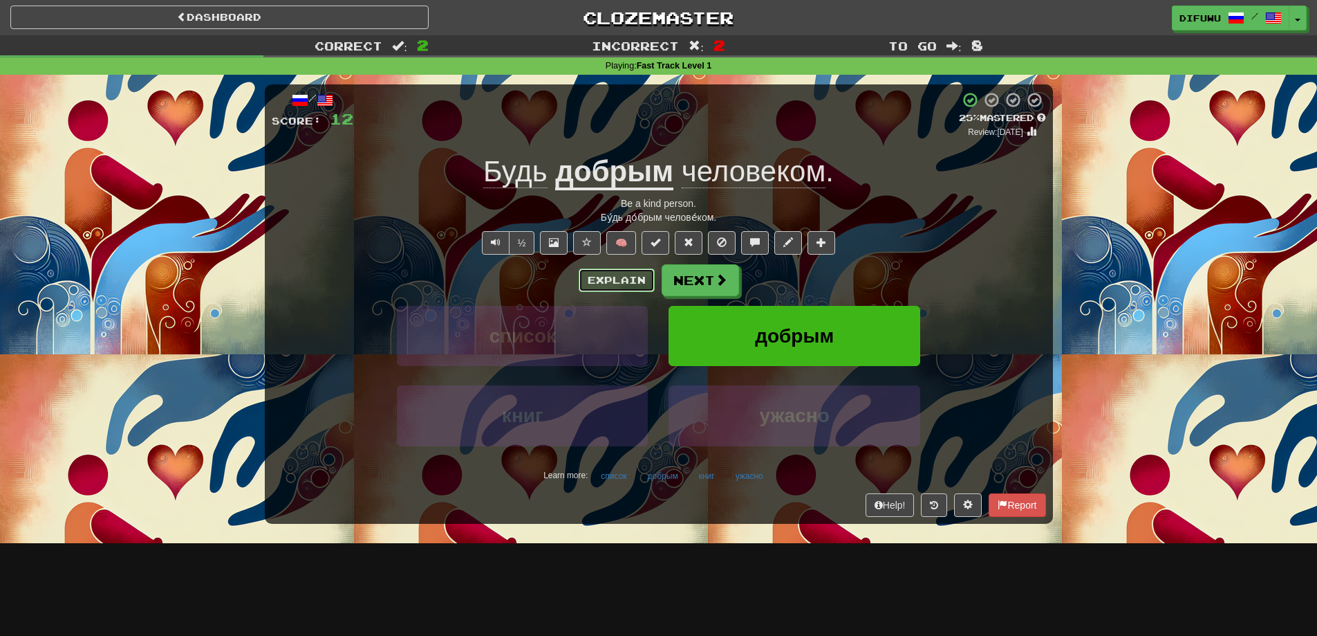
click at [609, 273] on button "Explain" at bounding box center [617, 280] width 76 height 24
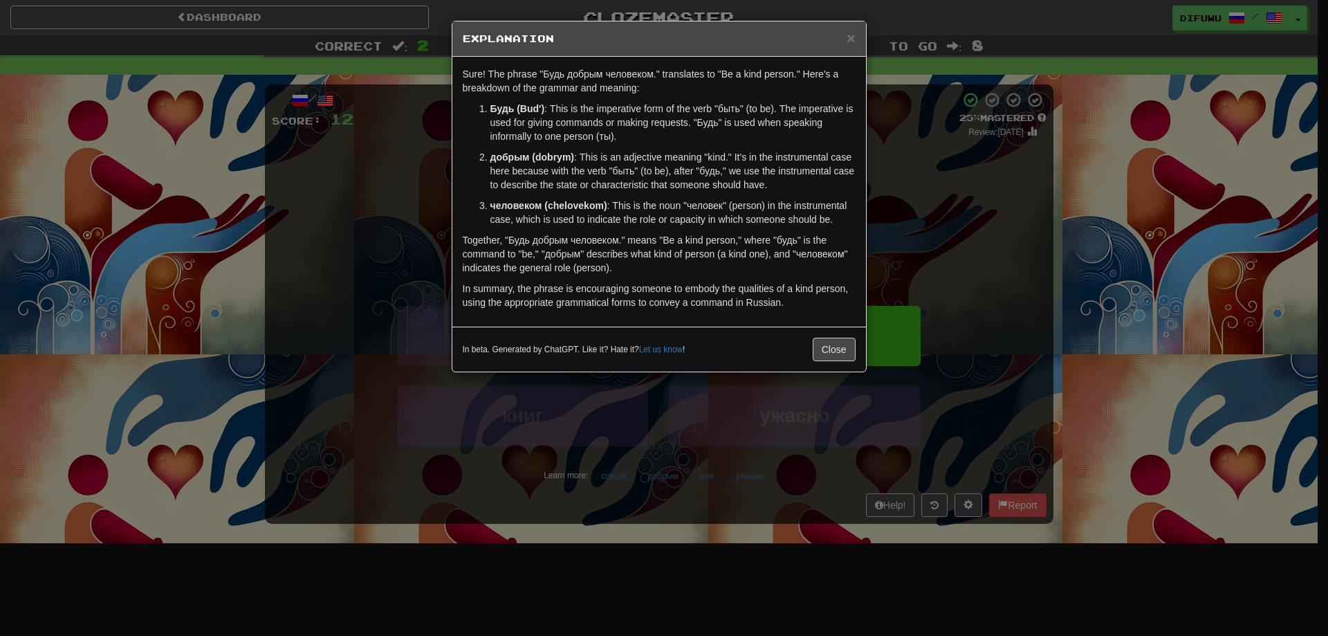
click at [963, 234] on div "× Explanation Sure! The phrase "Будь добрым человеком." translates to "Be a kin…" at bounding box center [664, 318] width 1328 height 636
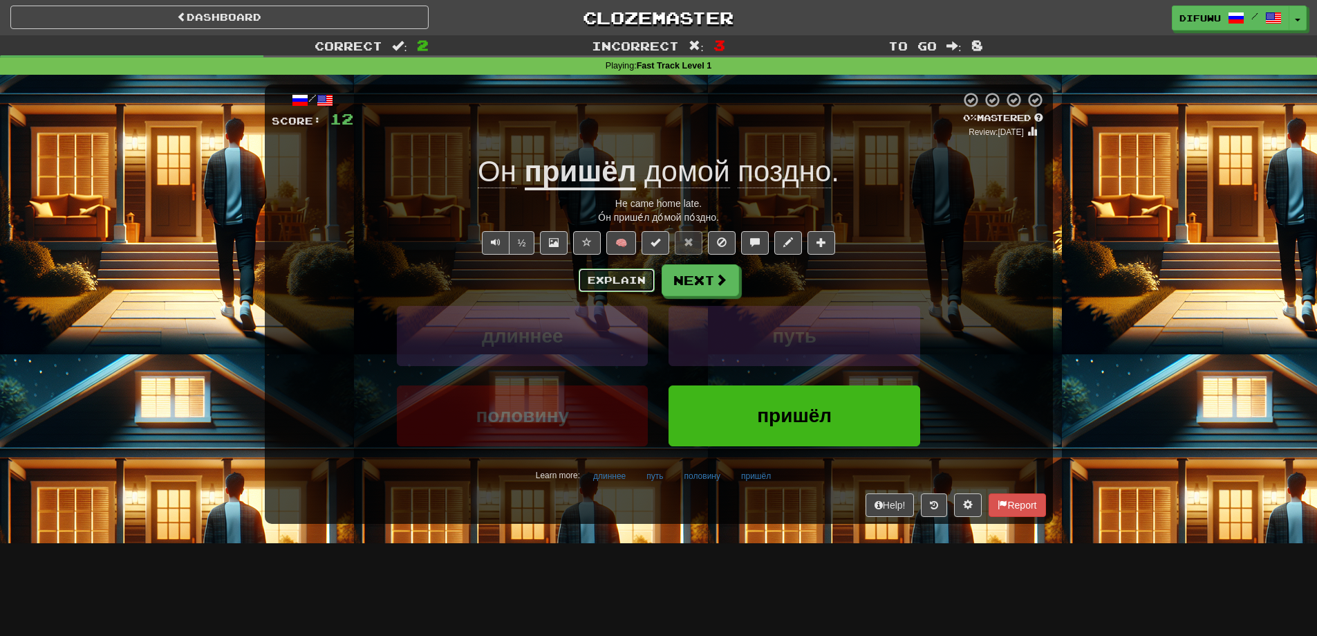
click at [628, 280] on button "Explain" at bounding box center [617, 280] width 76 height 24
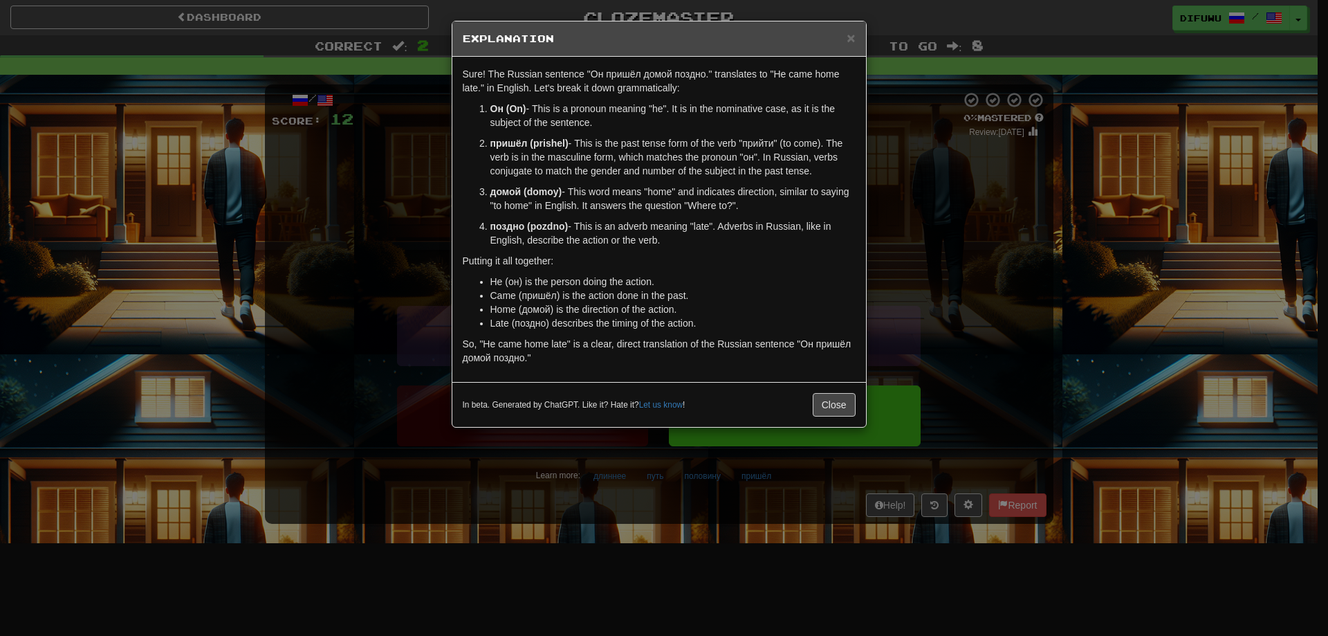
click at [1091, 365] on div "× Explanation Sure! The Russian sentence "Он пришёл домой поздно." translates t…" at bounding box center [664, 318] width 1328 height 636
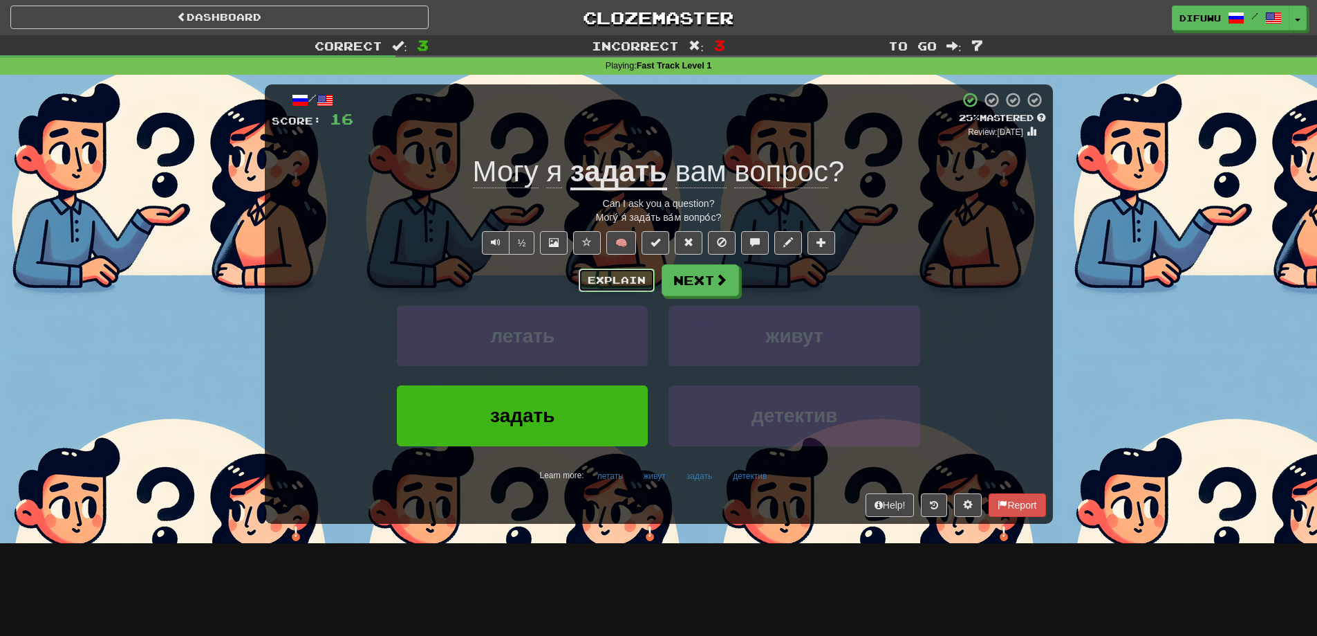
click at [608, 284] on button "Explain" at bounding box center [617, 280] width 76 height 24
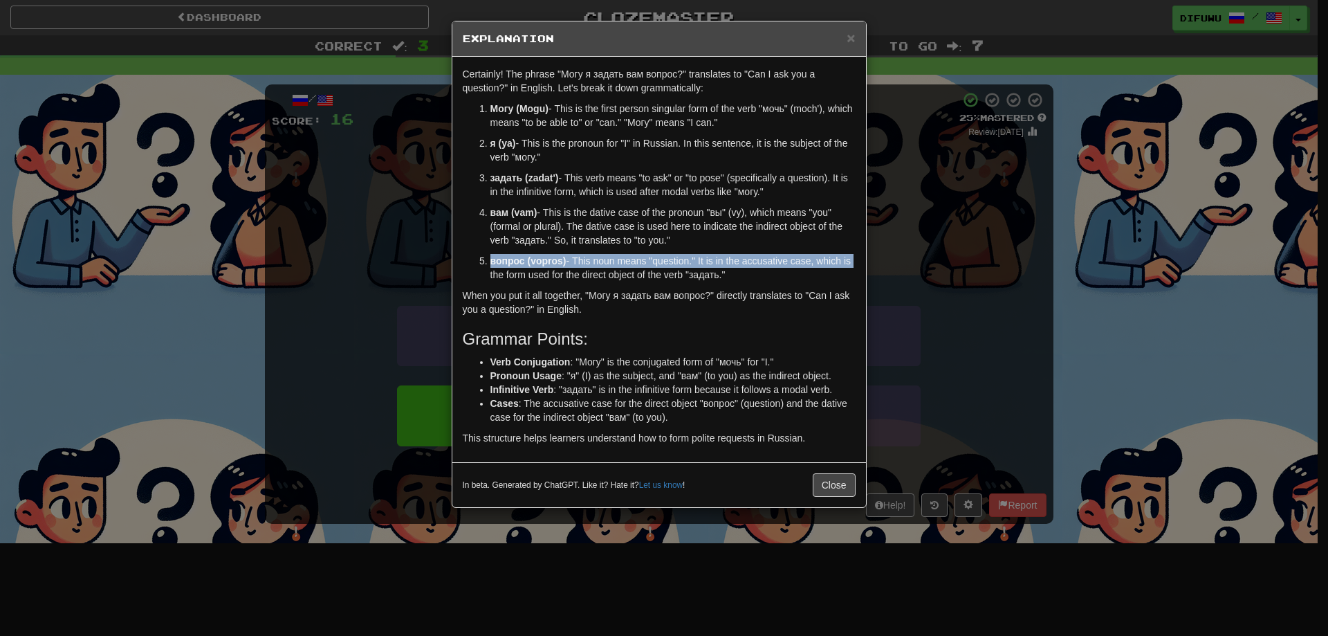
click at [849, 259] on div "Certainly! The phrase "Могу я задать вам вопрос?" translates to "Can I ask you …" at bounding box center [659, 259] width 414 height 405
click at [947, 288] on div "× Explanation Certainly! The phrase "Могу я задать вам вопрос?" translates to "…" at bounding box center [664, 318] width 1328 height 636
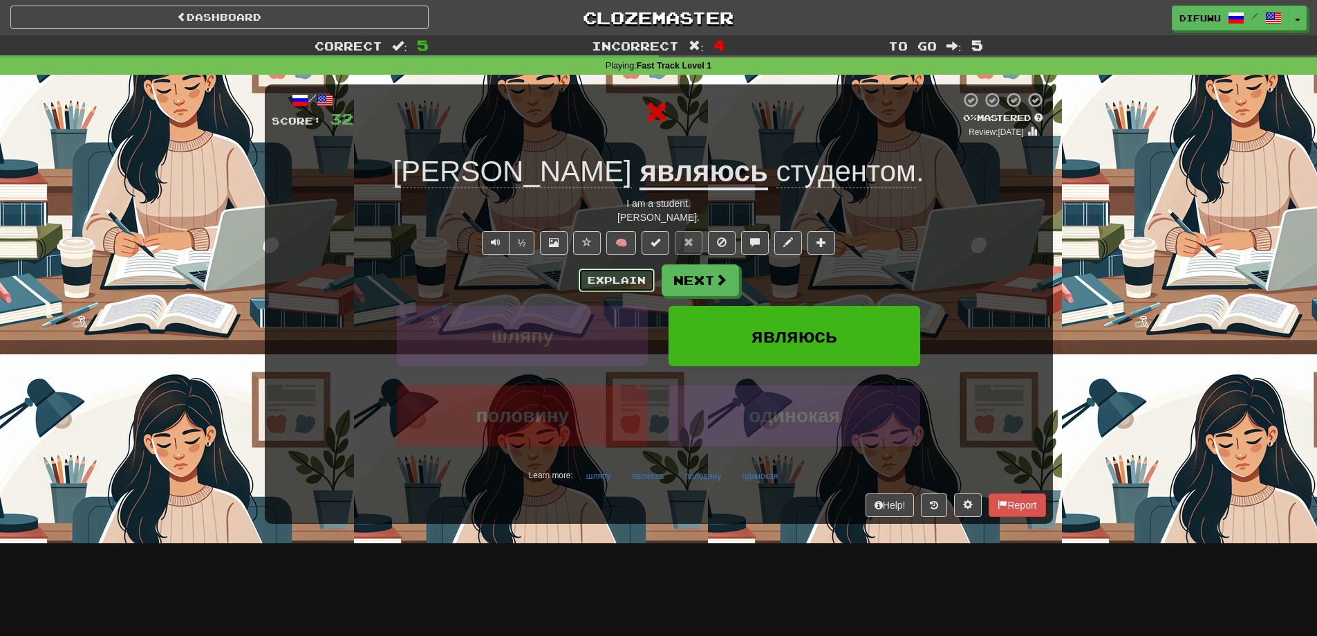
click at [626, 277] on button "Explain" at bounding box center [617, 280] width 76 height 24
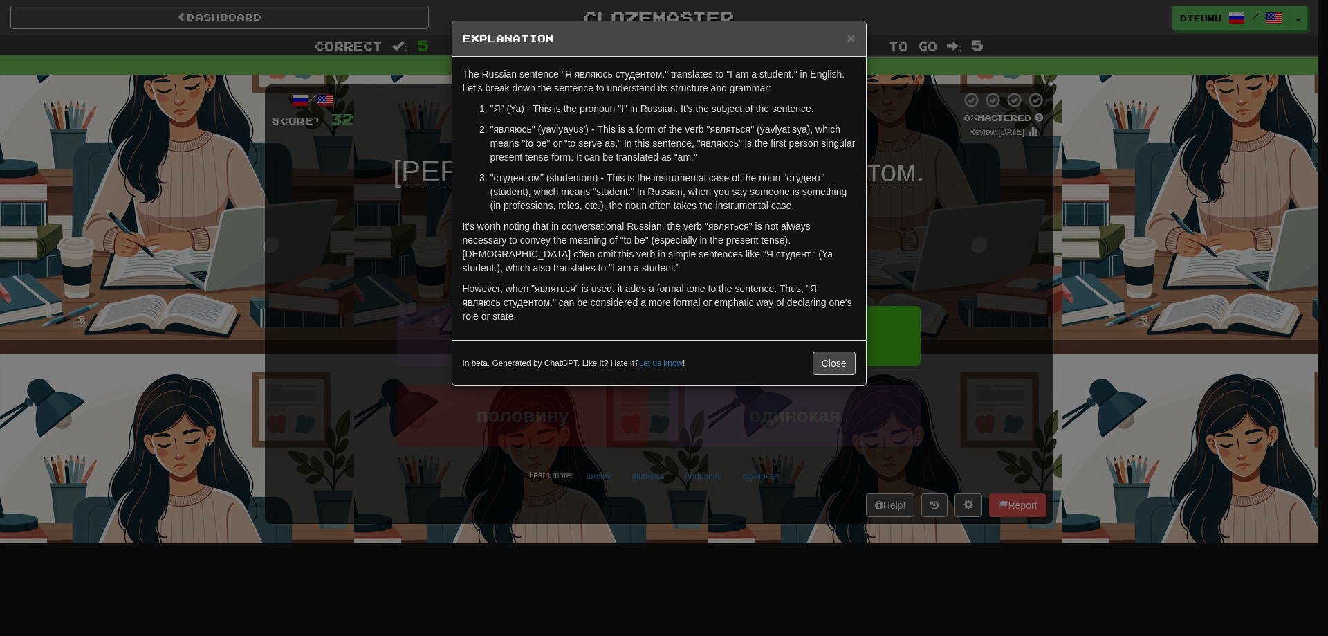
click at [994, 167] on div "× Explanation The Russian sentence "Я являюсь студентом." translates to "I am a…" at bounding box center [664, 318] width 1328 height 636
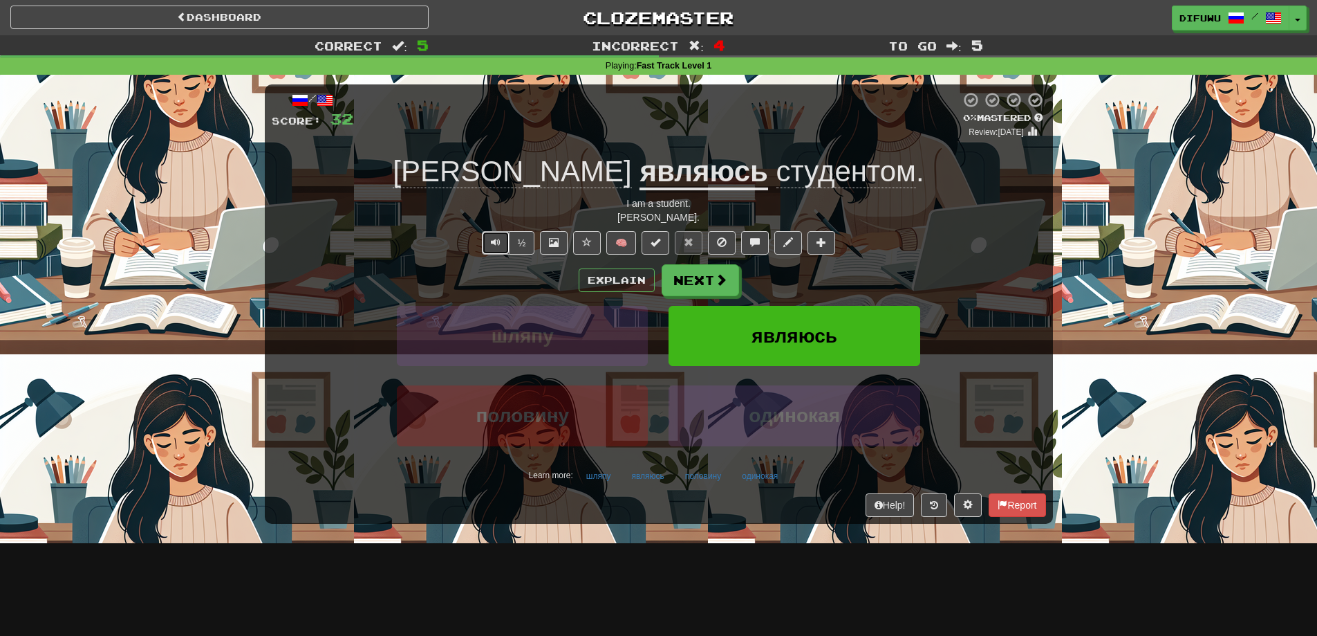
click at [497, 244] on span "Text-to-speech controls" at bounding box center [496, 242] width 10 height 10
click at [494, 244] on span "Text-to-speech controls" at bounding box center [496, 242] width 10 height 10
click at [692, 299] on div "Explain Next шляпу являюсь половину одинокая Learn more: шляпу являюсь половину…" at bounding box center [659, 375] width 775 height 222
click at [706, 288] on button "Next" at bounding box center [701, 281] width 77 height 32
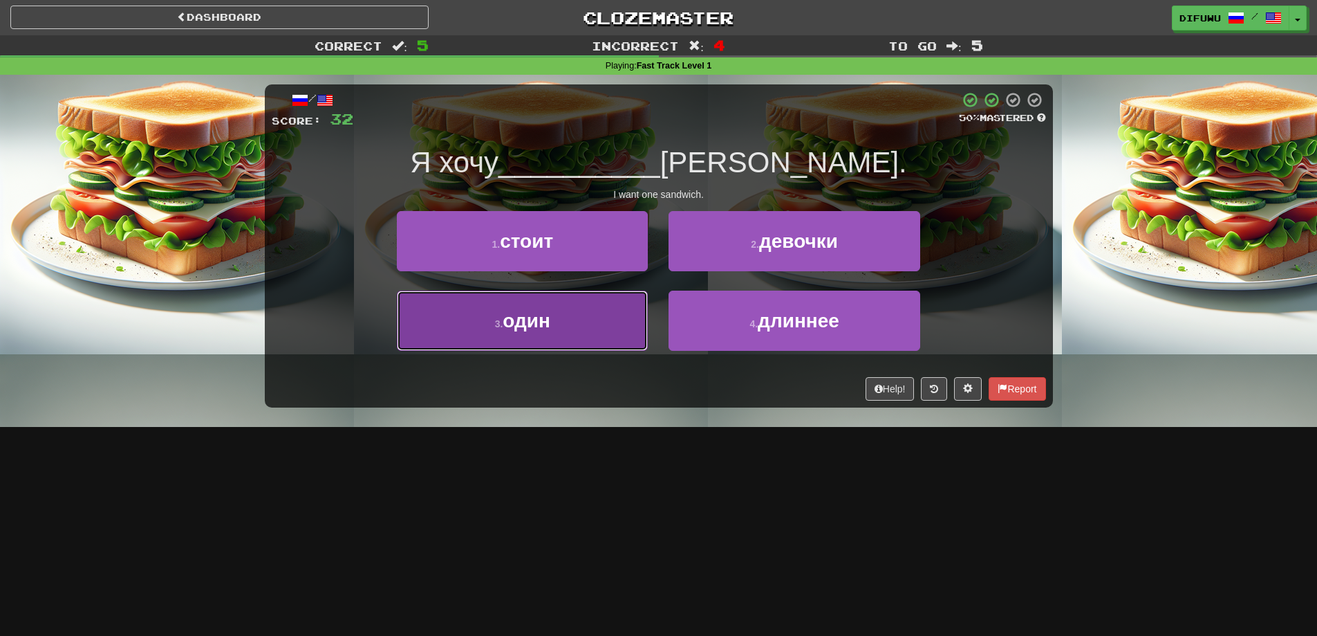
click at [615, 333] on button "3 . один" at bounding box center [522, 320] width 251 height 60
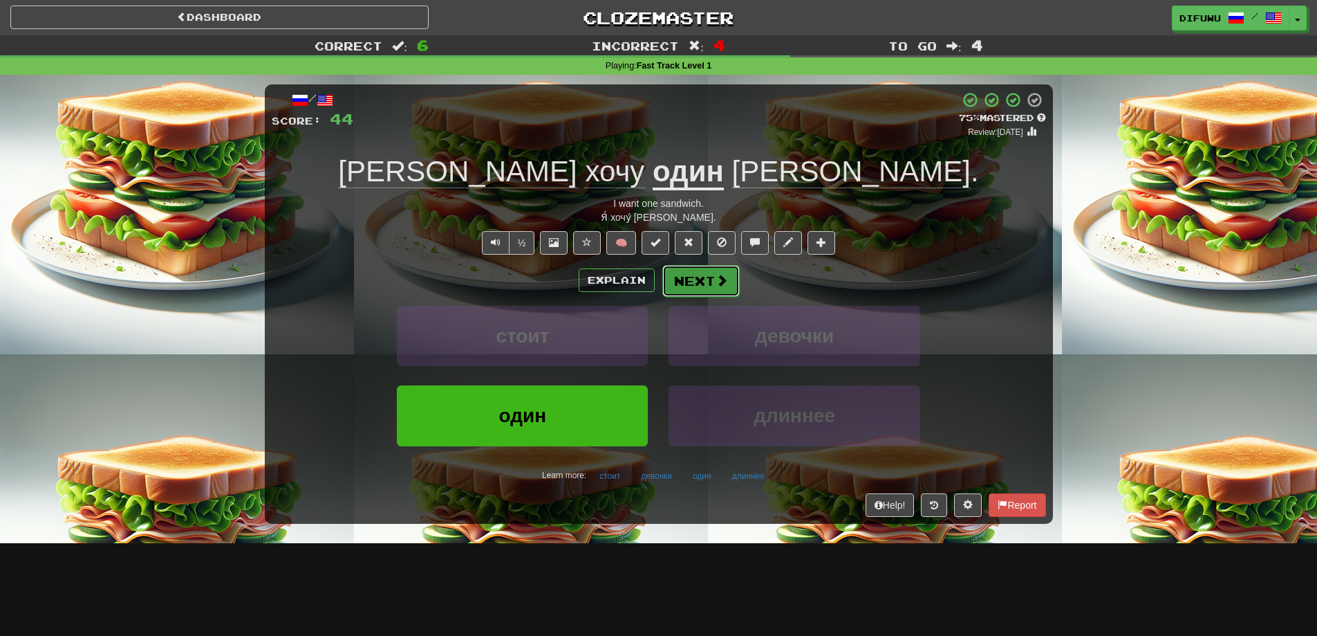
click at [716, 286] on span at bounding box center [722, 280] width 12 height 12
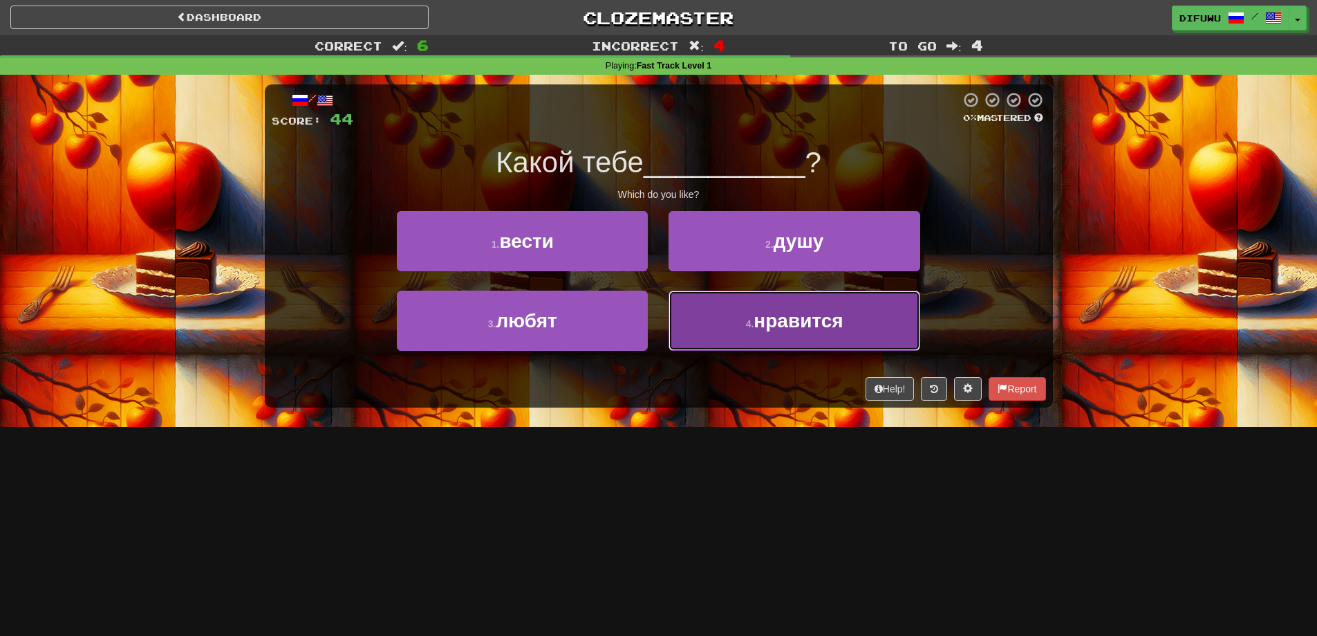
click at [799, 338] on button "4 . нравится" at bounding box center [794, 320] width 251 height 60
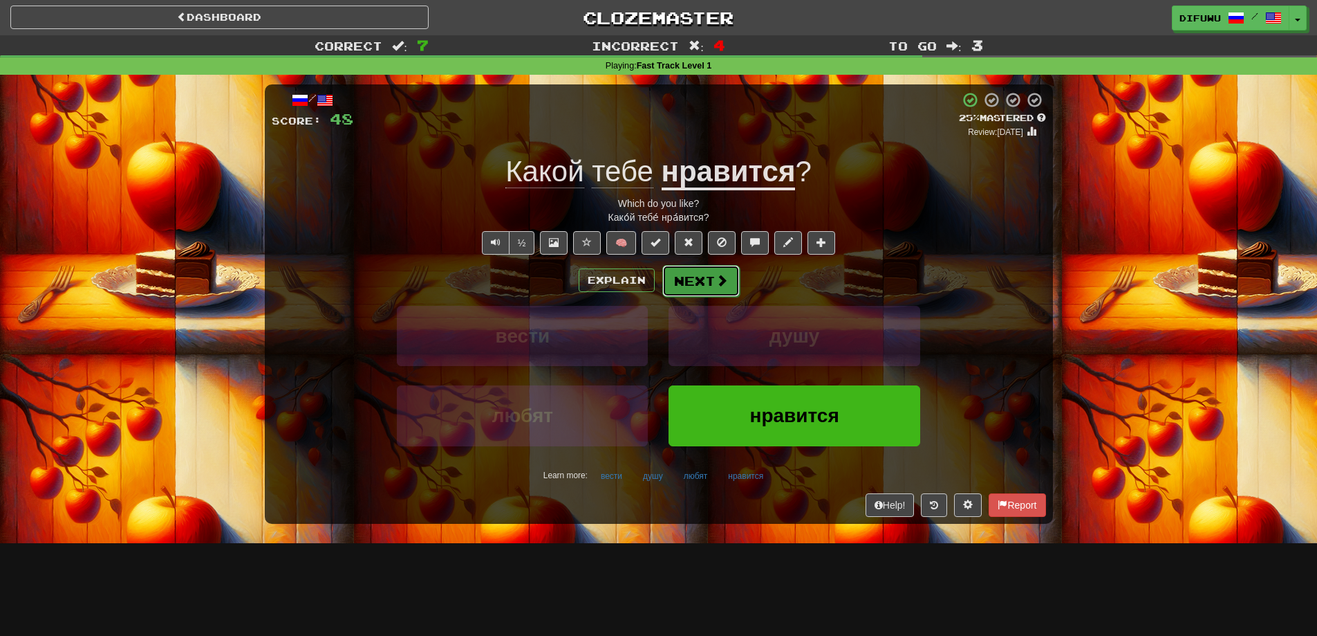
click at [705, 285] on button "Next" at bounding box center [701, 281] width 77 height 32
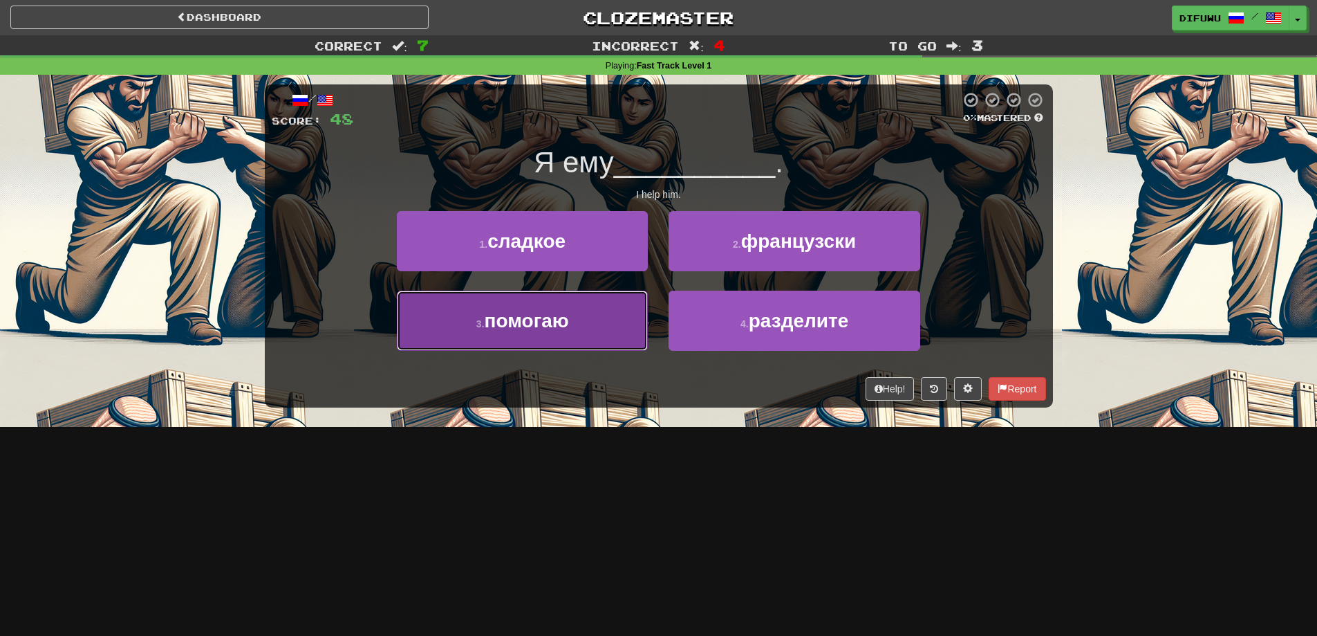
click at [618, 334] on button "3 . помогаю" at bounding box center [522, 320] width 251 height 60
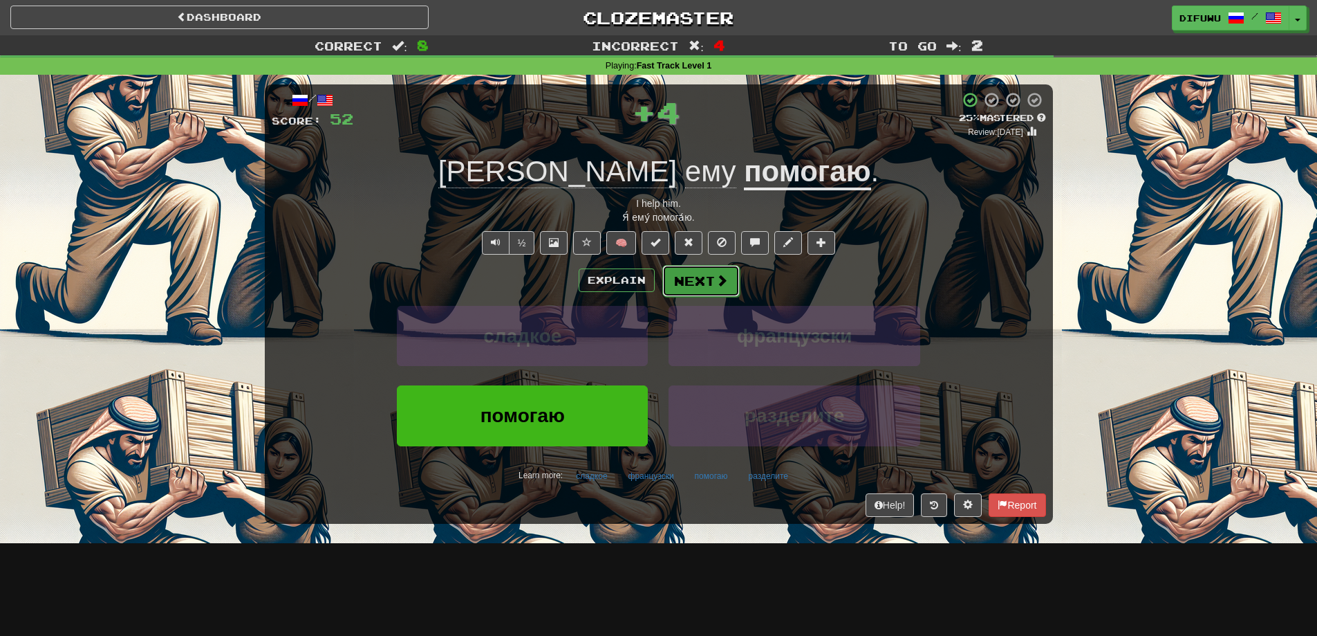
click at [706, 284] on button "Next" at bounding box center [701, 281] width 77 height 32
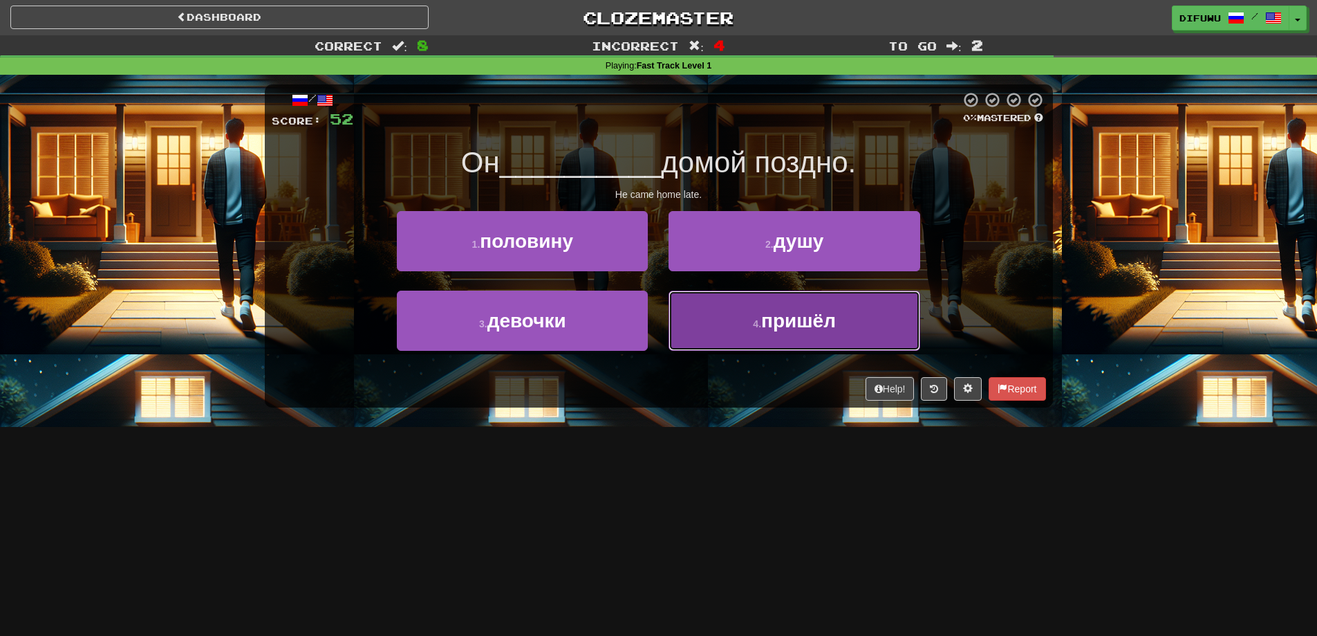
click at [720, 319] on button "4 . пришёл" at bounding box center [794, 320] width 251 height 60
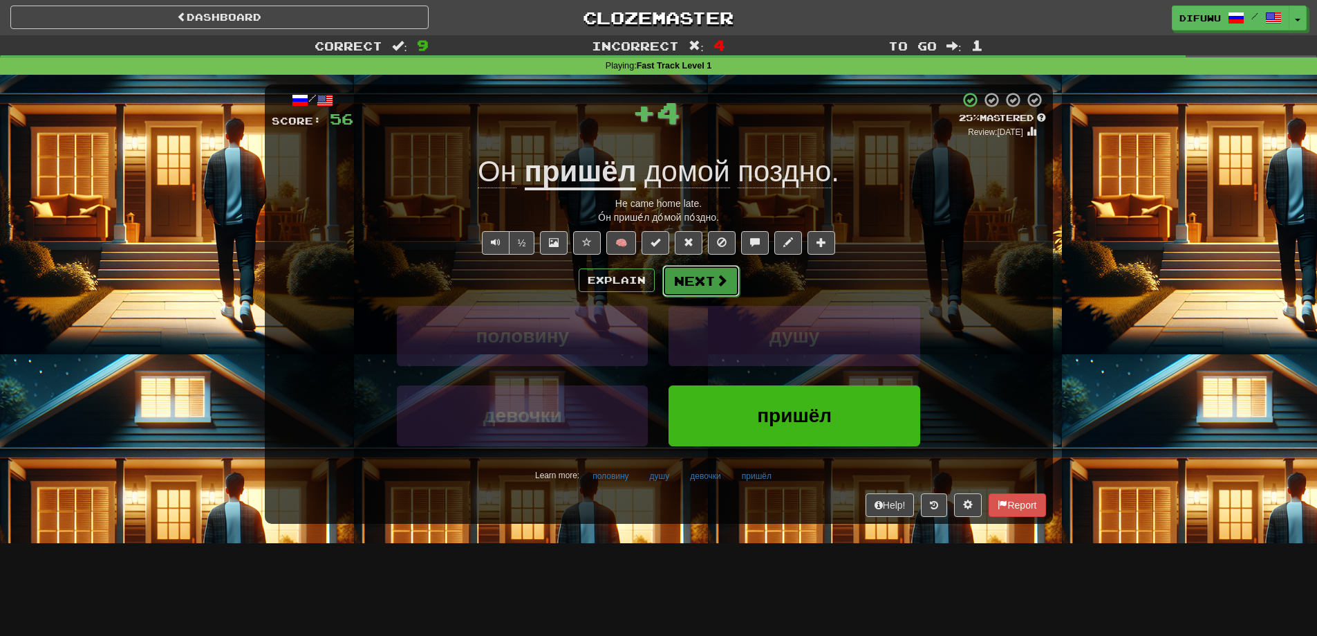
click at [710, 275] on button "Next" at bounding box center [701, 281] width 77 height 32
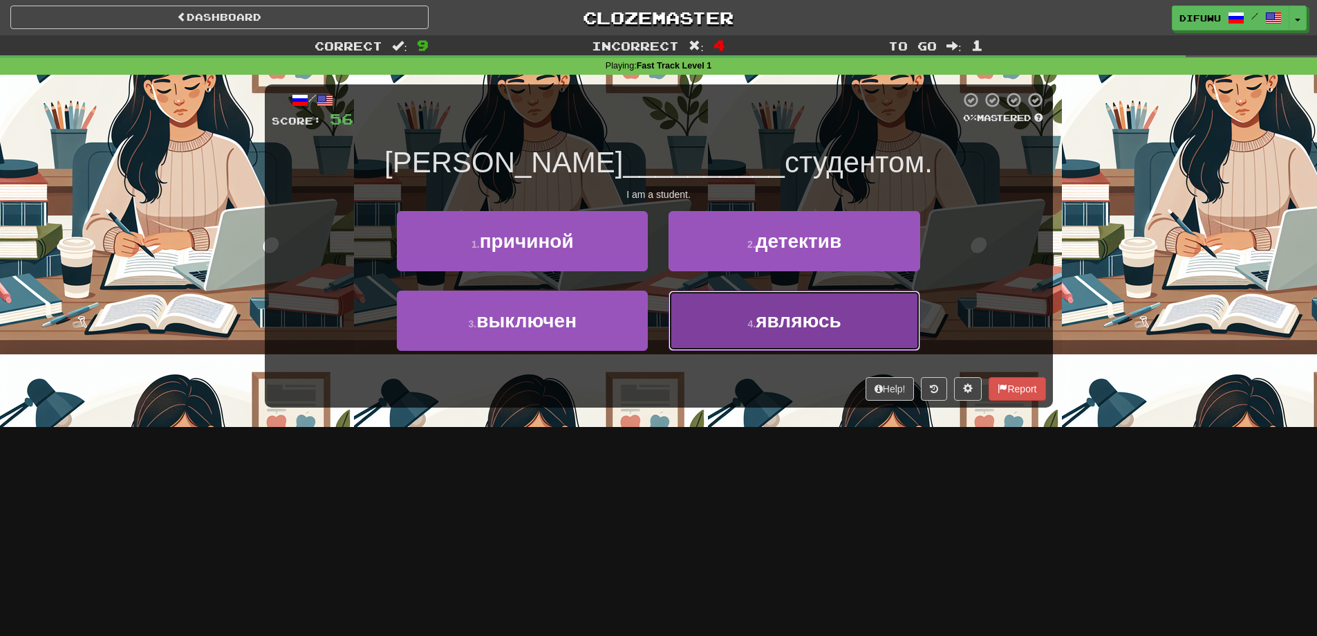
click at [749, 348] on button "4 . являюсь" at bounding box center [794, 320] width 251 height 60
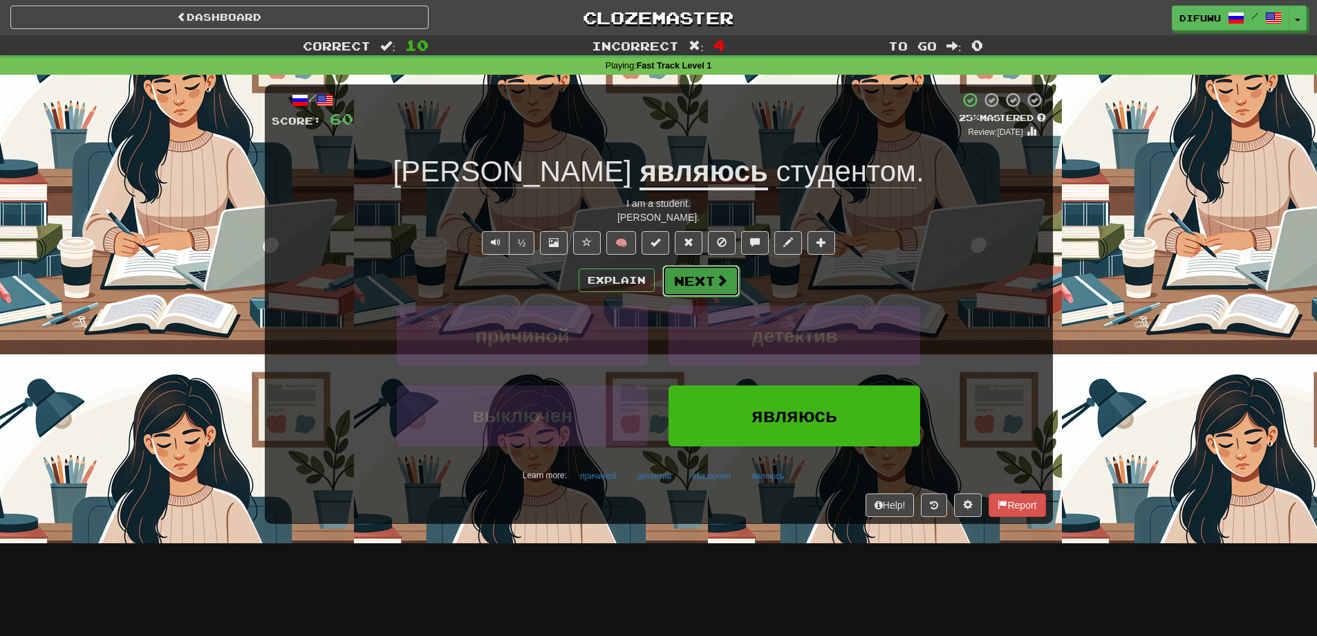
click at [697, 290] on button "Next" at bounding box center [701, 281] width 77 height 32
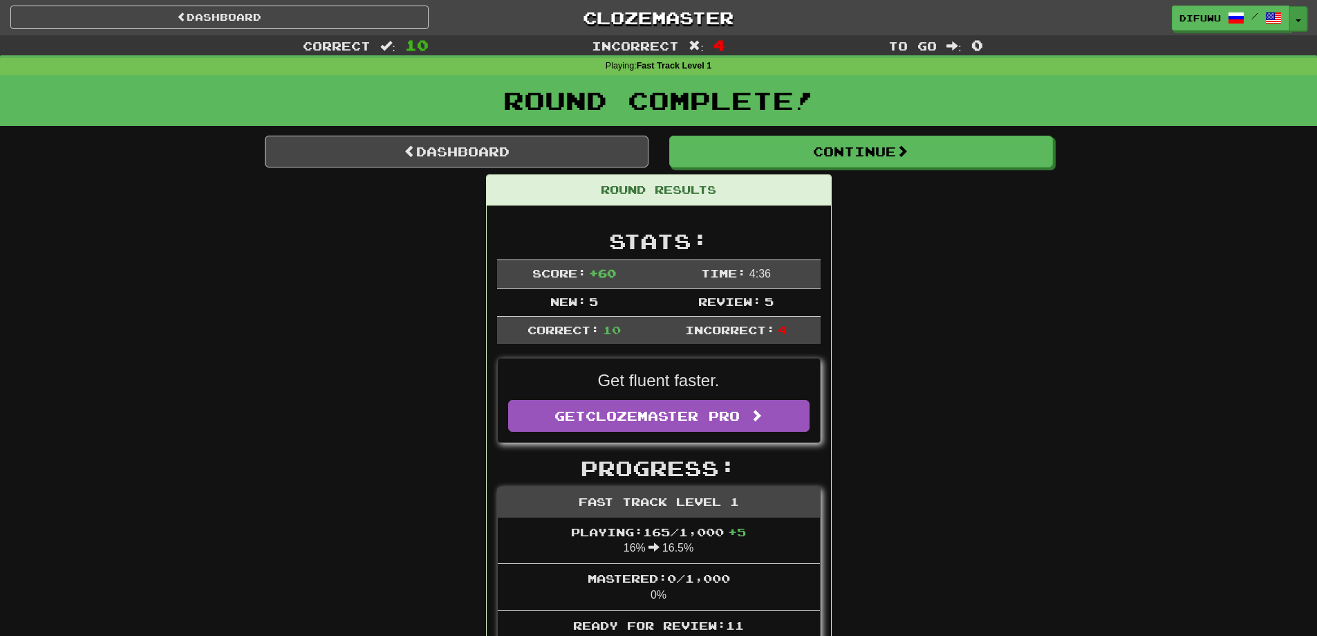
click at [1302, 19] on button "Toggle Dropdown" at bounding box center [1299, 18] width 18 height 25
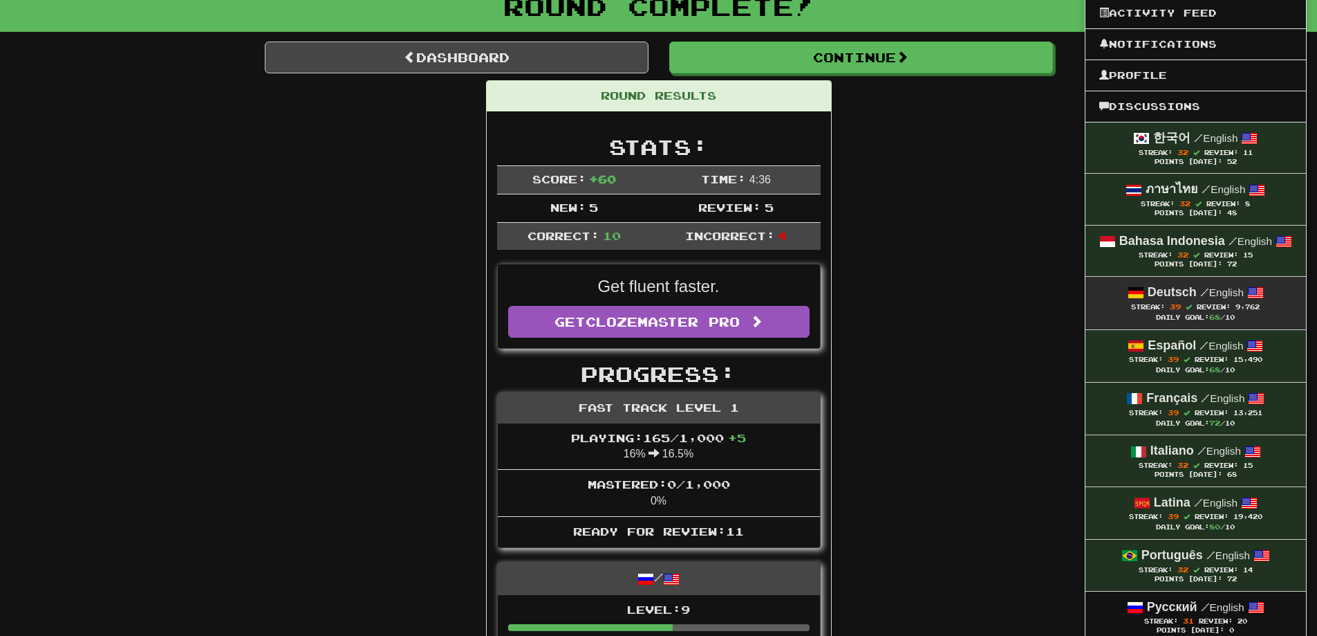
scroll to position [346, 0]
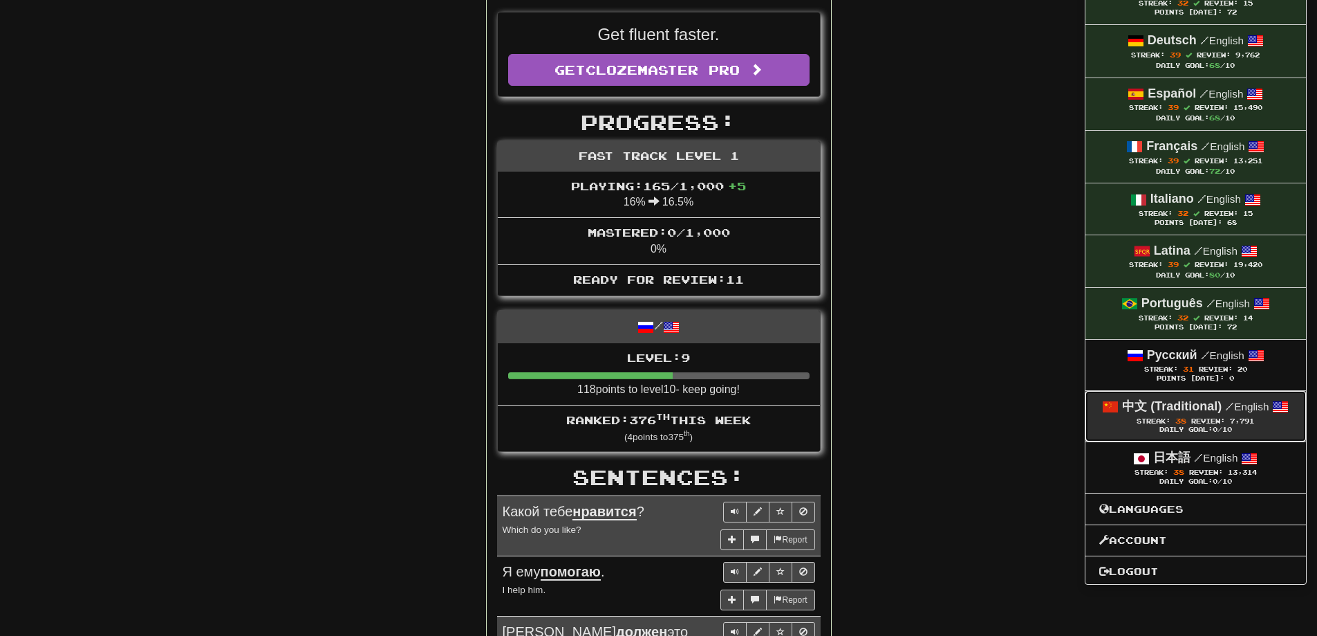
click at [1214, 419] on span "Review:" at bounding box center [1209, 421] width 34 height 8
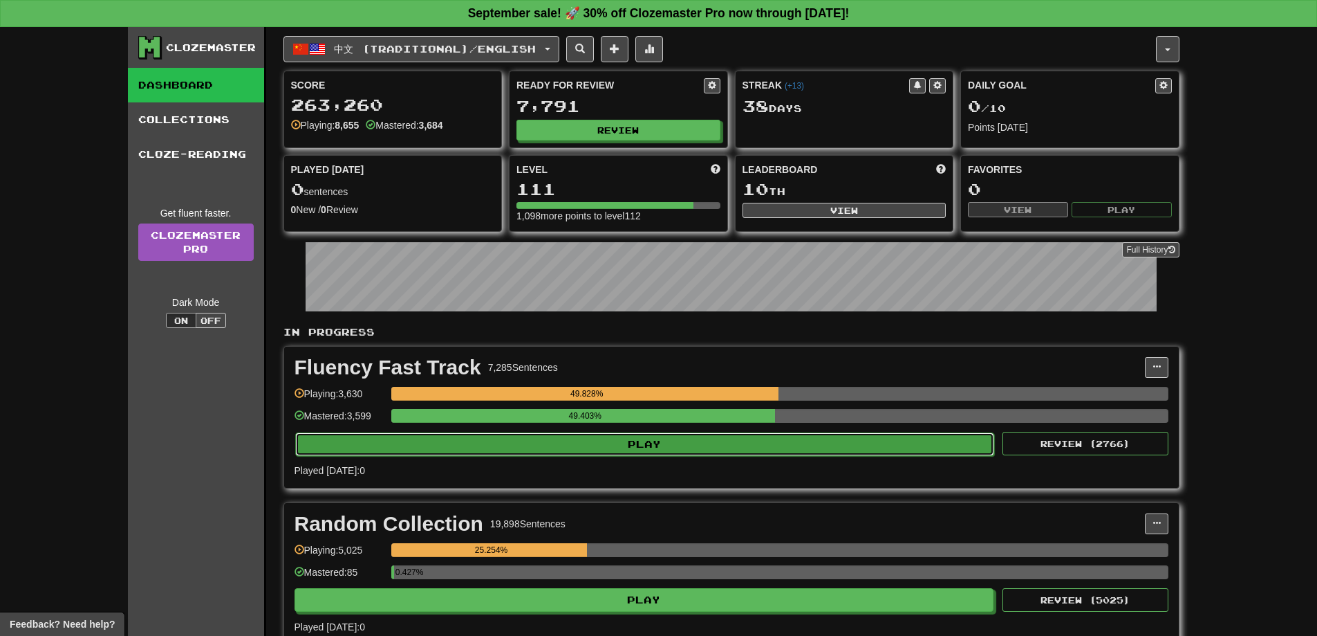
click at [797, 436] on button "Play" at bounding box center [645, 444] width 700 height 24
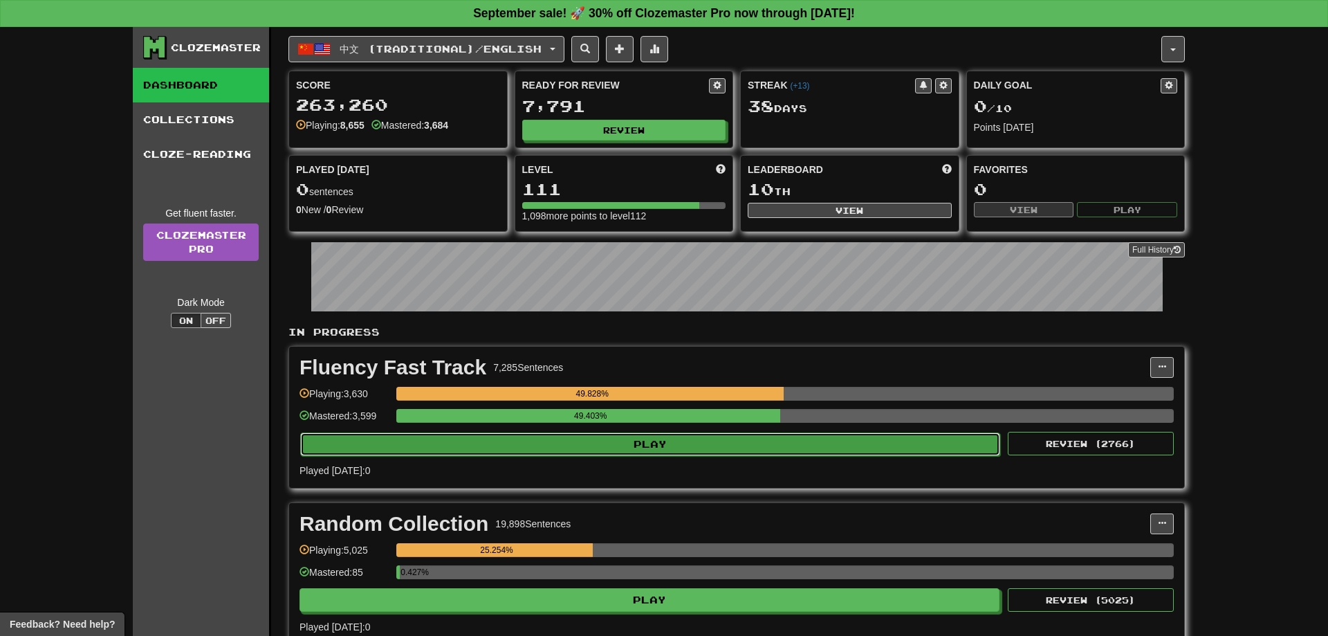
select select "**"
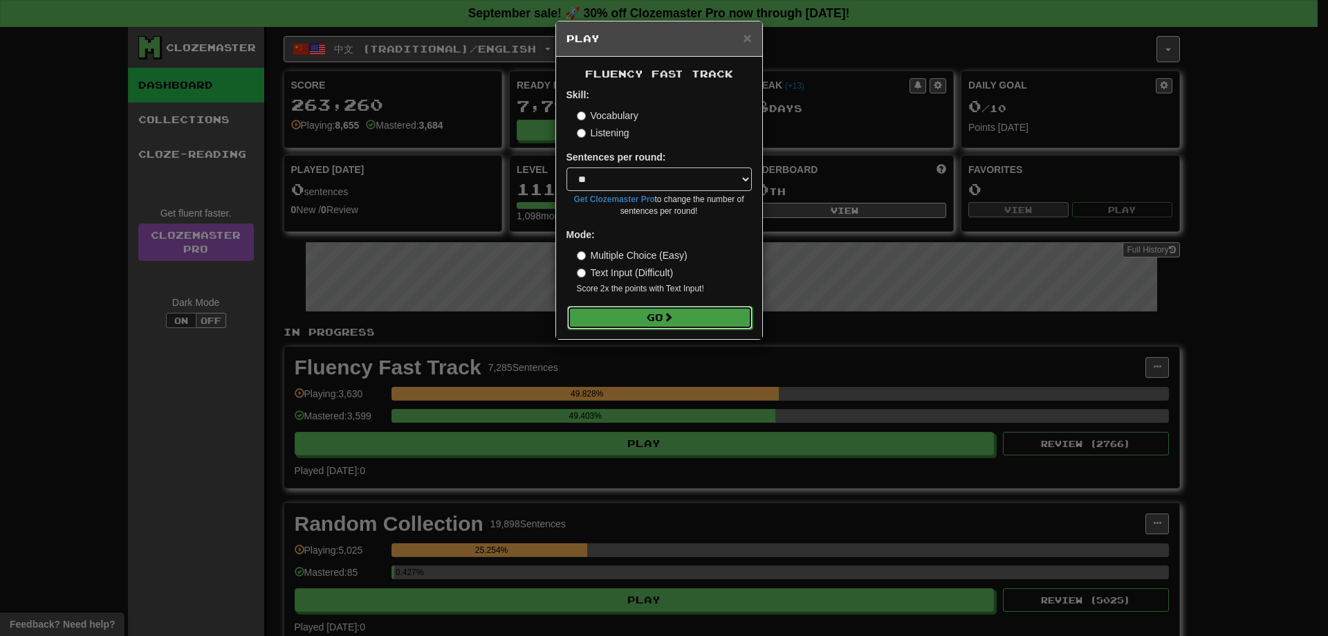
click at [698, 312] on button "Go" at bounding box center [659, 318] width 185 height 24
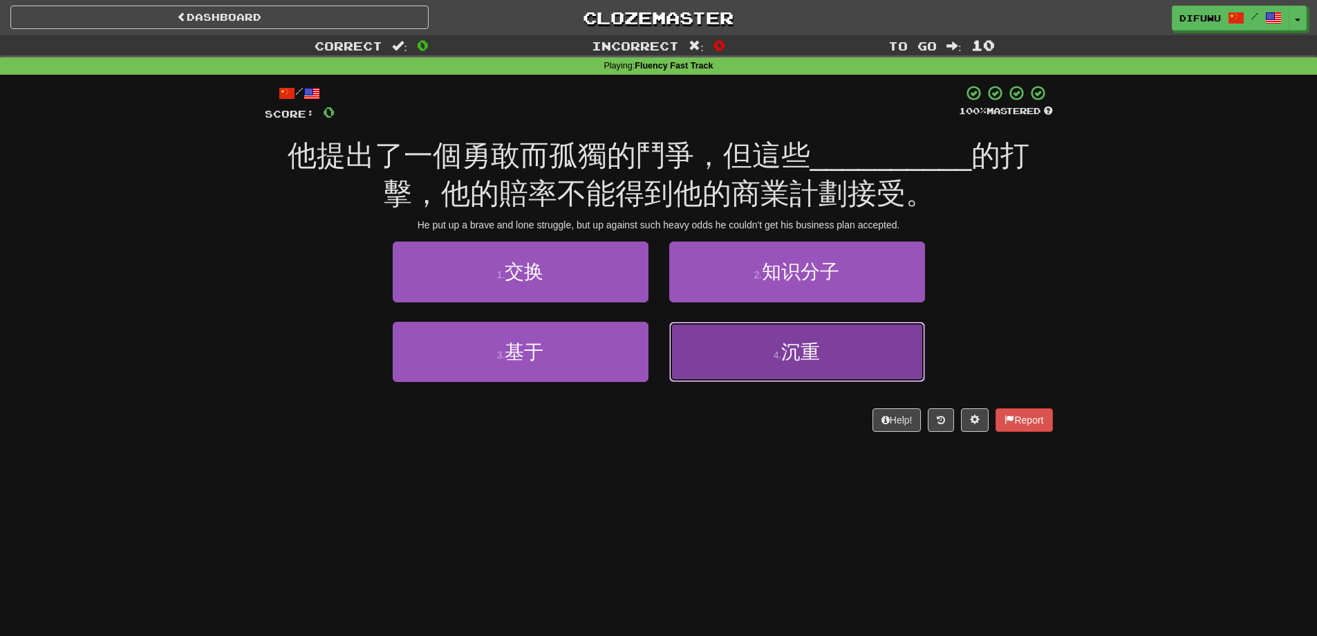
click at [762, 357] on button "4 . 沉重" at bounding box center [797, 352] width 256 height 60
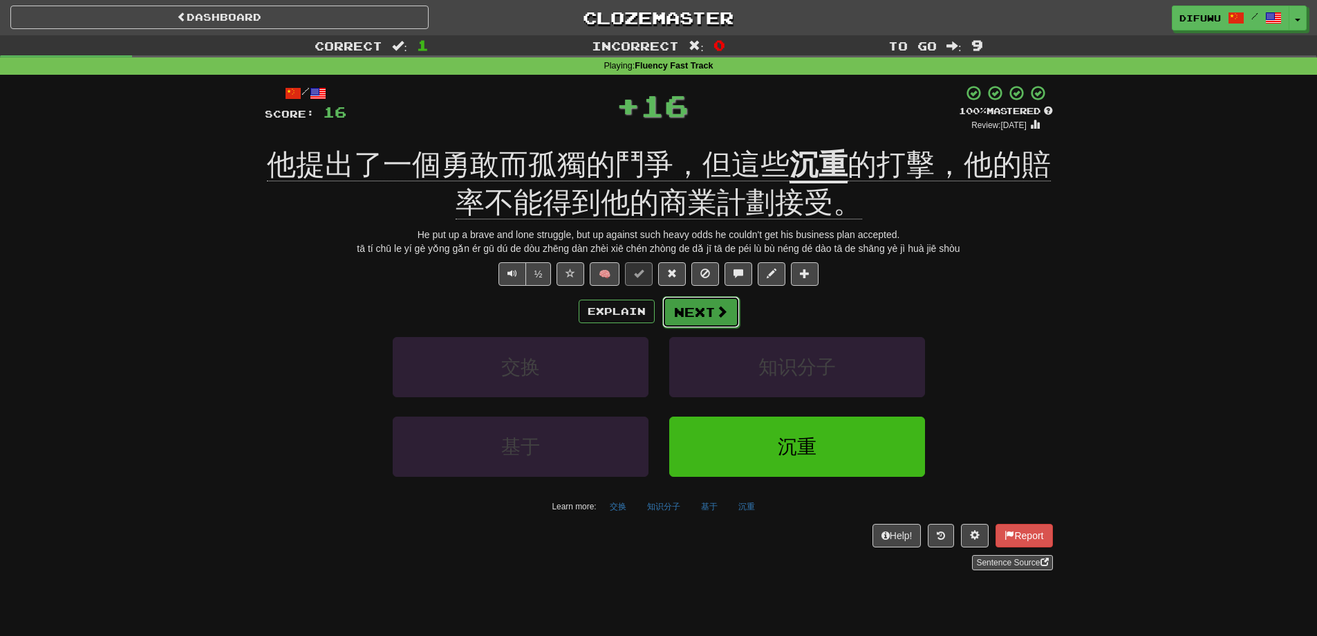
click at [697, 320] on button "Next" at bounding box center [701, 312] width 77 height 32
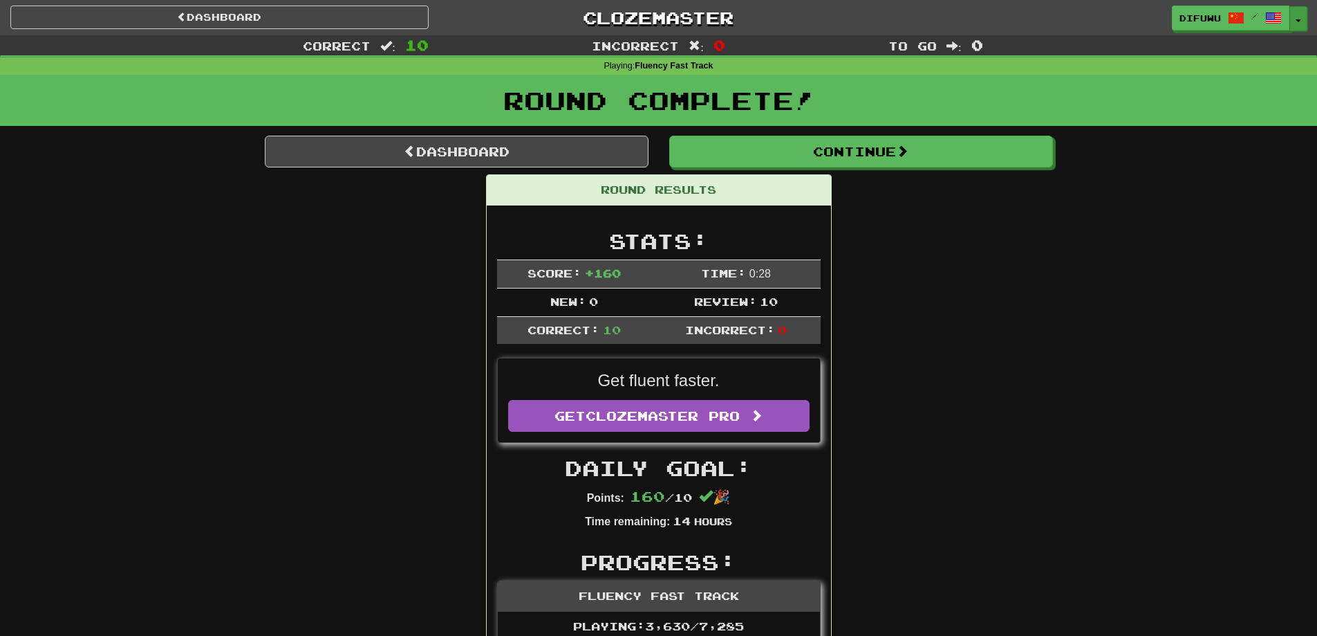
click at [1304, 17] on button "Toggle Dropdown" at bounding box center [1299, 18] width 18 height 25
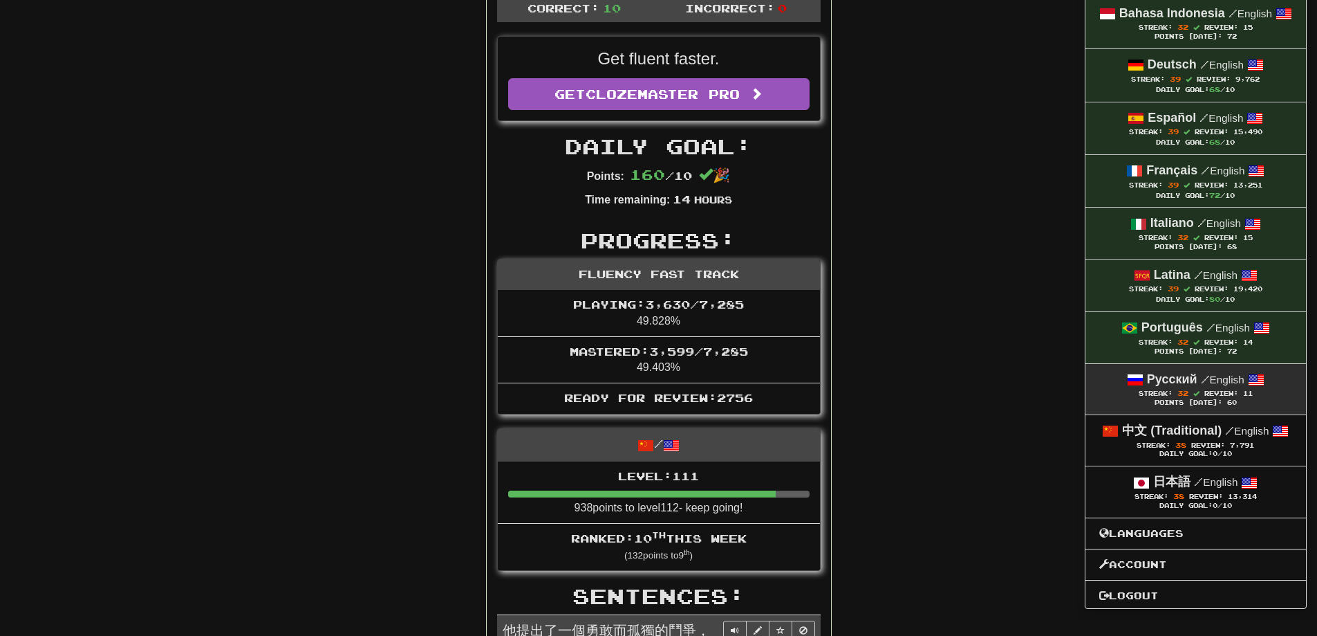
scroll to position [346, 0]
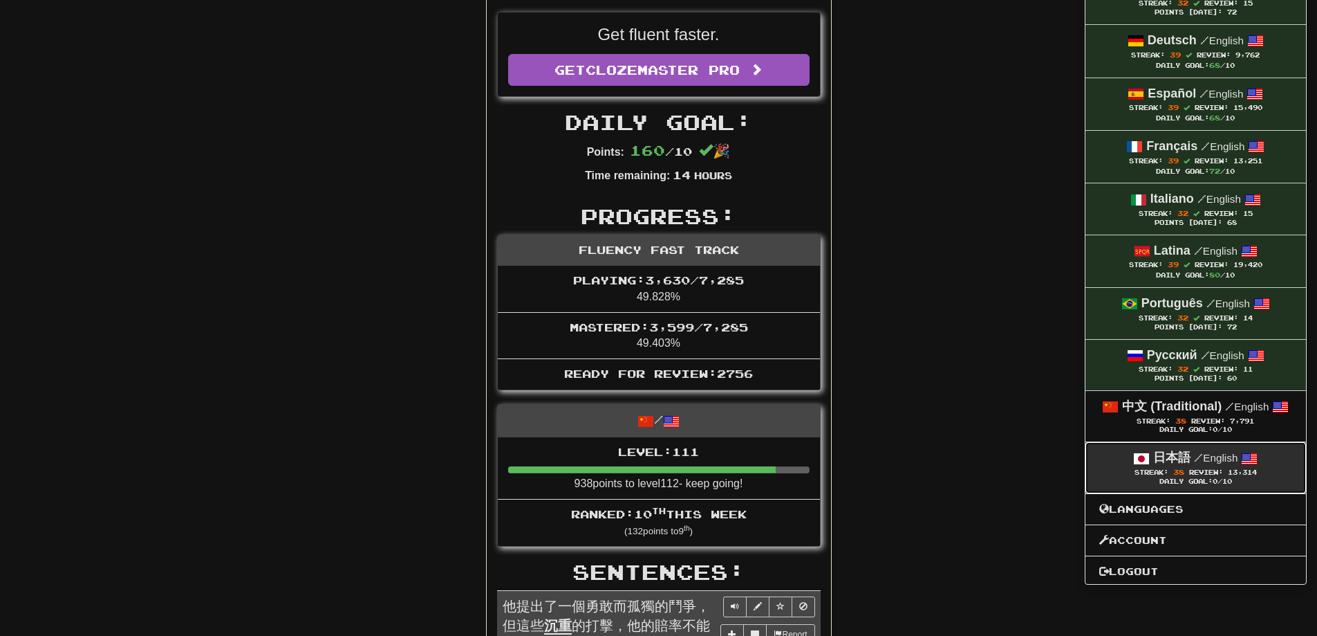
click at [1220, 450] on div "日本語 / English" at bounding box center [1196, 458] width 193 height 18
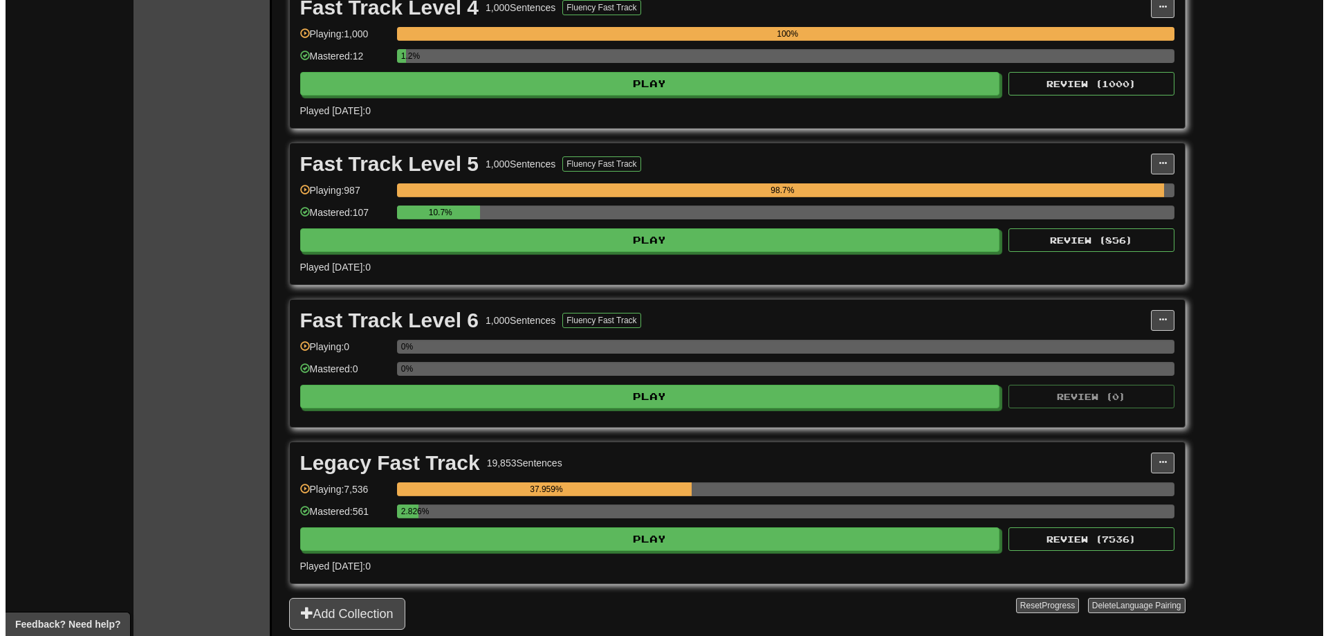
scroll to position [830, 0]
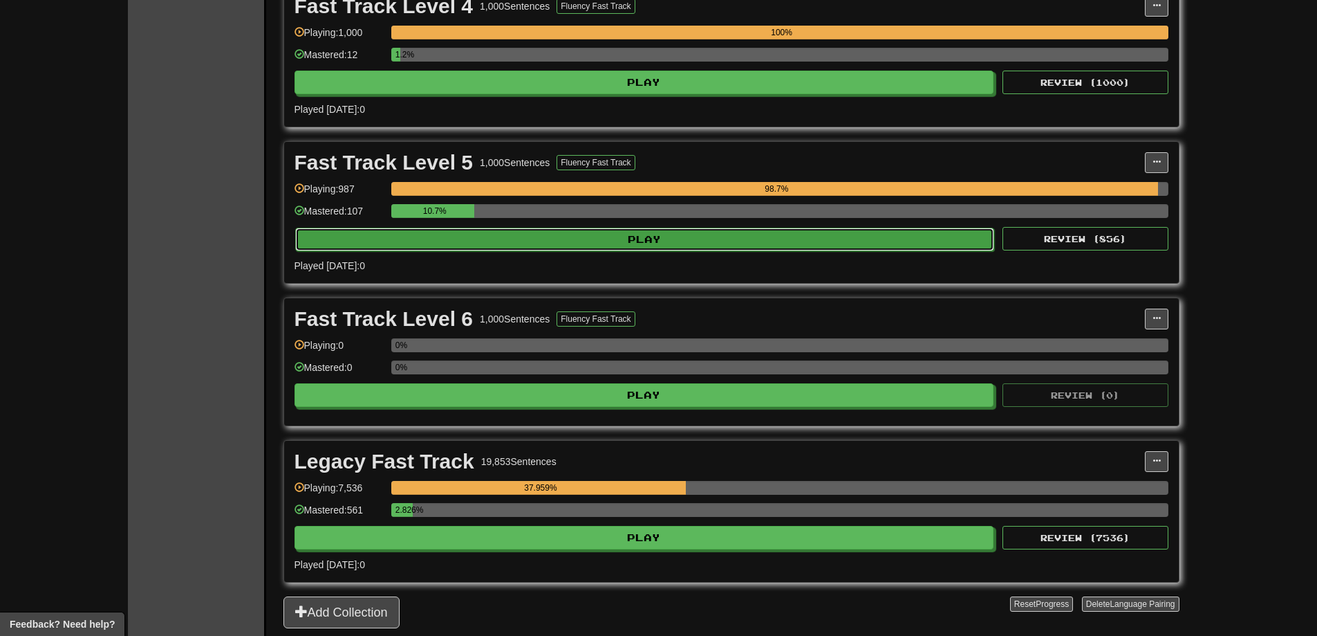
click at [781, 234] on button "Play" at bounding box center [645, 240] width 700 height 24
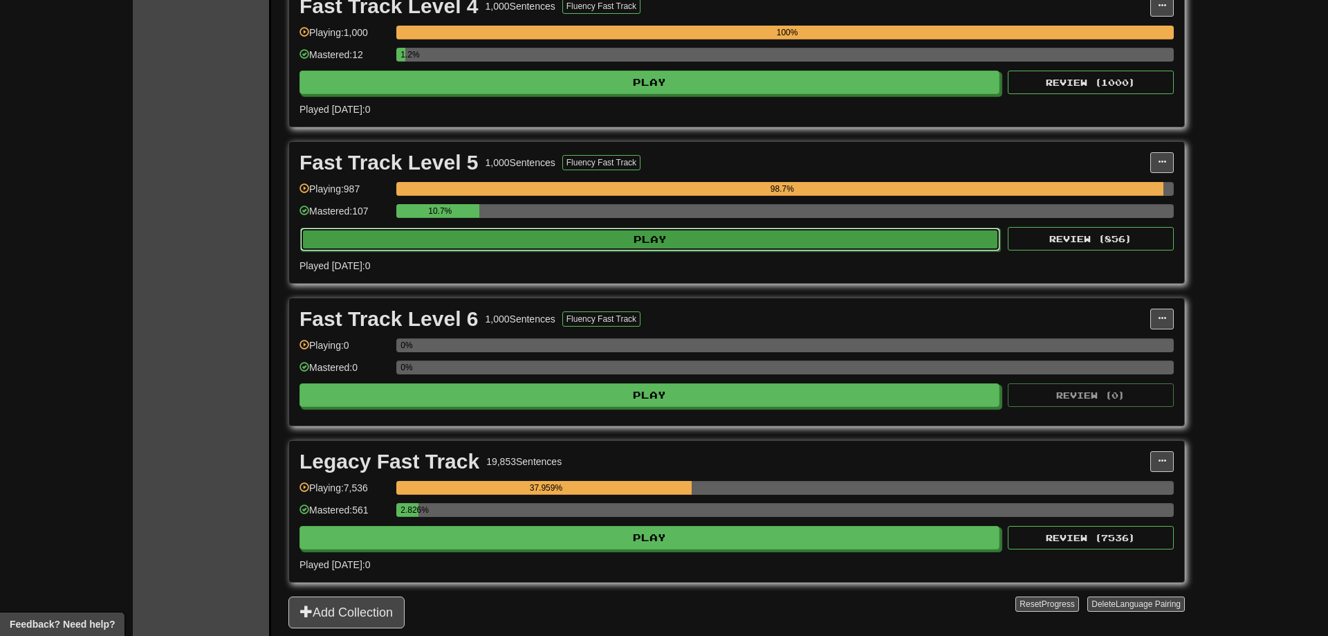
select select "**"
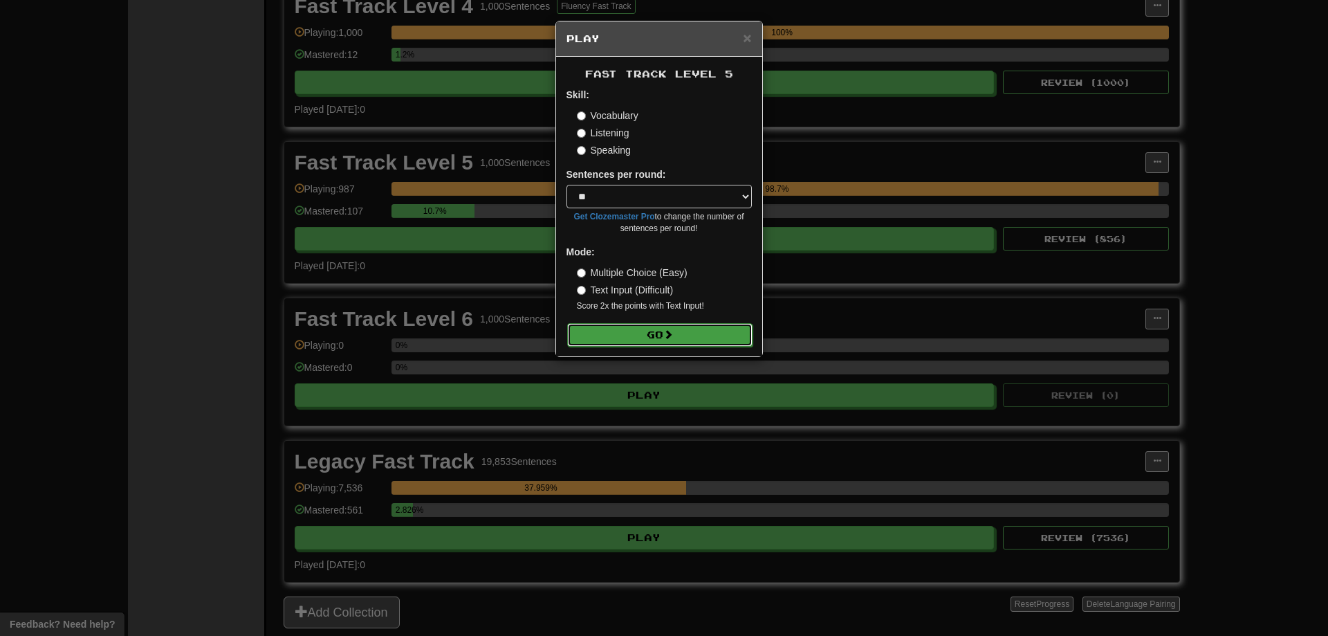
click at [666, 334] on span at bounding box center [668, 334] width 10 height 10
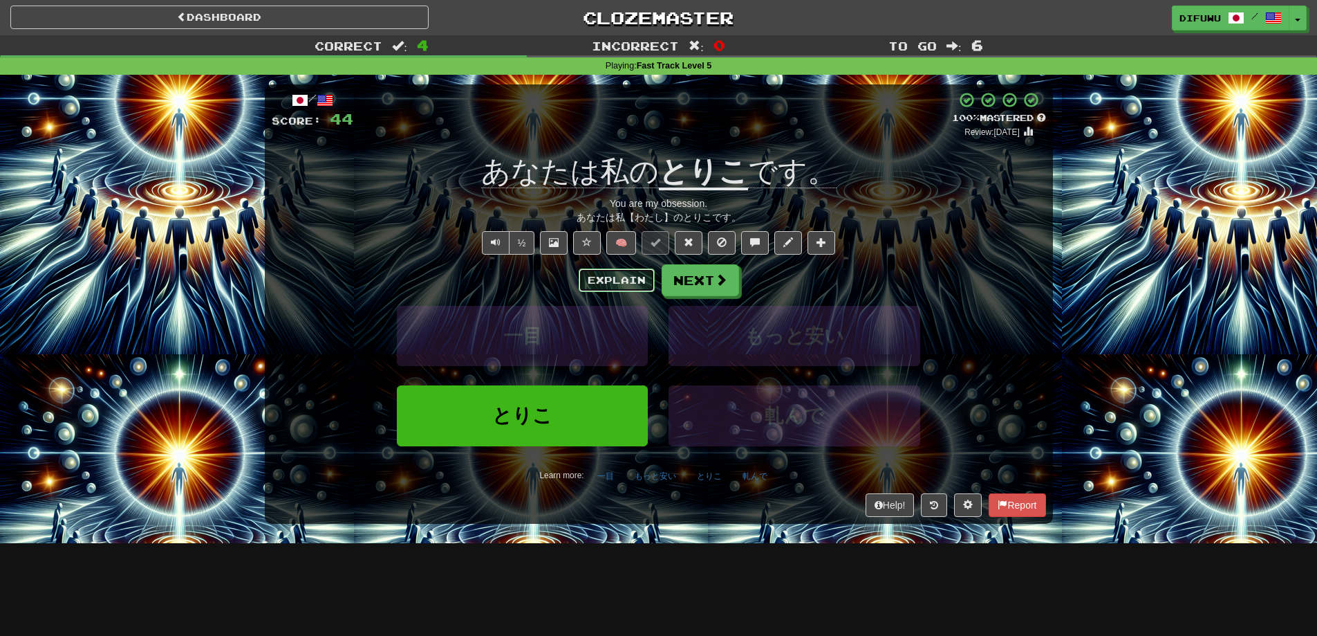
click at [626, 286] on button "Explain" at bounding box center [617, 280] width 76 height 24
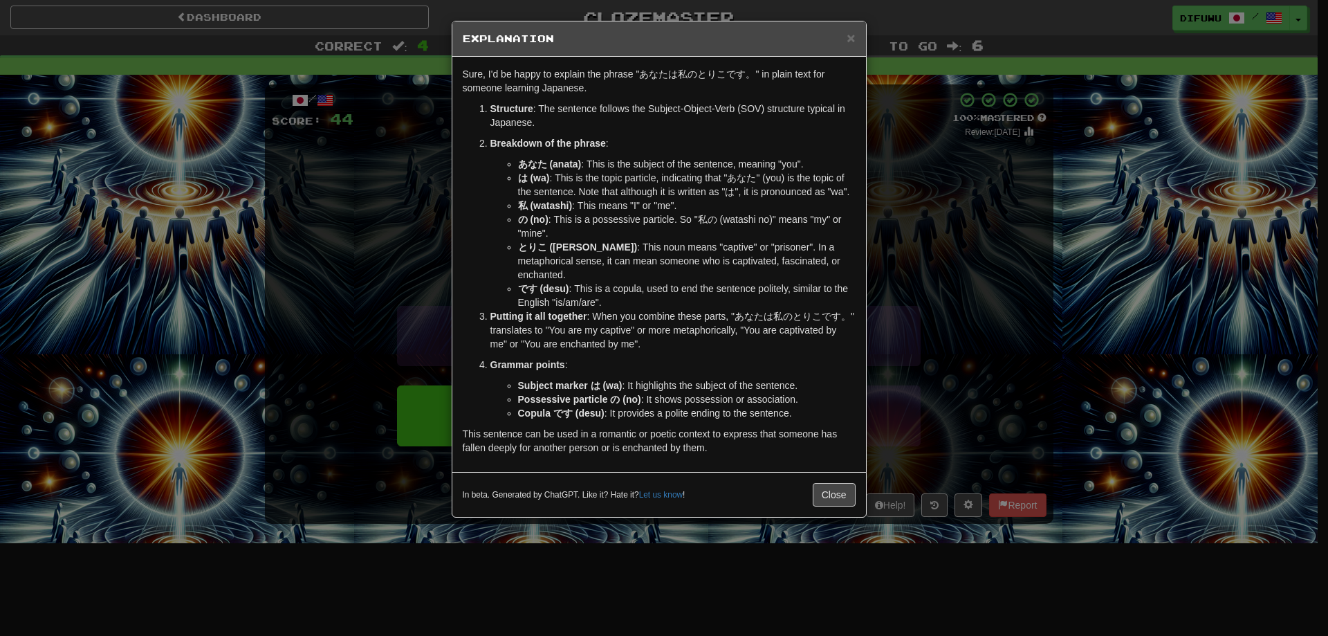
click at [974, 369] on div "× Explanation Sure, I'd be happy to explain the phrase "あなたは私のとりこです。" in plain …" at bounding box center [664, 318] width 1328 height 636
